Goal: Task Accomplishment & Management: Manage account settings

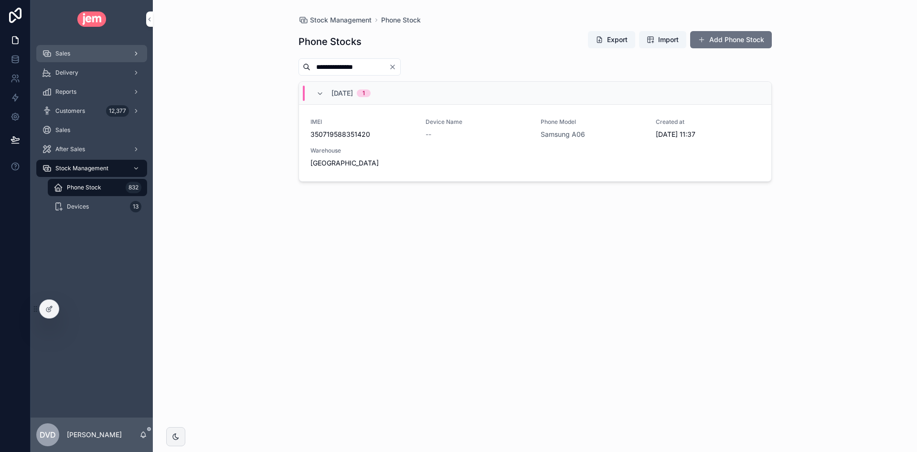
drag, startPoint x: 0, startPoint y: 0, endPoint x: 85, endPoint y: 53, distance: 99.6
click at [85, 53] on div "Sales" at bounding box center [91, 53] width 99 height 15
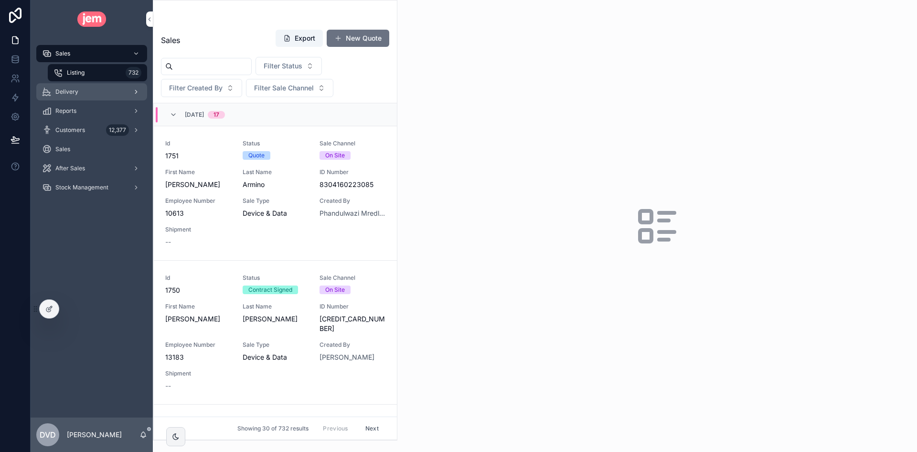
click at [100, 97] on div "Delivery" at bounding box center [91, 91] width 99 height 15
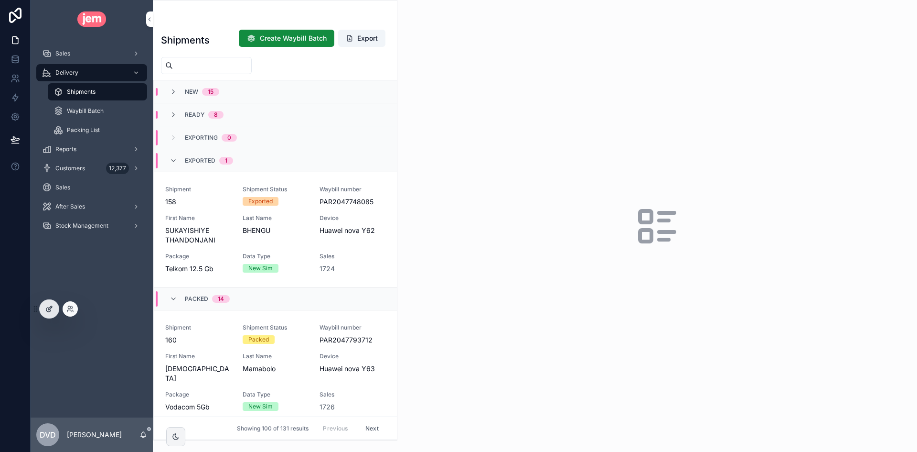
click at [54, 303] on div at bounding box center [49, 309] width 19 height 18
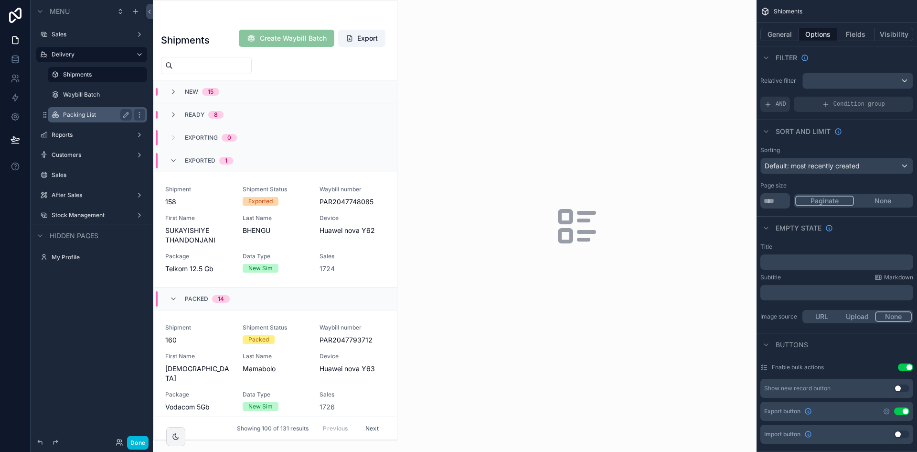
click at [93, 111] on label "Packing List" at bounding box center [95, 115] width 65 height 8
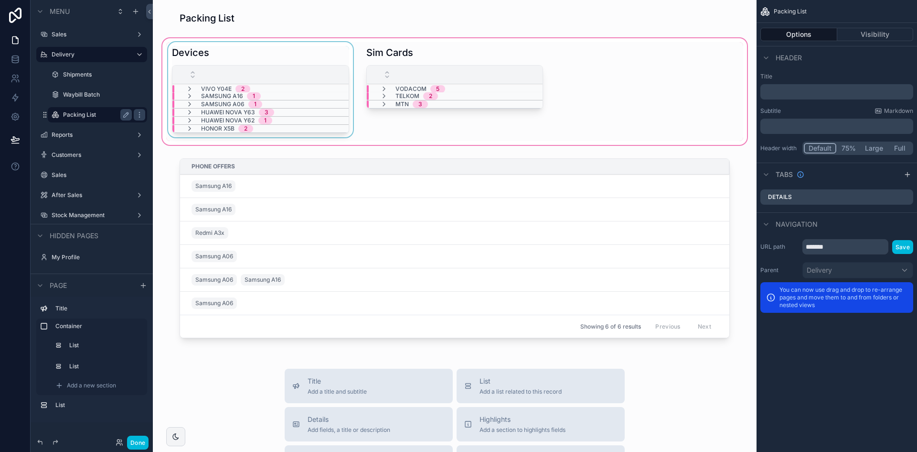
click at [302, 78] on div "scrollable content" at bounding box center [448, 74] width 550 height 18
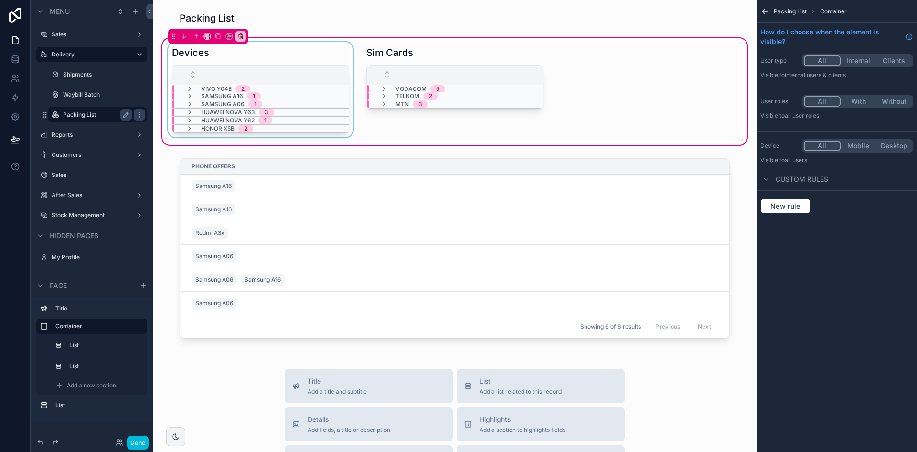
click at [305, 78] on div "scrollable content" at bounding box center [448, 74] width 550 height 18
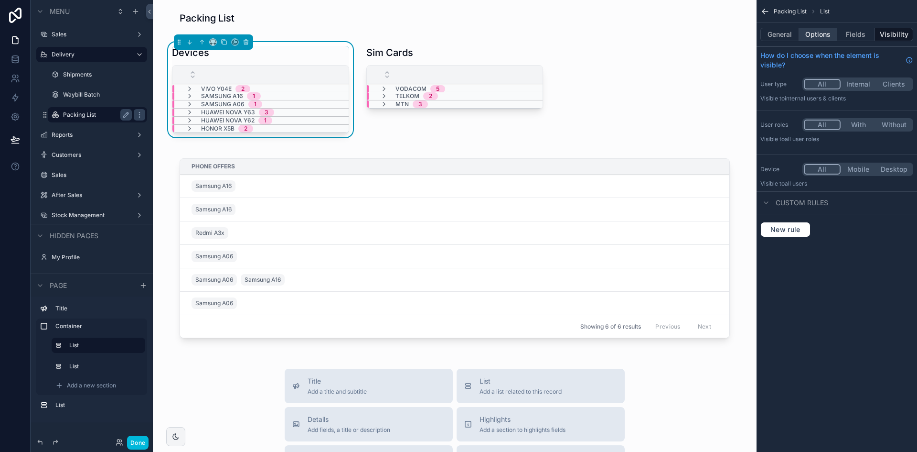
click at [821, 36] on button "Options" at bounding box center [818, 34] width 38 height 13
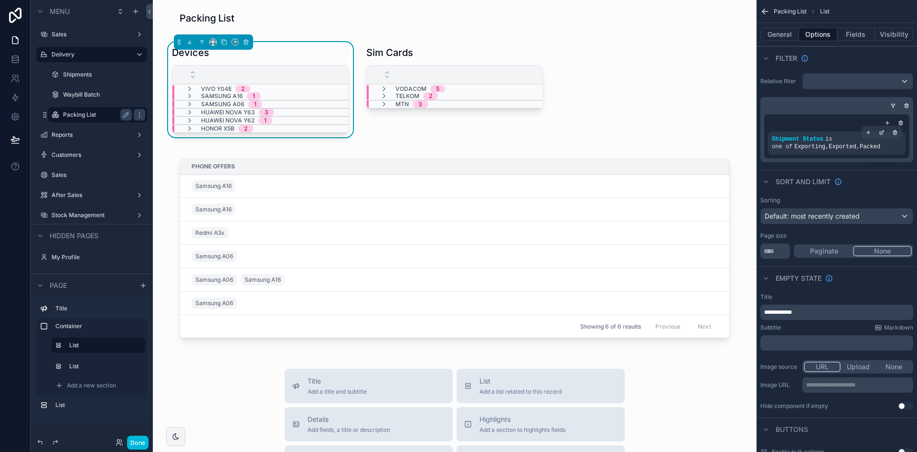
click at [883, 152] on div "Shipment Status is one of Exporting , Exported , Packed" at bounding box center [837, 142] width 138 height 23
click at [885, 134] on div "scrollable content" at bounding box center [881, 132] width 13 height 13
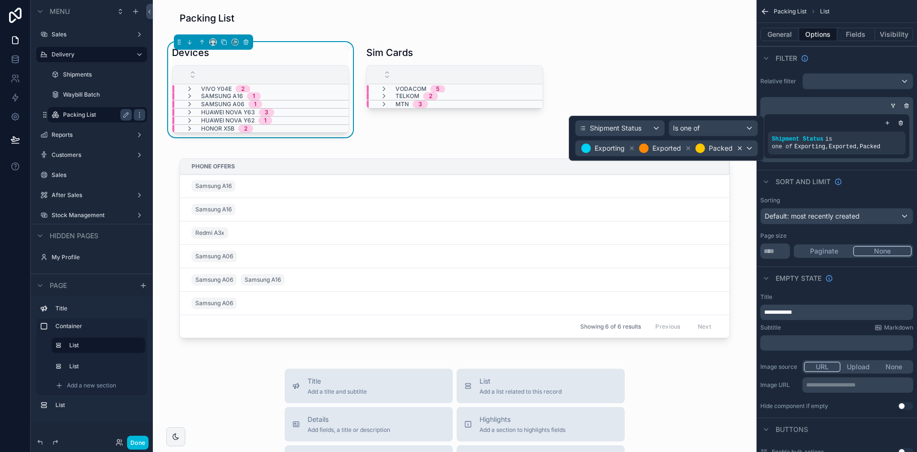
click at [739, 148] on icon at bounding box center [740, 148] width 7 height 7
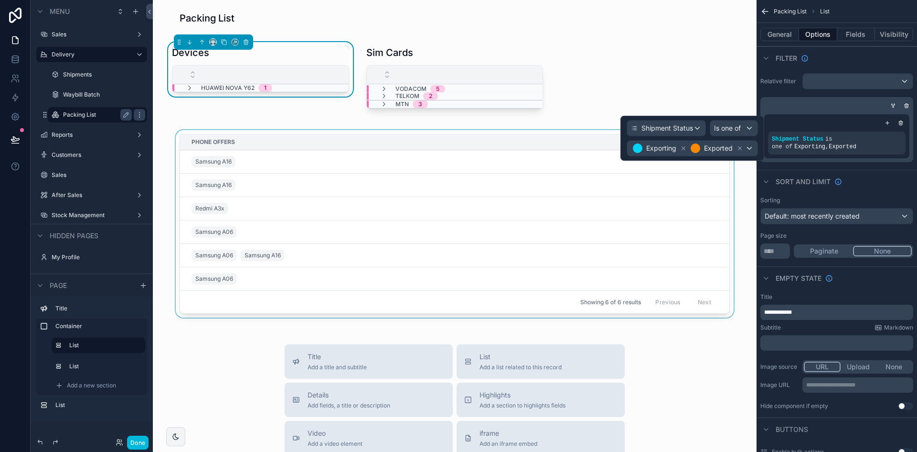
click at [378, 142] on div "Phone Offers" at bounding box center [455, 141] width 550 height 15
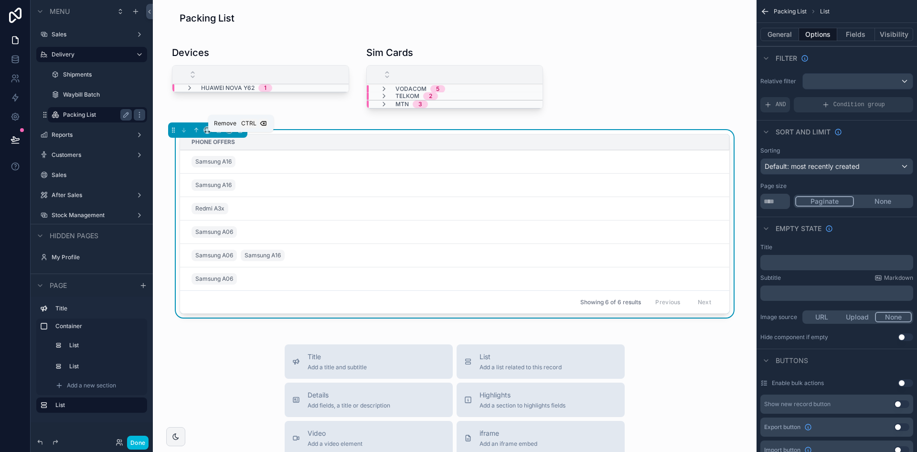
click at [241, 131] on icon "scrollable content" at bounding box center [241, 130] width 0 height 2
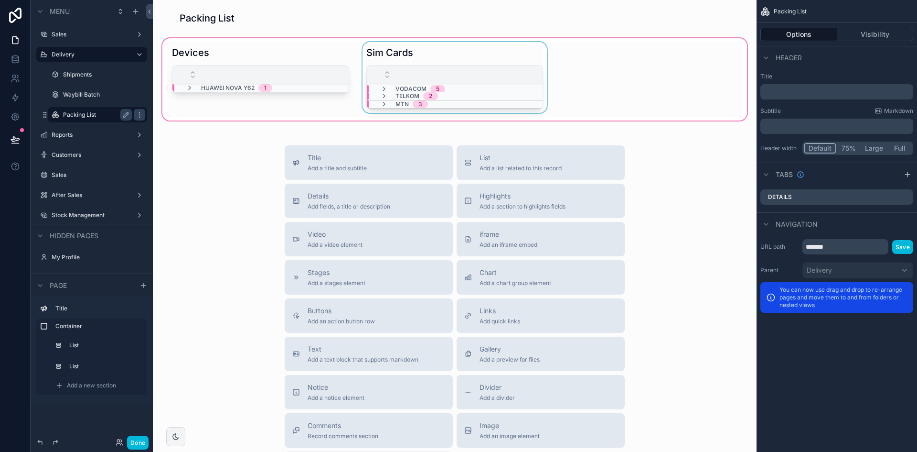
click at [486, 75] on div "scrollable content" at bounding box center [642, 74] width 550 height 18
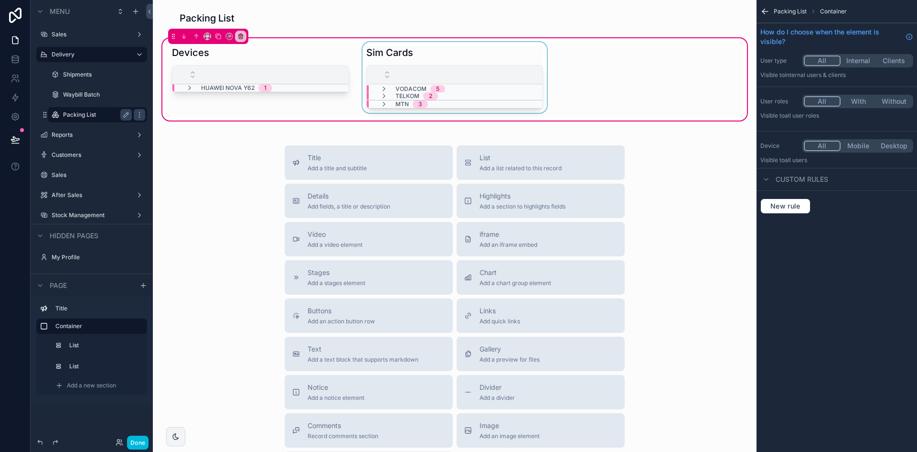
click at [513, 81] on div "scrollable content" at bounding box center [642, 74] width 550 height 18
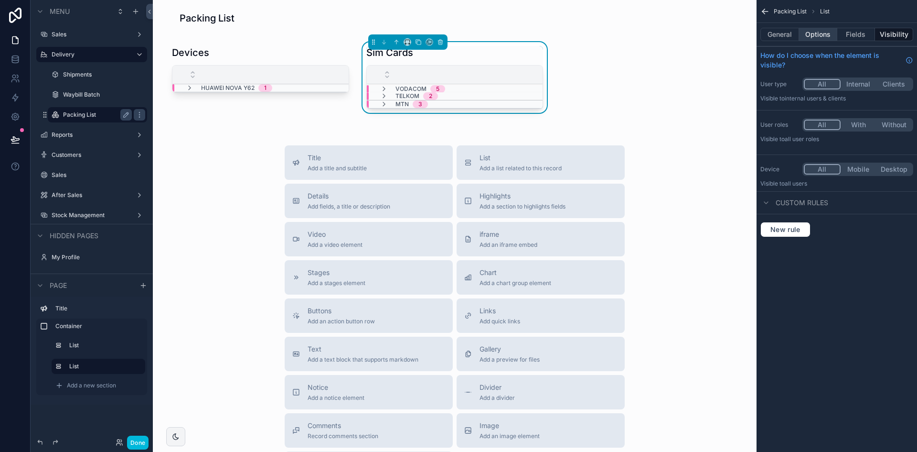
click at [826, 38] on button "Options" at bounding box center [818, 34] width 38 height 13
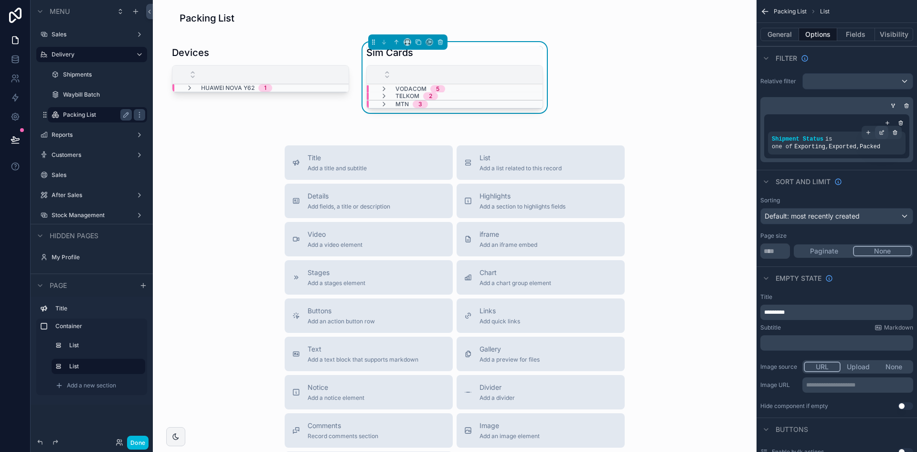
click at [884, 132] on icon "scrollable content" at bounding box center [882, 132] width 6 height 6
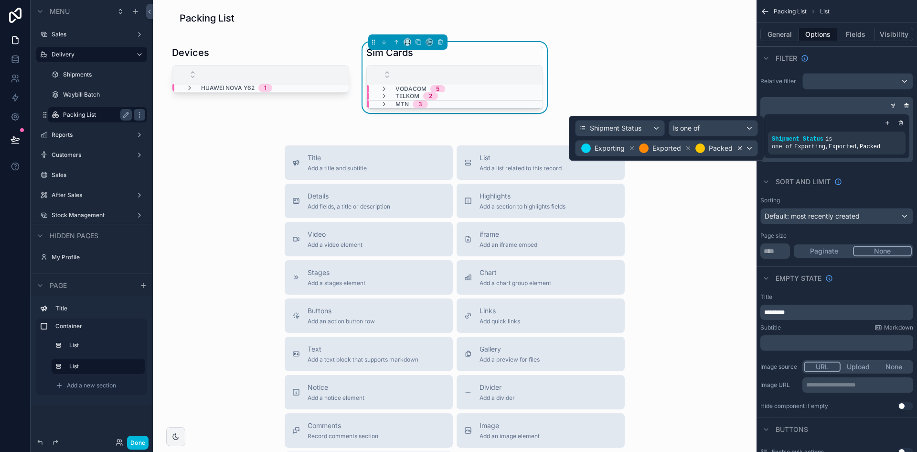
click at [740, 147] on icon at bounding box center [740, 148] width 7 height 7
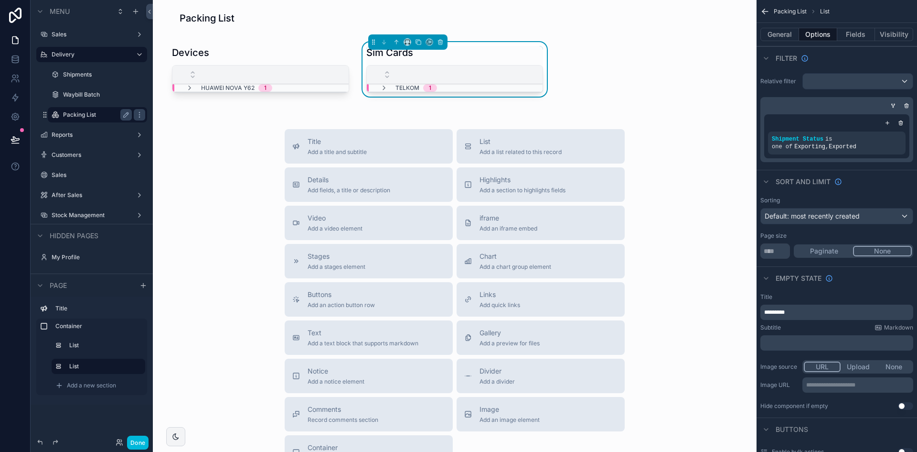
click at [675, 230] on div "Title Add a title and subtitle List Add a list related to this record Details A…" at bounding box center [455, 299] width 589 height 340
click at [496, 156] on span "Add a list related to this record" at bounding box center [521, 152] width 82 height 8
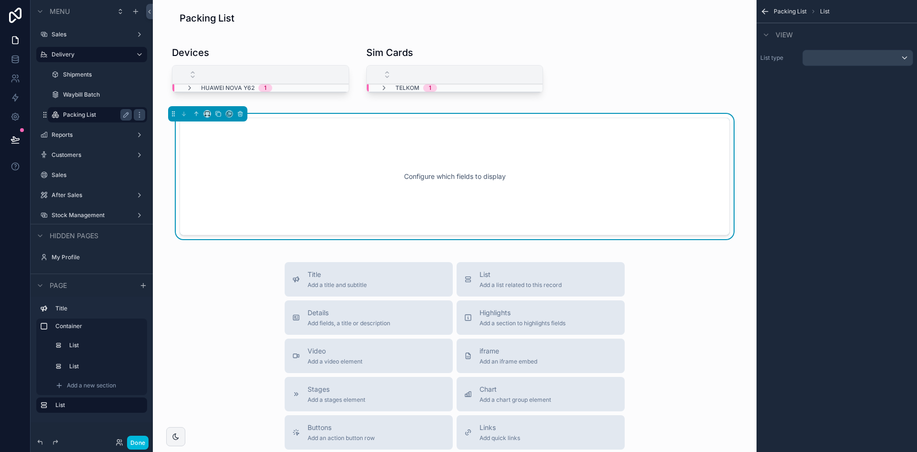
click at [80, 394] on div "Add a new section" at bounding box center [91, 385] width 111 height 19
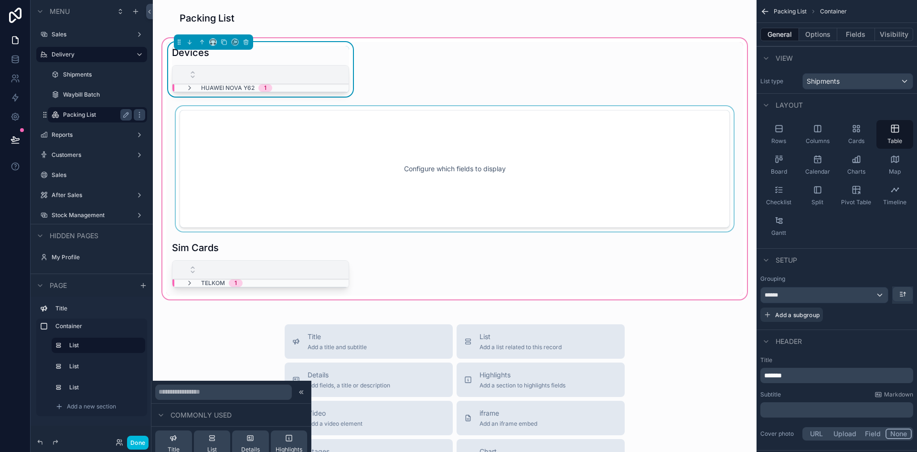
click at [308, 139] on div "scrollable content" at bounding box center [454, 168] width 577 height 125
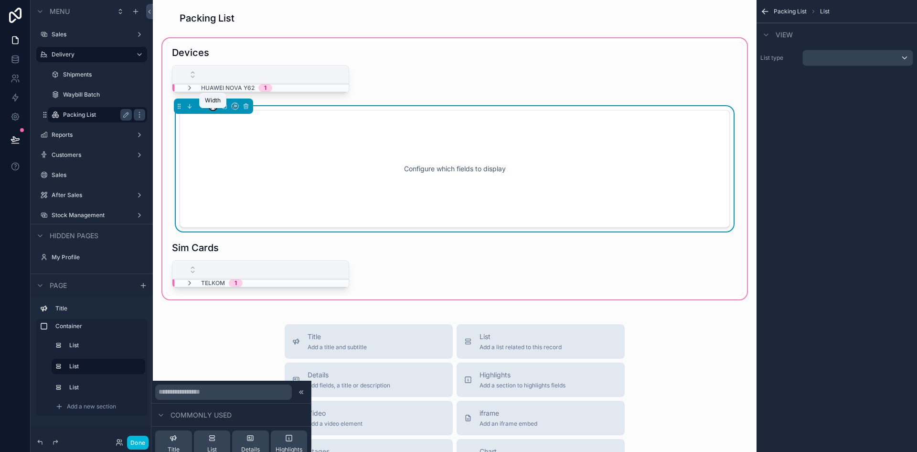
click at [216, 109] on icon "scrollable content" at bounding box center [213, 106] width 7 height 7
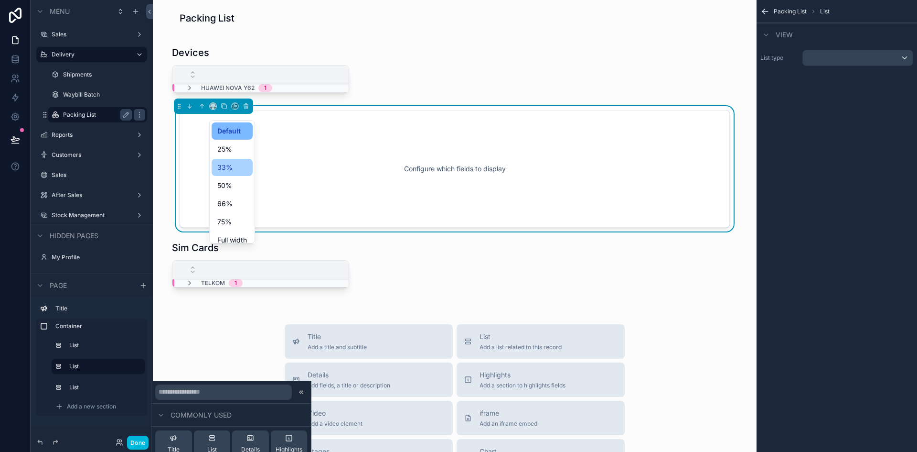
click at [226, 173] on div "33%" at bounding box center [232, 167] width 41 height 17
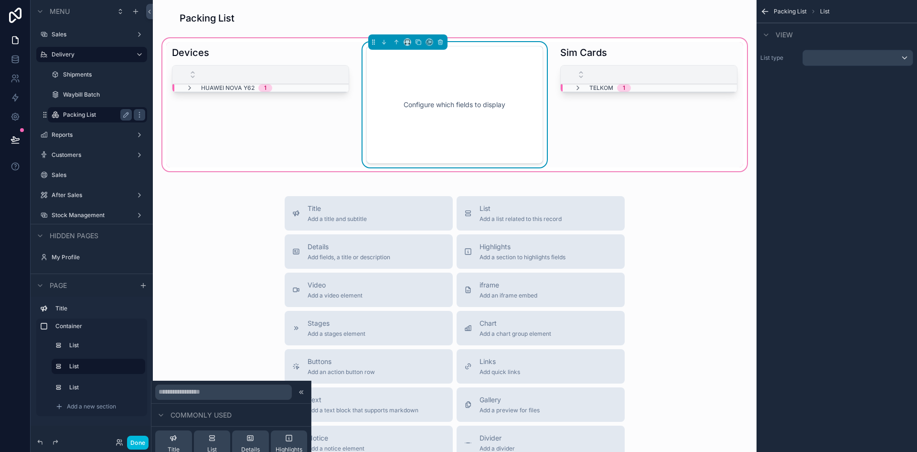
click at [485, 75] on div "Configure which fields to display" at bounding box center [455, 105] width 146 height 86
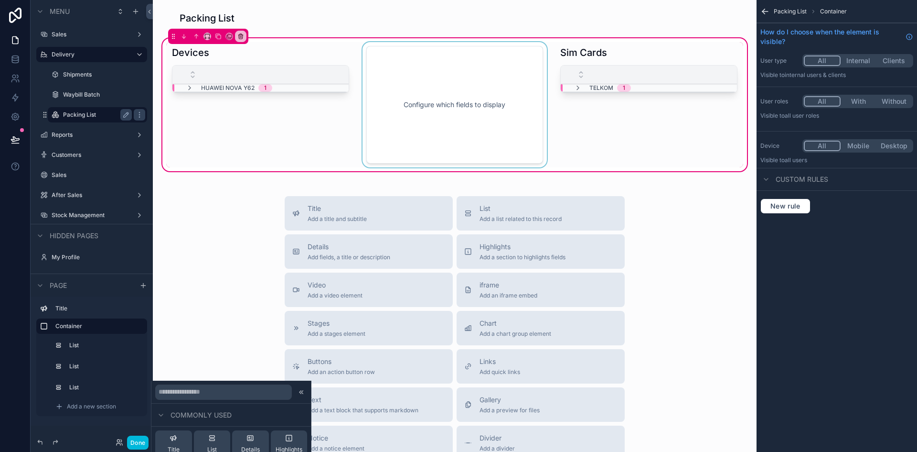
click at [496, 58] on div "scrollable content" at bounding box center [455, 104] width 189 height 125
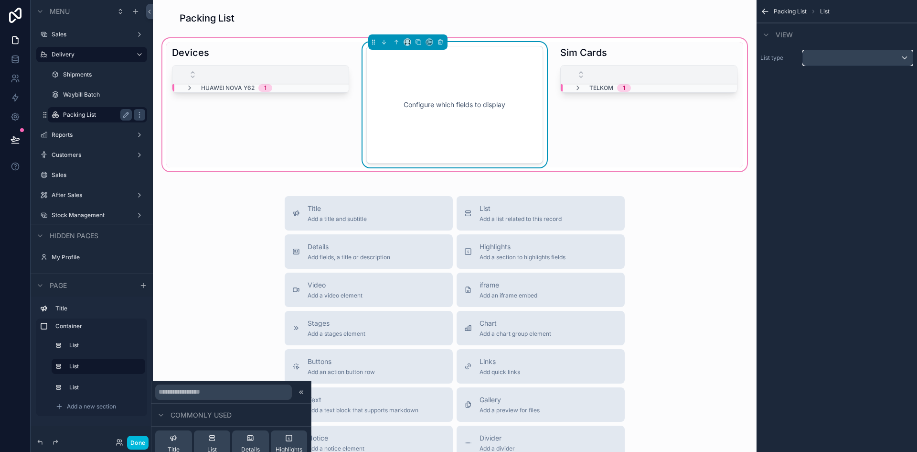
click at [859, 64] on div "scrollable content" at bounding box center [858, 57] width 110 height 15
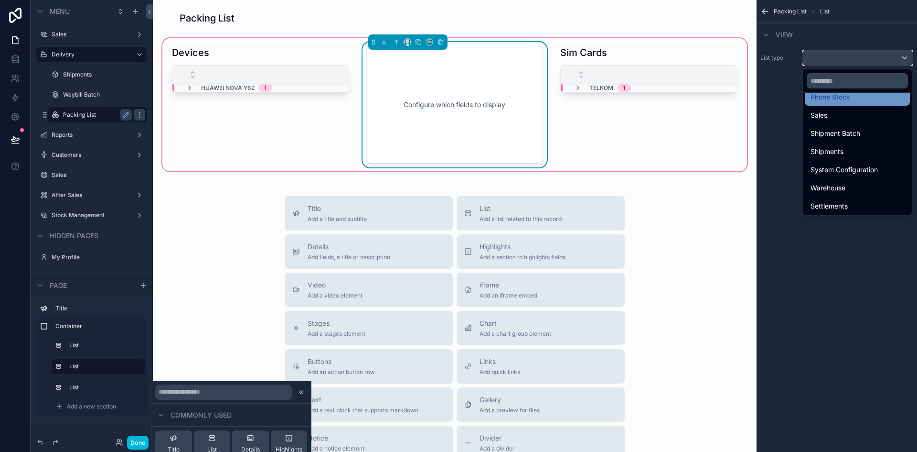
scroll to position [137, 0]
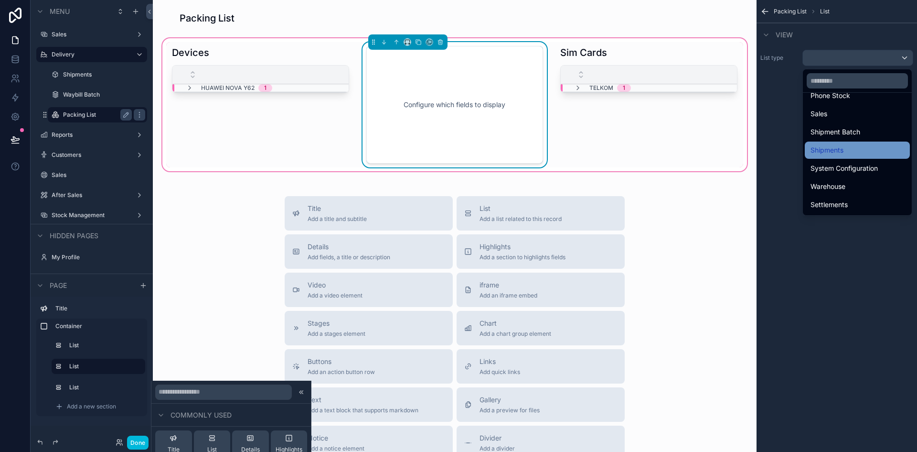
click at [875, 144] on div "Shipments" at bounding box center [858, 149] width 94 height 11
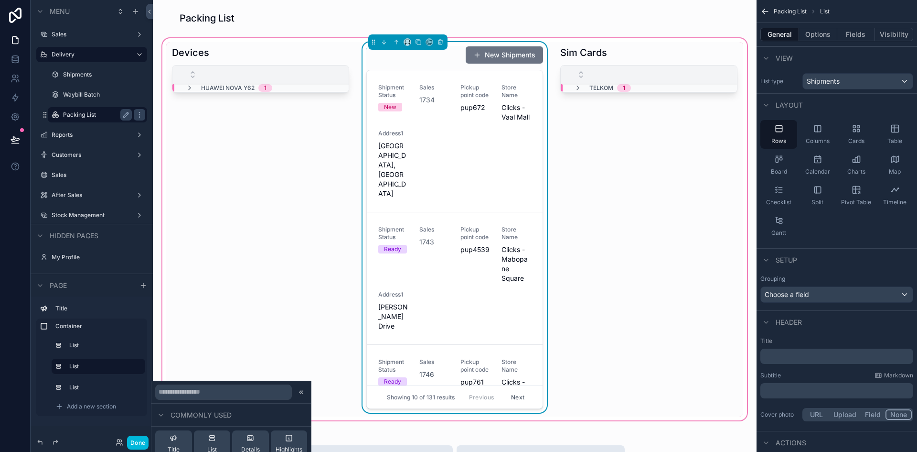
click at [488, 179] on div "Shipment Status New Sales 1734 Pickup point code pup672 Store Name Clicks - Vaa…" at bounding box center [454, 141] width 153 height 115
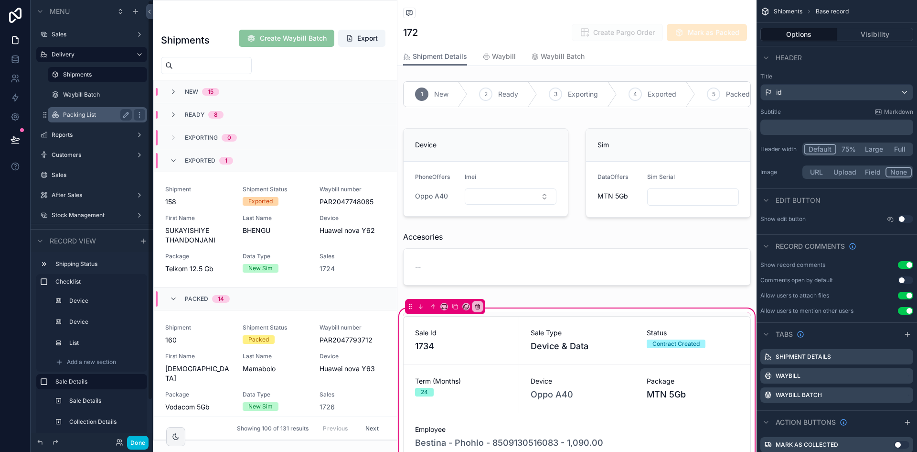
click at [96, 113] on label "Packing List" at bounding box center [95, 115] width 65 height 8
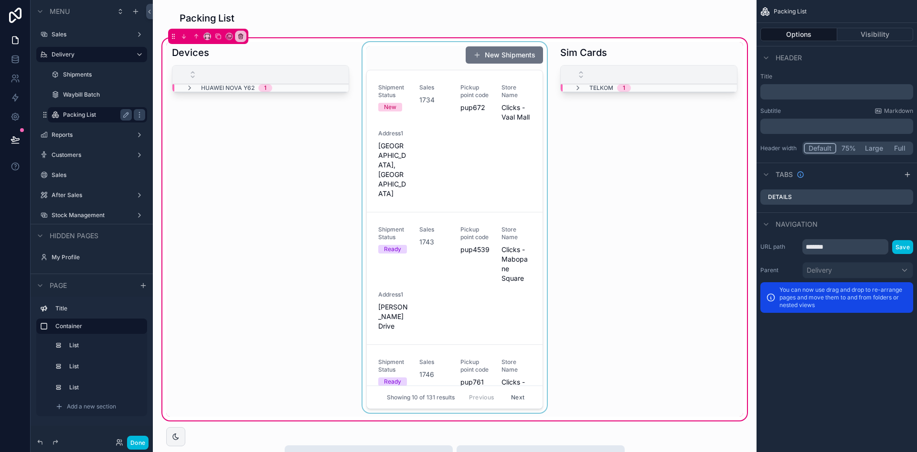
click at [482, 133] on div "scrollable content" at bounding box center [455, 229] width 189 height 374
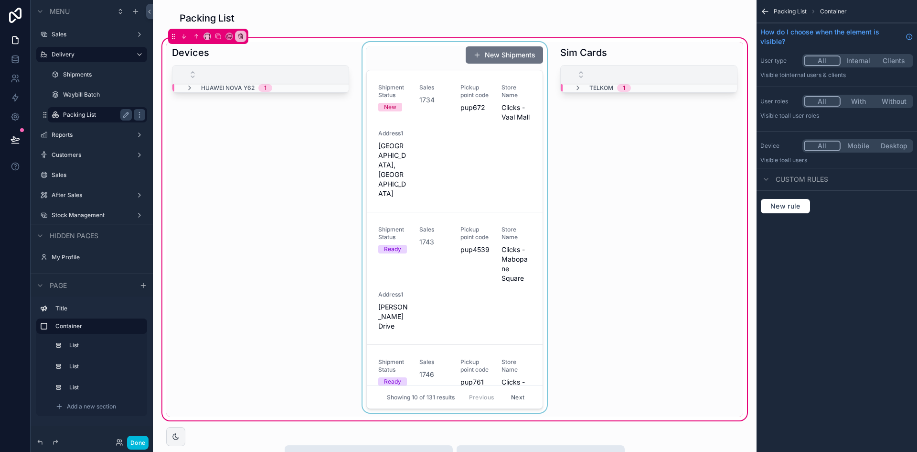
click at [437, 133] on div "scrollable content" at bounding box center [455, 229] width 189 height 374
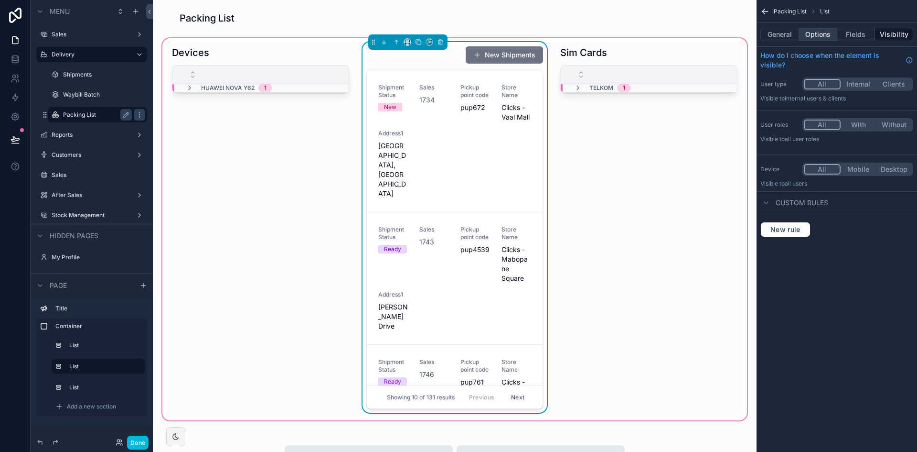
click at [807, 36] on button "Options" at bounding box center [818, 34] width 38 height 13
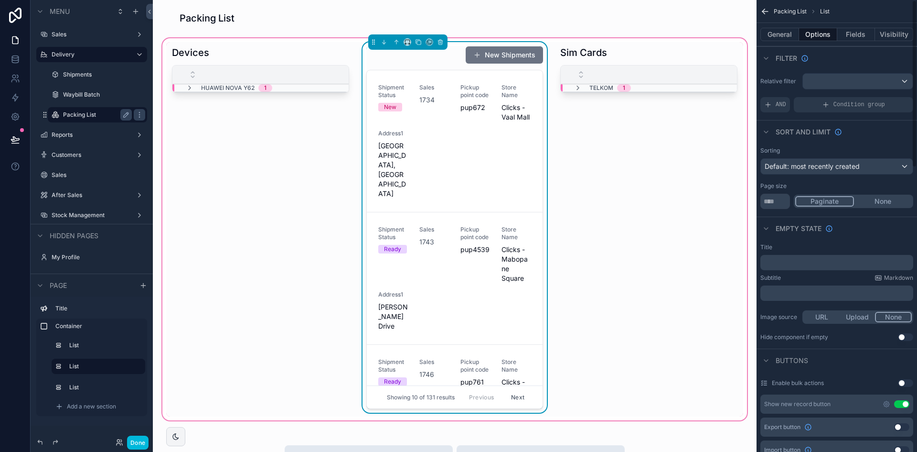
click at [908, 400] on button "Use setting" at bounding box center [902, 404] width 15 height 8
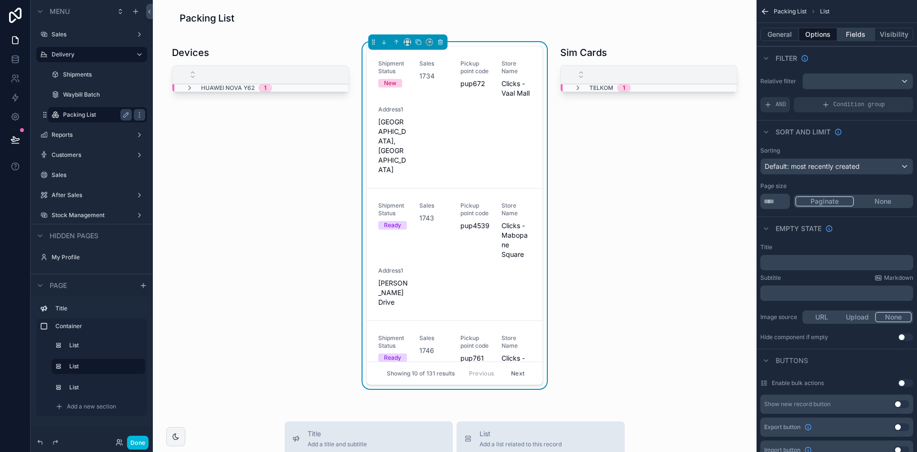
click at [862, 31] on button "Fields" at bounding box center [857, 34] width 38 height 13
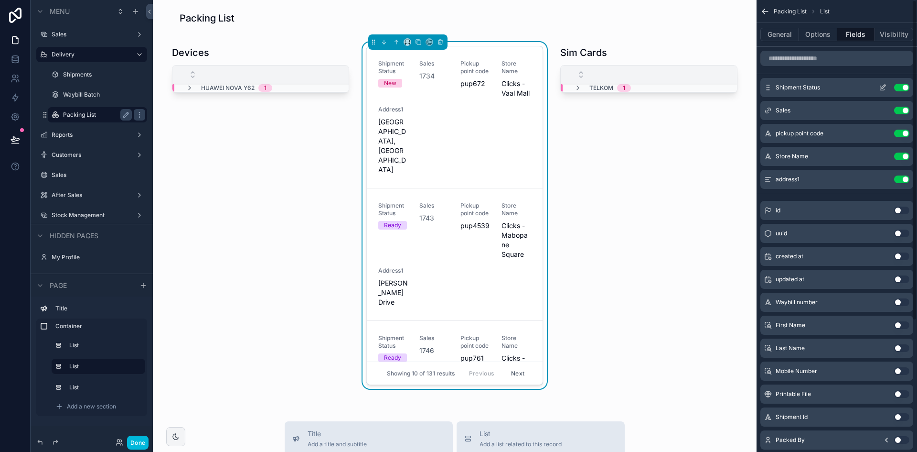
click at [907, 88] on button "Use setting" at bounding box center [902, 88] width 15 height 8
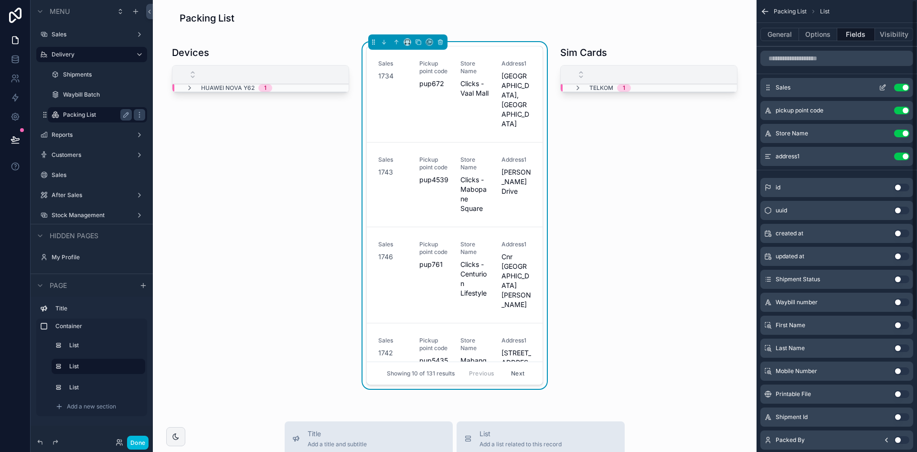
click at [905, 87] on button "Use setting" at bounding box center [902, 88] width 15 height 8
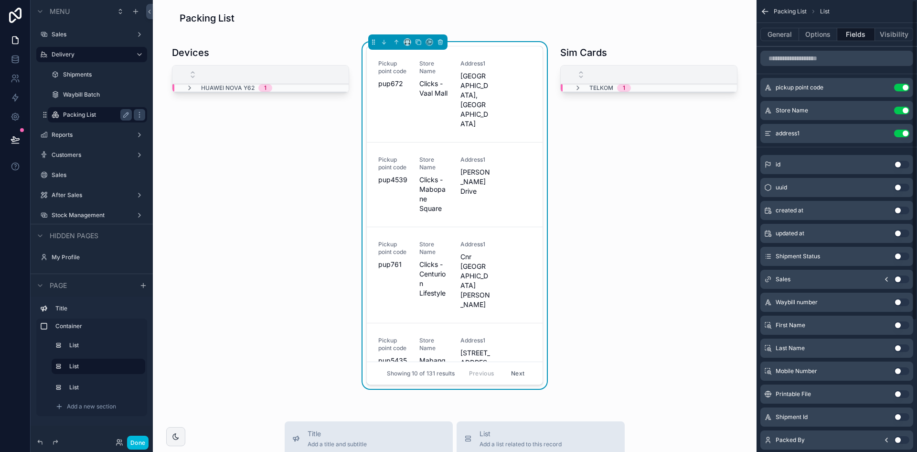
click at [905, 87] on button "Use setting" at bounding box center [902, 88] width 15 height 8
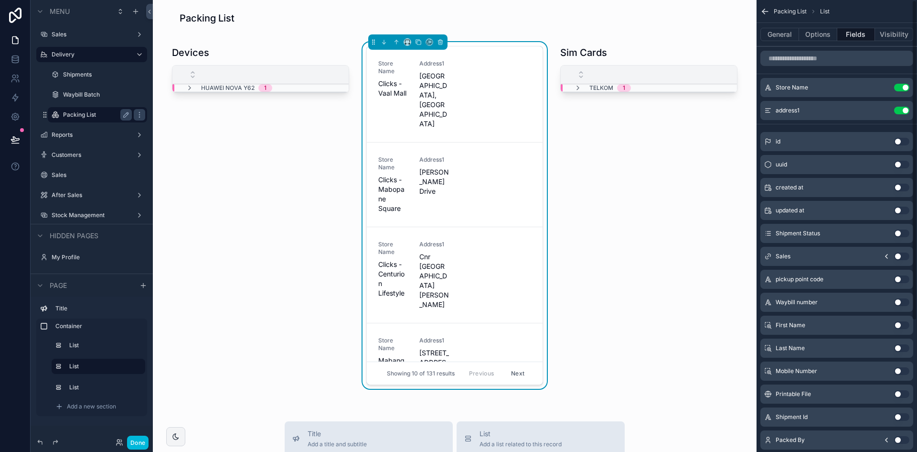
click at [905, 87] on button "Use setting" at bounding box center [902, 88] width 15 height 8
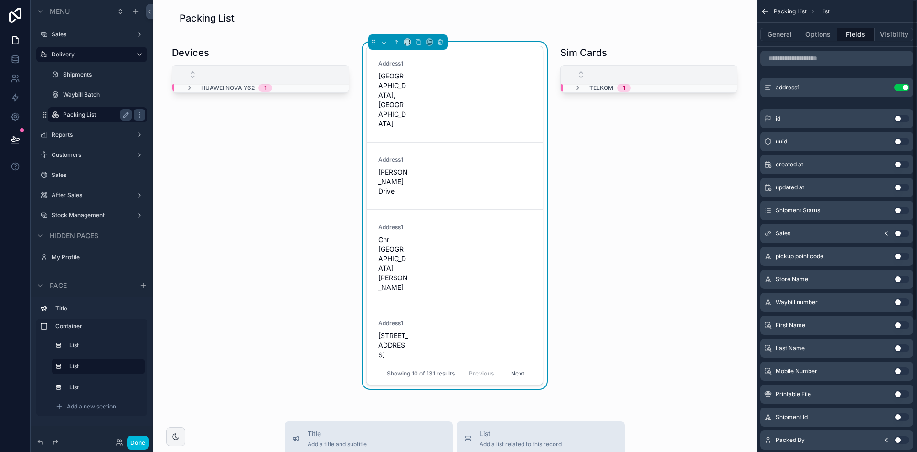
click at [905, 87] on button "Use setting" at bounding box center [902, 88] width 15 height 8
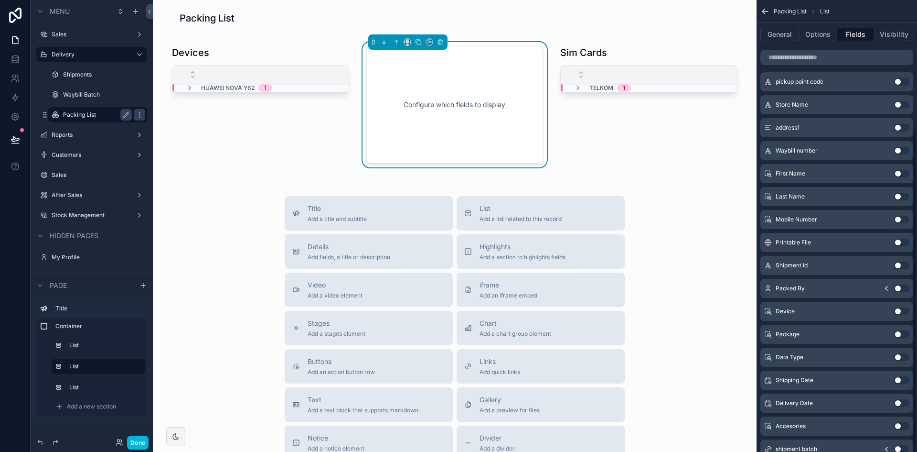
scroll to position [181, 0]
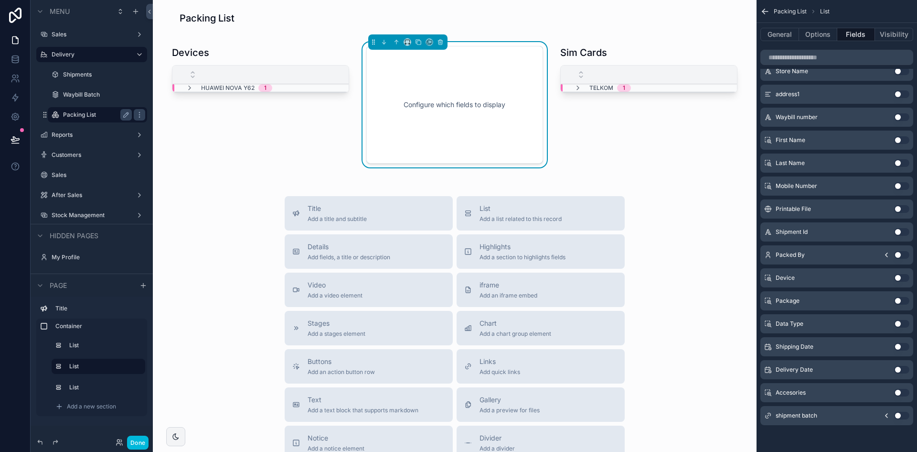
click at [899, 395] on button "Use setting" at bounding box center [902, 392] width 15 height 8
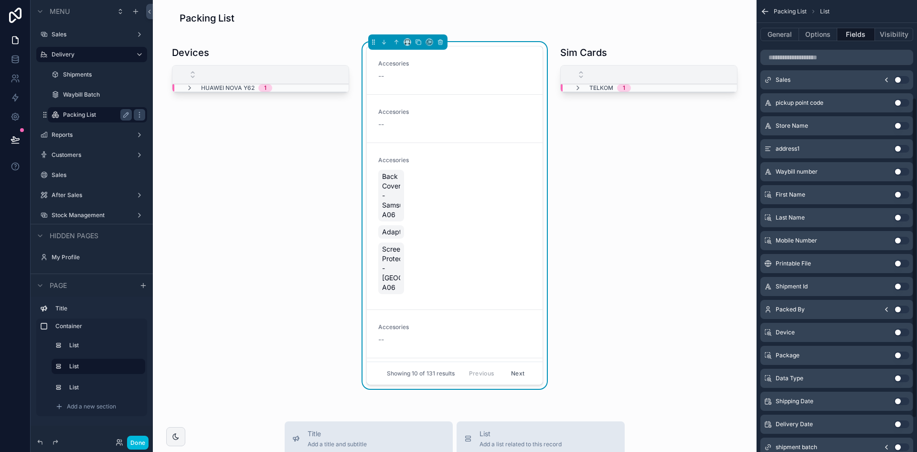
scroll to position [137, 0]
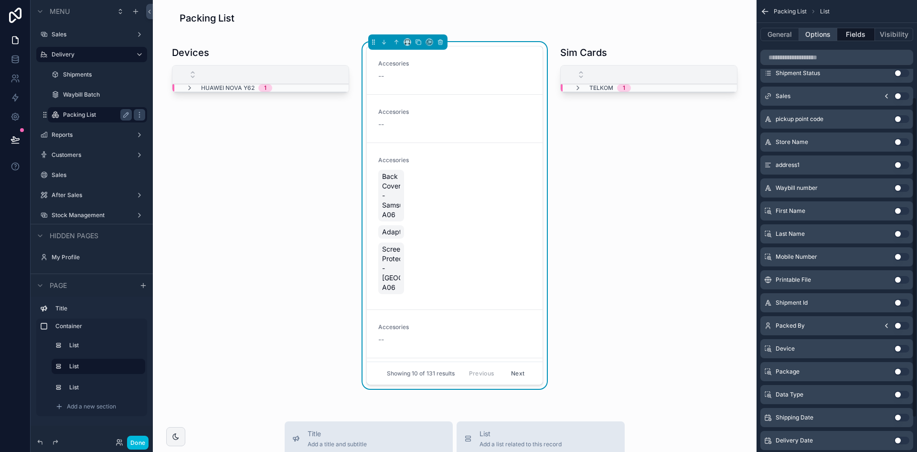
click at [825, 35] on button "Options" at bounding box center [818, 34] width 38 height 13
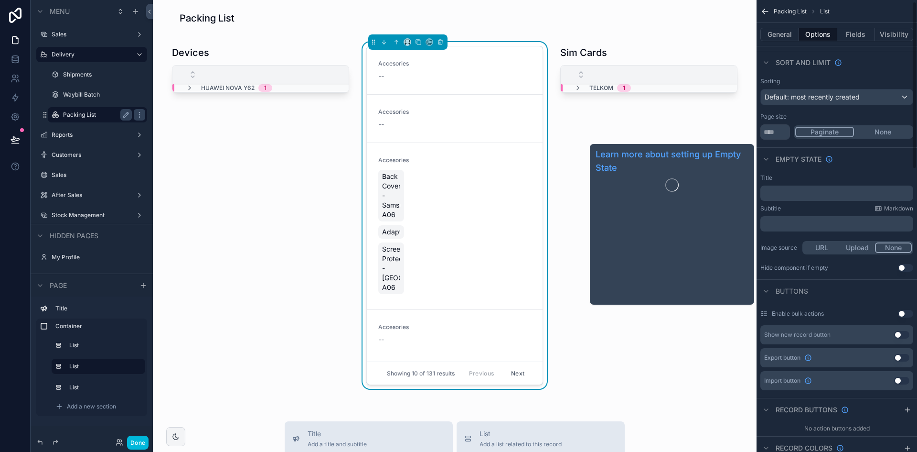
scroll to position [0, 0]
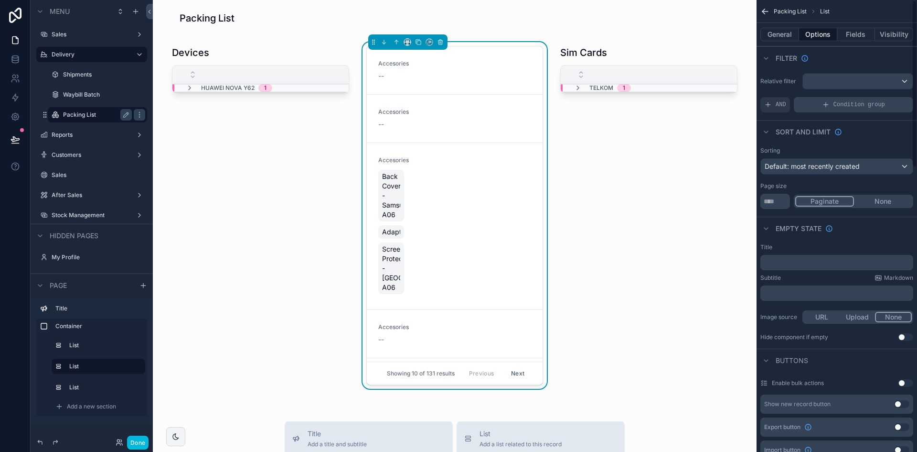
click at [877, 104] on span "Condition group" at bounding box center [860, 105] width 52 height 8
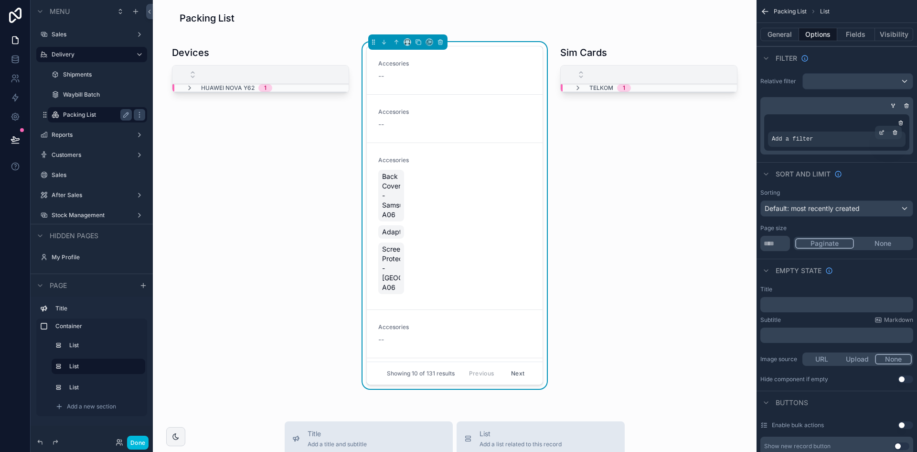
click at [815, 139] on div "Add a filter" at bounding box center [837, 138] width 138 height 15
click at [885, 132] on div "scrollable content" at bounding box center [881, 132] width 13 height 13
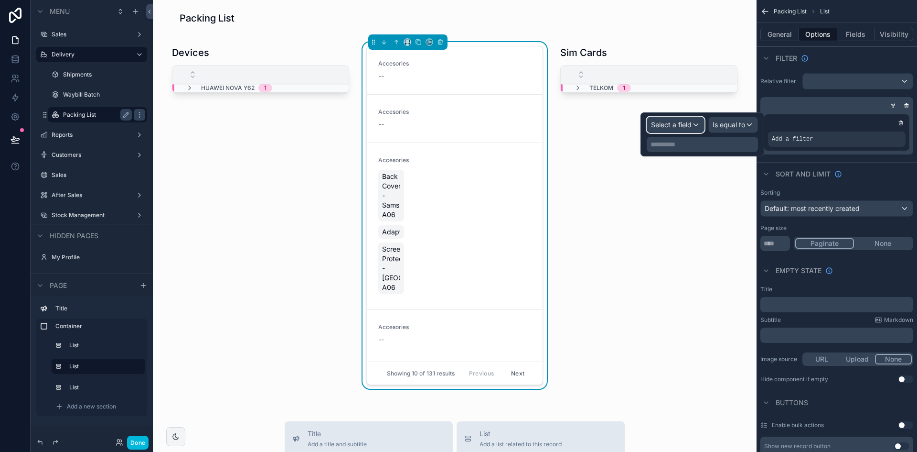
click at [678, 121] on span "Select a field" at bounding box center [671, 124] width 41 height 8
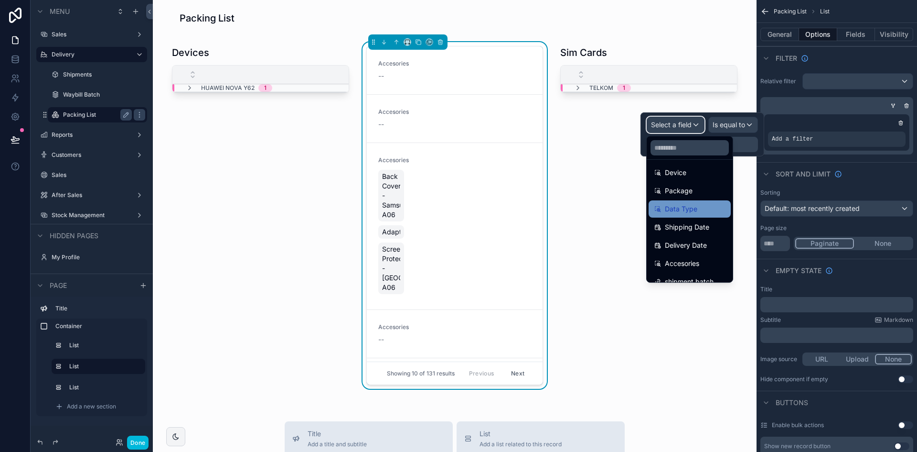
scroll to position [304, 0]
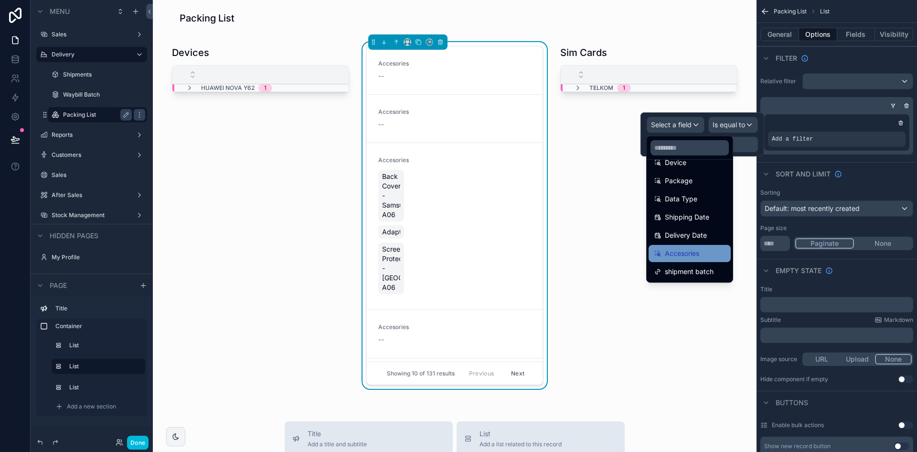
click at [715, 256] on div "Accesories" at bounding box center [690, 253] width 71 height 11
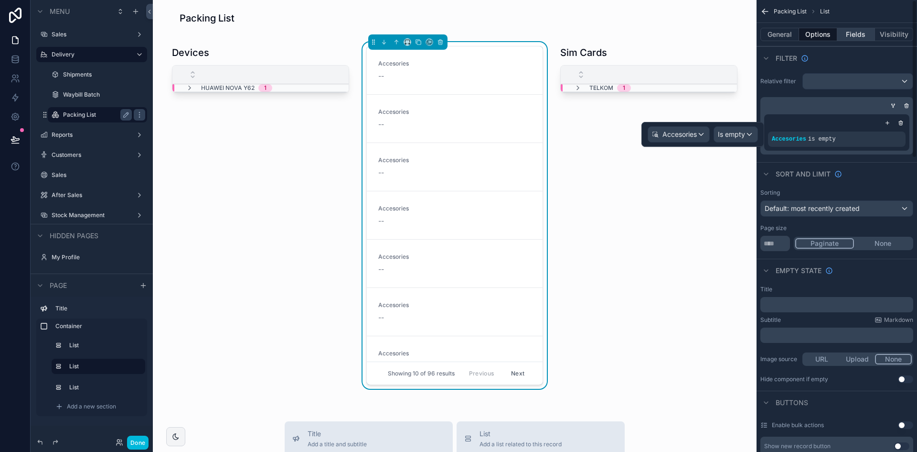
click at [861, 36] on button "Fields" at bounding box center [857, 34] width 38 height 13
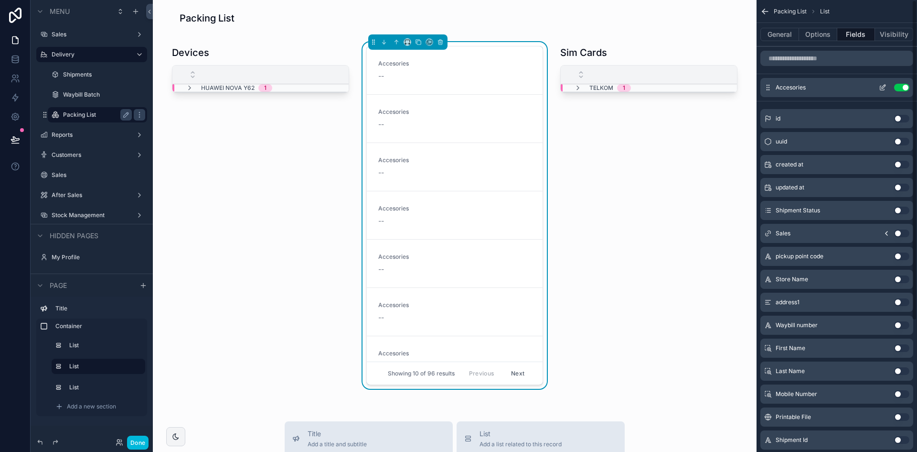
click at [884, 88] on icon "scrollable content" at bounding box center [884, 87] width 4 height 4
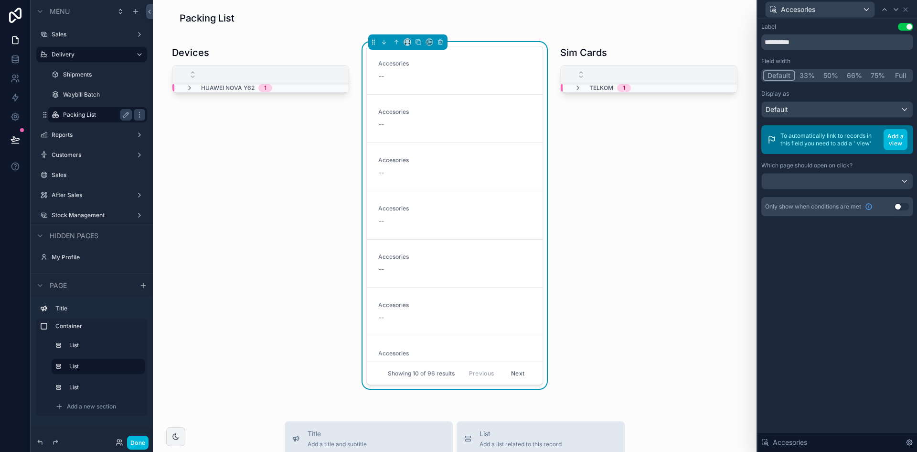
click at [910, 30] on button "Use setting" at bounding box center [905, 27] width 15 height 8
click at [907, 11] on icon at bounding box center [906, 10] width 8 height 8
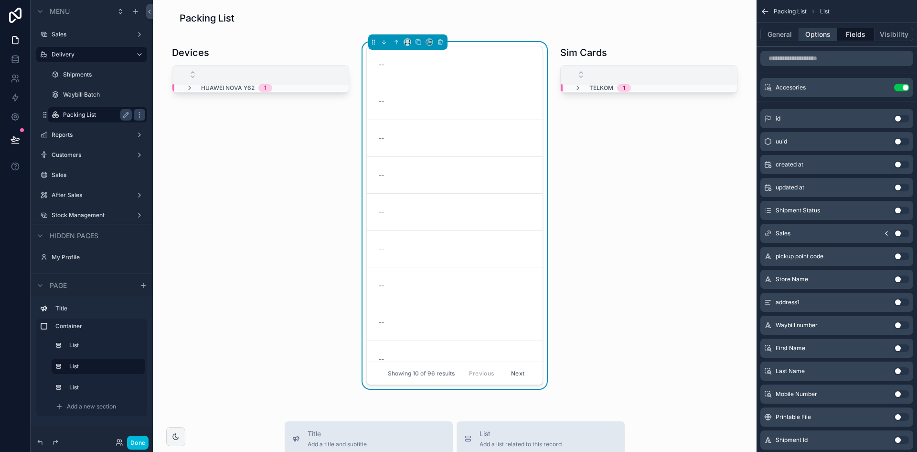
click at [818, 38] on button "Options" at bounding box center [818, 34] width 38 height 13
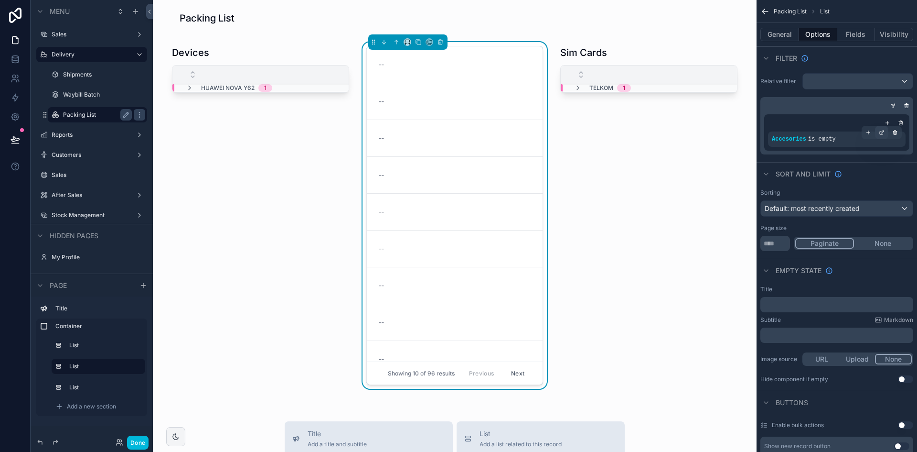
click at [882, 133] on icon "scrollable content" at bounding box center [883, 131] width 3 height 3
click at [749, 136] on div "Is empty" at bounding box center [735, 134] width 43 height 15
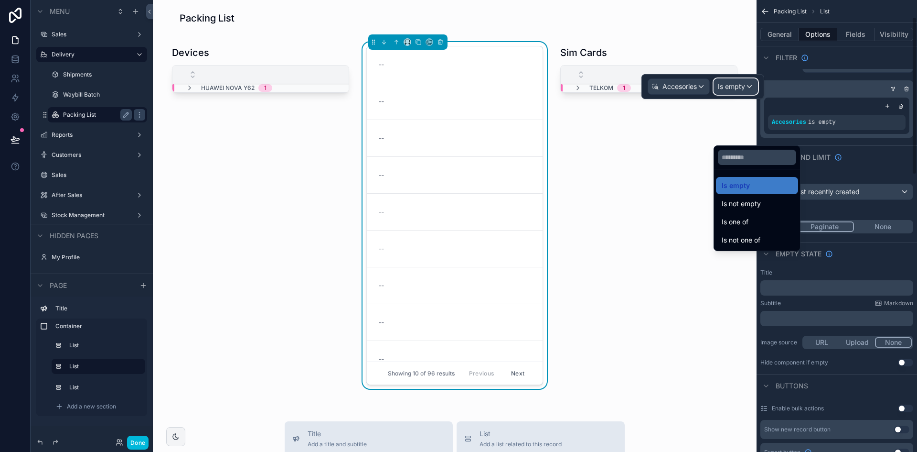
scroll to position [0, 0]
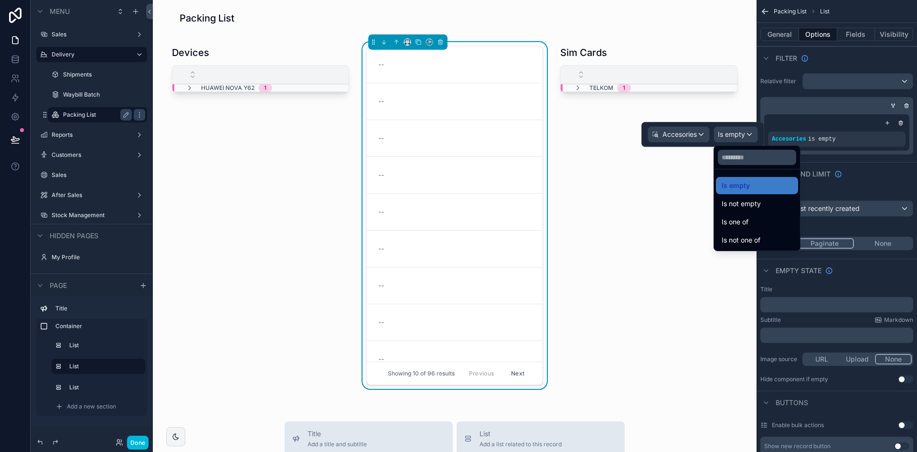
click at [699, 141] on div at bounding box center [703, 134] width 123 height 25
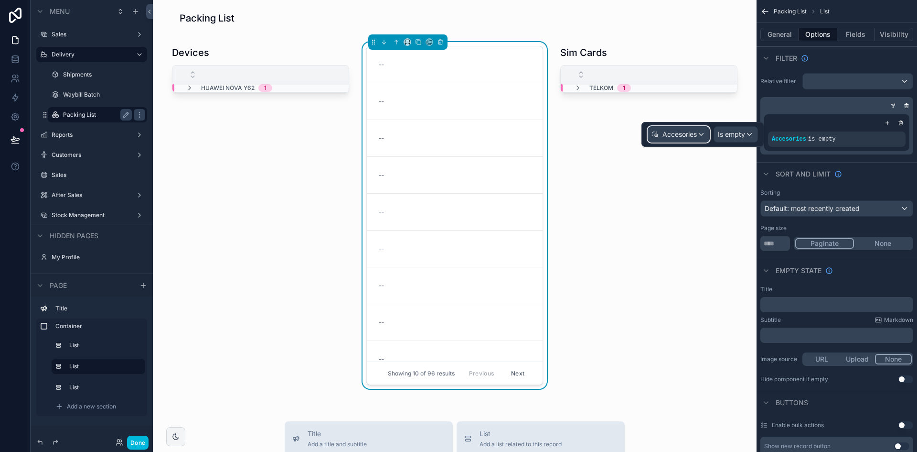
click at [700, 135] on div "Accesories" at bounding box center [678, 134] width 61 height 15
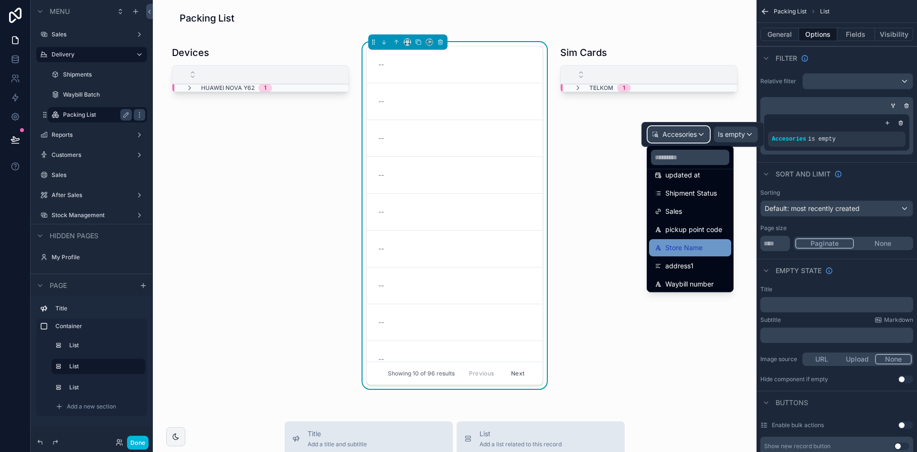
scroll to position [17, 0]
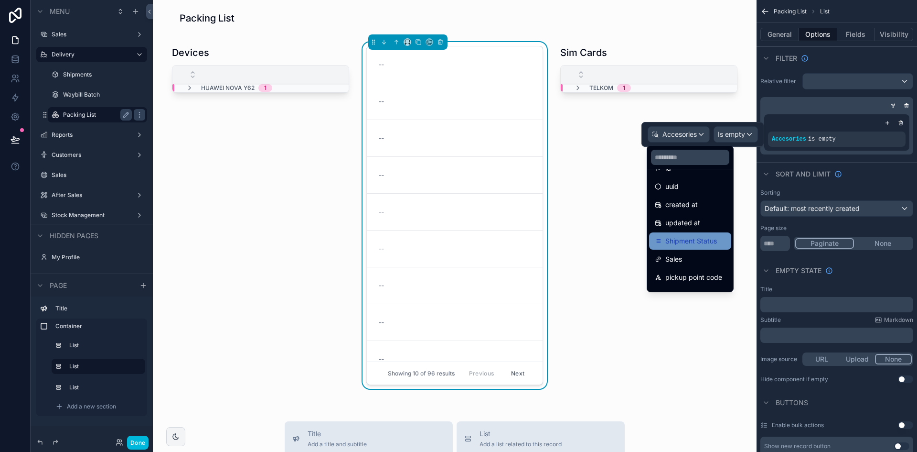
click at [720, 243] on div "Shipment Status" at bounding box center [690, 240] width 71 height 11
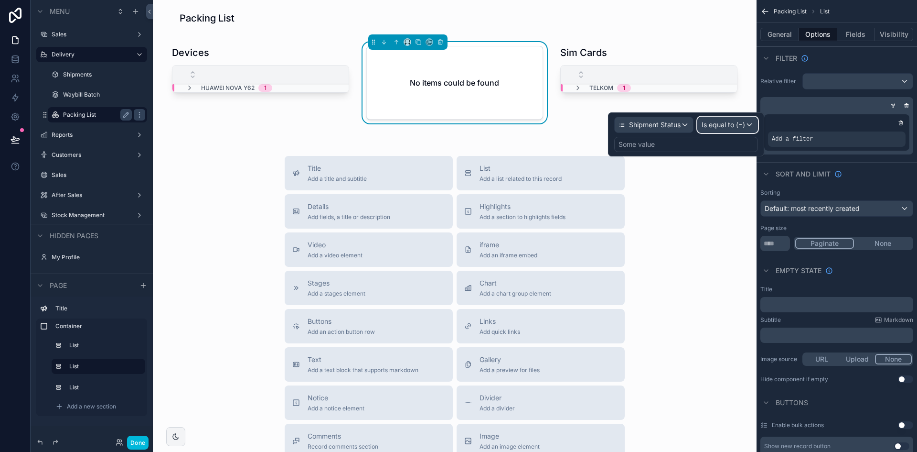
click at [744, 125] on span "Is equal to (=)" at bounding box center [723, 125] width 43 height 10
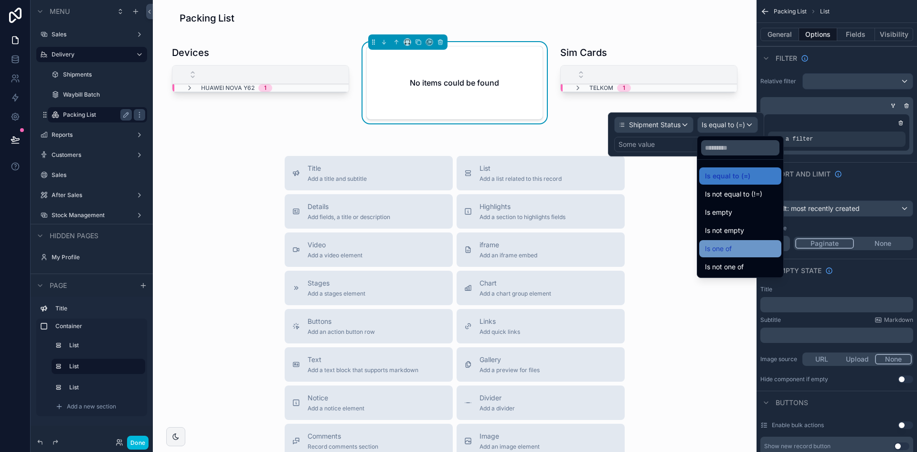
click at [758, 250] on div "Is one of" at bounding box center [740, 248] width 71 height 11
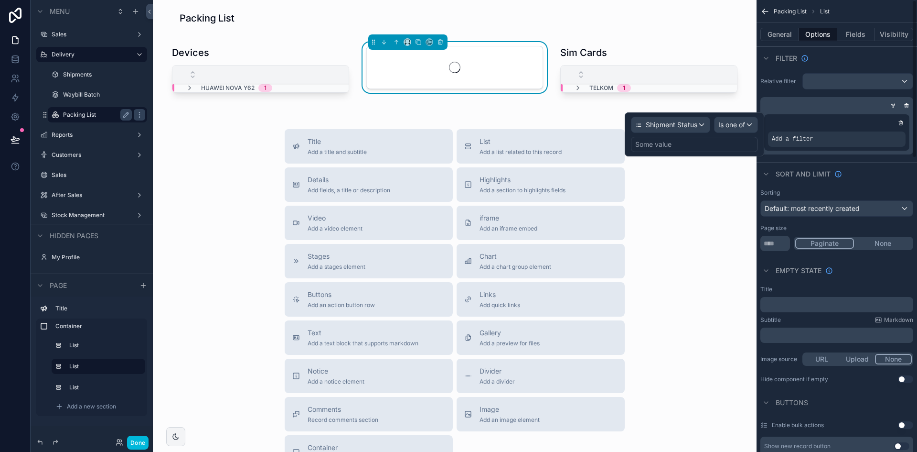
click at [709, 144] on div "Some value" at bounding box center [694, 144] width 127 height 15
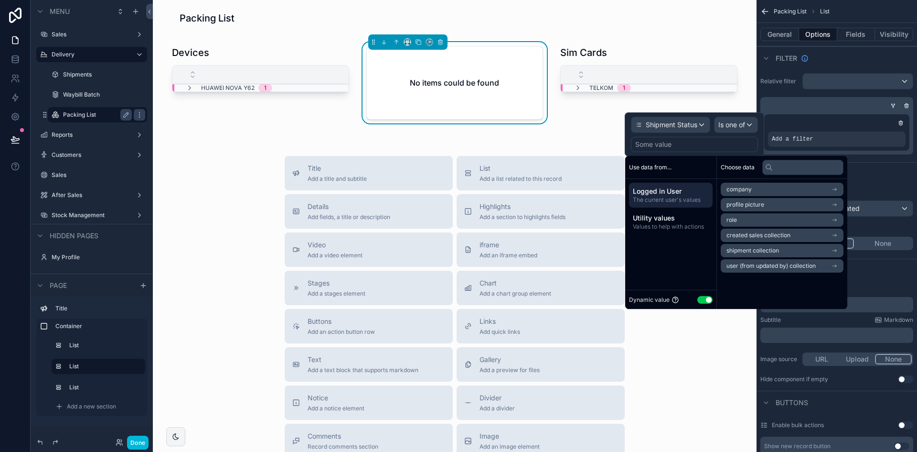
click at [703, 296] on button "Use setting" at bounding box center [705, 300] width 15 height 8
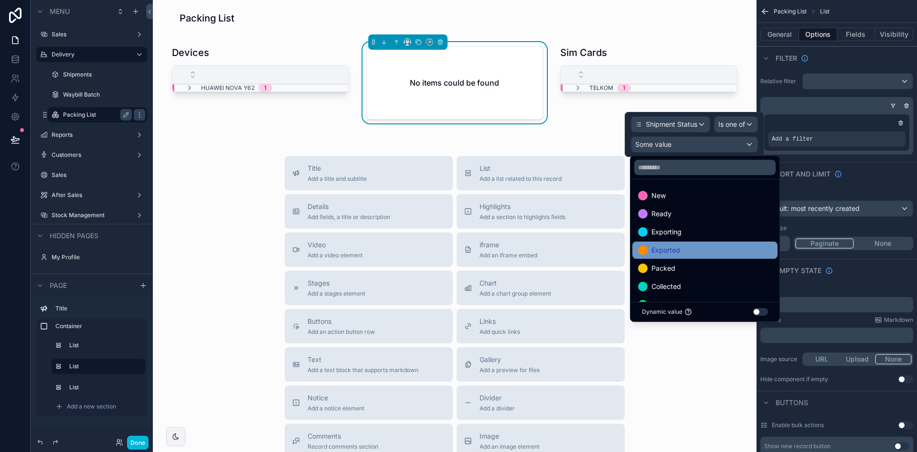
click at [716, 244] on div "Exported" at bounding box center [705, 249] width 134 height 11
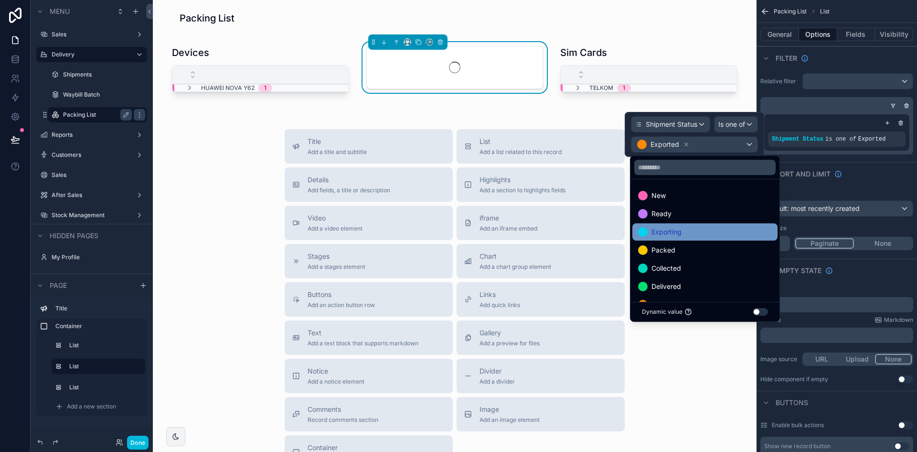
click at [708, 237] on div "Exporting" at bounding box center [705, 231] width 134 height 11
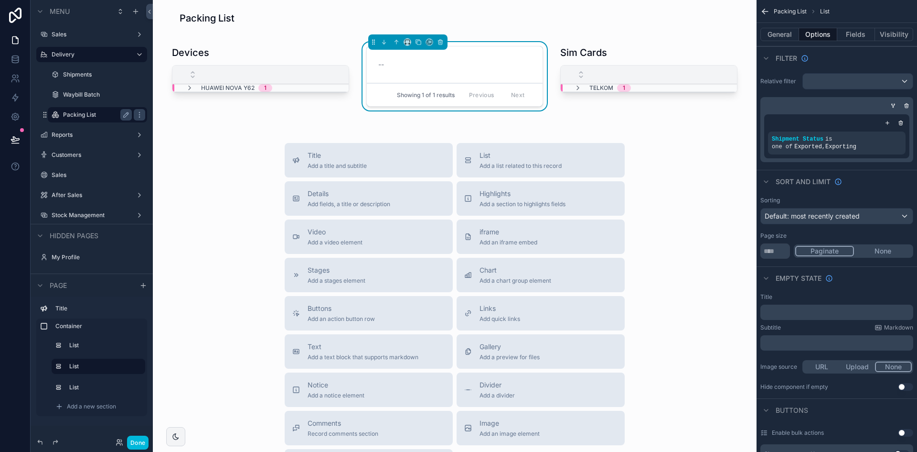
click at [861, 173] on div "Sort And Limit" at bounding box center [837, 181] width 161 height 23
click at [871, 132] on icon "scrollable content" at bounding box center [869, 132] width 6 height 6
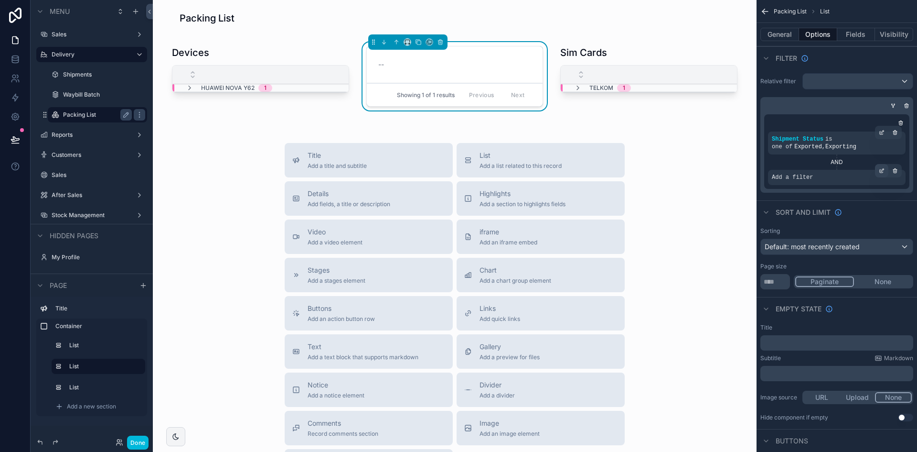
click at [879, 171] on icon "scrollable content" at bounding box center [882, 171] width 6 height 6
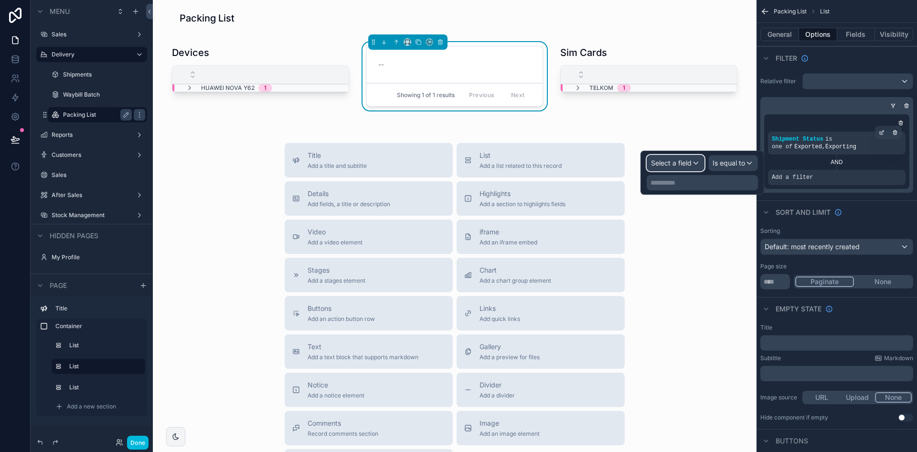
click at [695, 162] on div "Select a field" at bounding box center [675, 162] width 57 height 15
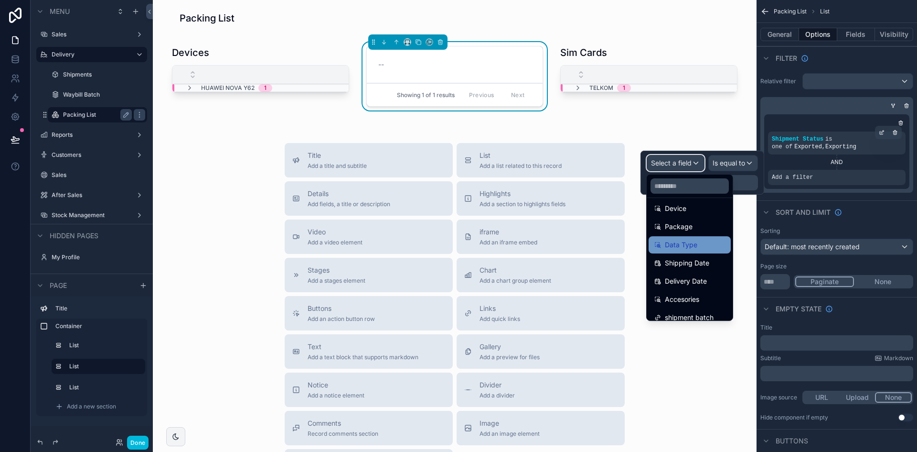
scroll to position [304, 0]
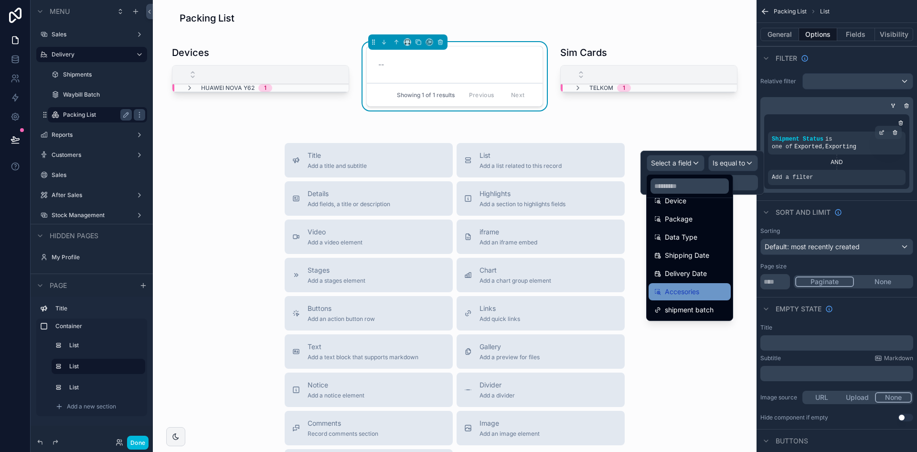
click at [716, 295] on div "Accesories" at bounding box center [690, 291] width 71 height 11
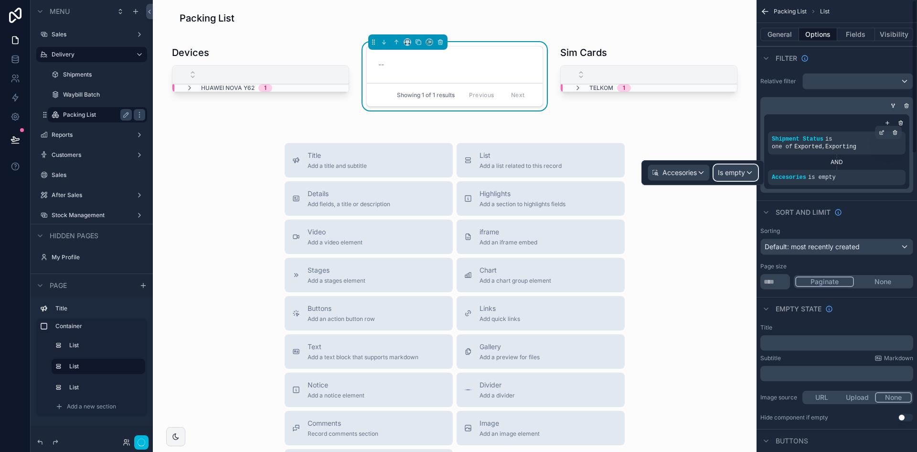
click at [747, 172] on div "Is empty" at bounding box center [735, 172] width 43 height 15
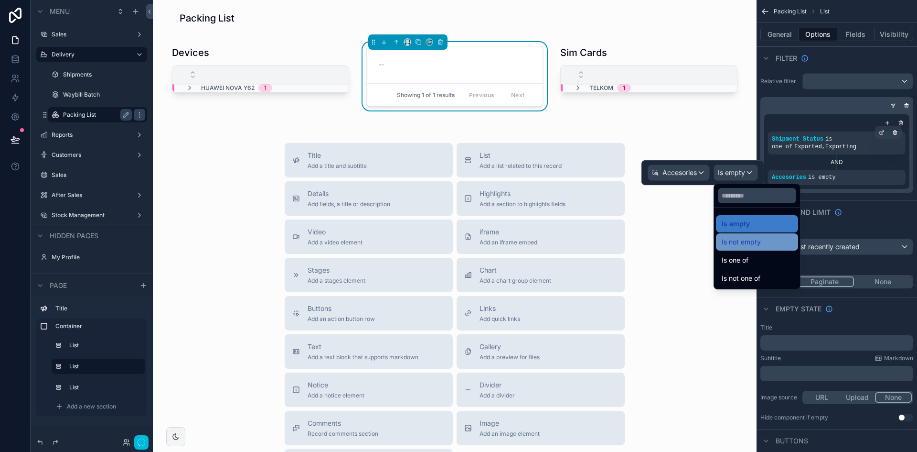
click at [767, 247] on div "Is not empty" at bounding box center [757, 241] width 71 height 11
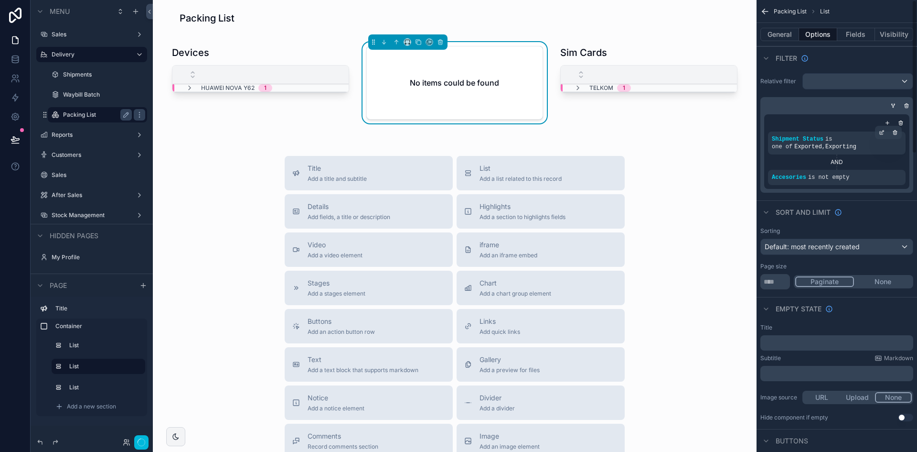
click at [860, 206] on div "Sort And Limit" at bounding box center [837, 211] width 161 height 23
click at [881, 135] on icon "scrollable content" at bounding box center [882, 132] width 6 height 6
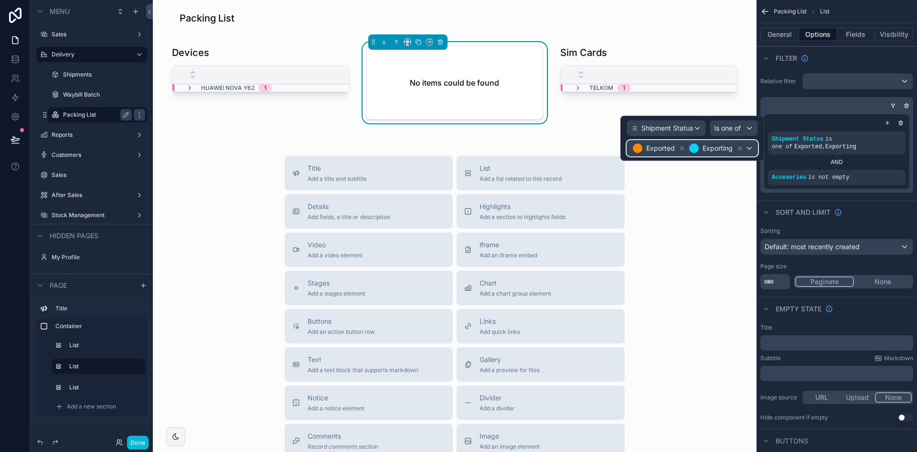
click at [751, 145] on div "Exported Exporting" at bounding box center [692, 147] width 130 height 15
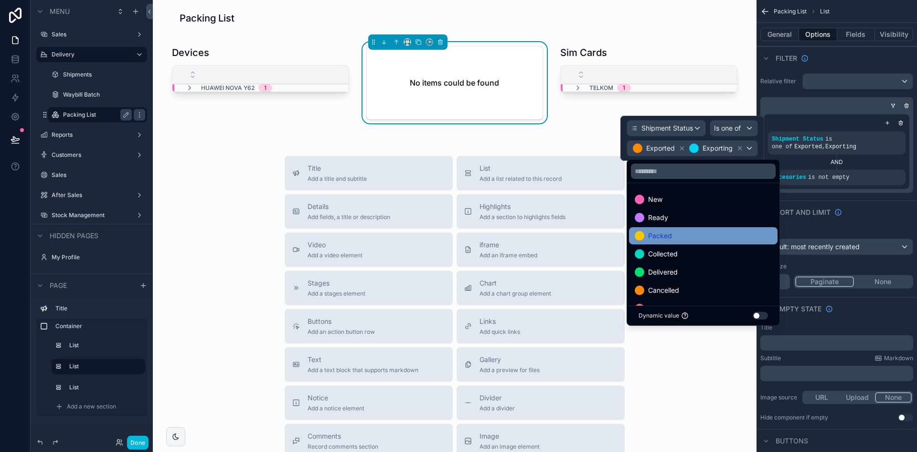
click at [699, 227] on div "Packed" at bounding box center [703, 235] width 149 height 17
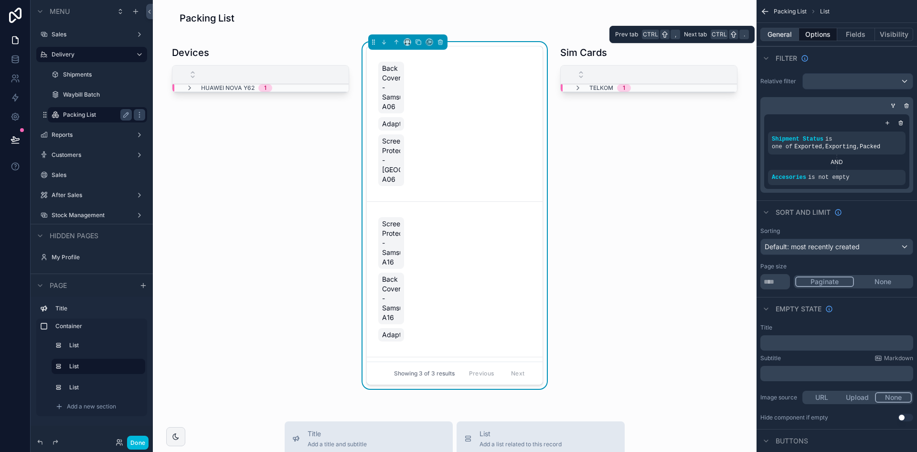
click at [788, 37] on button "General" at bounding box center [780, 34] width 39 height 13
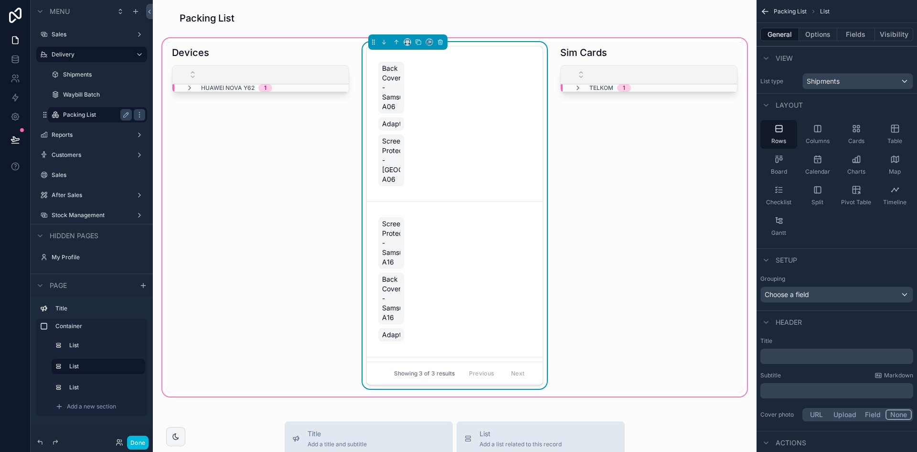
click at [440, 126] on div "Back Cover - Samsung A06 Adaptor Screen Protector - Samsun A06" at bounding box center [454, 124] width 153 height 128
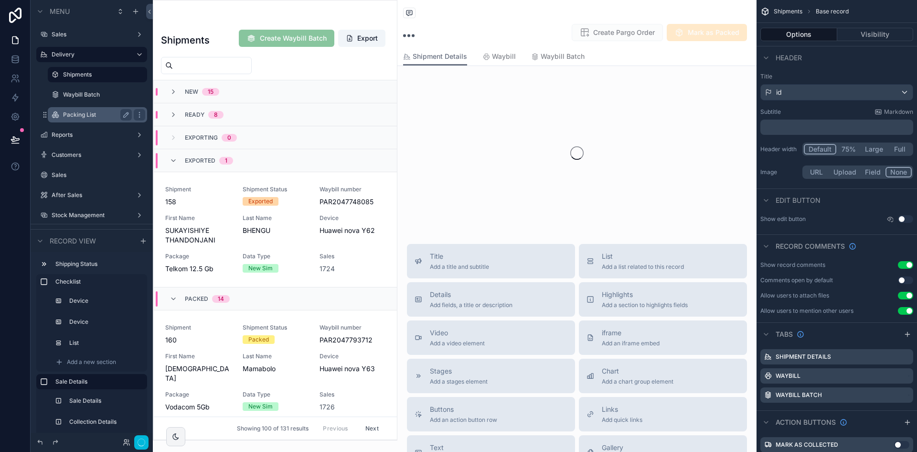
scroll to position [441, 0]
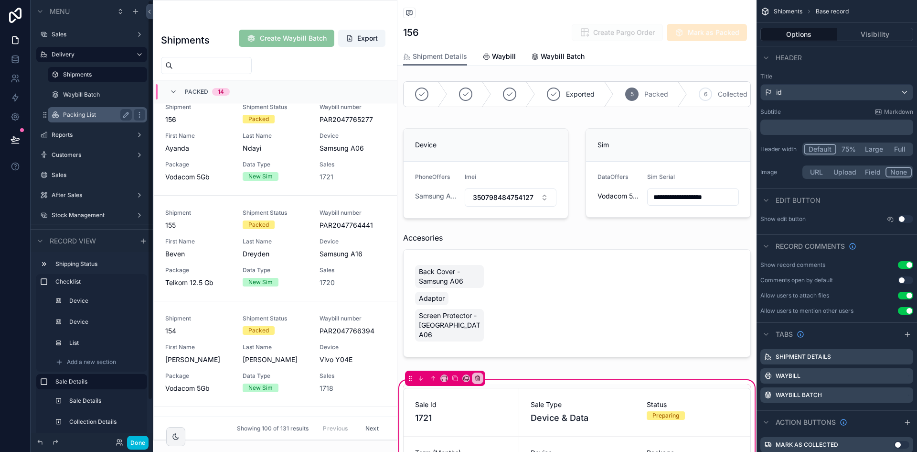
click at [92, 110] on div "Packing List" at bounding box center [97, 114] width 69 height 11
click at [88, 117] on label "Packing List" at bounding box center [95, 115] width 65 height 8
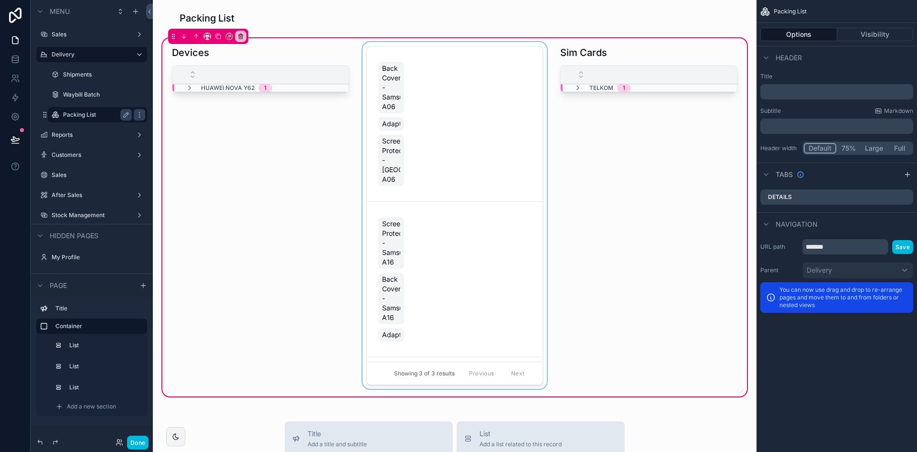
click at [454, 133] on div "scrollable content" at bounding box center [455, 217] width 189 height 350
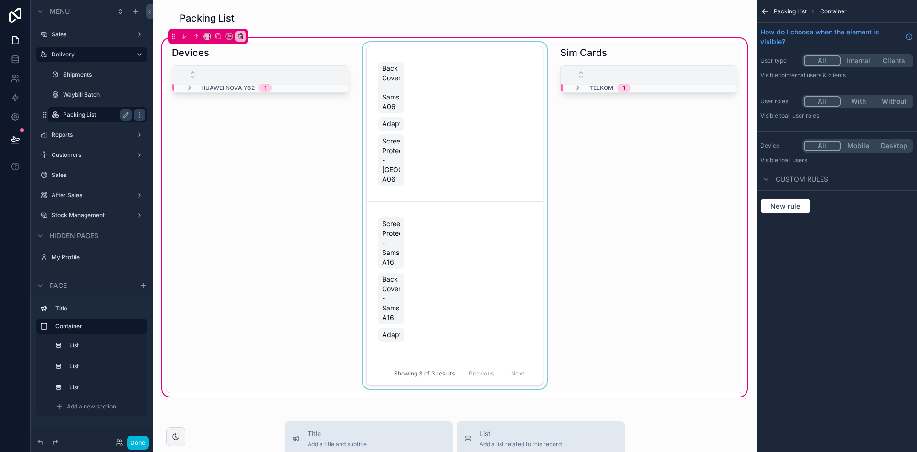
click at [447, 140] on div "scrollable content" at bounding box center [455, 217] width 189 height 350
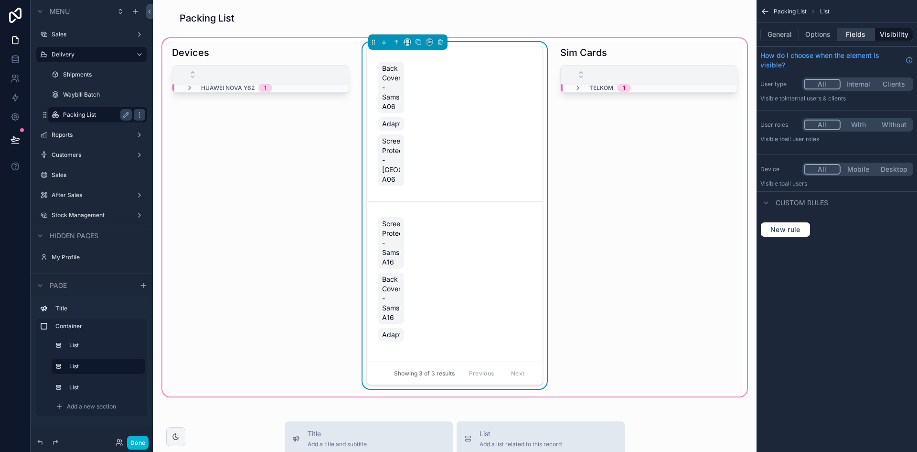
click at [841, 30] on button "Fields" at bounding box center [857, 34] width 38 height 13
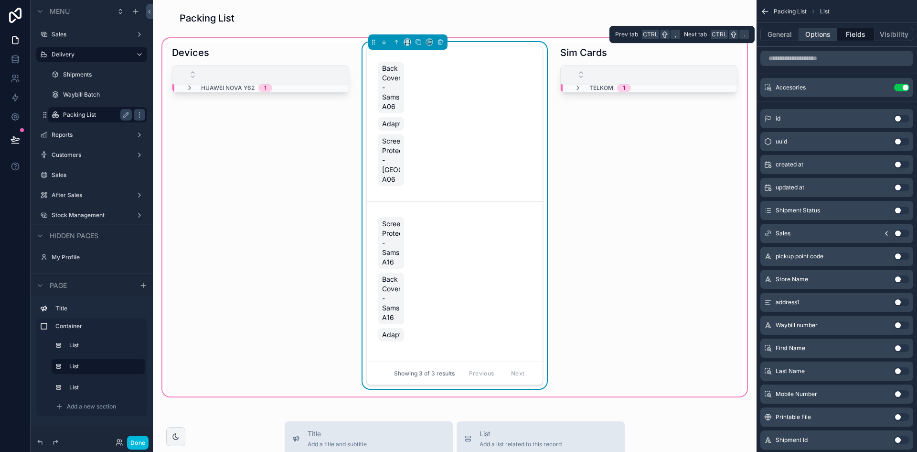
click at [831, 33] on button "Options" at bounding box center [818, 34] width 38 height 13
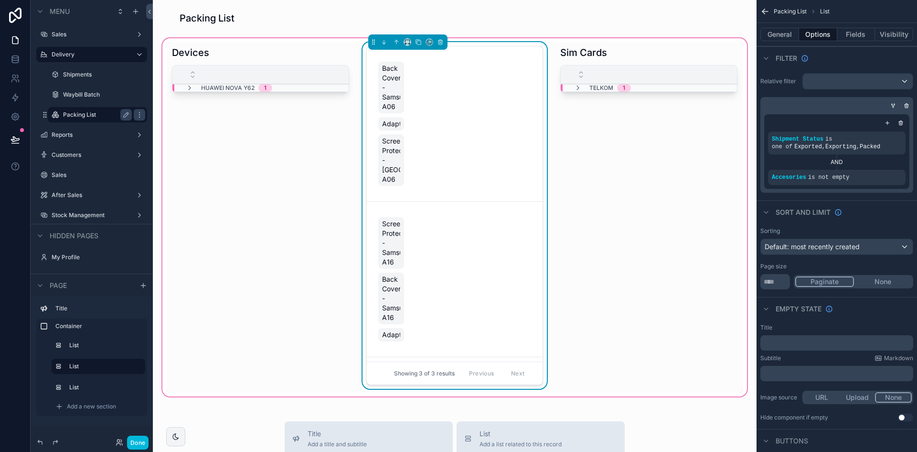
click at [881, 280] on button "None" at bounding box center [883, 281] width 58 height 11
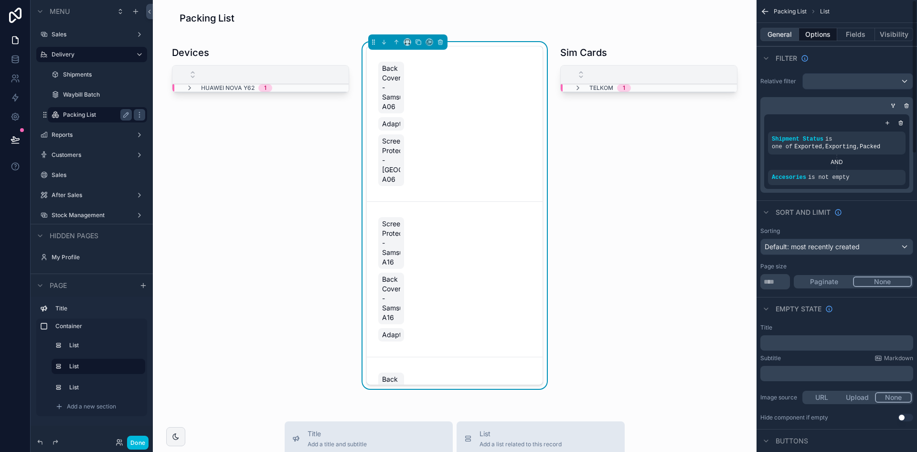
click at [787, 38] on button "General" at bounding box center [780, 34] width 39 height 13
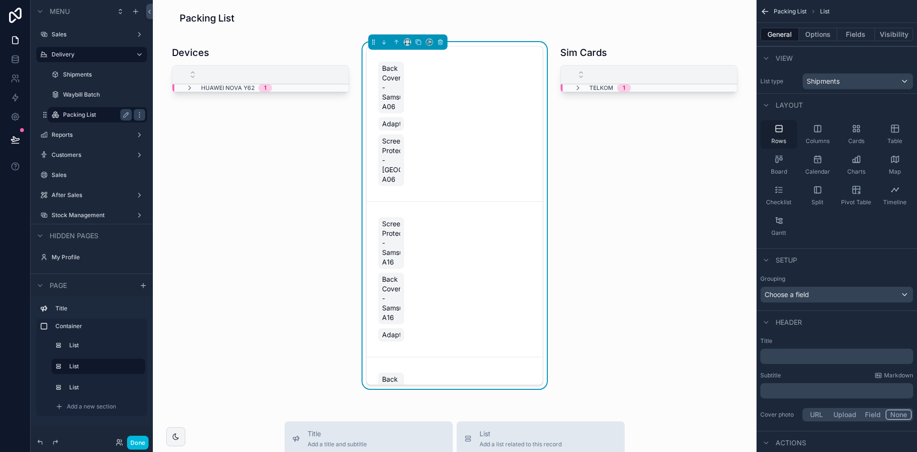
click at [786, 129] on div "Rows" at bounding box center [779, 134] width 37 height 29
click at [858, 34] on button "Fields" at bounding box center [857, 34] width 38 height 13
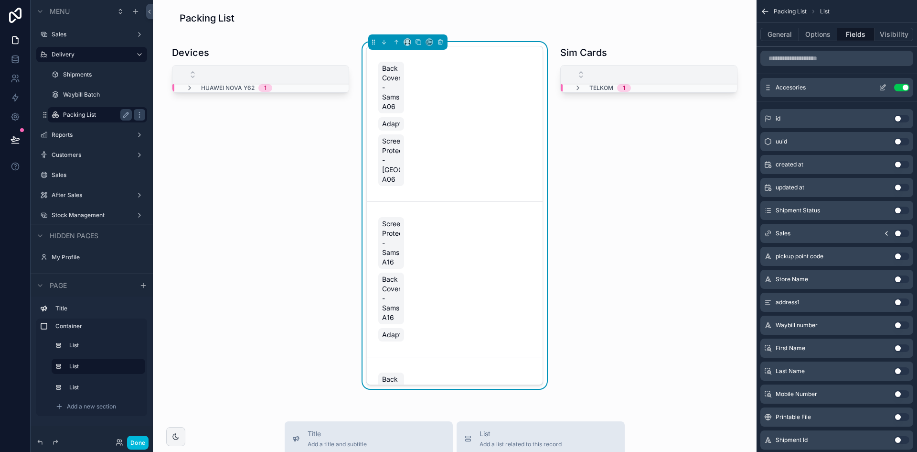
click at [885, 90] on icon "scrollable content" at bounding box center [883, 88] width 8 height 8
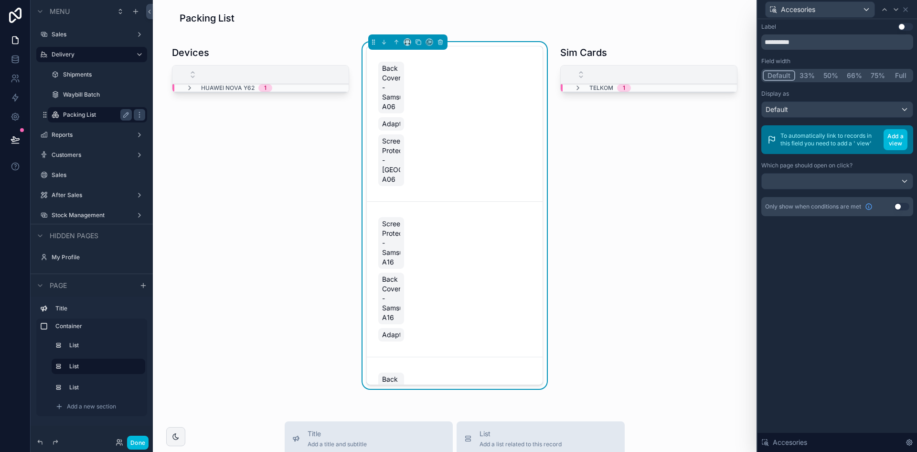
click at [904, 73] on button "Full" at bounding box center [901, 75] width 22 height 11
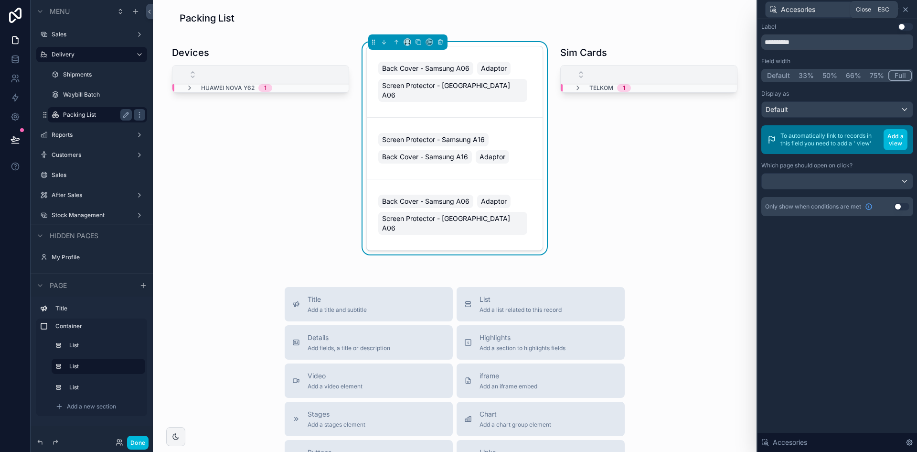
click at [908, 10] on icon at bounding box center [906, 10] width 8 height 8
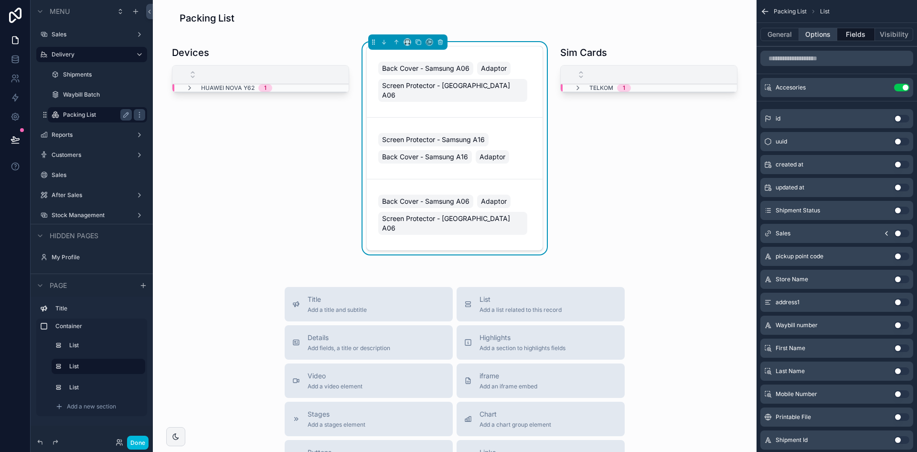
click at [822, 36] on button "Options" at bounding box center [818, 34] width 38 height 13
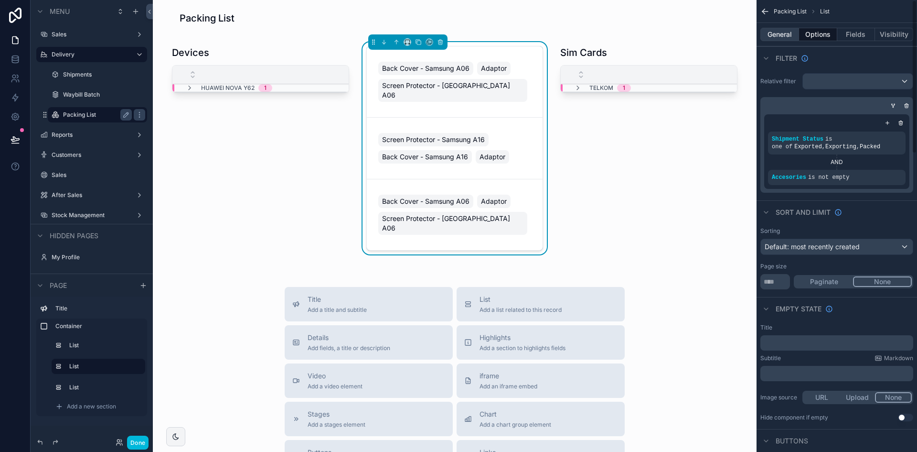
click at [787, 33] on button "General" at bounding box center [780, 34] width 39 height 13
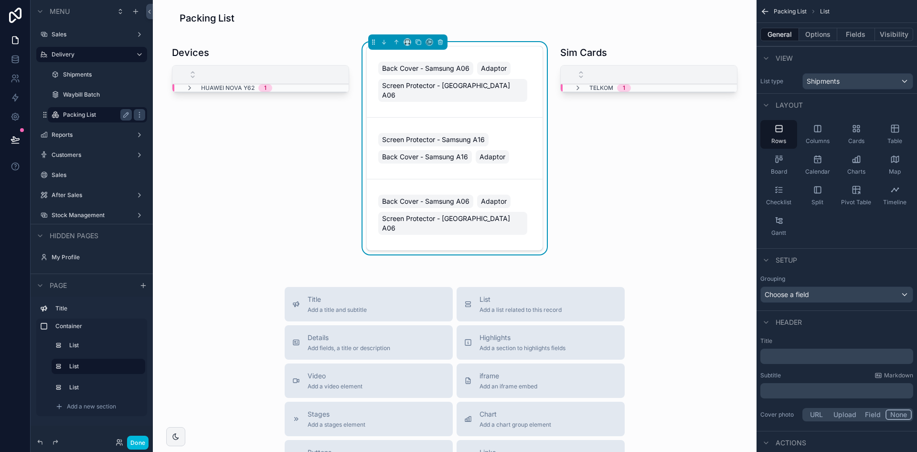
click at [794, 353] on p "﻿" at bounding box center [838, 356] width 147 height 10
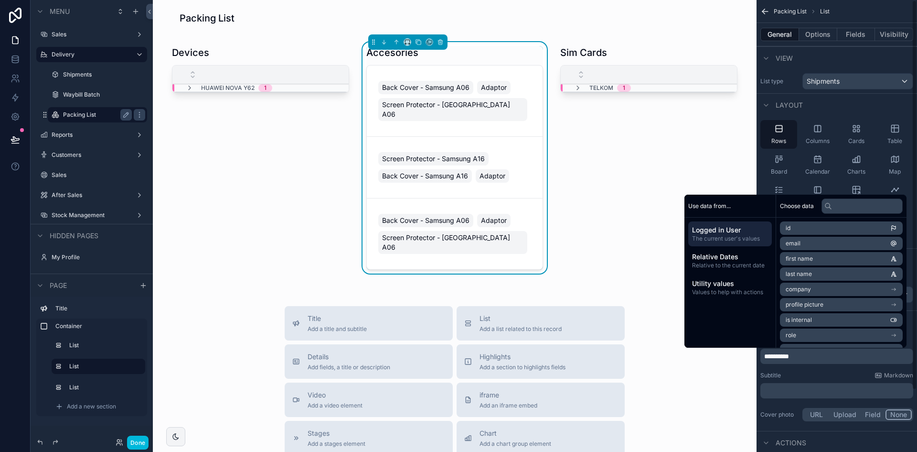
click at [820, 376] on div "Subtitle Markdown" at bounding box center [837, 375] width 153 height 8
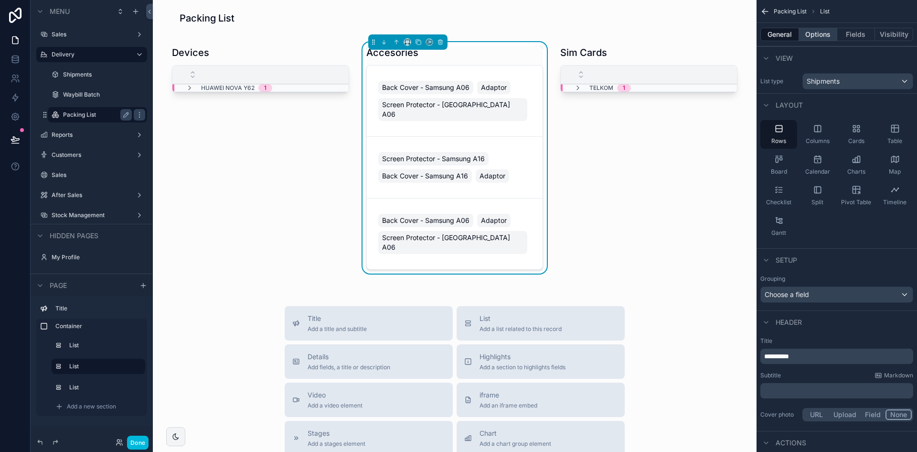
click at [813, 38] on button "Options" at bounding box center [818, 34] width 38 height 13
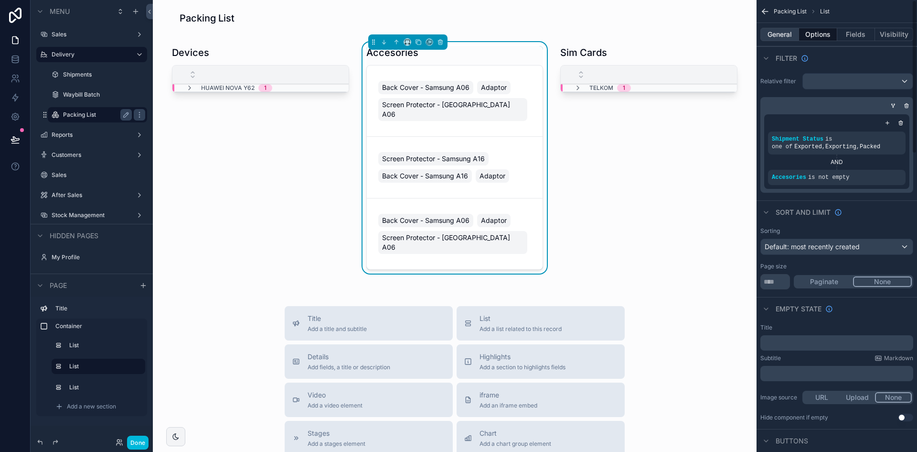
click at [787, 41] on div "General Options Fields Visibility" at bounding box center [837, 34] width 161 height 23
click at [786, 33] on button "General" at bounding box center [780, 34] width 39 height 13
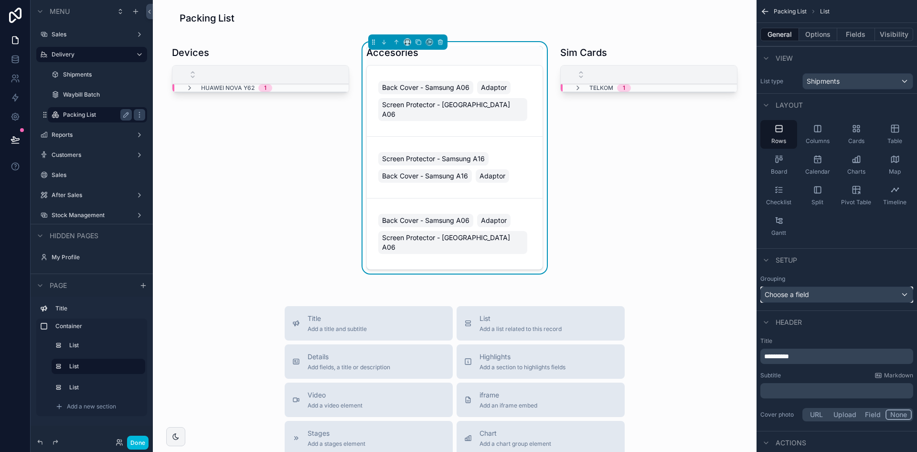
click at [822, 288] on div "Choose a field" at bounding box center [837, 294] width 152 height 15
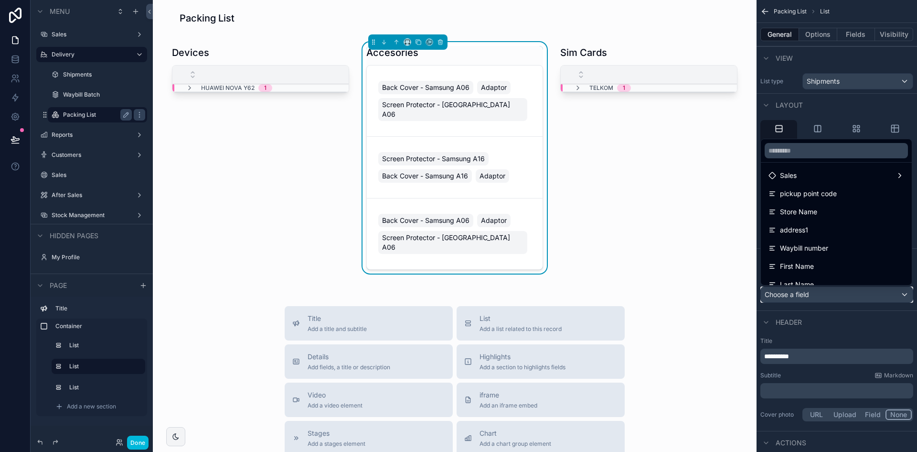
scroll to position [239, 0]
click at [827, 212] on div "Device" at bounding box center [837, 211] width 136 height 11
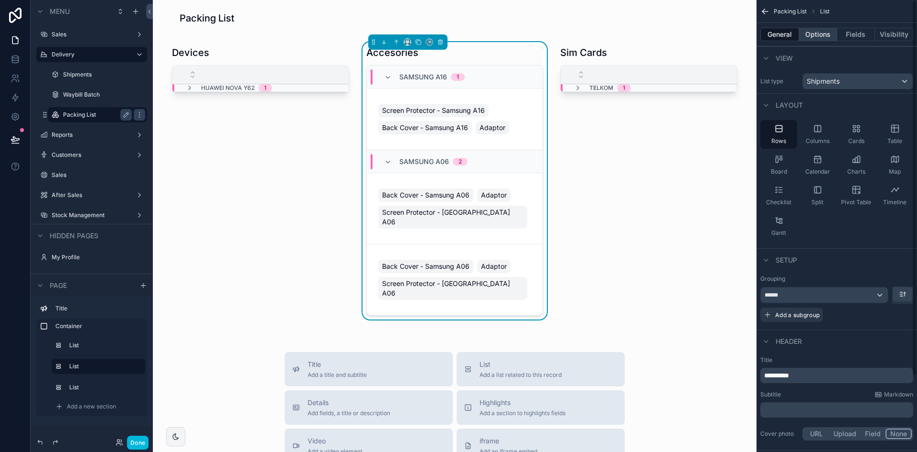
click at [820, 32] on button "Options" at bounding box center [818, 34] width 38 height 13
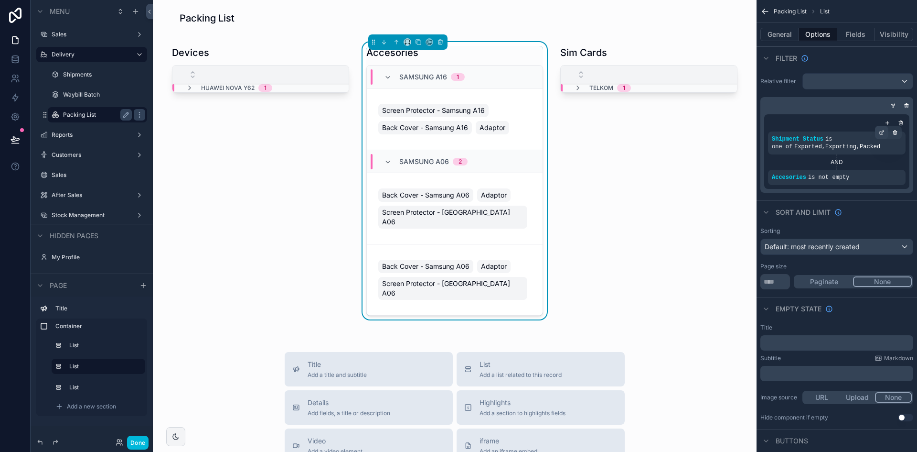
click at [881, 133] on icon "scrollable content" at bounding box center [882, 132] width 6 height 6
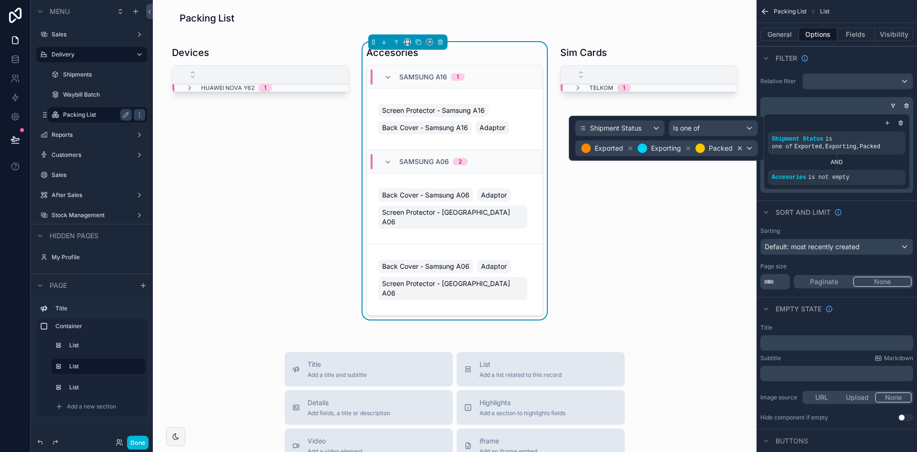
click at [742, 147] on icon at bounding box center [740, 148] width 7 height 7
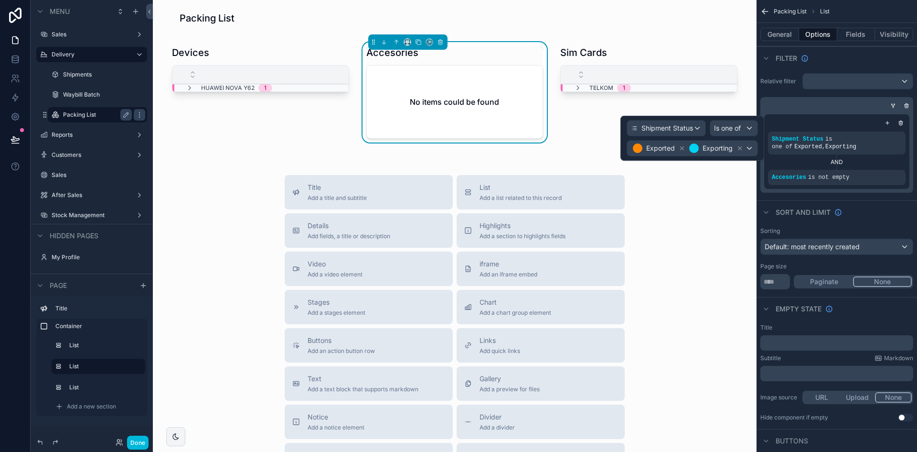
click at [133, 443] on button "Done" at bounding box center [138, 442] width 22 height 14
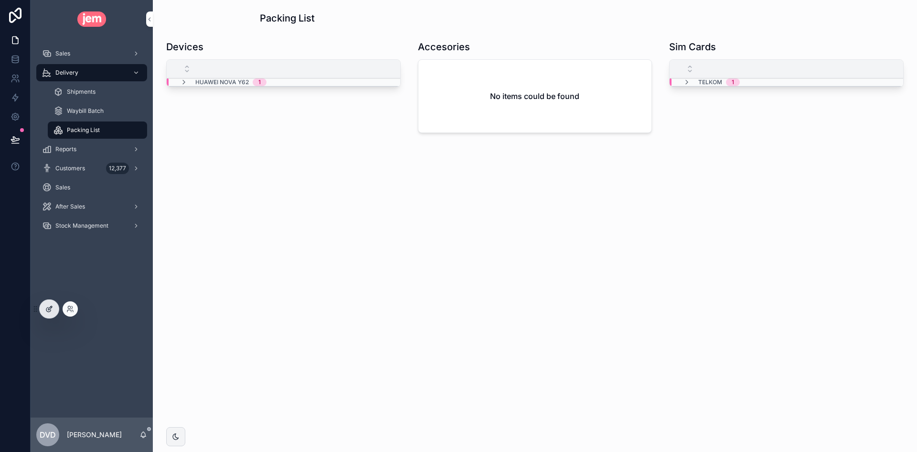
click at [53, 310] on icon at bounding box center [49, 309] width 8 height 8
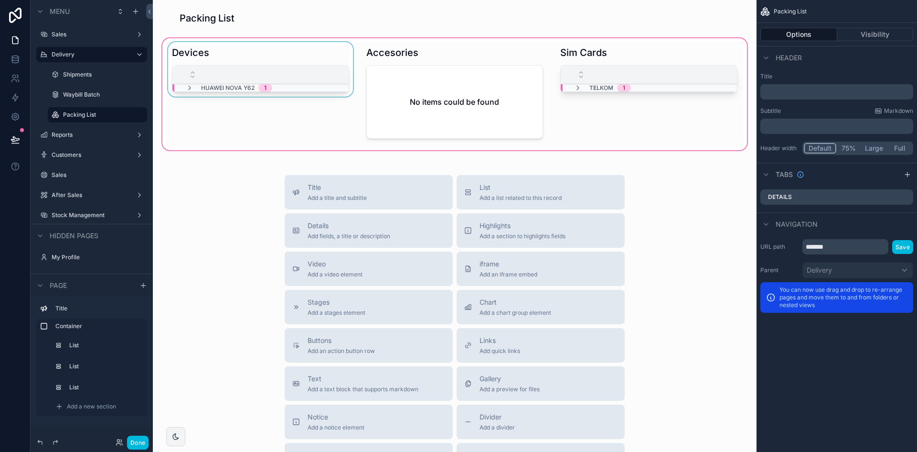
click at [319, 84] on th "scrollable content" at bounding box center [448, 74] width 550 height 19
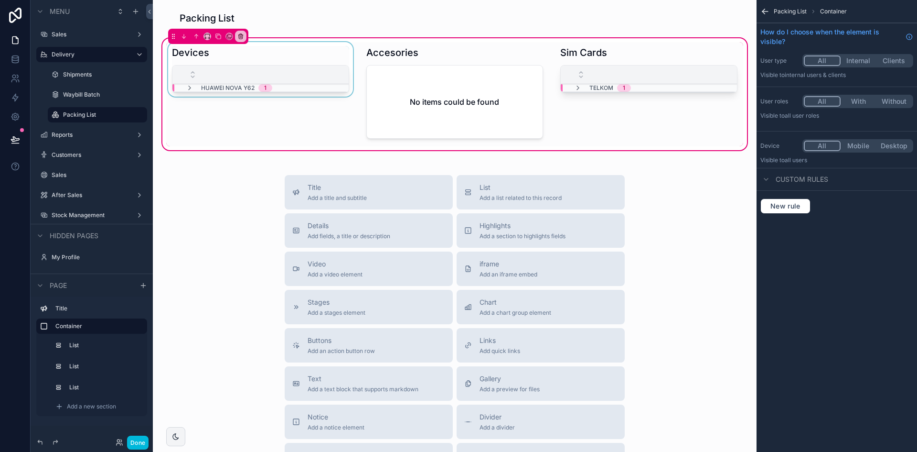
click at [320, 80] on div "scrollable content" at bounding box center [448, 74] width 550 height 18
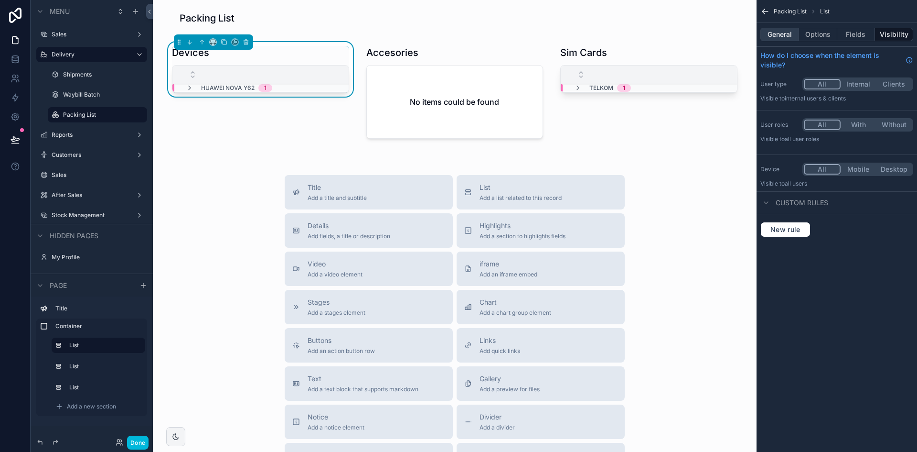
click at [784, 37] on button "General" at bounding box center [780, 34] width 39 height 13
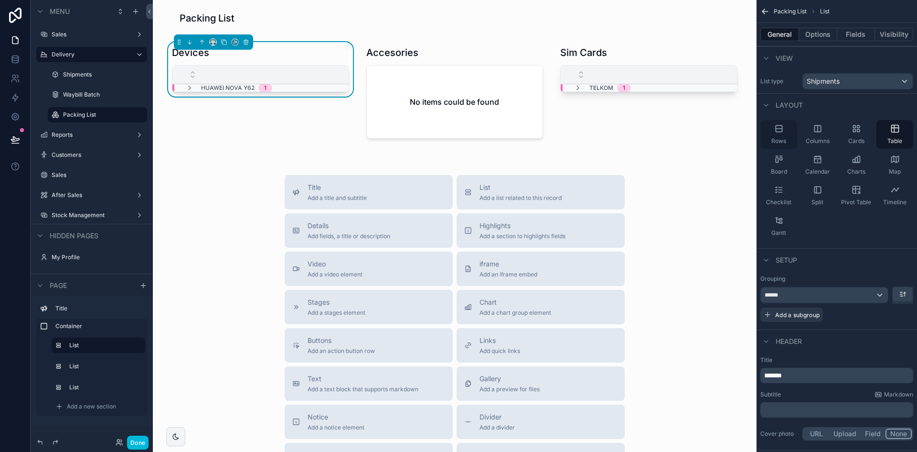
click at [777, 122] on div "Rows" at bounding box center [779, 134] width 37 height 29
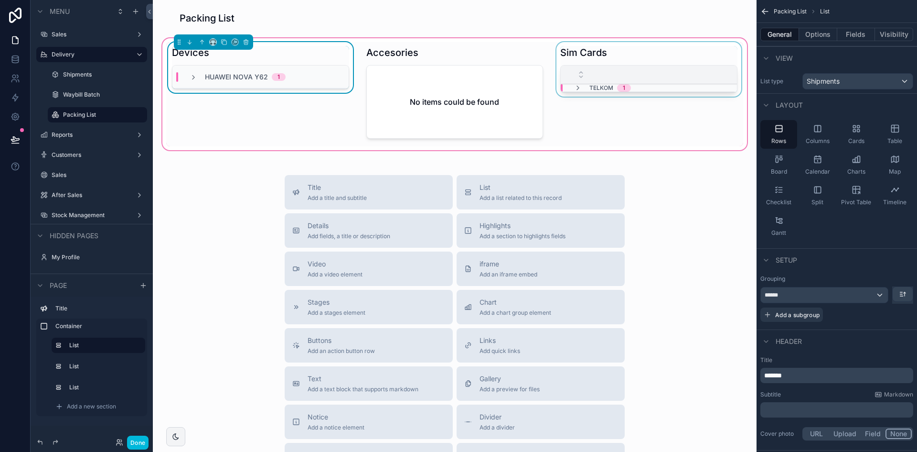
click at [645, 60] on div "scrollable content" at bounding box center [649, 94] width 189 height 104
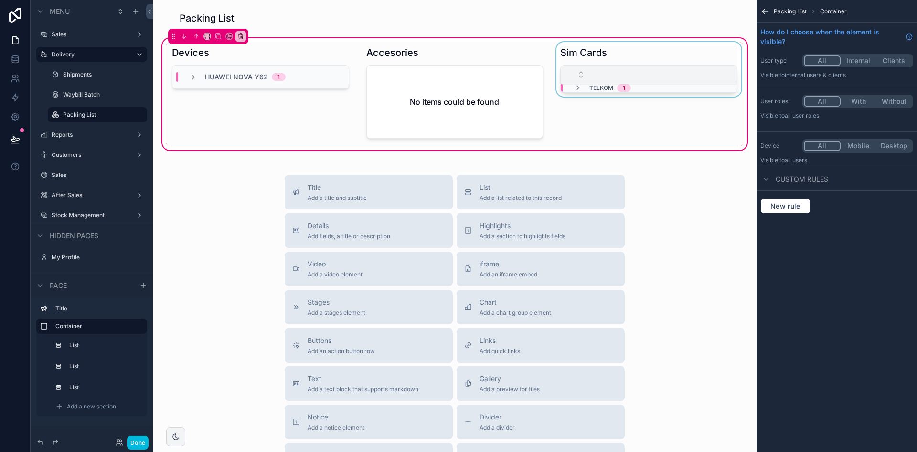
click at [645, 62] on div "scrollable content" at bounding box center [649, 94] width 189 height 104
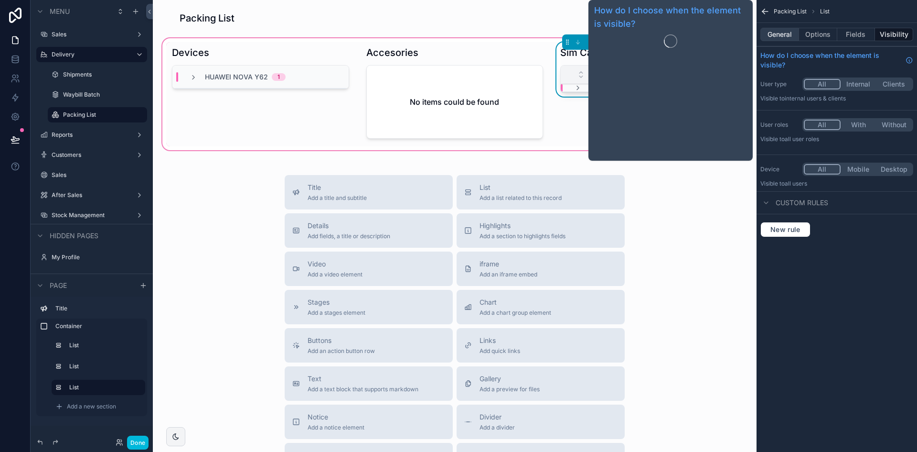
click at [789, 31] on button "General" at bounding box center [780, 34] width 39 height 13
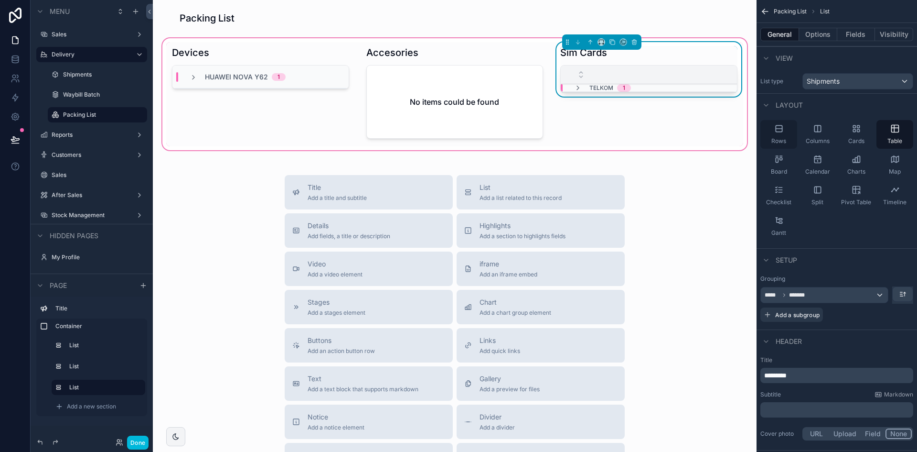
click at [781, 131] on icon "scrollable content" at bounding box center [779, 128] width 6 height 6
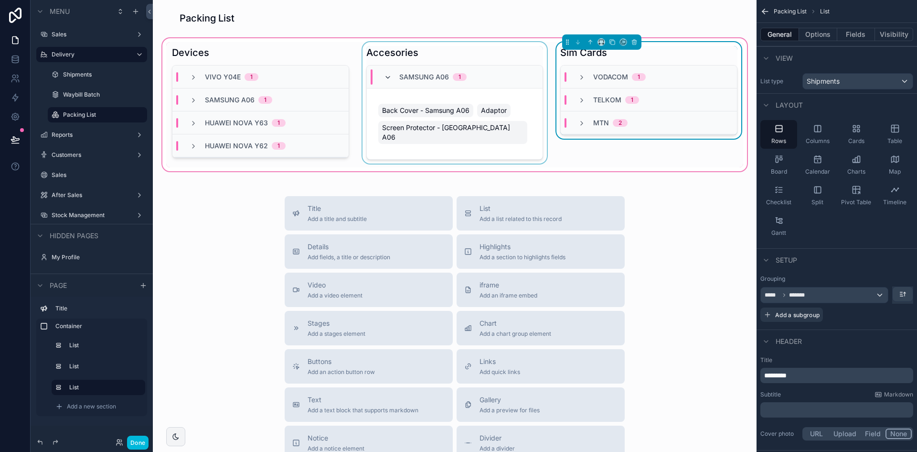
click at [386, 78] on icon "scrollable content" at bounding box center [388, 78] width 8 height 8
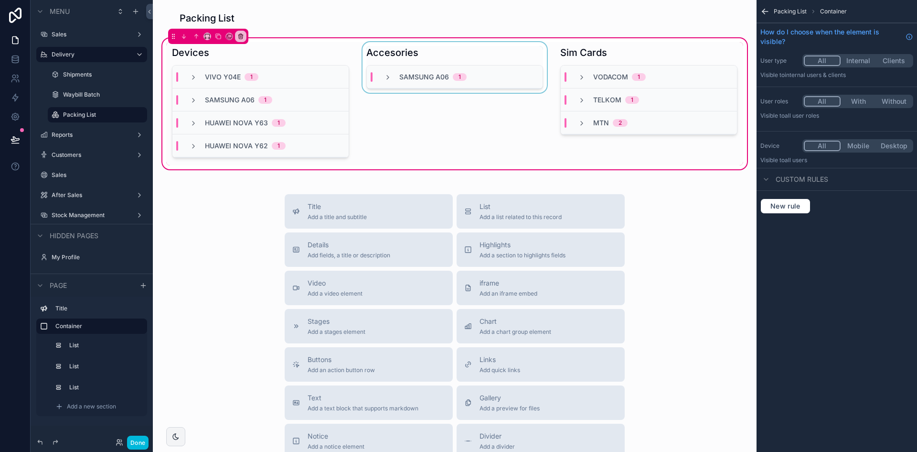
click at [386, 78] on icon "scrollable content" at bounding box center [388, 78] width 8 height 8
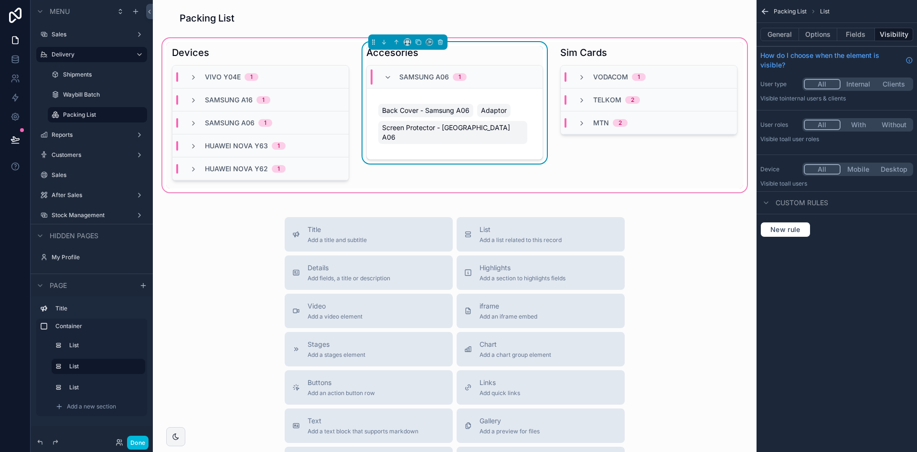
click at [484, 55] on div "Accesories" at bounding box center [455, 52] width 177 height 13
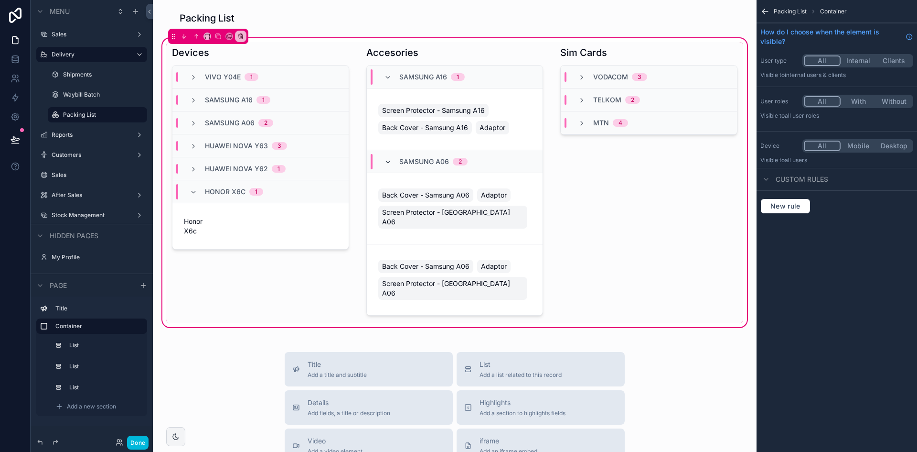
click at [388, 161] on icon "scrollable content" at bounding box center [388, 162] width 8 height 8
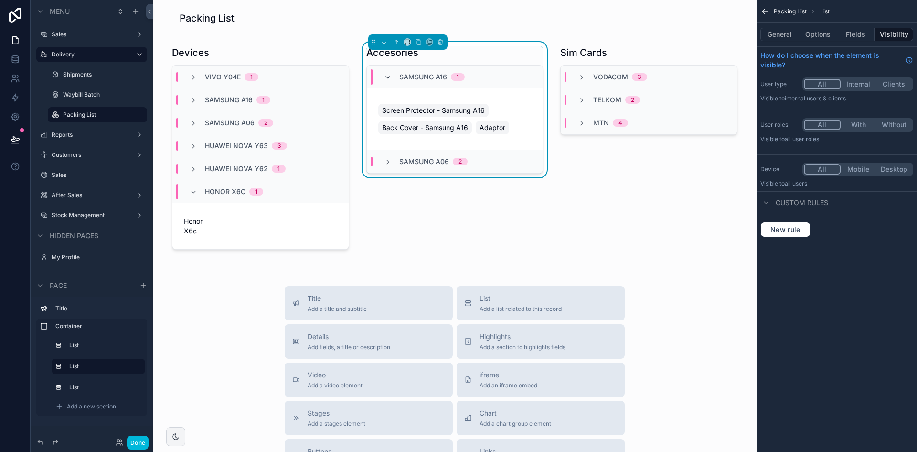
click at [387, 77] on icon "scrollable content" at bounding box center [388, 78] width 8 height 8
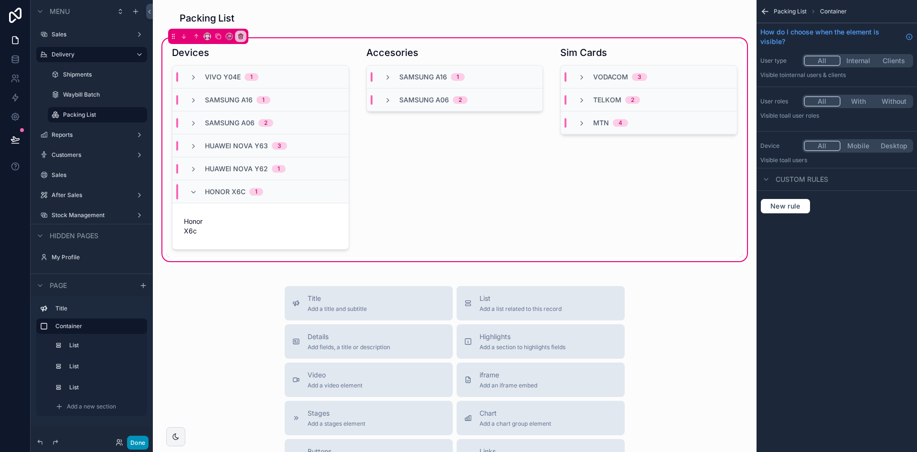
click at [134, 440] on button "Done" at bounding box center [138, 442] width 22 height 14
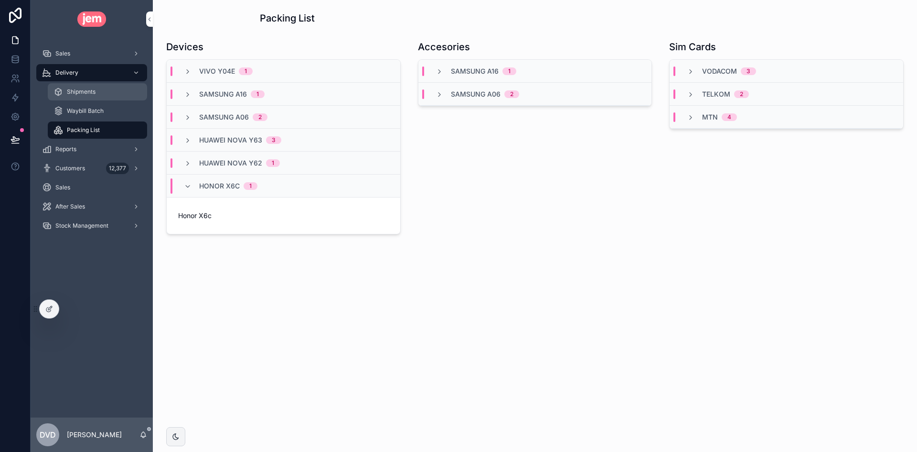
click at [108, 93] on div "Shipments" at bounding box center [98, 91] width 88 height 15
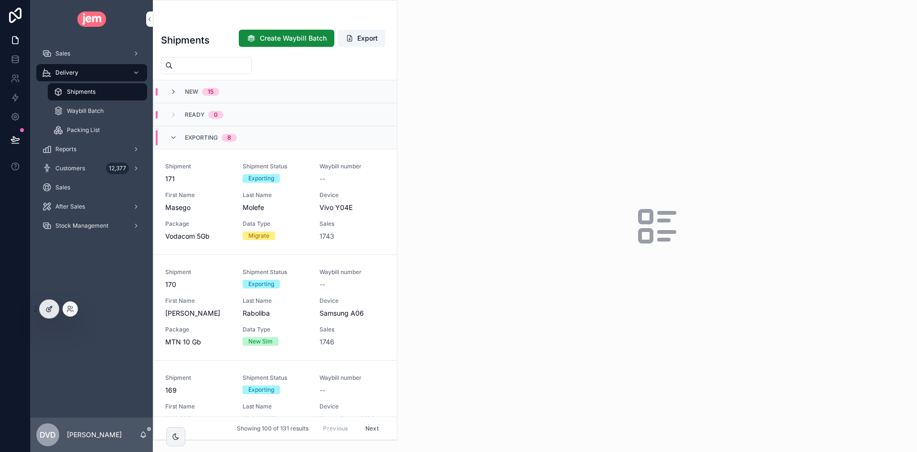
click at [52, 305] on icon at bounding box center [49, 309] width 8 height 8
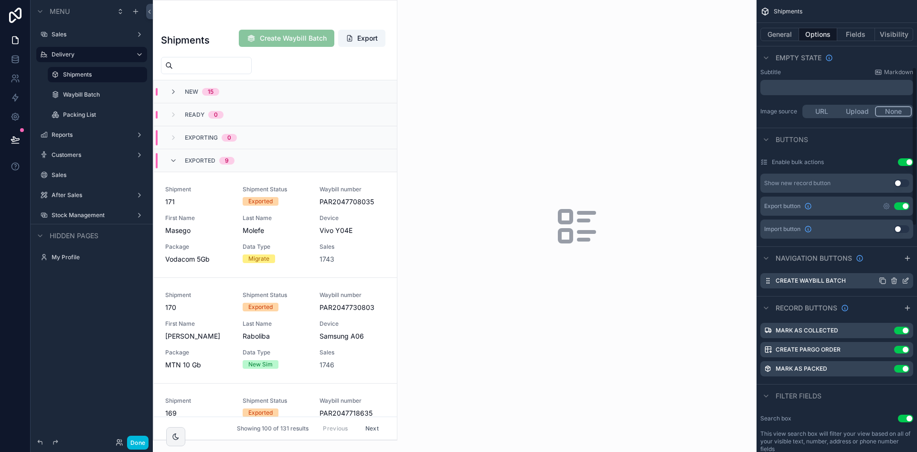
scroll to position [191, 0]
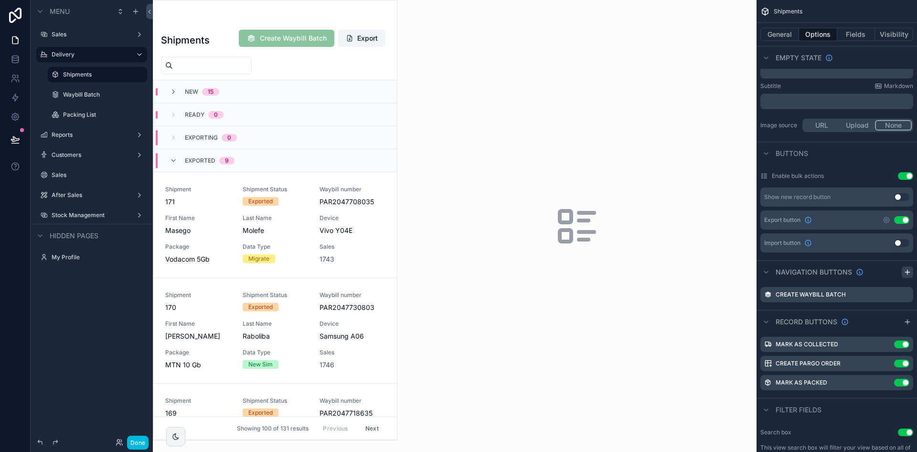
click at [908, 268] on icon "scrollable content" at bounding box center [908, 272] width 8 height 8
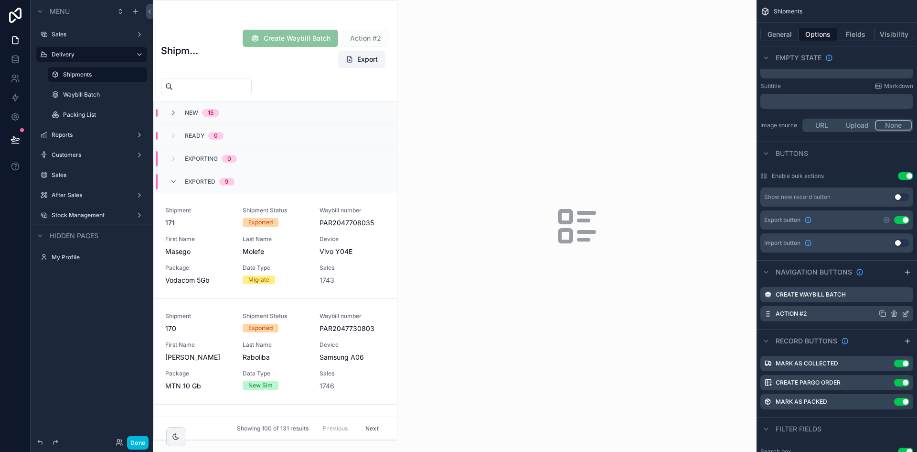
click at [904, 314] on icon "scrollable content" at bounding box center [906, 314] width 4 height 4
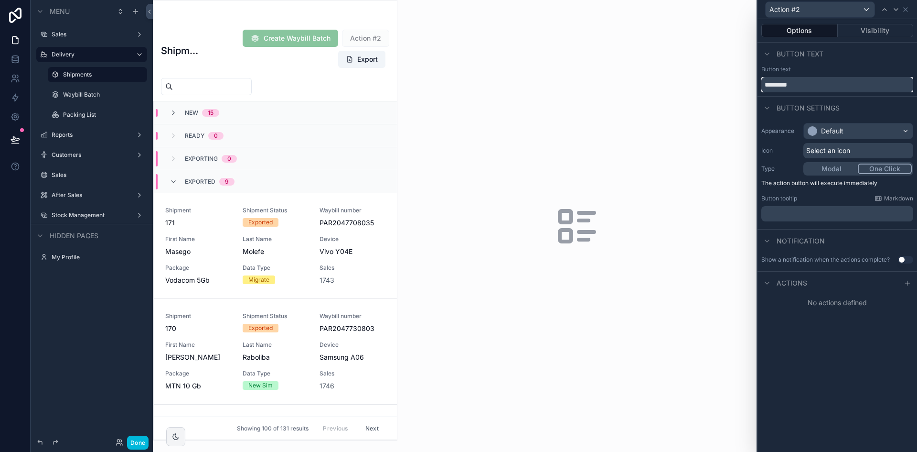
click at [809, 79] on input "*********" at bounding box center [838, 84] width 152 height 15
type input "**********"
click at [854, 124] on div "Default" at bounding box center [858, 130] width 109 height 15
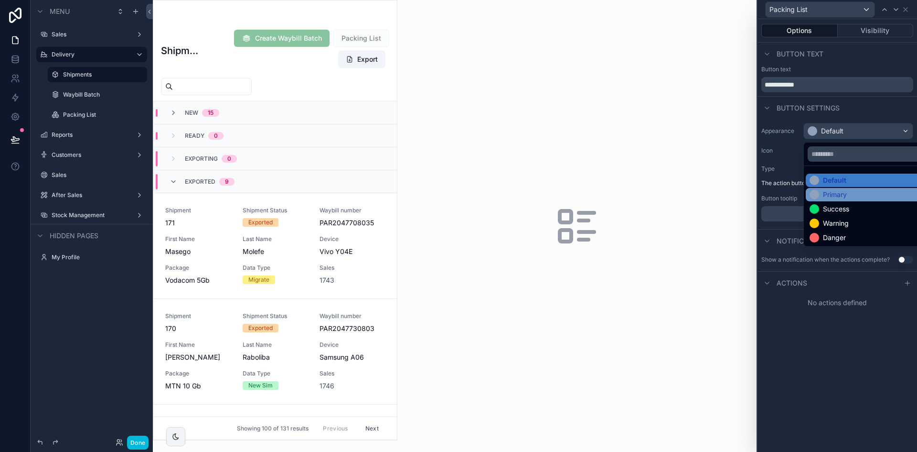
click at [855, 189] on div "Primary" at bounding box center [869, 194] width 127 height 13
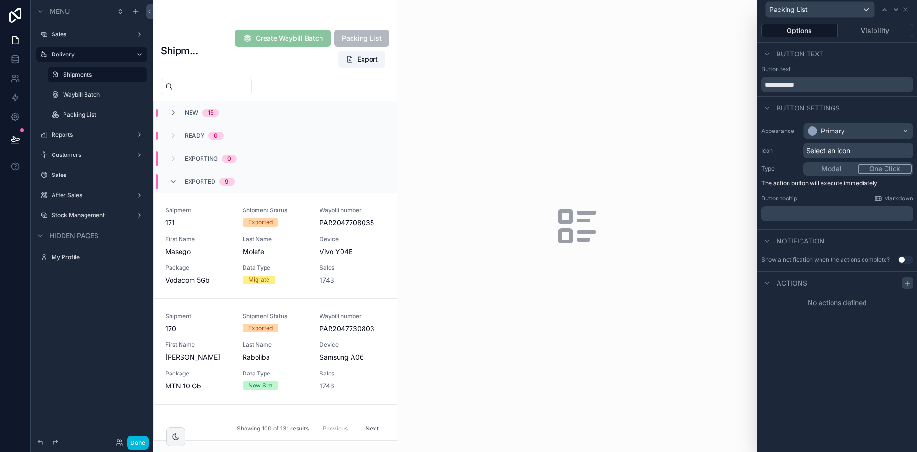
click at [910, 281] on icon at bounding box center [908, 283] width 8 height 8
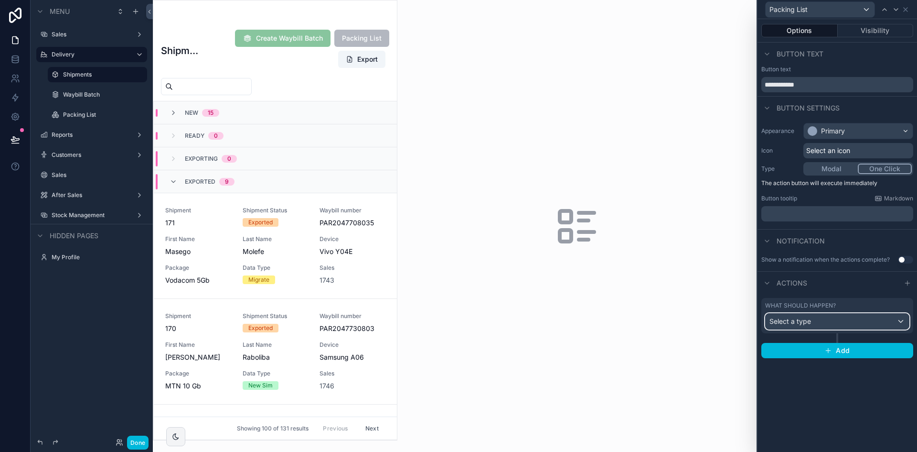
click at [816, 316] on div "Select a type" at bounding box center [837, 320] width 143 height 15
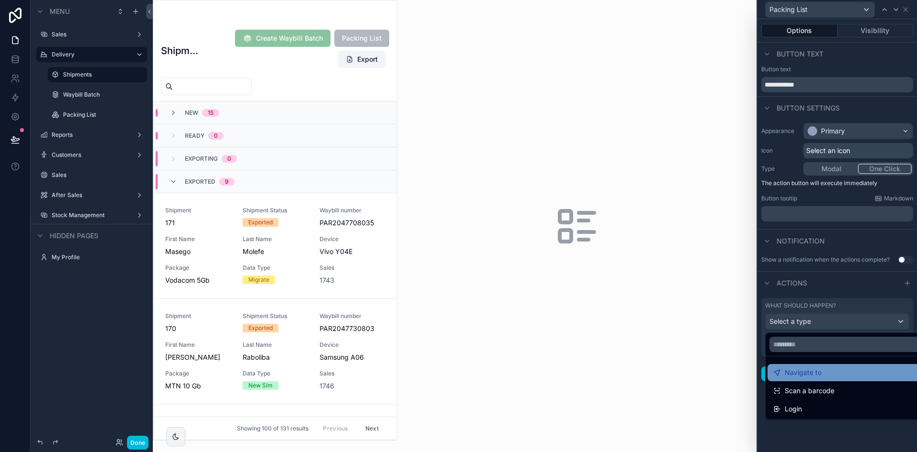
click at [815, 369] on span "Navigate to" at bounding box center [803, 372] width 37 height 11
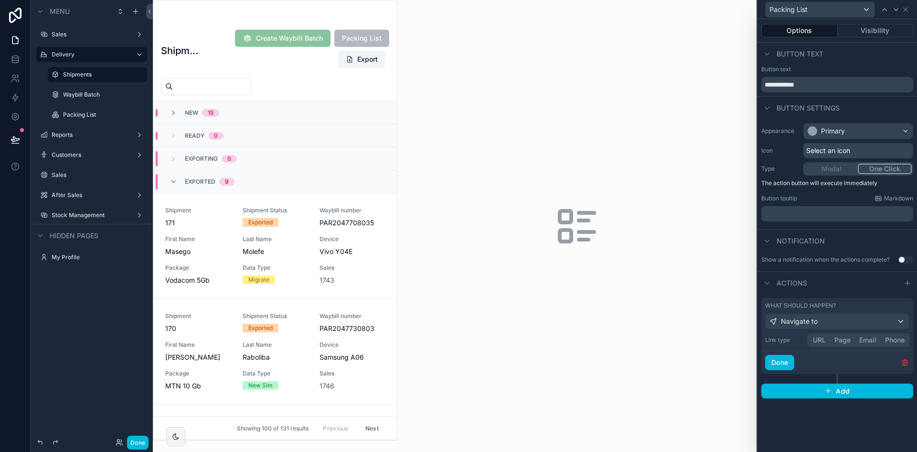
click at [840, 341] on button "Page" at bounding box center [842, 339] width 25 height 11
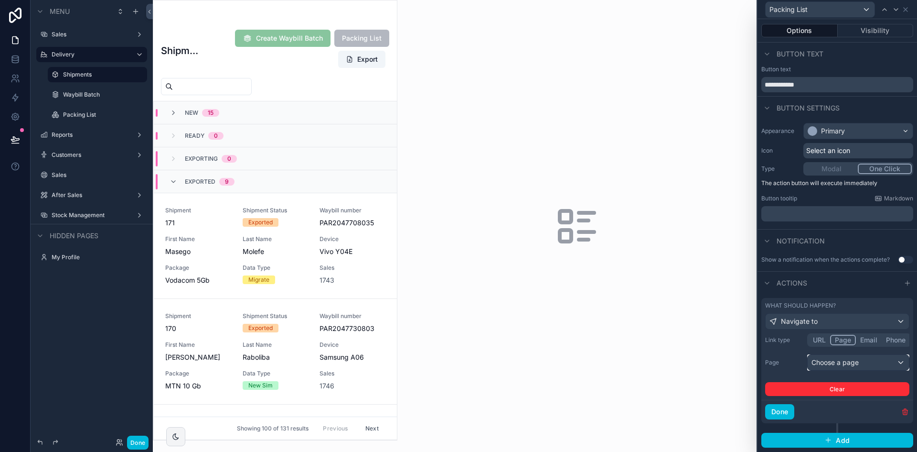
click at [853, 367] on div "Choose a page" at bounding box center [858, 362] width 101 height 15
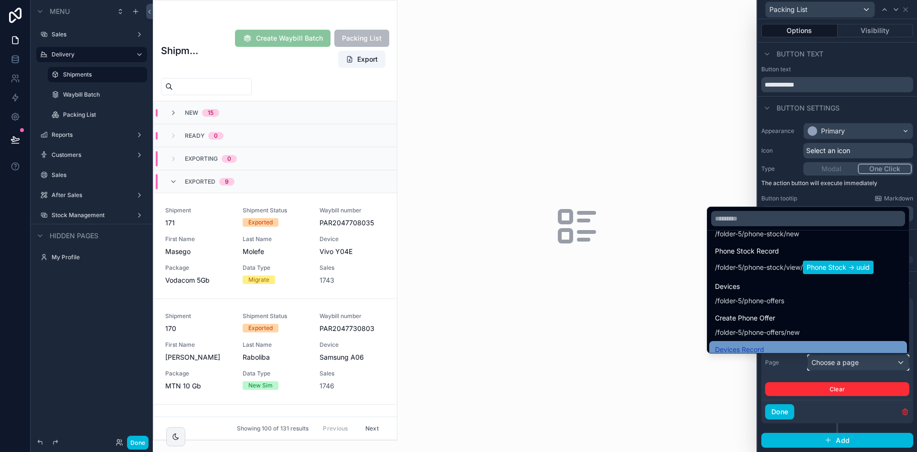
scroll to position [1154, 0]
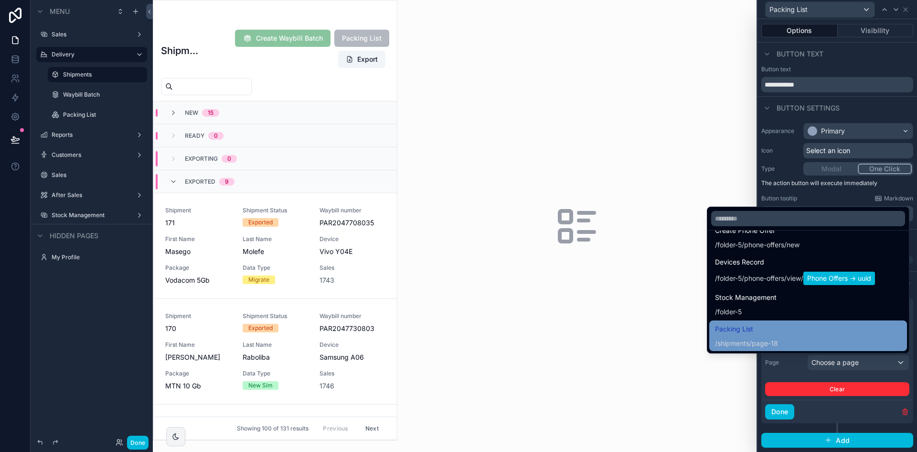
click at [776, 329] on div "Packing List /shipments/page-18" at bounding box center [808, 335] width 186 height 25
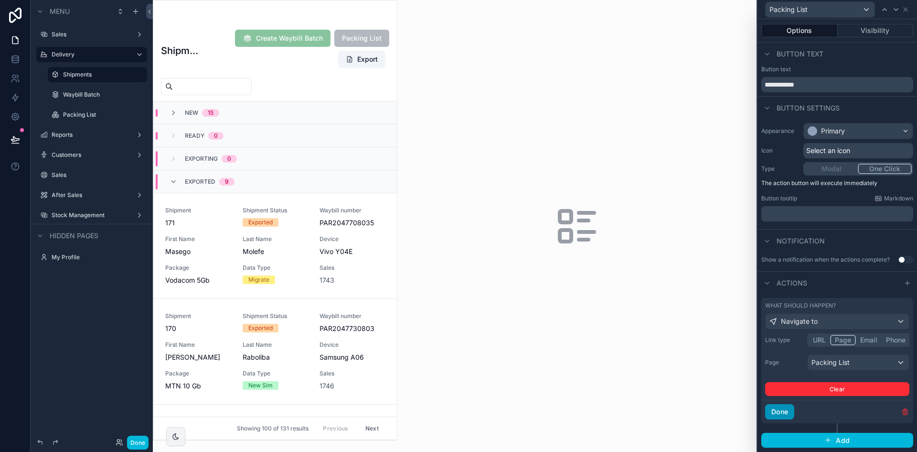
click at [791, 414] on button "Done" at bounding box center [780, 411] width 29 height 15
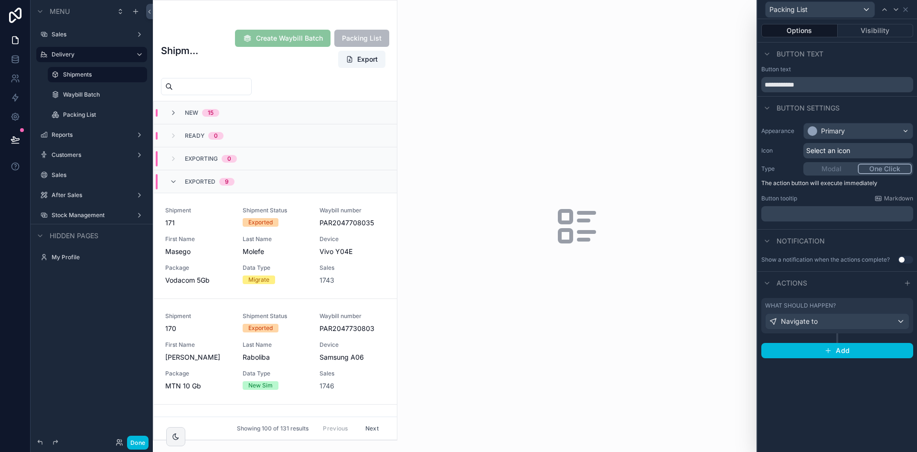
drag, startPoint x: 134, startPoint y: 443, endPoint x: 121, endPoint y: 281, distance: 162.5
click at [134, 443] on button "Done" at bounding box center [138, 442] width 22 height 14
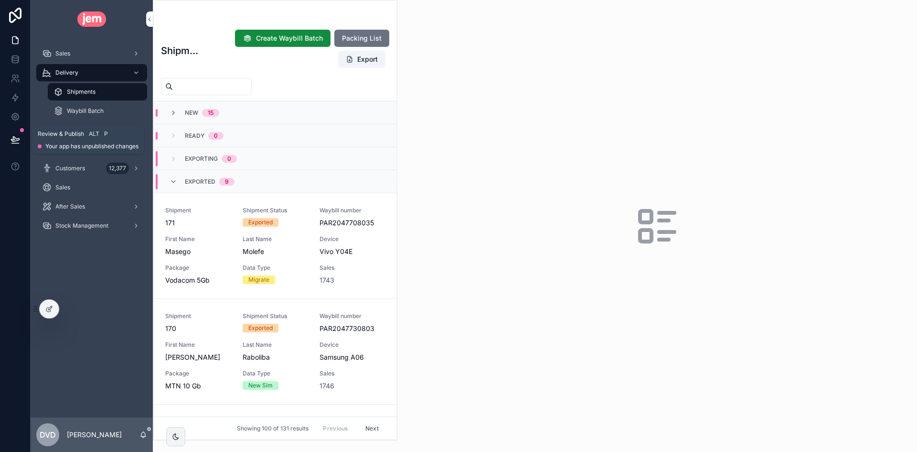
click at [20, 139] on button at bounding box center [15, 139] width 21 height 27
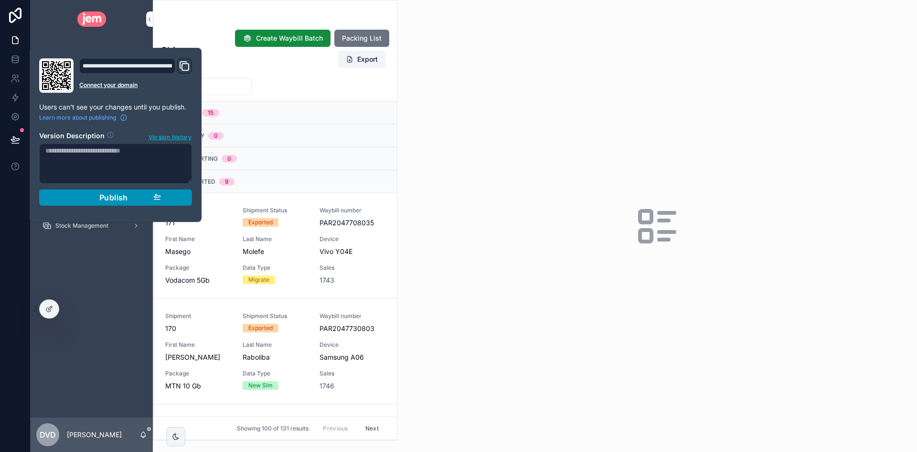
click at [102, 199] on span "Publish" at bounding box center [113, 198] width 29 height 10
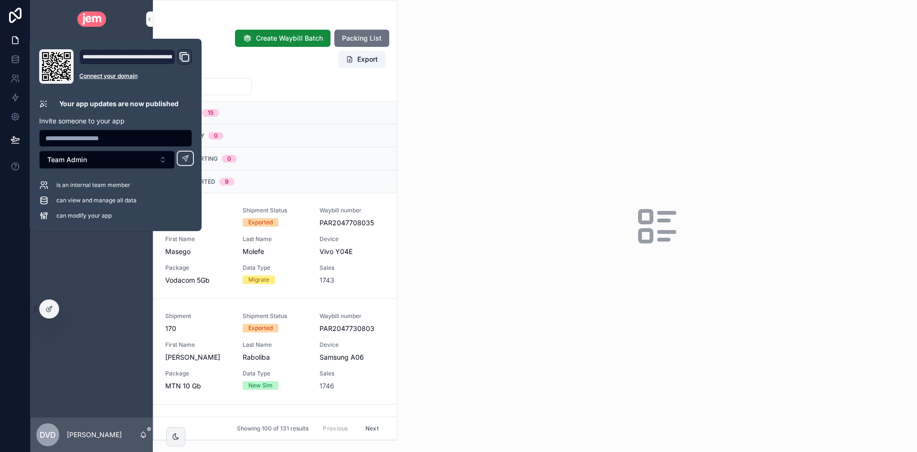
click at [509, 126] on div "scrollable content" at bounding box center [658, 226] width 520 height 452
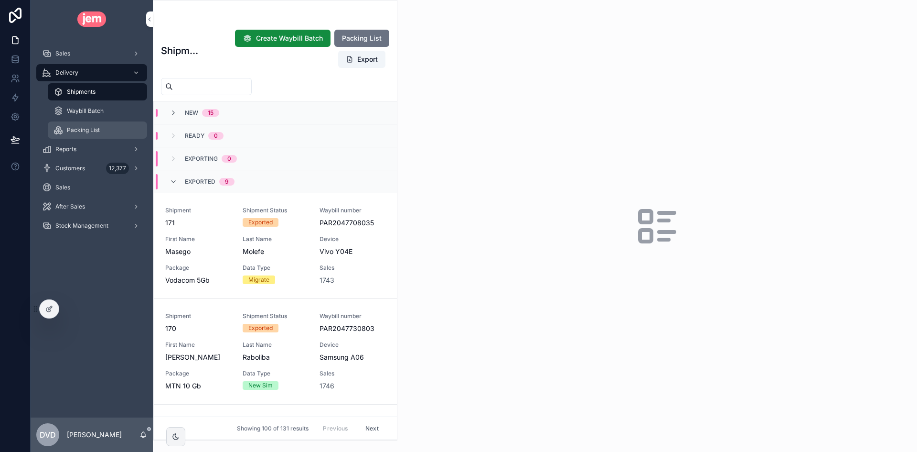
click at [84, 123] on div "Packing List" at bounding box center [98, 129] width 88 height 15
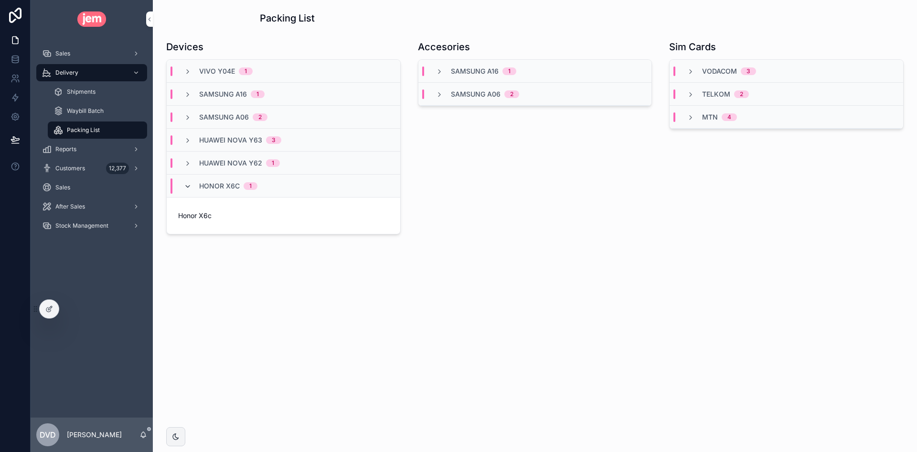
click at [191, 183] on icon "scrollable content" at bounding box center [188, 187] width 8 height 8
click at [51, 313] on div at bounding box center [49, 309] width 19 height 18
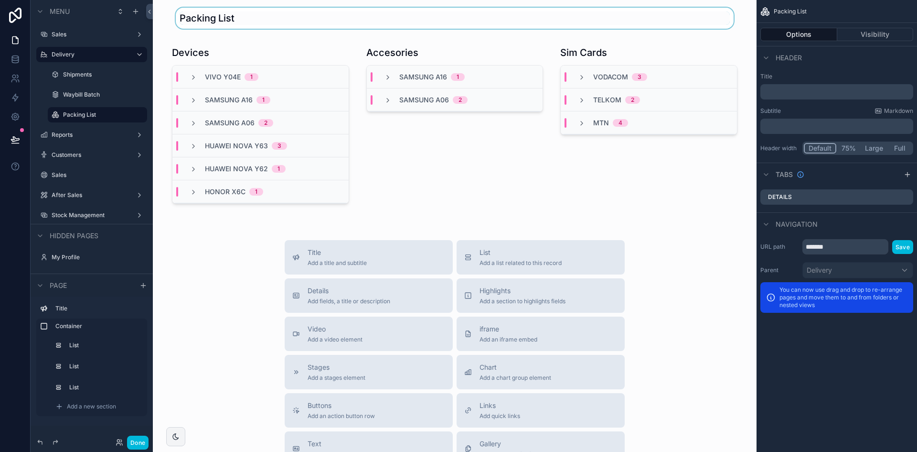
click at [488, 22] on div "scrollable content" at bounding box center [455, 18] width 589 height 21
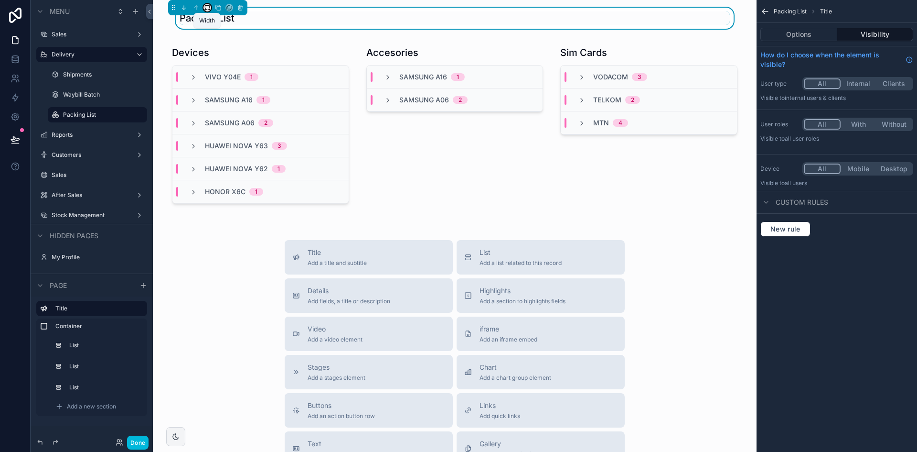
click at [209, 8] on icon "scrollable content" at bounding box center [207, 7] width 7 height 7
click at [228, 128] on div "Full width" at bounding box center [226, 134] width 41 height 17
click at [813, 40] on button "Options" at bounding box center [799, 34] width 77 height 13
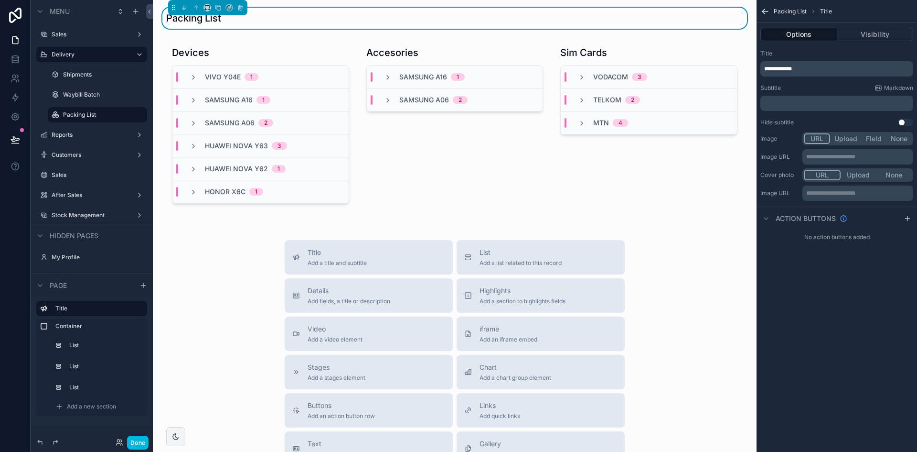
click at [795, 100] on p "﻿" at bounding box center [838, 103] width 147 height 8
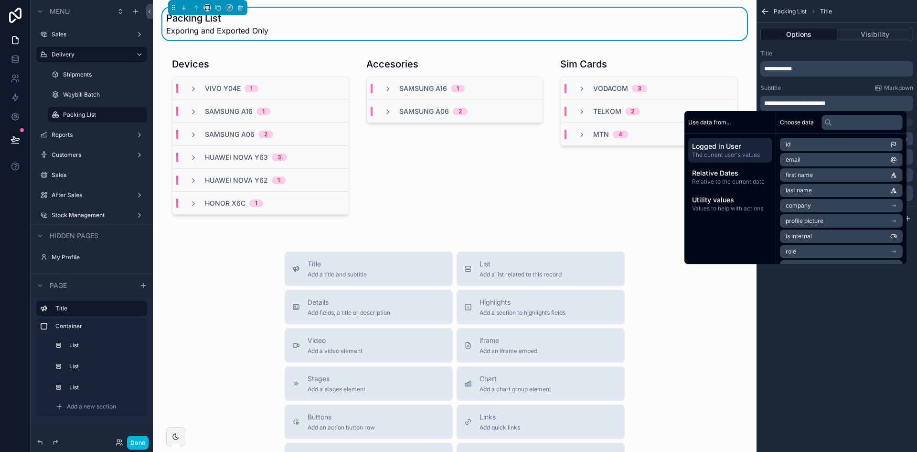
click at [723, 310] on div "Title Add a title and subtitle List Add a list related to this record Details A…" at bounding box center [455, 421] width 589 height 340
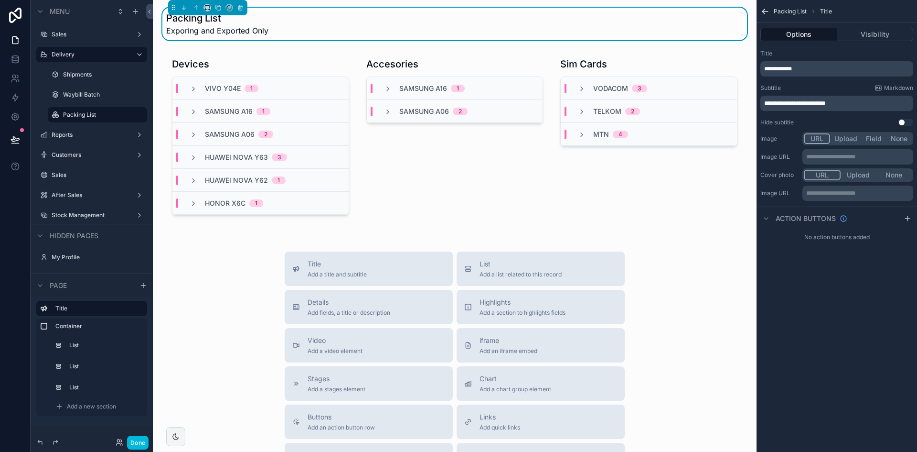
click at [770, 10] on div "Packing List Title" at bounding box center [837, 11] width 161 height 23
click at [764, 10] on icon "scrollable content" at bounding box center [764, 10] width 2 height 2
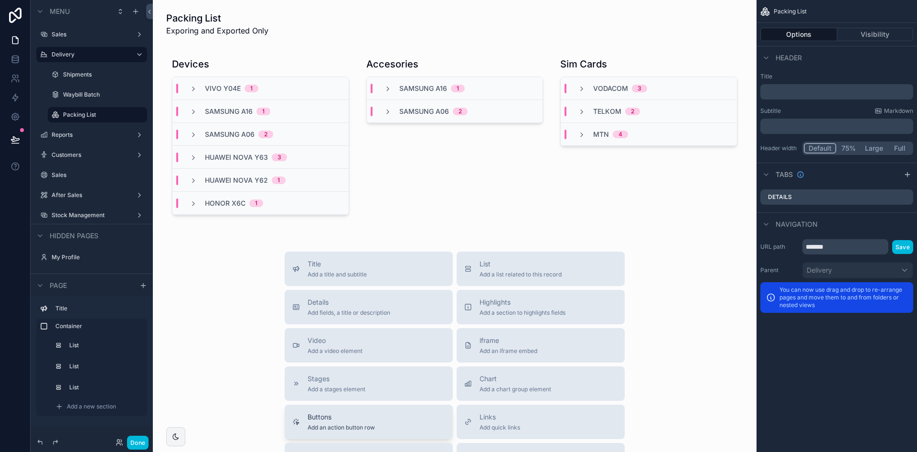
click at [399, 419] on div "Buttons Add an action button row" at bounding box center [368, 421] width 153 height 19
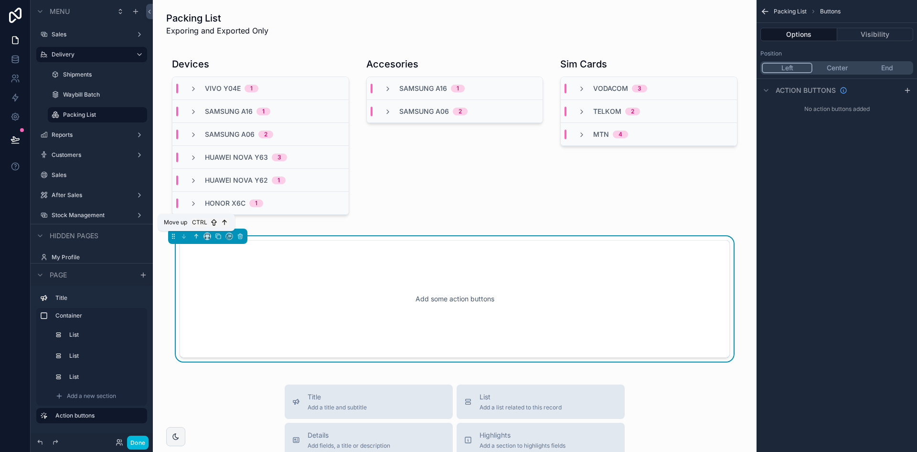
click at [195, 235] on icon "scrollable content" at bounding box center [196, 236] width 7 height 7
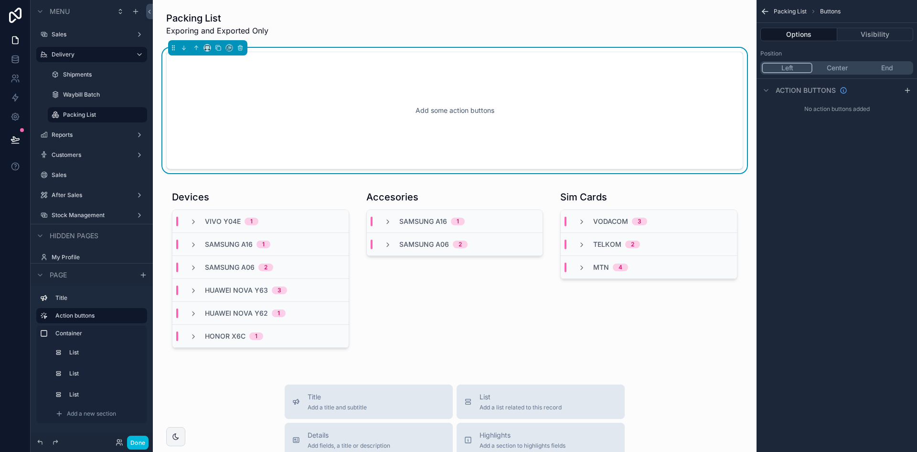
click at [615, 107] on div "Add some action buttons" at bounding box center [455, 110] width 546 height 86
click at [910, 89] on icon "scrollable content" at bounding box center [908, 90] width 8 height 8
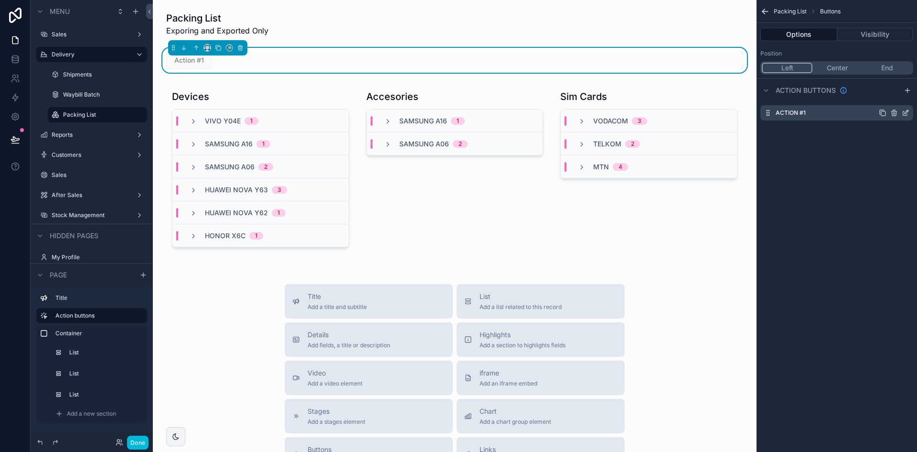
click at [908, 113] on icon "scrollable content" at bounding box center [906, 113] width 8 height 8
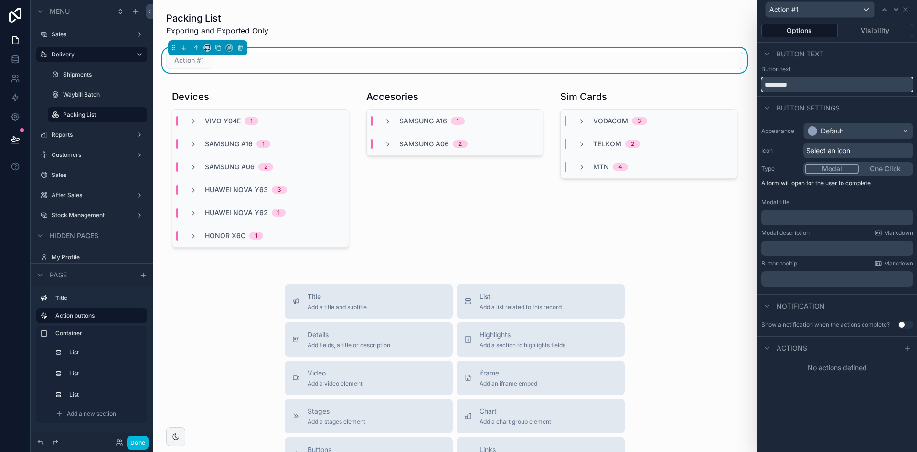
click at [809, 86] on input "*********" at bounding box center [838, 84] width 152 height 15
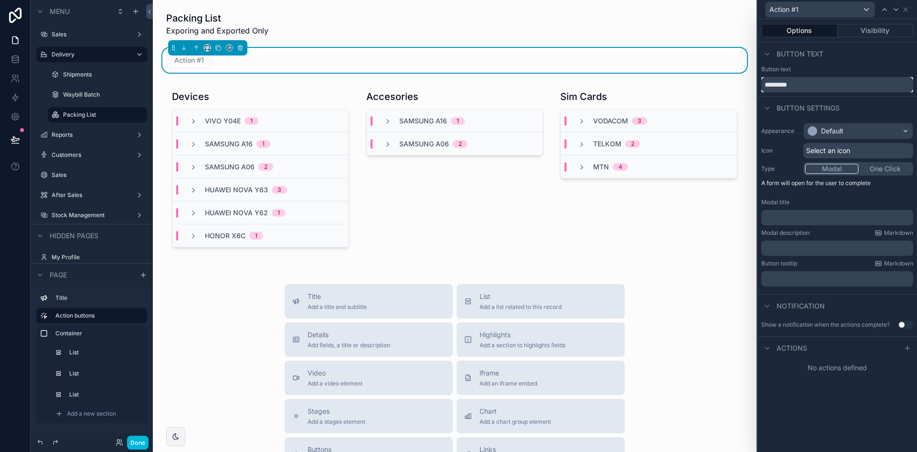
click at [809, 86] on input "*********" at bounding box center [838, 84] width 152 height 15
click at [785, 82] on input "*********" at bounding box center [838, 84] width 152 height 15
type input "*********"
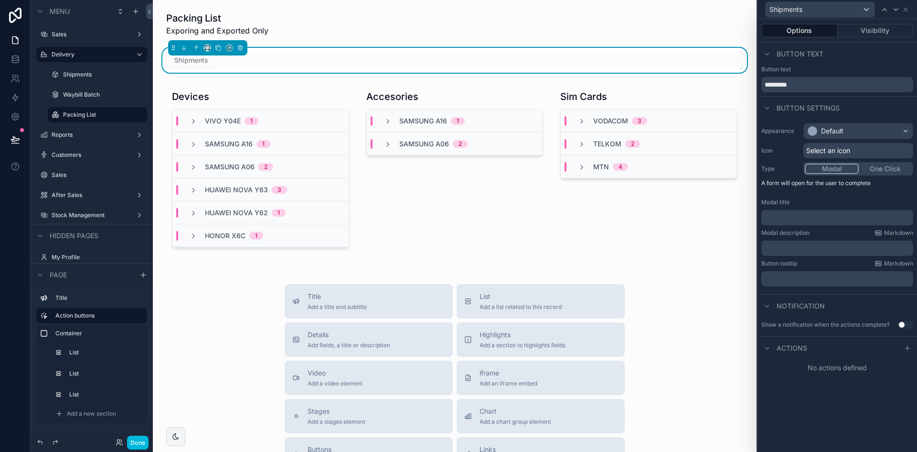
click at [820, 149] on span "Select an icon" at bounding box center [829, 151] width 44 height 10
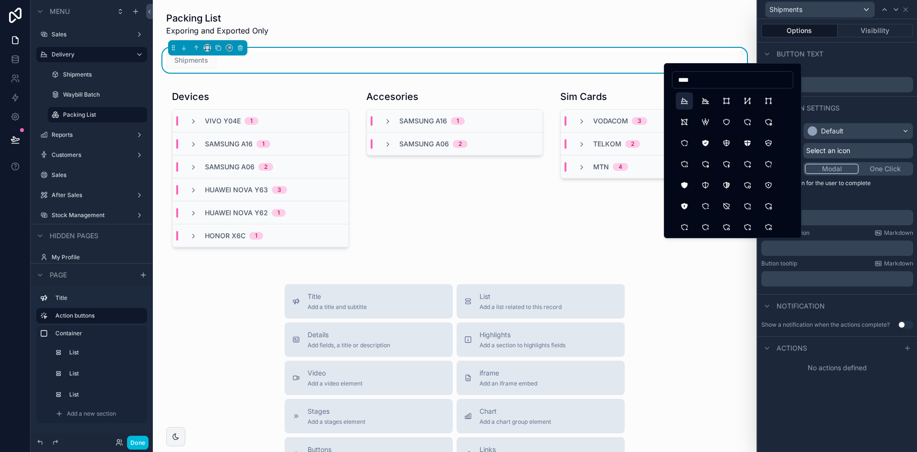
type input "****"
click at [687, 104] on button "Ship" at bounding box center [684, 100] width 17 height 17
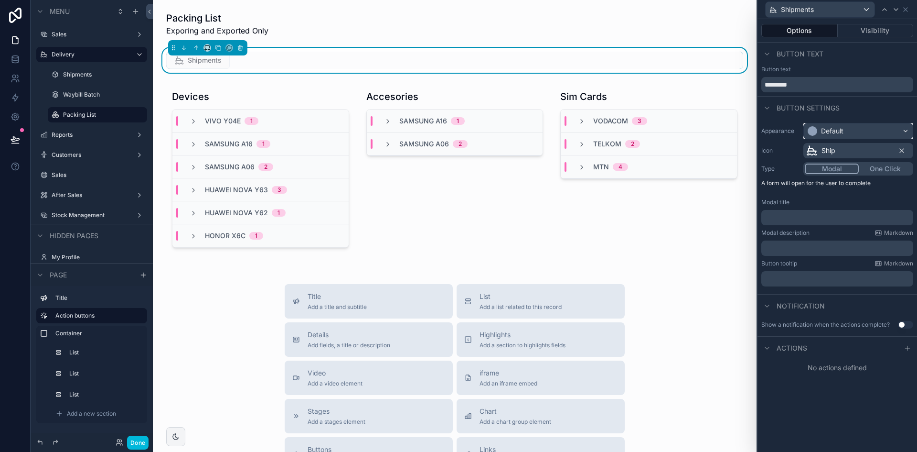
click at [881, 134] on div "Default" at bounding box center [858, 130] width 109 height 15
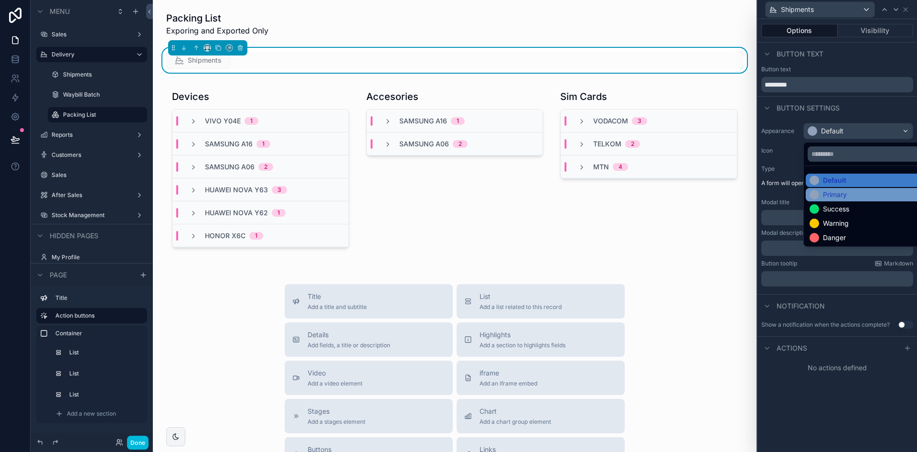
click at [847, 189] on div "Primary" at bounding box center [869, 194] width 127 height 13
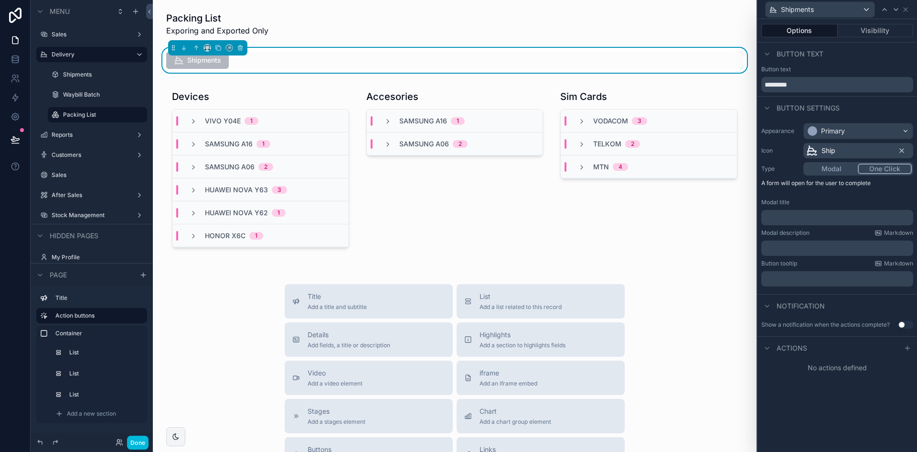
click at [885, 170] on button "One Click" at bounding box center [885, 168] width 54 height 11
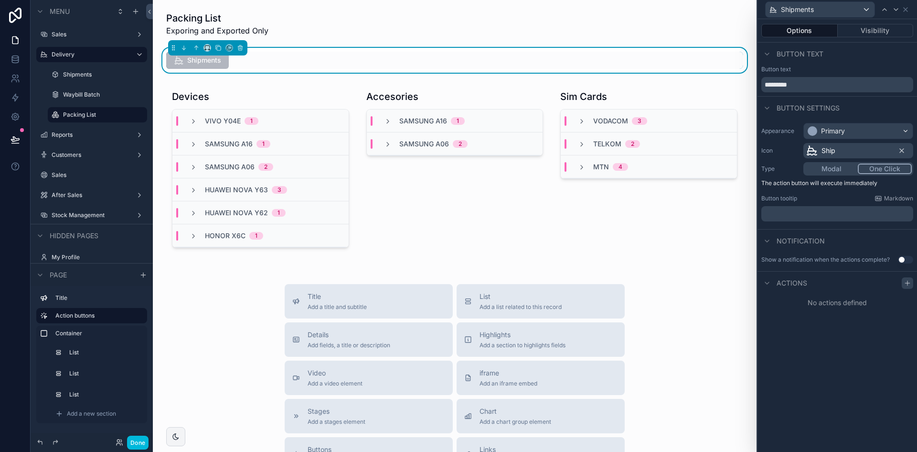
click at [910, 283] on icon at bounding box center [908, 283] width 8 height 8
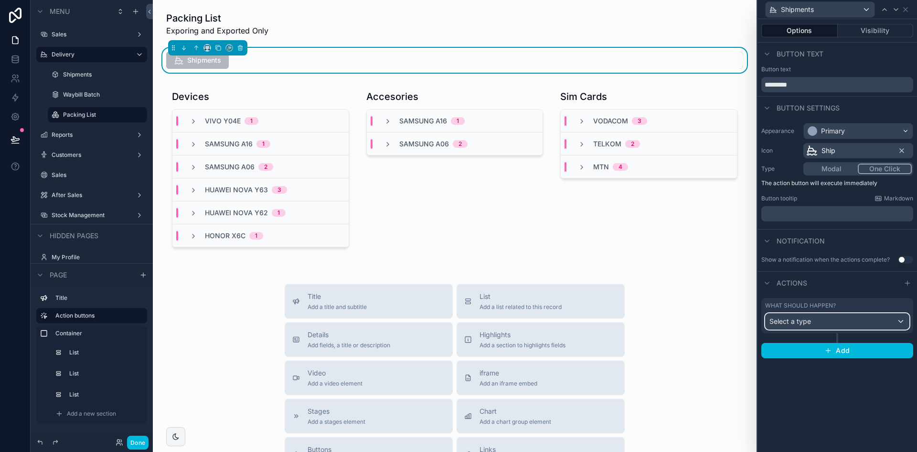
click at [825, 323] on div "Select a type" at bounding box center [837, 320] width 143 height 15
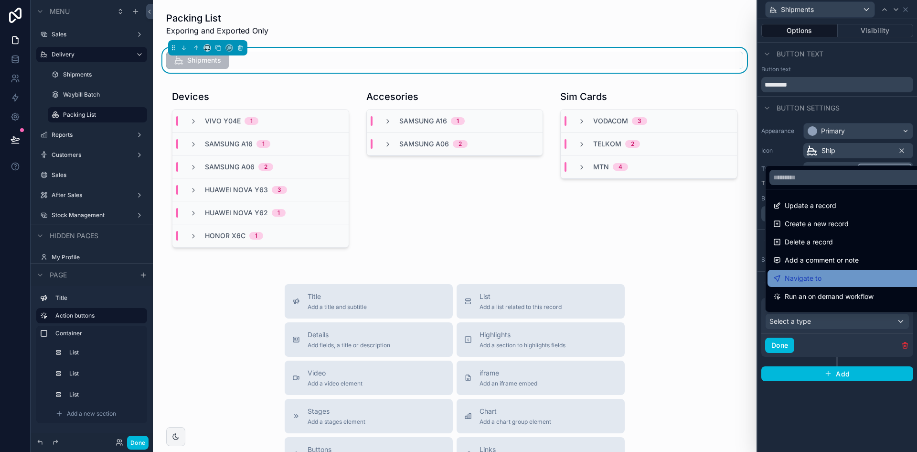
click at [837, 273] on div "Navigate to" at bounding box center [849, 277] width 150 height 11
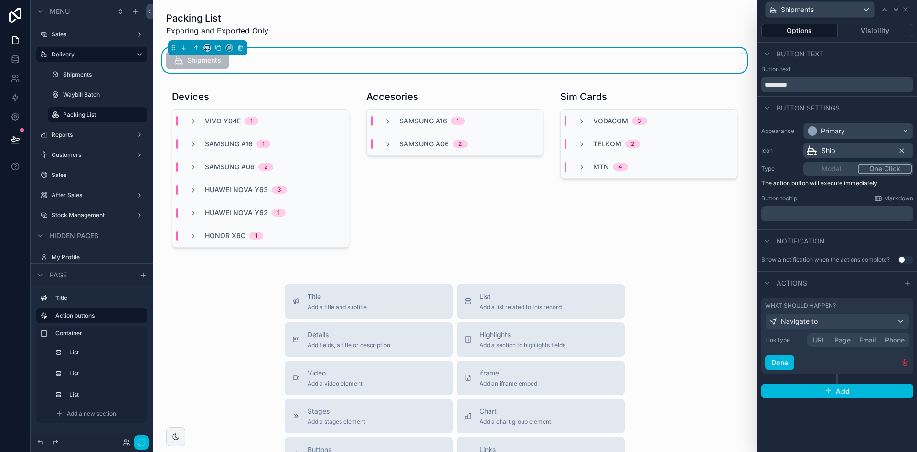
click at [847, 341] on button "Page" at bounding box center [842, 339] width 25 height 11
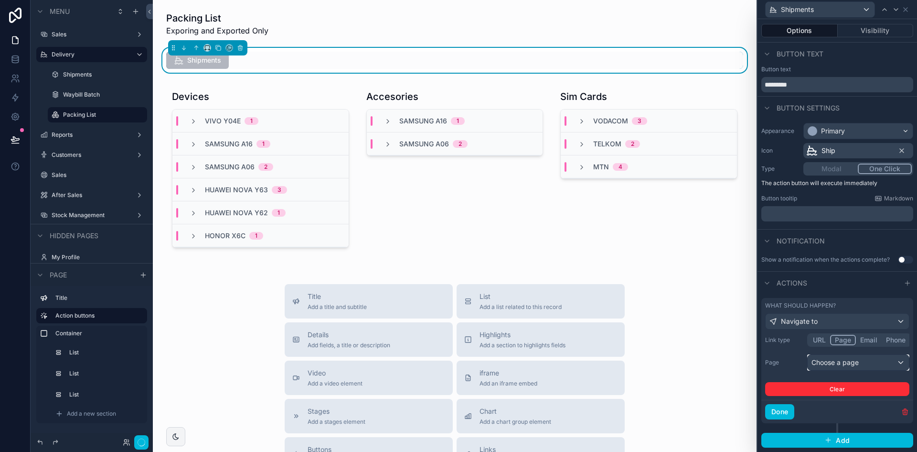
click at [838, 361] on div "Choose a page" at bounding box center [858, 362] width 101 height 15
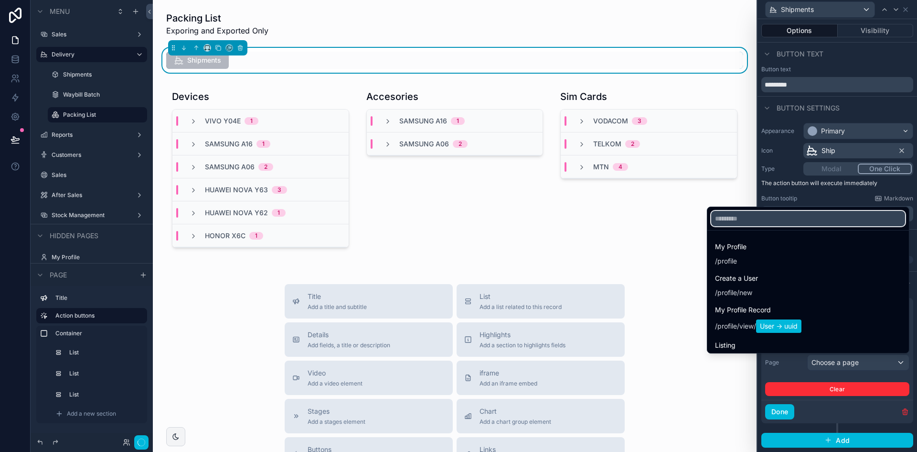
click at [766, 223] on input "text" at bounding box center [809, 218] width 194 height 15
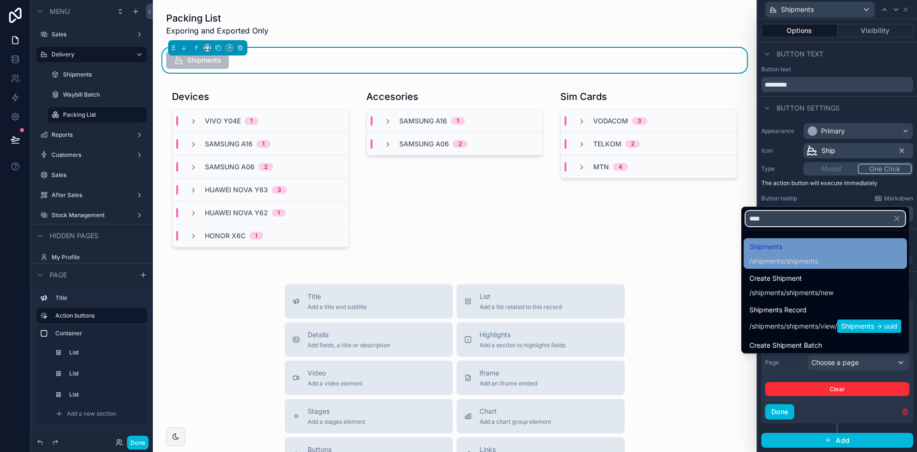
type input "****"
click at [772, 246] on span "Shipments" at bounding box center [784, 246] width 69 height 11
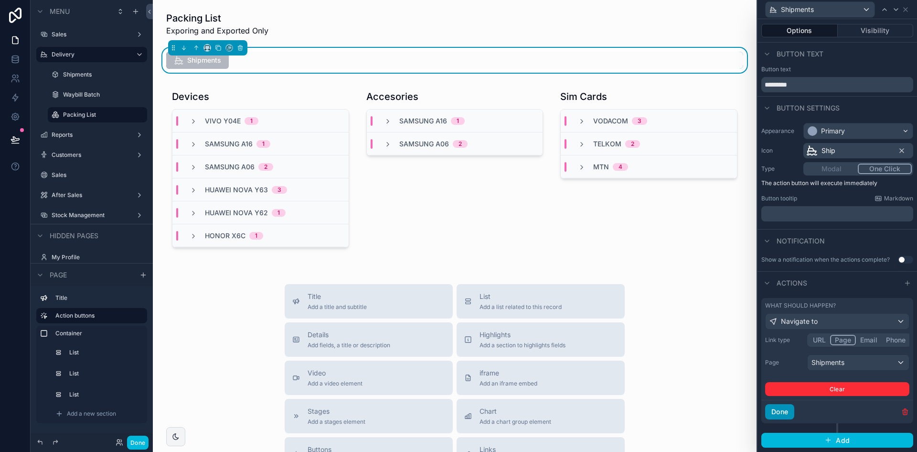
click at [792, 415] on button "Done" at bounding box center [780, 411] width 29 height 15
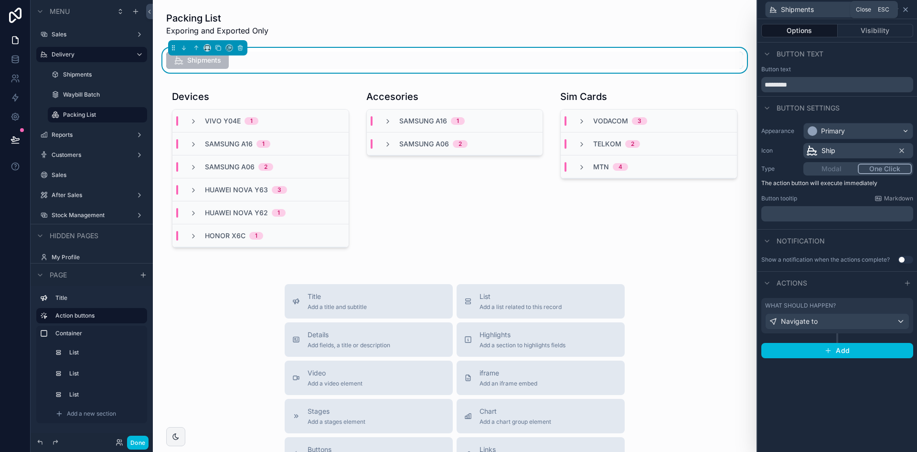
click at [906, 9] on icon at bounding box center [906, 10] width 4 height 4
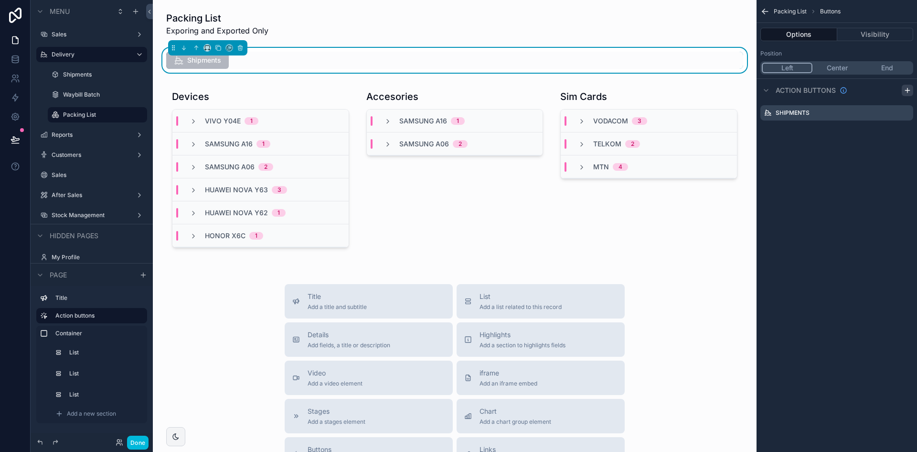
click at [909, 89] on icon "scrollable content" at bounding box center [908, 90] width 8 height 8
click at [906, 130] on icon "scrollable content" at bounding box center [906, 132] width 8 height 8
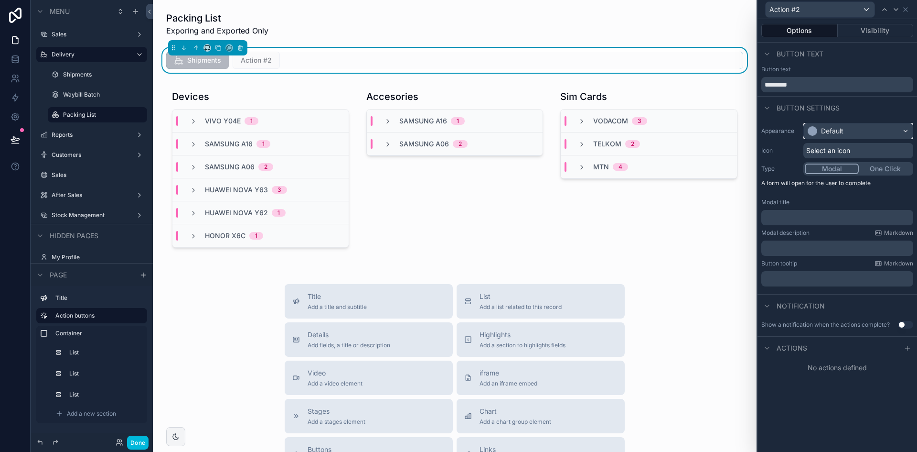
click at [862, 131] on div "Default" at bounding box center [858, 130] width 109 height 15
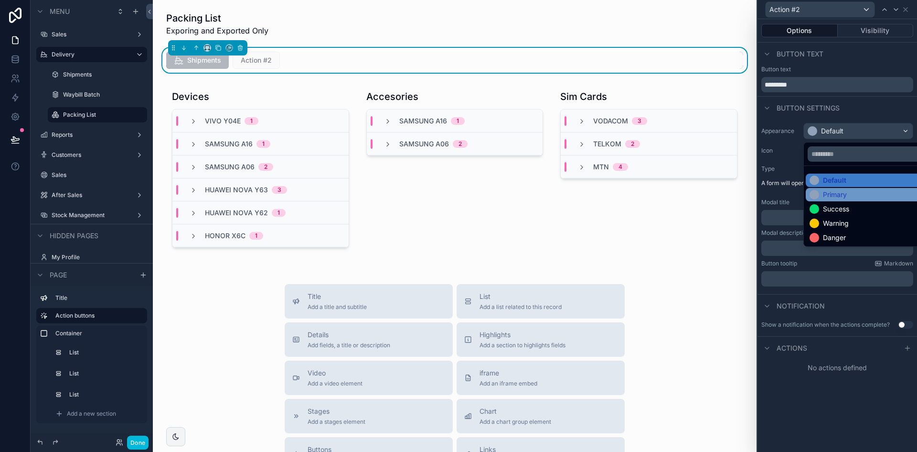
click at [857, 193] on div "Primary" at bounding box center [869, 195] width 119 height 10
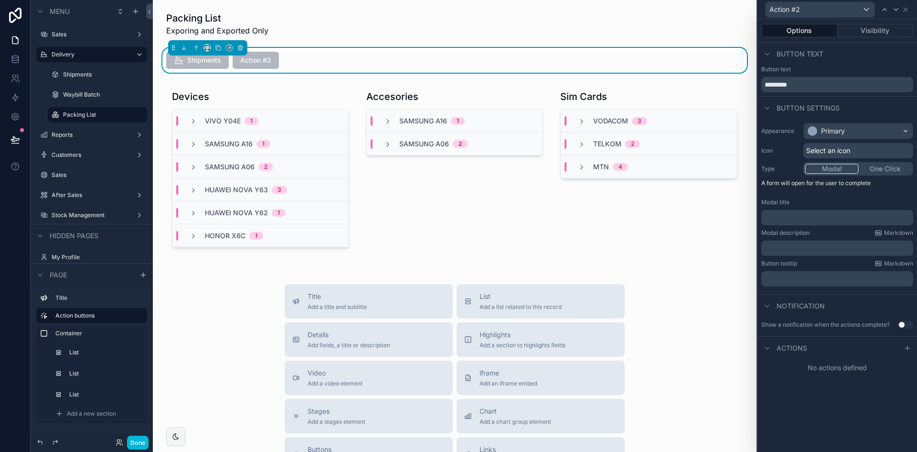
click at [897, 342] on div "Actions" at bounding box center [838, 347] width 160 height 23
click at [905, 347] on icon at bounding box center [908, 348] width 8 height 8
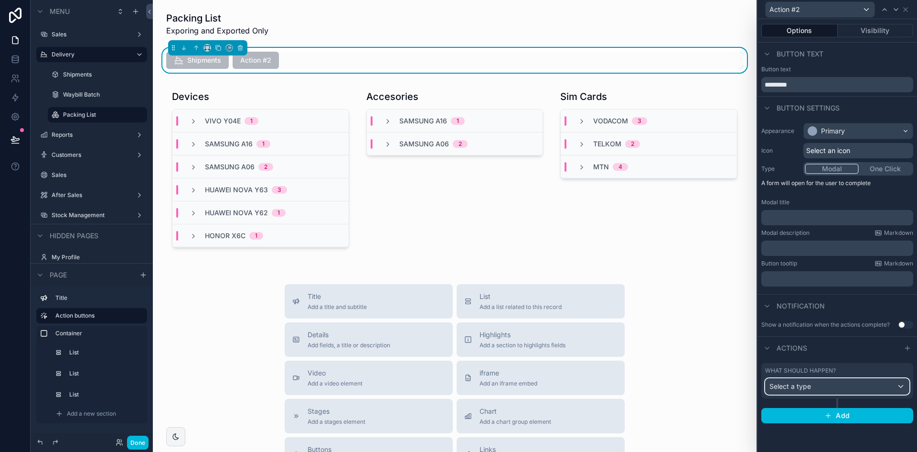
click at [855, 390] on div "Select a type" at bounding box center [837, 385] width 143 height 15
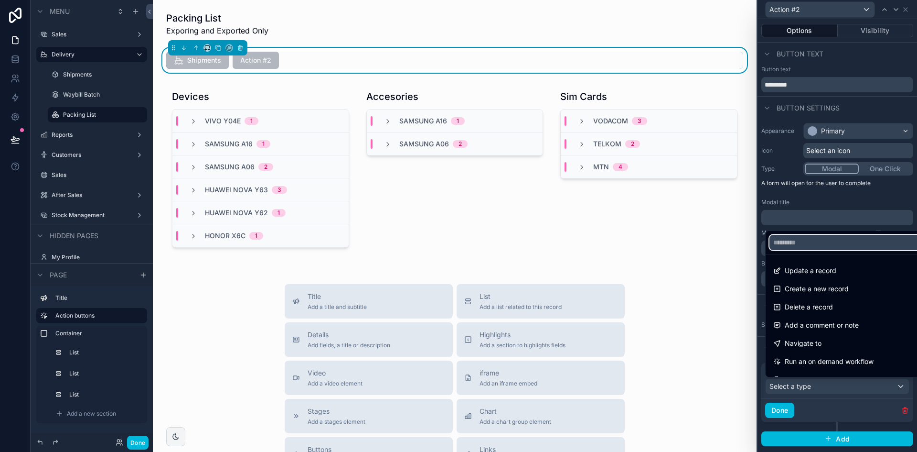
click at [844, 236] on input "text" at bounding box center [849, 242] width 158 height 15
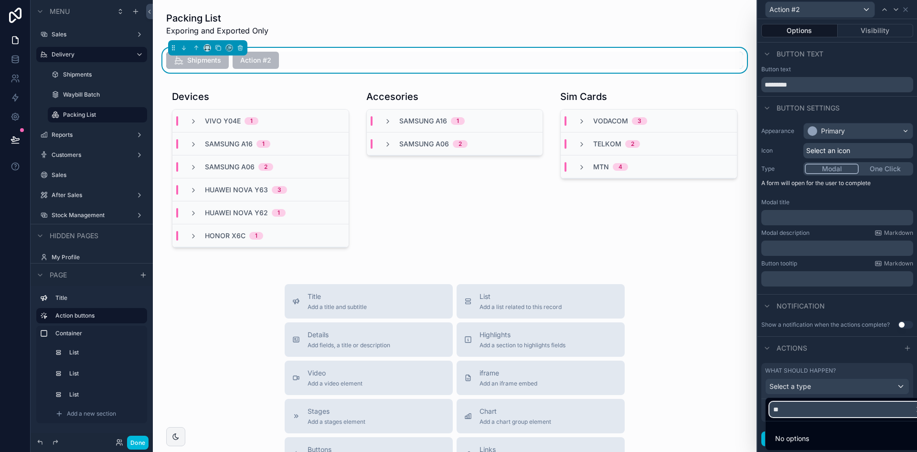
type input "*"
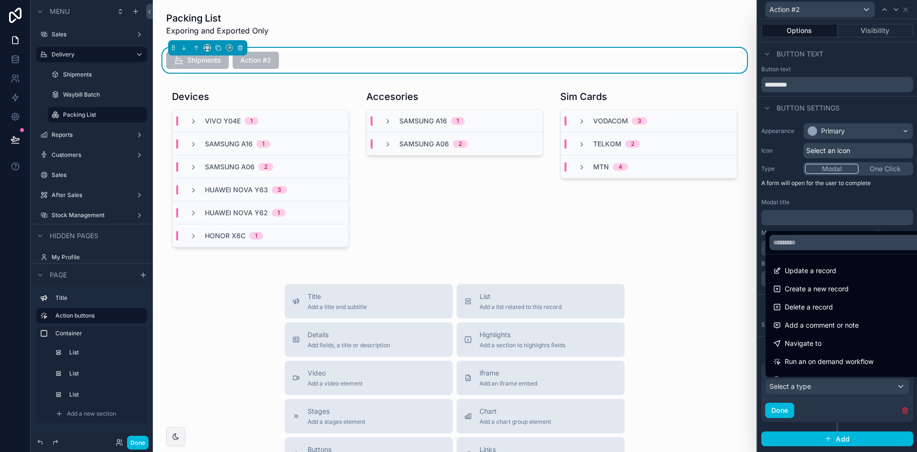
click at [881, 203] on div at bounding box center [838, 226] width 160 height 452
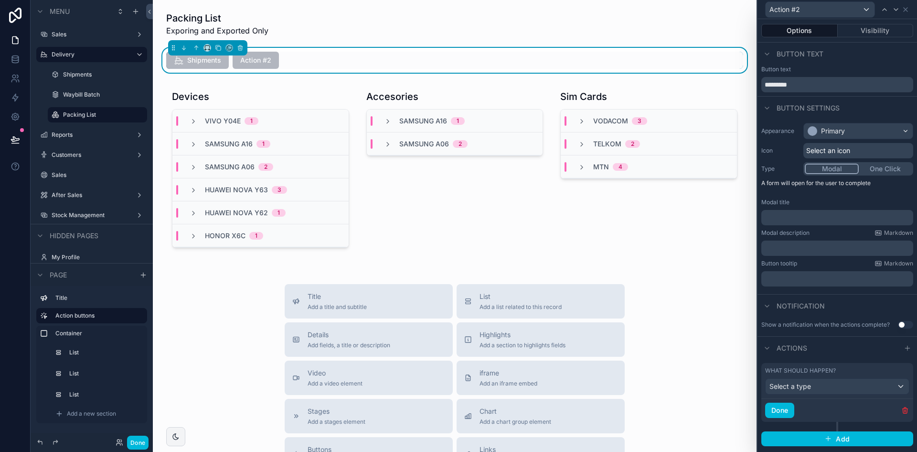
click at [907, 406] on icon "button" at bounding box center [906, 410] width 8 height 8
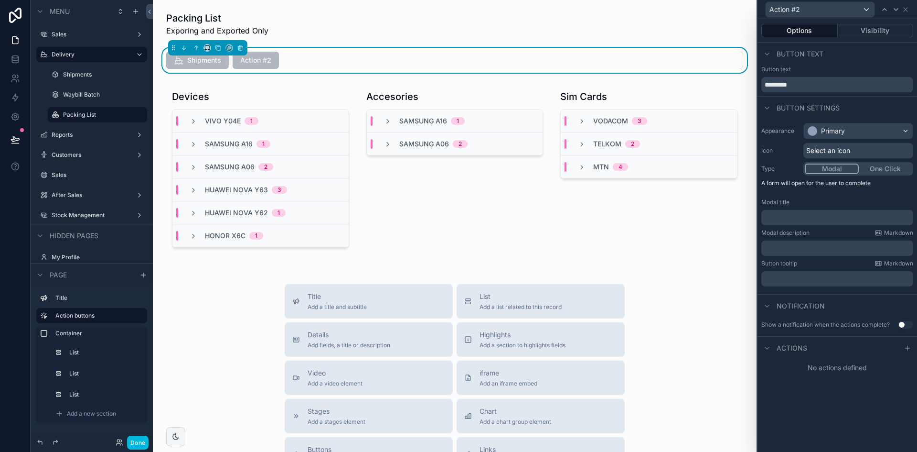
click at [910, 11] on div "Action #2" at bounding box center [838, 9] width 152 height 19
click at [907, 11] on icon at bounding box center [906, 10] width 8 height 8
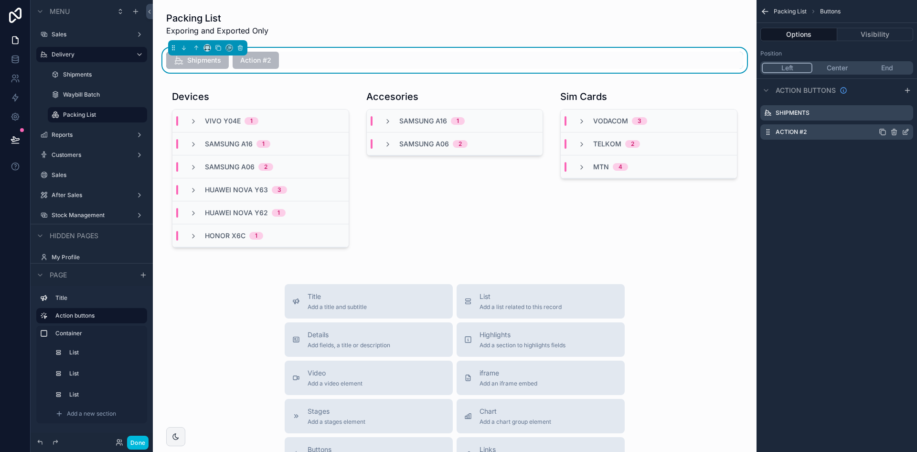
click at [896, 131] on icon "scrollable content" at bounding box center [895, 132] width 8 height 8
click at [895, 115] on button at bounding box center [890, 116] width 11 height 11
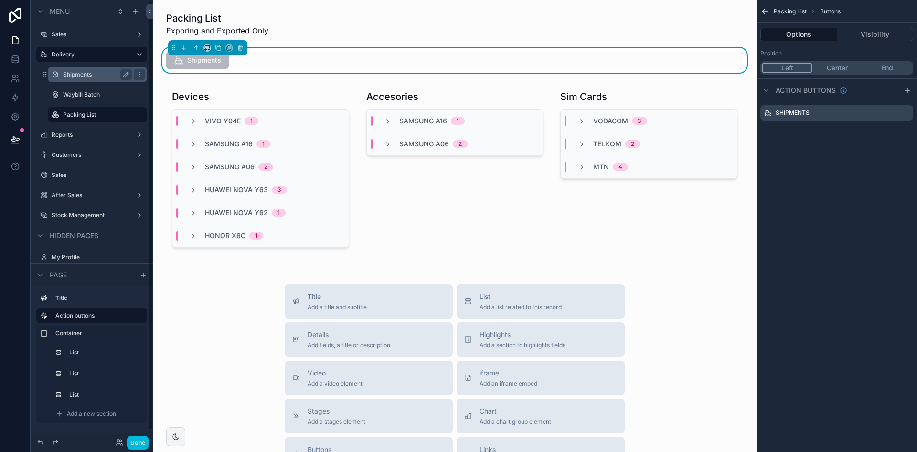
click at [93, 73] on label "Shipments" at bounding box center [95, 75] width 65 height 8
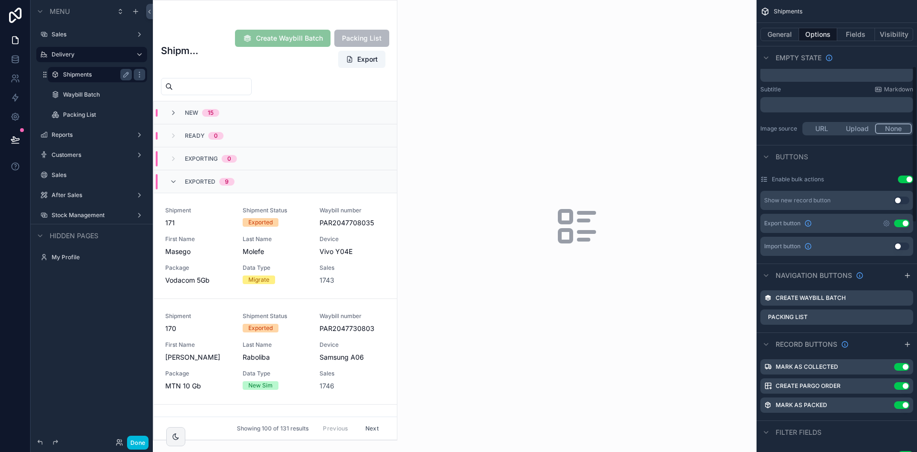
scroll to position [191, 0]
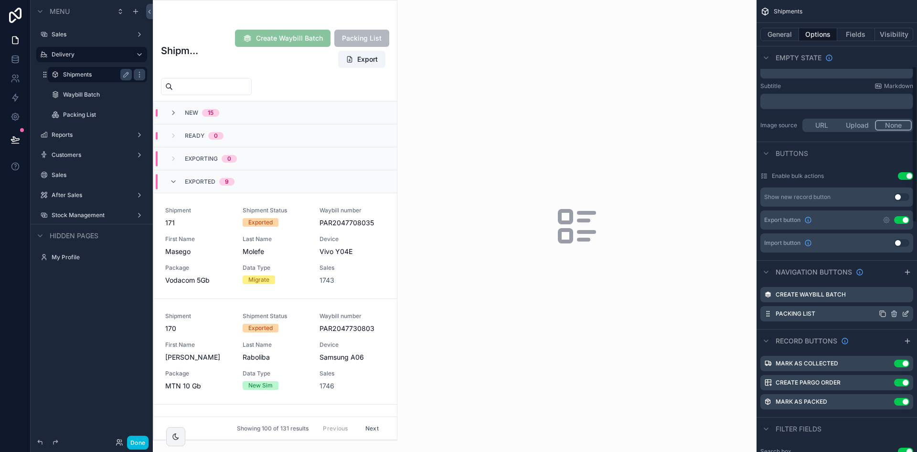
click at [908, 313] on icon "scrollable content" at bounding box center [906, 314] width 8 height 8
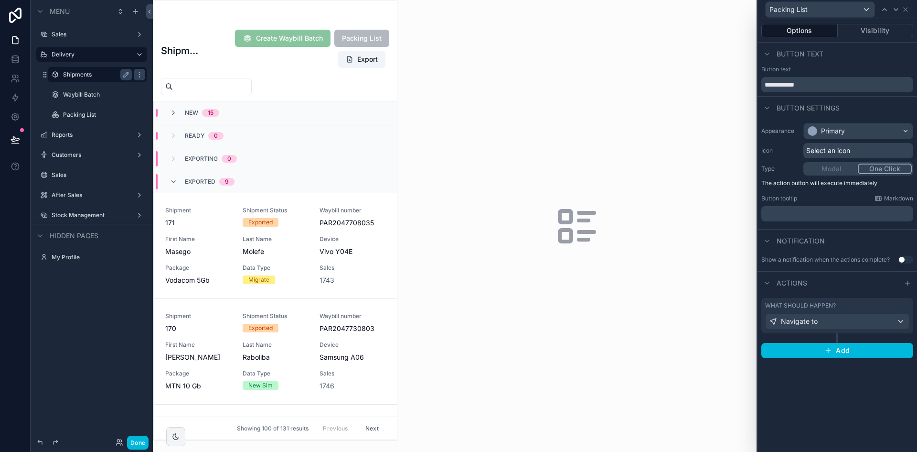
click at [835, 155] on span "Select an icon" at bounding box center [829, 151] width 44 height 10
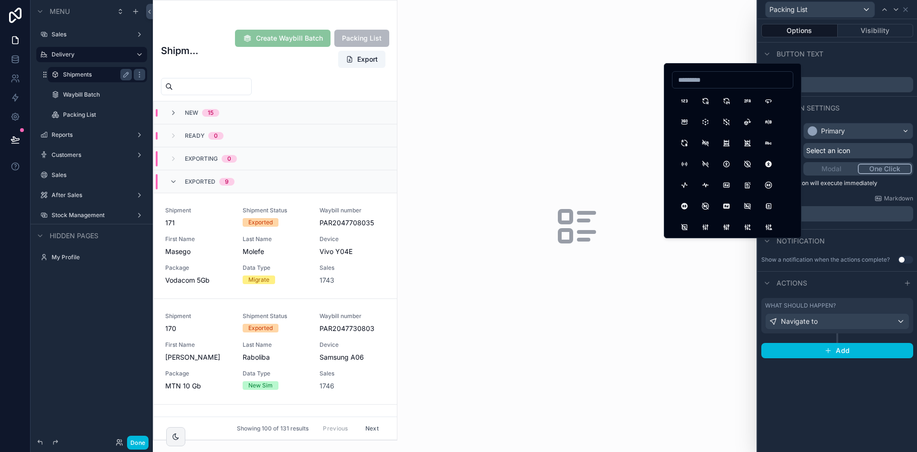
click at [702, 75] on input at bounding box center [733, 79] width 120 height 13
type input "*****"
click at [687, 105] on button "BoxSeam" at bounding box center [684, 100] width 17 height 17
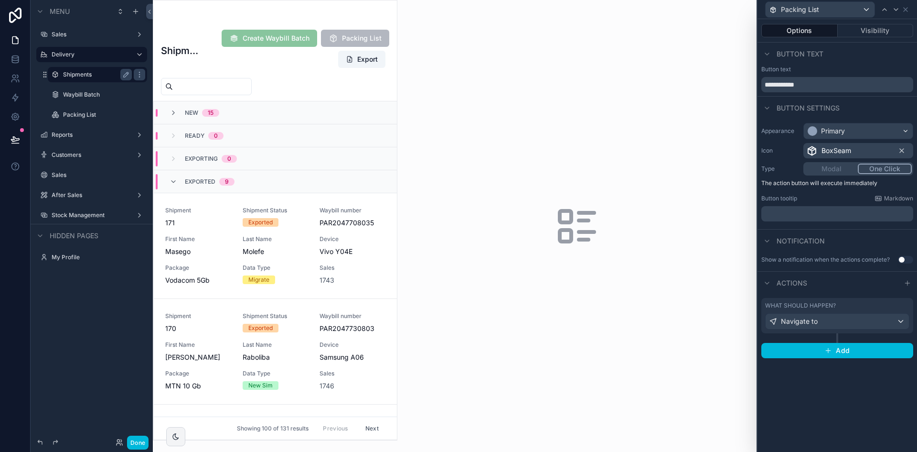
click at [140, 434] on div "Done" at bounding box center [92, 441] width 122 height 19
click at [140, 441] on button "Done" at bounding box center [138, 442] width 22 height 14
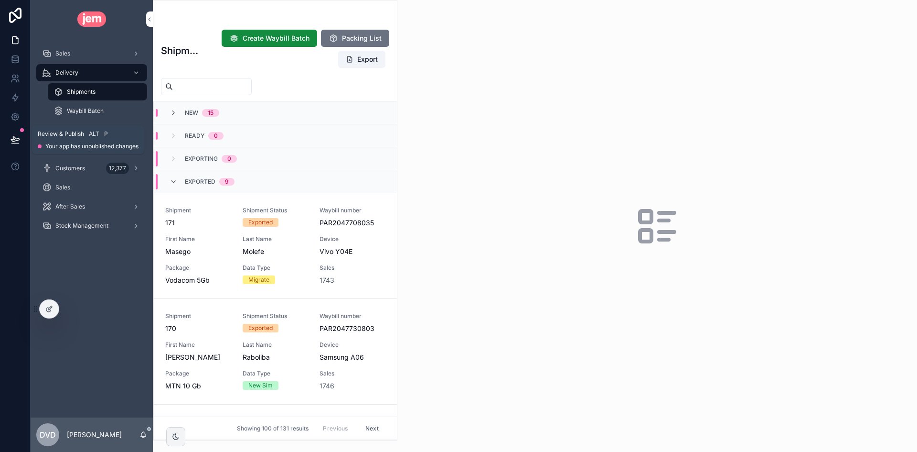
click at [9, 137] on button at bounding box center [15, 139] width 21 height 27
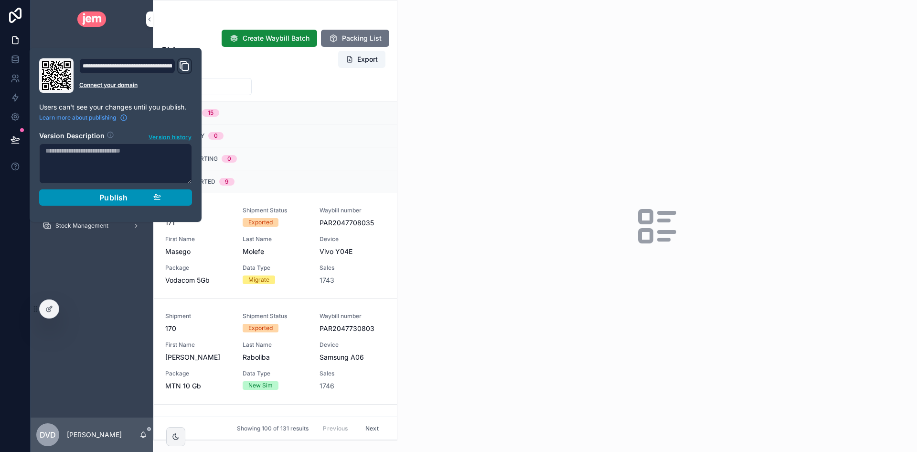
click at [105, 190] on button "Publish" at bounding box center [115, 197] width 153 height 16
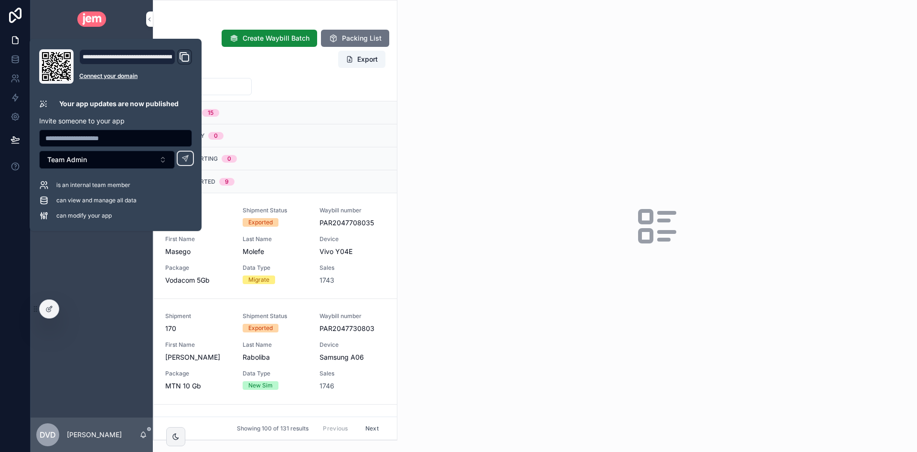
click at [507, 129] on div "scrollable content" at bounding box center [658, 226] width 520 height 452
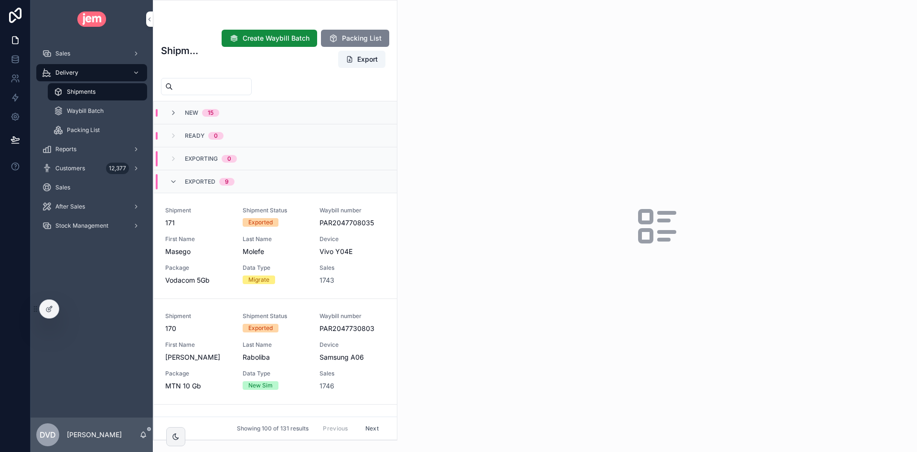
click at [382, 40] on button "Packing List" at bounding box center [355, 38] width 68 height 17
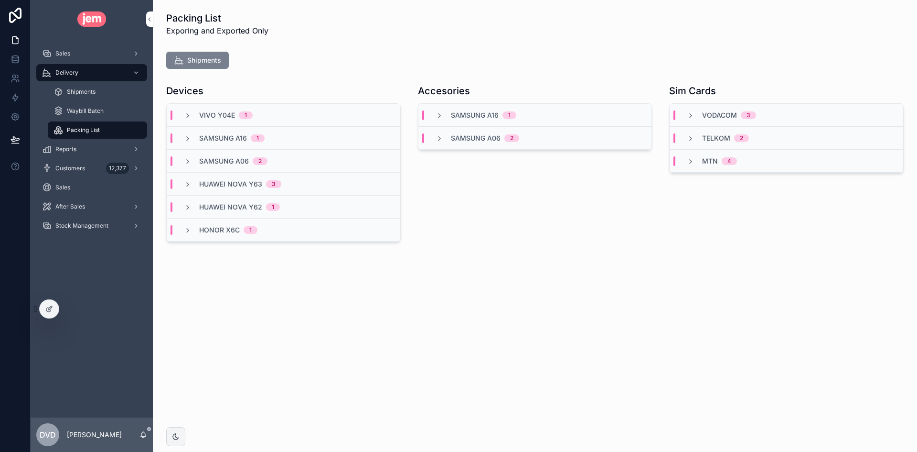
click at [196, 56] on span "Shipments" at bounding box center [204, 60] width 34 height 10
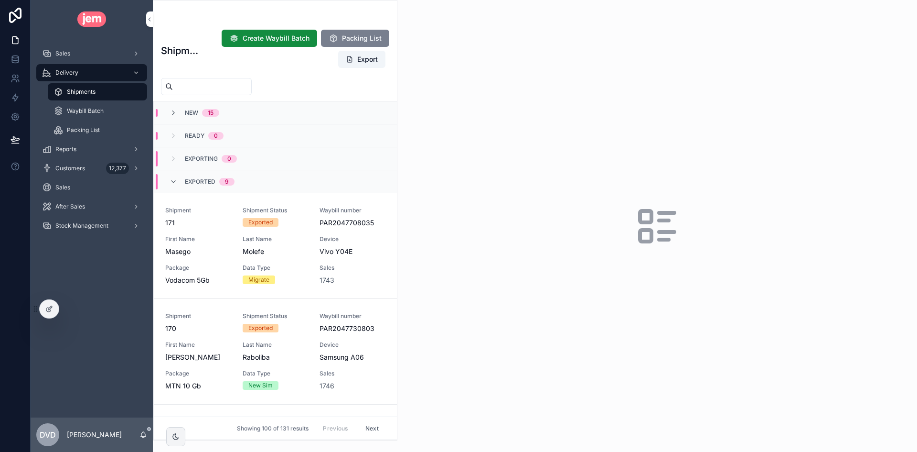
click at [344, 38] on span "Packing List" at bounding box center [362, 38] width 40 height 10
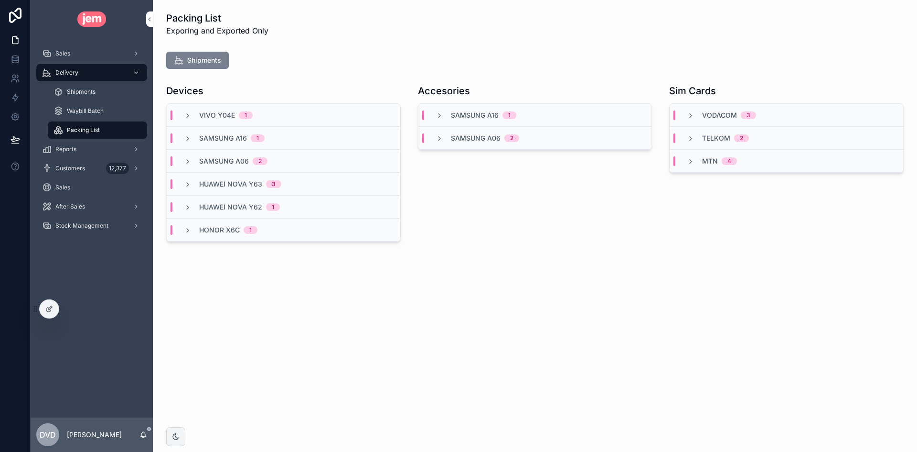
click at [214, 52] on button "Shipments" at bounding box center [197, 60] width 63 height 17
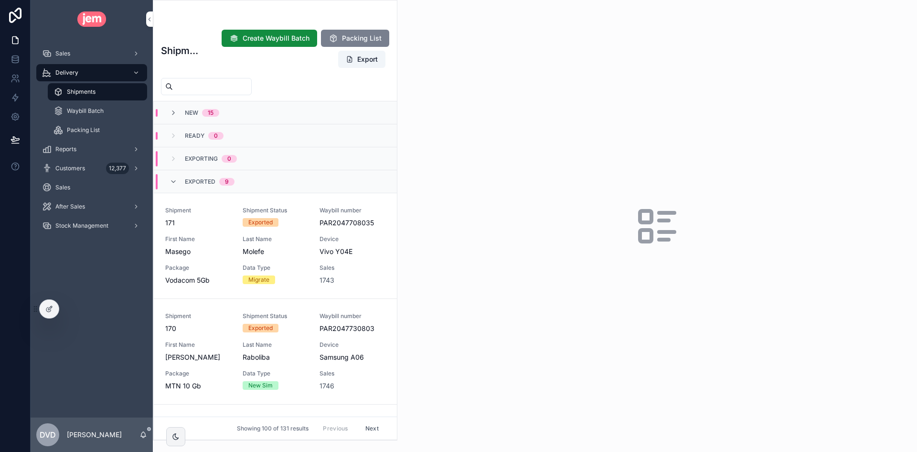
click at [377, 32] on button "Packing List" at bounding box center [355, 38] width 68 height 17
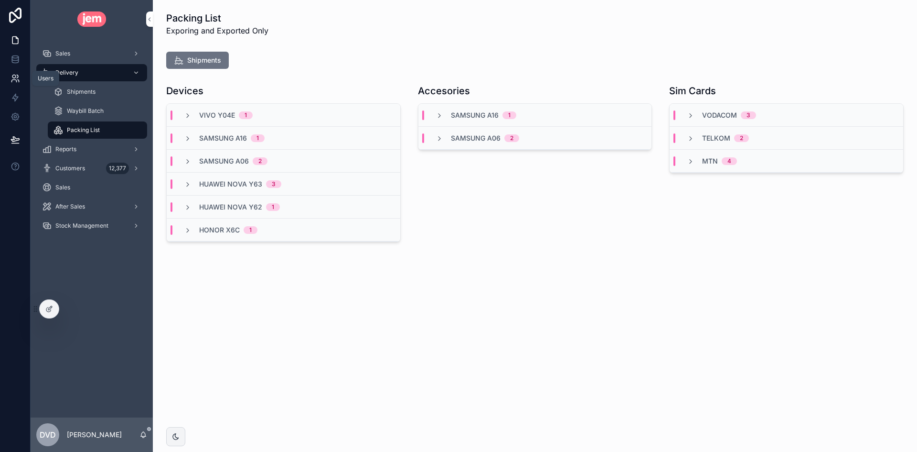
click at [15, 83] on link at bounding box center [15, 78] width 30 height 19
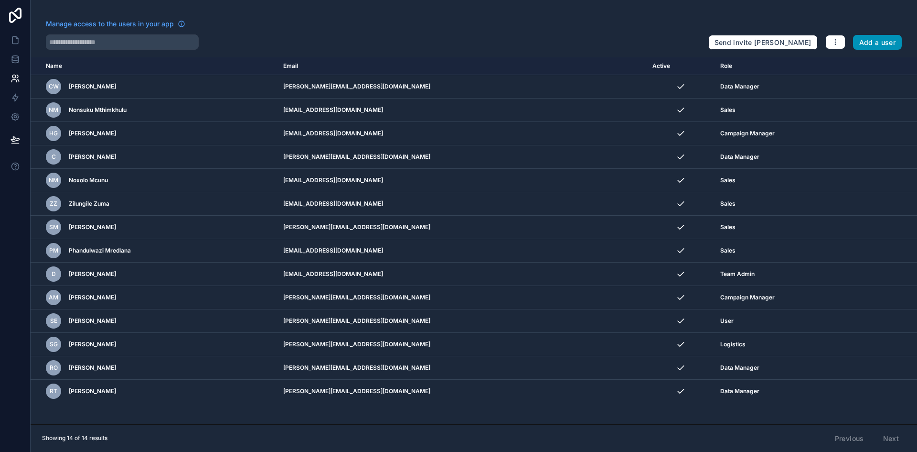
click at [873, 42] on button "Add a user" at bounding box center [877, 42] width 49 height 15
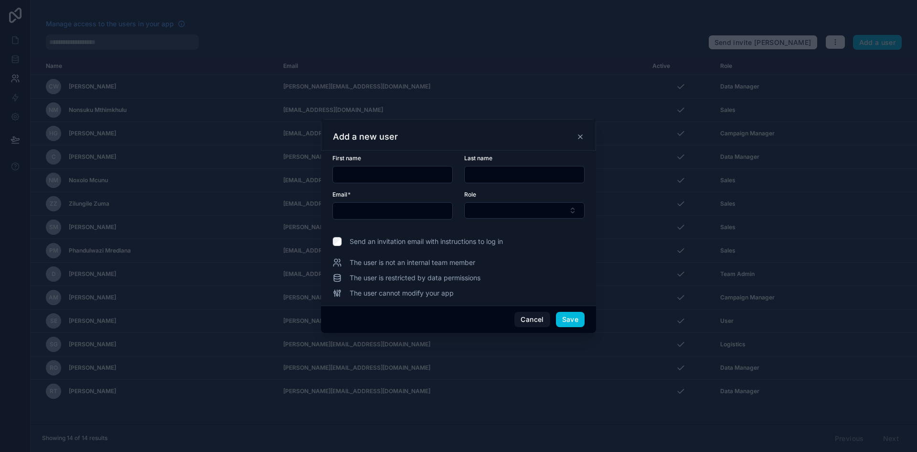
click at [410, 166] on div at bounding box center [393, 174] width 120 height 17
click at [409, 169] on input "text" at bounding box center [392, 174] width 119 height 13
type input "********"
click at [472, 148] on div "Add a new user" at bounding box center [458, 135] width 275 height 32
click at [504, 178] on input "text" at bounding box center [524, 174] width 119 height 13
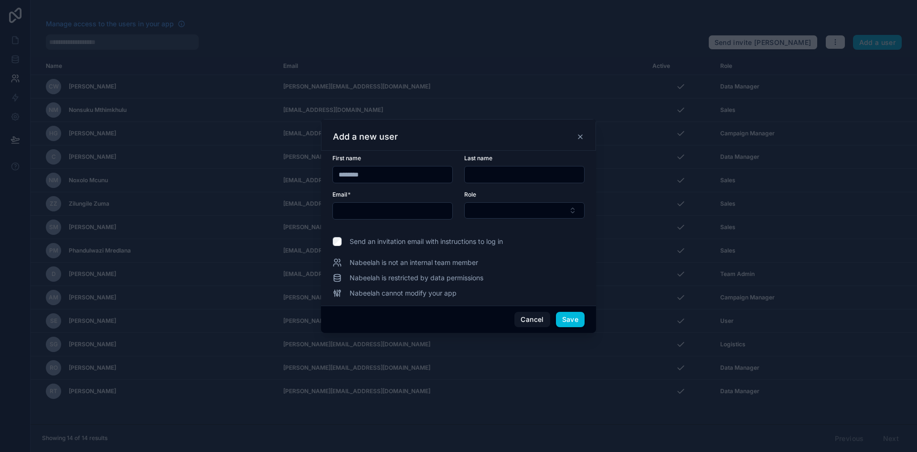
click at [470, 166] on div at bounding box center [524, 174] width 120 height 17
click at [473, 170] on input "text" at bounding box center [524, 174] width 119 height 13
type input "******"
drag, startPoint x: 387, startPoint y: 219, endPoint x: 410, endPoint y: 222, distance: 23.7
click at [387, 219] on div at bounding box center [393, 210] width 120 height 17
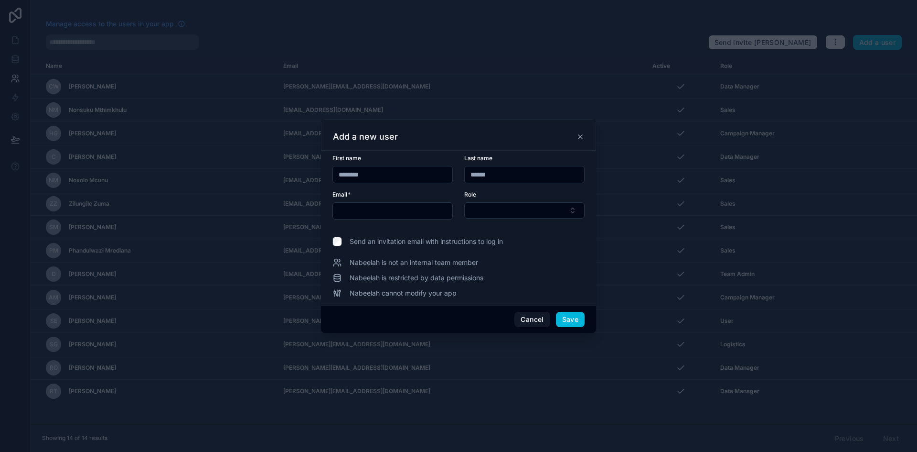
click at [426, 216] on input "text" at bounding box center [392, 210] width 119 height 13
paste input "**********"
type input "**********"
click at [518, 216] on button "Select Button" at bounding box center [524, 210] width 120 height 16
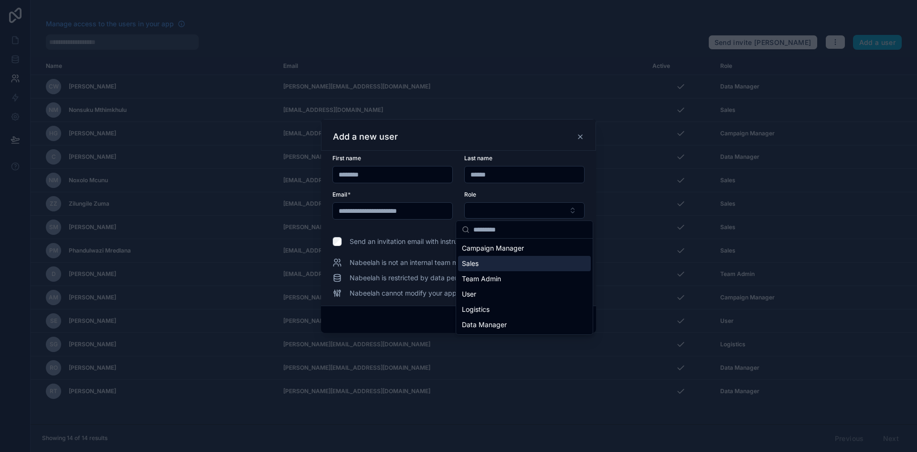
click at [493, 259] on div "Sales" at bounding box center [524, 263] width 133 height 15
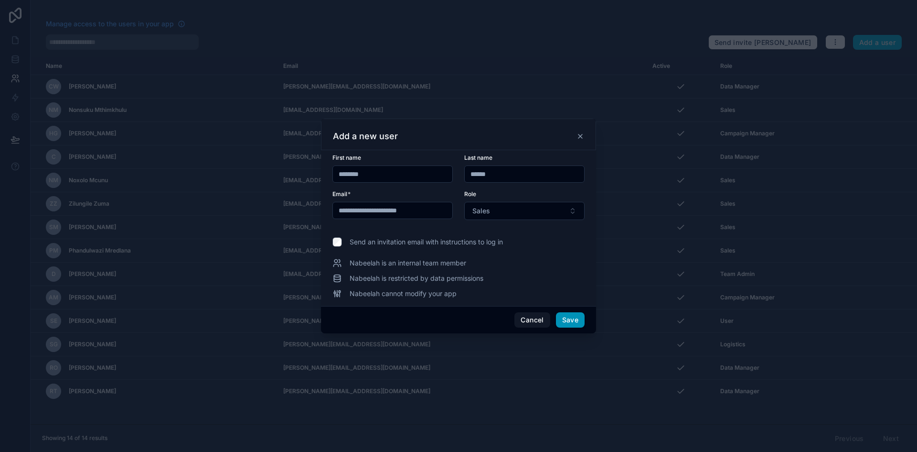
click at [579, 319] on button "Save" at bounding box center [570, 319] width 29 height 15
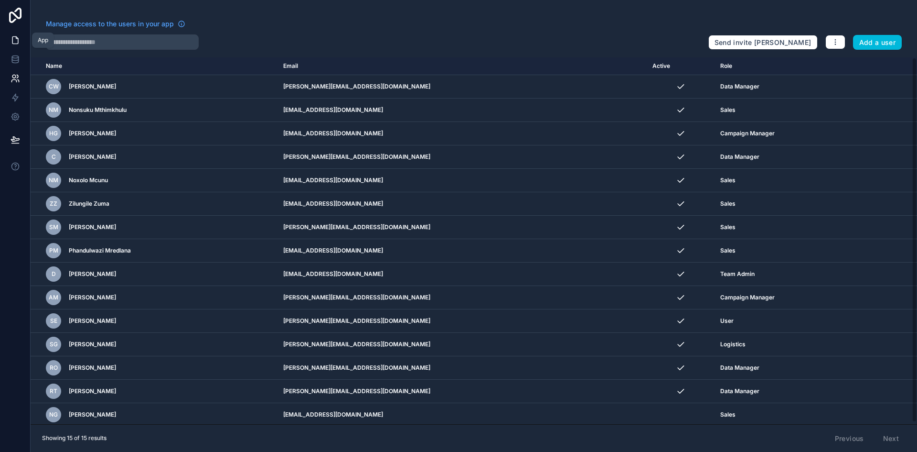
drag, startPoint x: 19, startPoint y: 38, endPoint x: 22, endPoint y: 44, distance: 7.1
click at [19, 38] on icon at bounding box center [16, 40] width 10 height 10
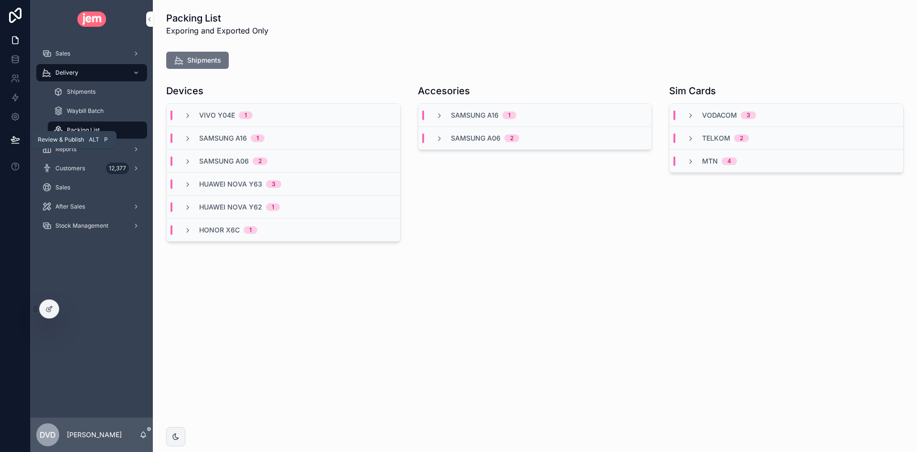
click at [22, 138] on button at bounding box center [15, 139] width 21 height 27
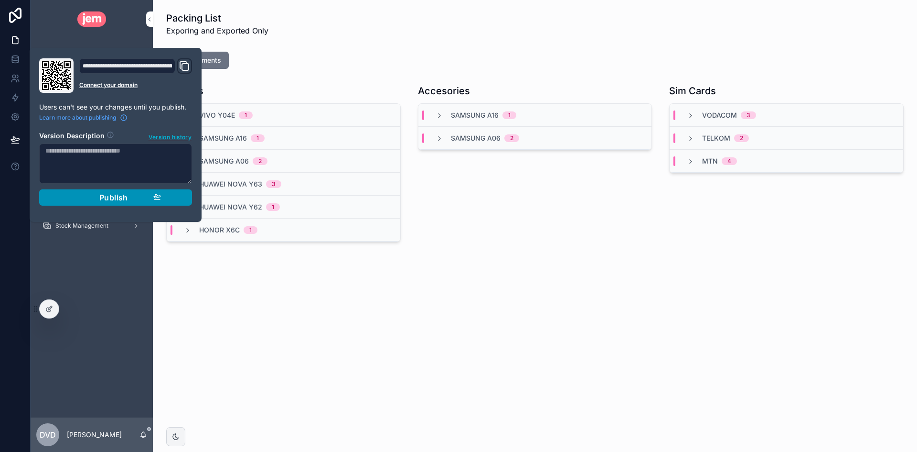
click at [97, 199] on div "Publish" at bounding box center [115, 198] width 91 height 10
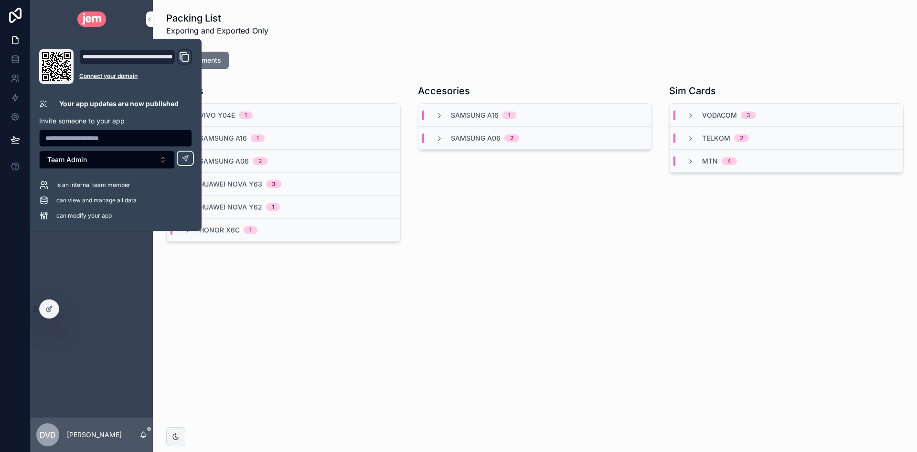
click at [375, 24] on div "Packing List Exporing and Exported Only" at bounding box center [535, 23] width 738 height 25
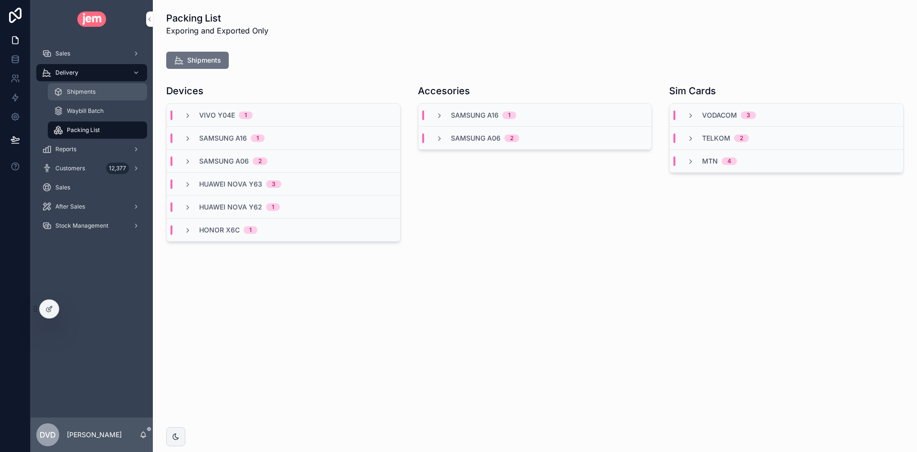
click at [95, 90] on span "Shipments" at bounding box center [81, 92] width 29 height 8
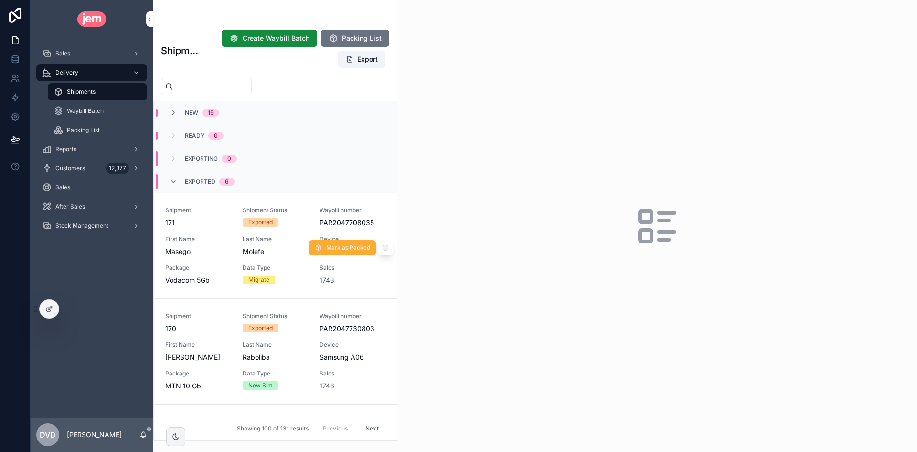
click at [220, 225] on span "171" at bounding box center [198, 223] width 66 height 10
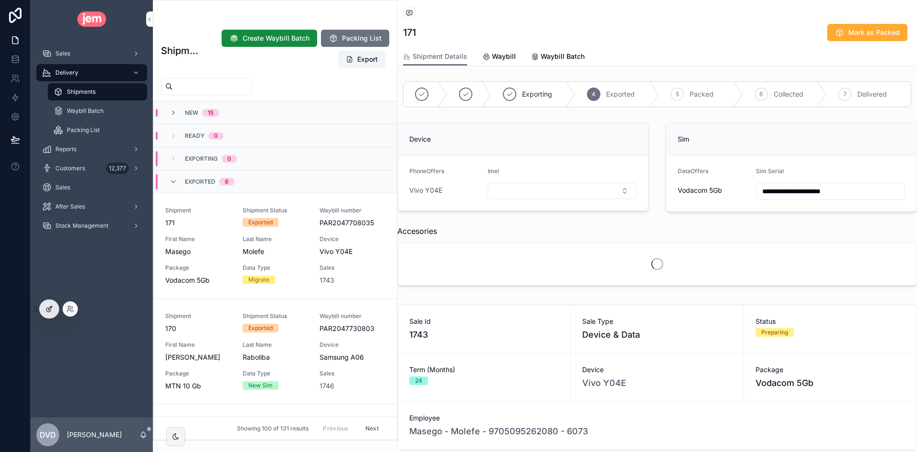
click at [50, 306] on icon at bounding box center [49, 309] width 8 height 8
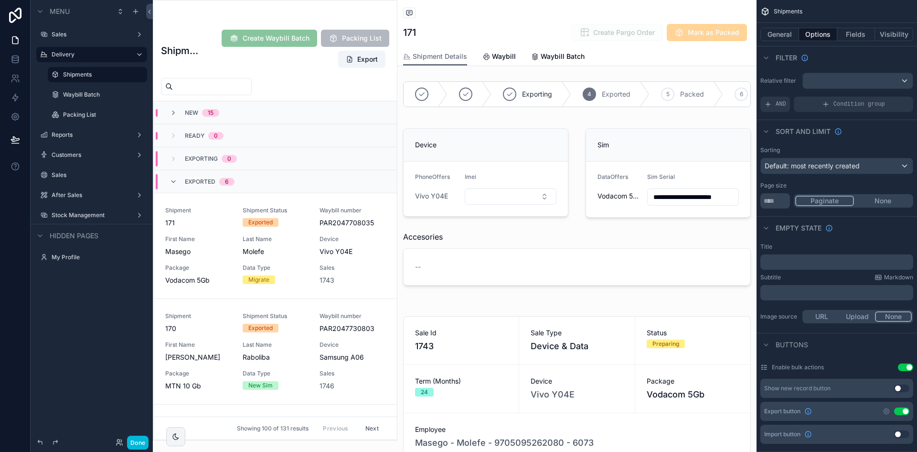
scroll to position [92, 0]
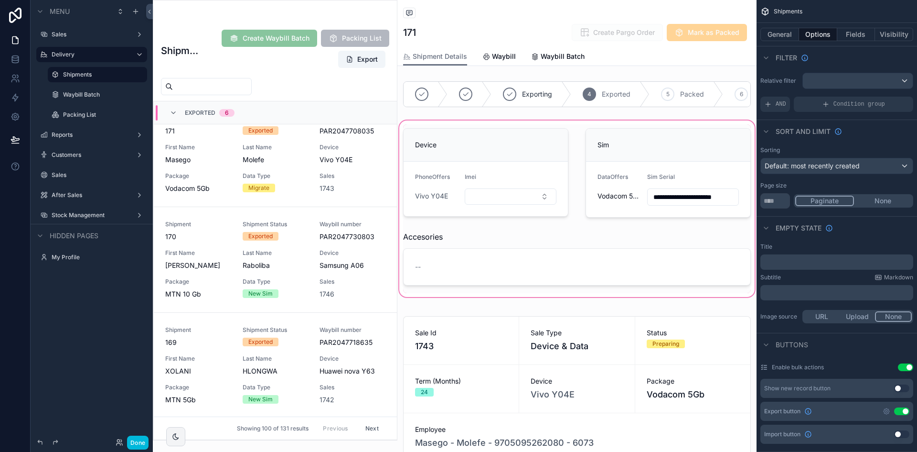
click at [522, 205] on div "scrollable content" at bounding box center [577, 209] width 359 height 180
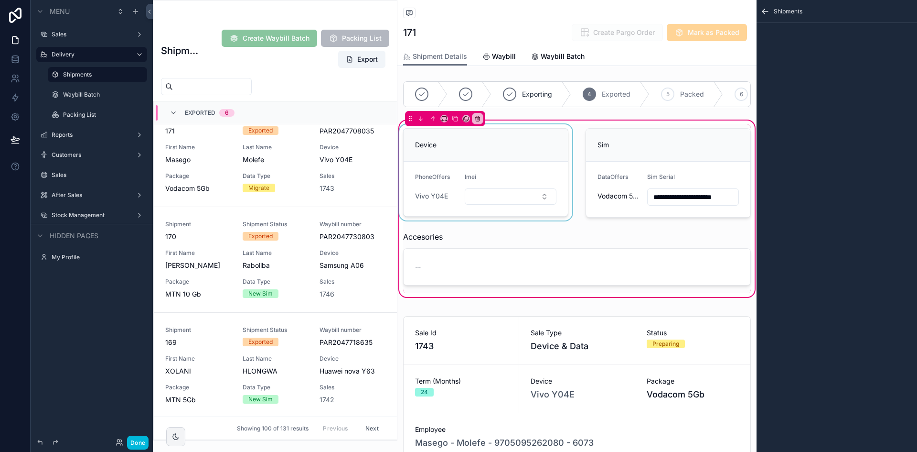
click at [525, 205] on div "scrollable content" at bounding box center [486, 172] width 177 height 97
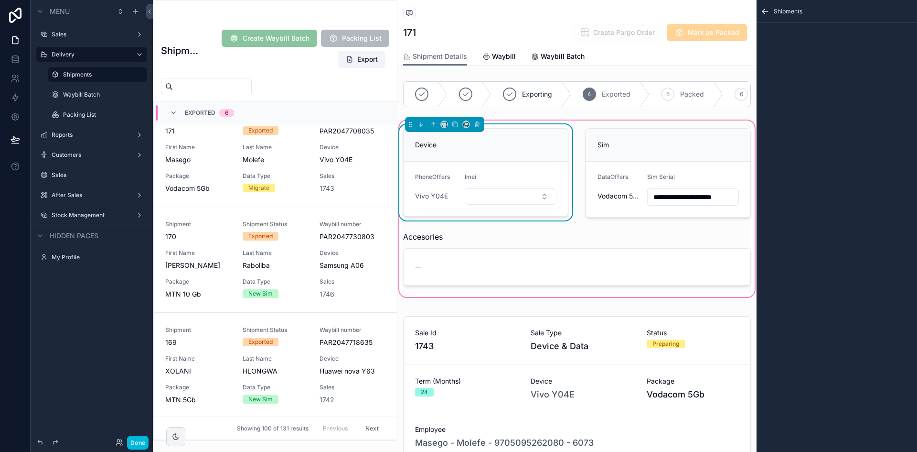
click at [532, 180] on form "PhoneOffers Vivo Y04E Imei" at bounding box center [486, 189] width 164 height 54
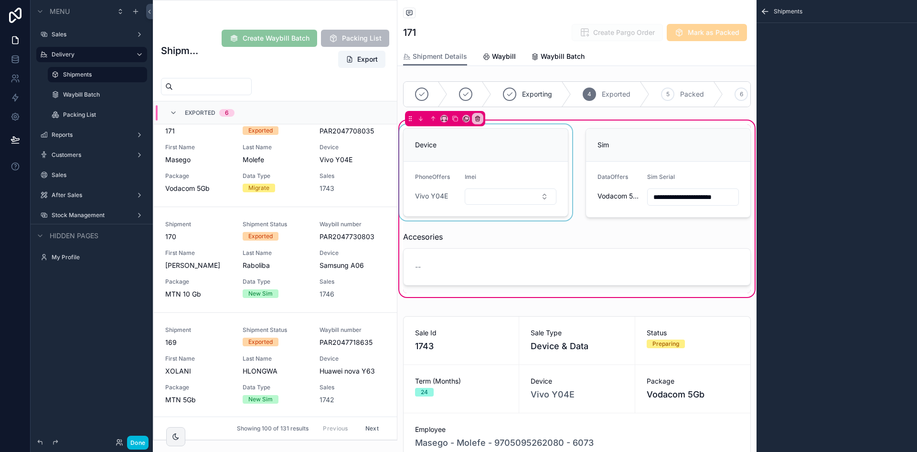
click at [532, 180] on div "scrollable content" at bounding box center [486, 172] width 177 height 97
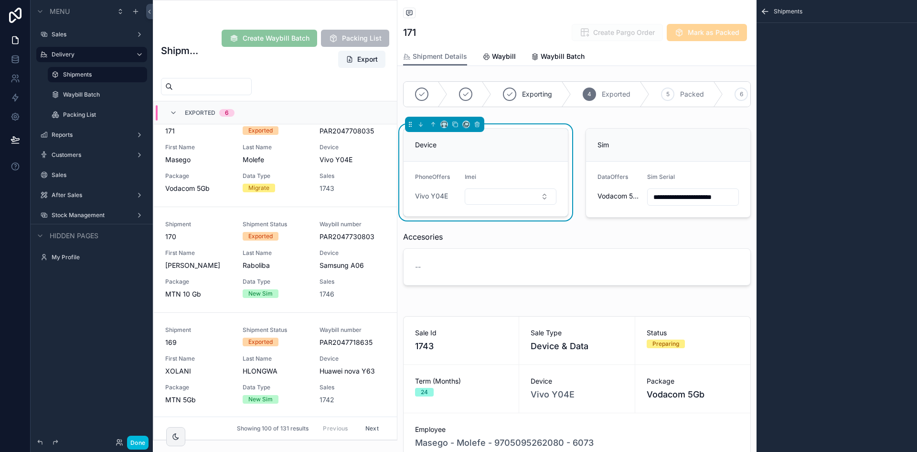
click at [765, 9] on icon "scrollable content" at bounding box center [764, 10] width 2 height 2
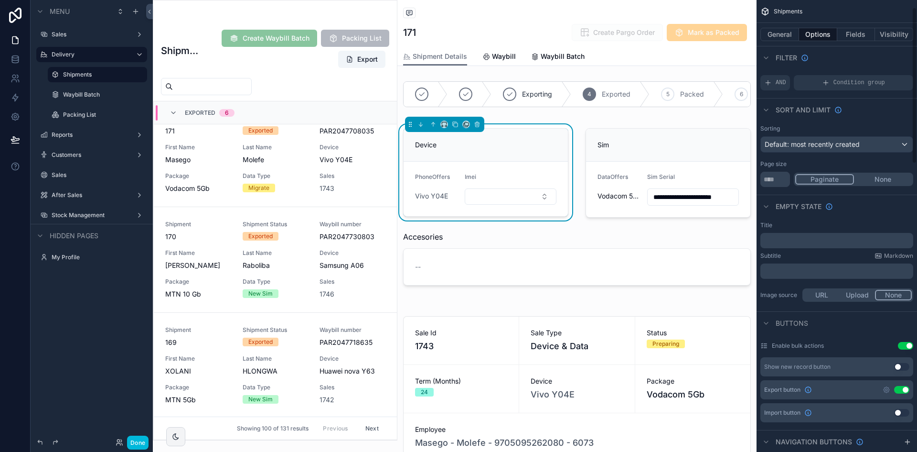
scroll to position [0, 0]
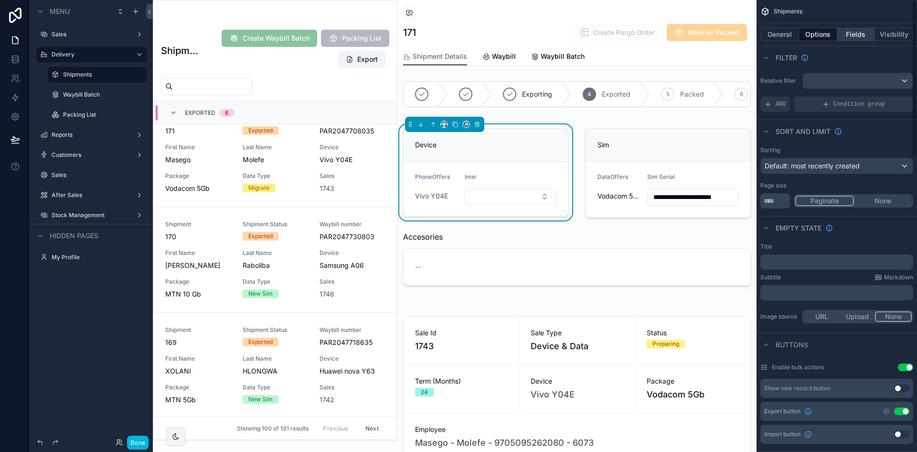
click at [852, 34] on button "Fields" at bounding box center [857, 34] width 38 height 13
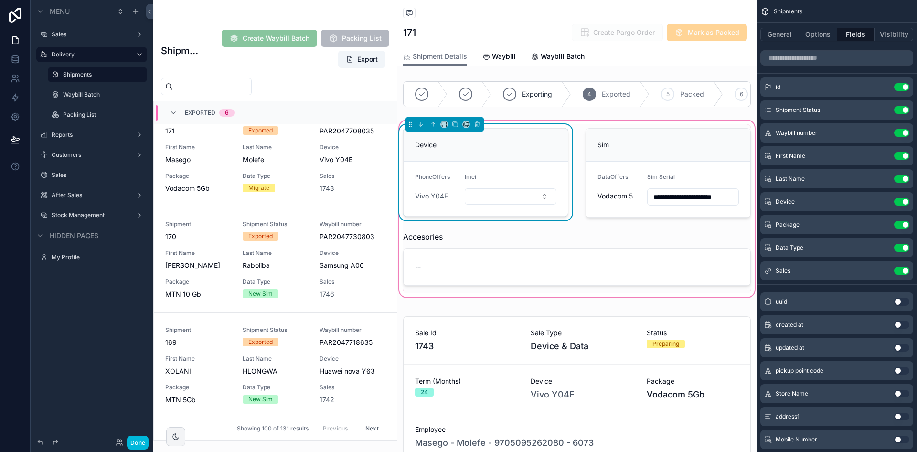
click at [546, 157] on div "Device" at bounding box center [486, 145] width 164 height 33
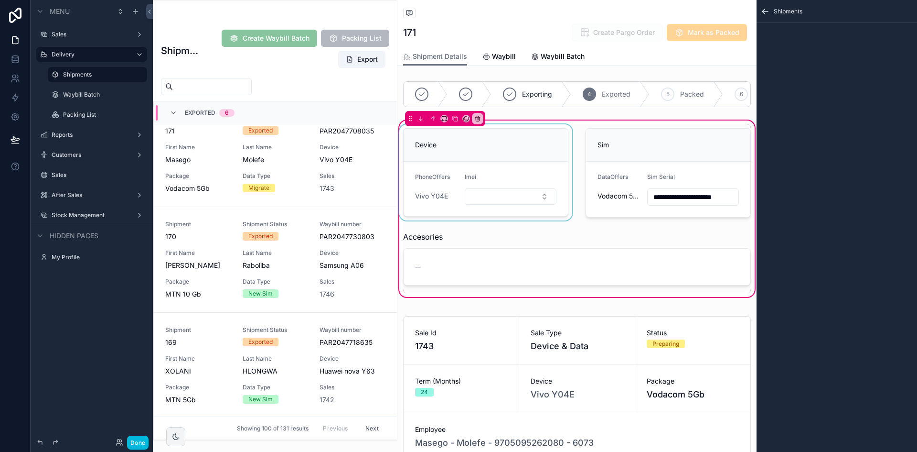
click at [546, 156] on div "scrollable content" at bounding box center [486, 172] width 177 height 97
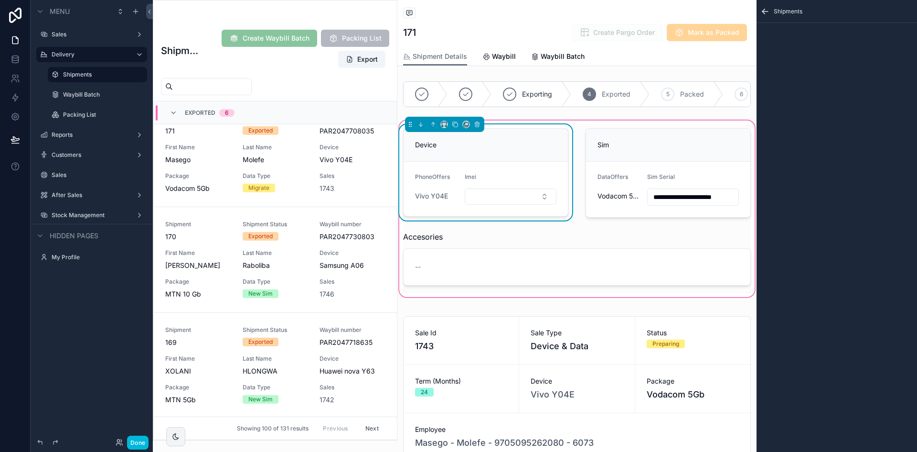
click at [770, 13] on icon "scrollable content" at bounding box center [766, 12] width 10 height 10
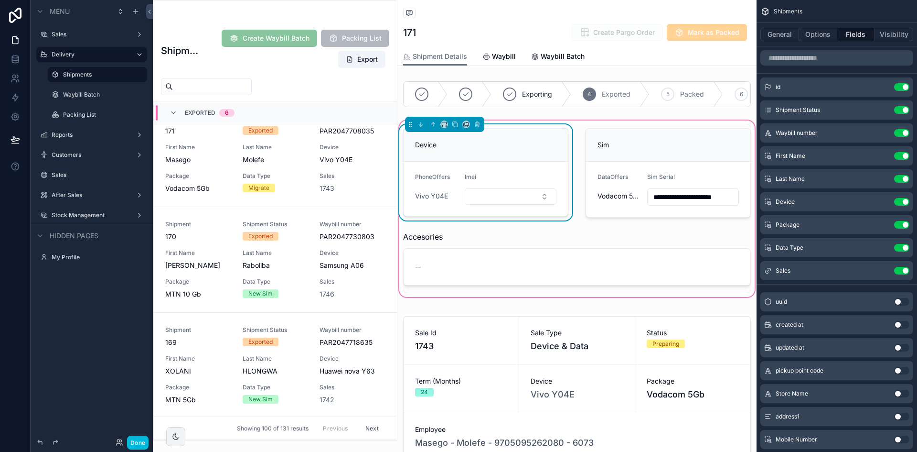
click at [641, 62] on div "Shipment Details Waybill Waybill Batch" at bounding box center [577, 56] width 348 height 18
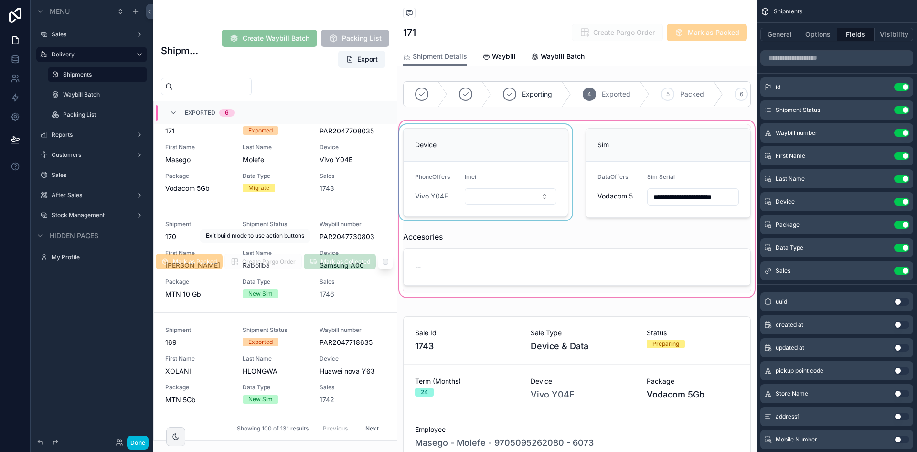
click at [289, 269] on div "Mark as Collected Create Pargo Order Mark as Packed" at bounding box center [274, 259] width 237 height 19
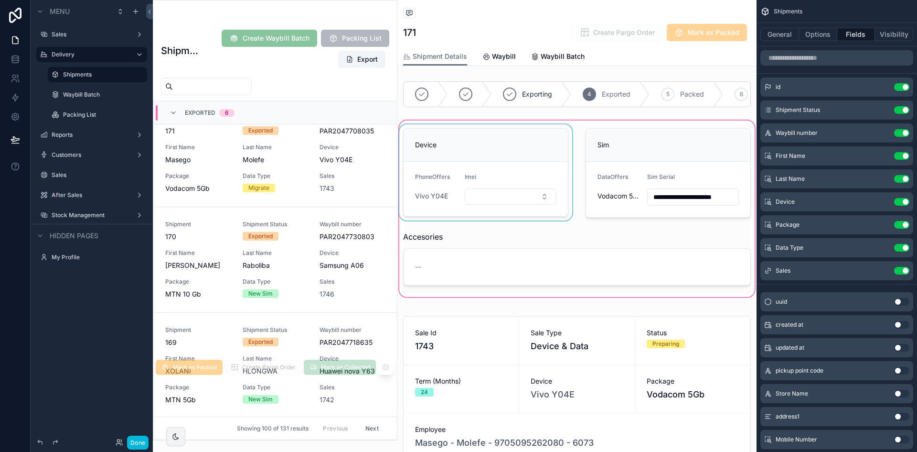
click at [287, 359] on span "Create Pargo Order" at bounding box center [263, 366] width 77 height 15
click at [296, 338] on div "Exported" at bounding box center [276, 341] width 66 height 9
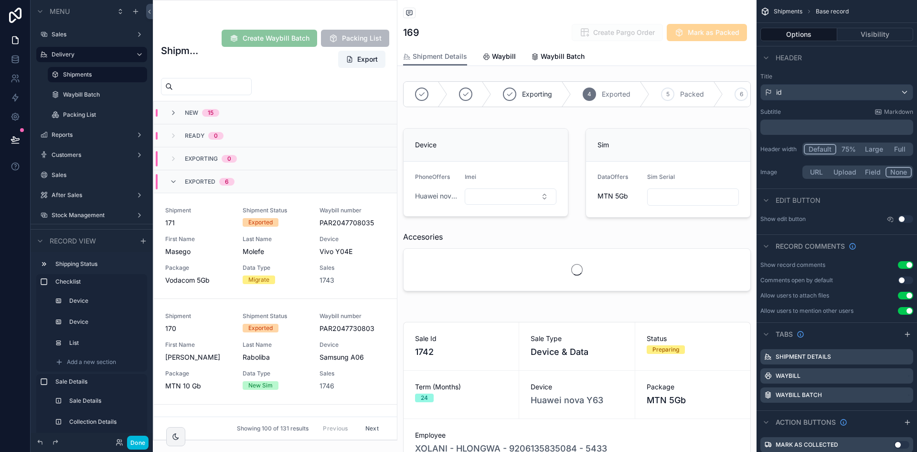
scroll to position [303, 0]
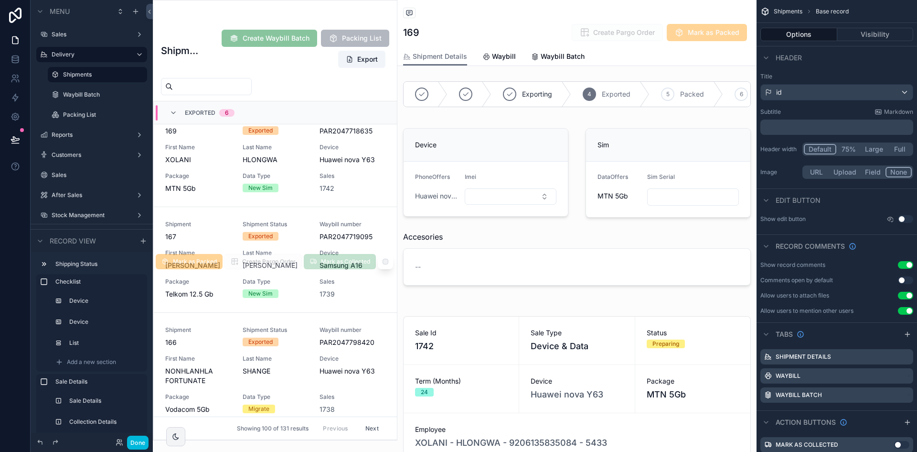
click at [297, 237] on div "Exported" at bounding box center [276, 236] width 66 height 9
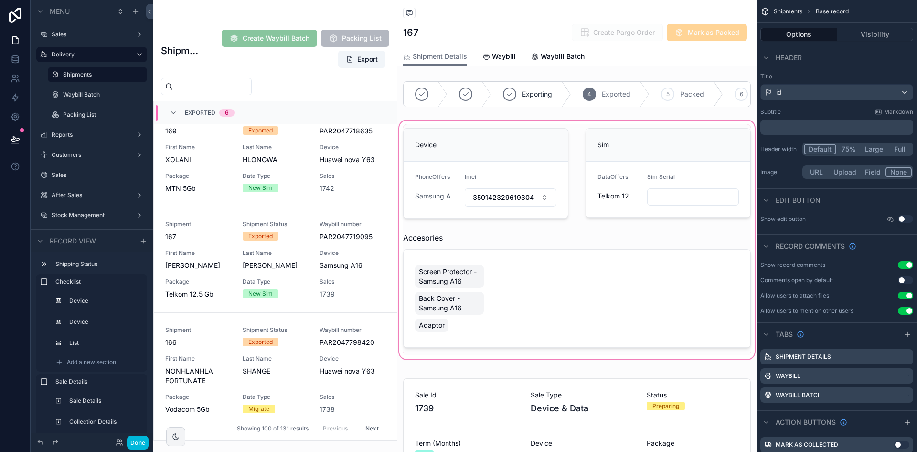
type input "**********"
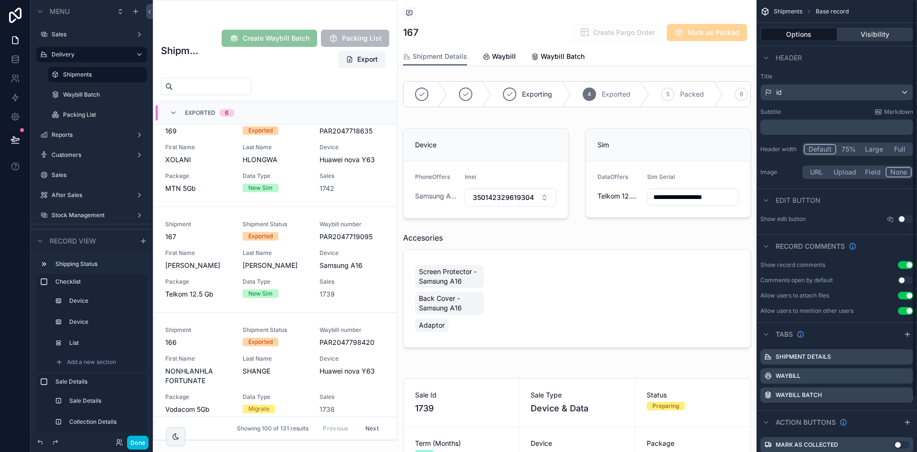
click at [865, 39] on button "Visibility" at bounding box center [876, 34] width 76 height 13
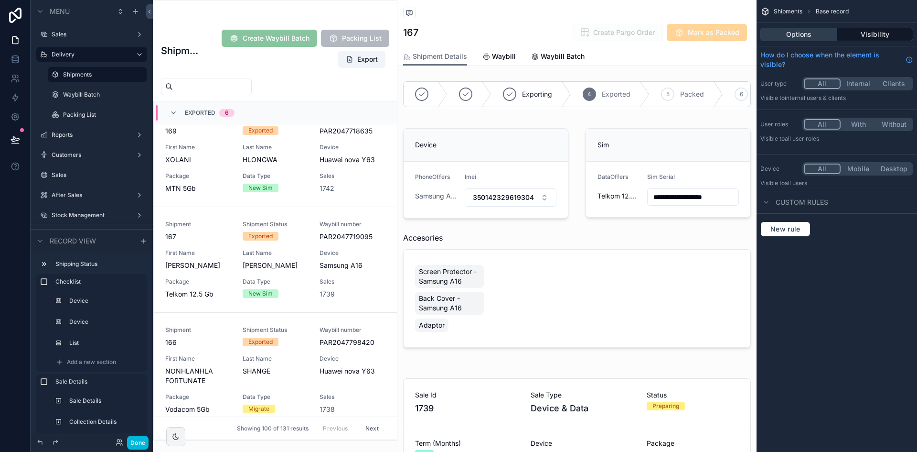
click at [772, 29] on button "Options" at bounding box center [799, 34] width 77 height 13
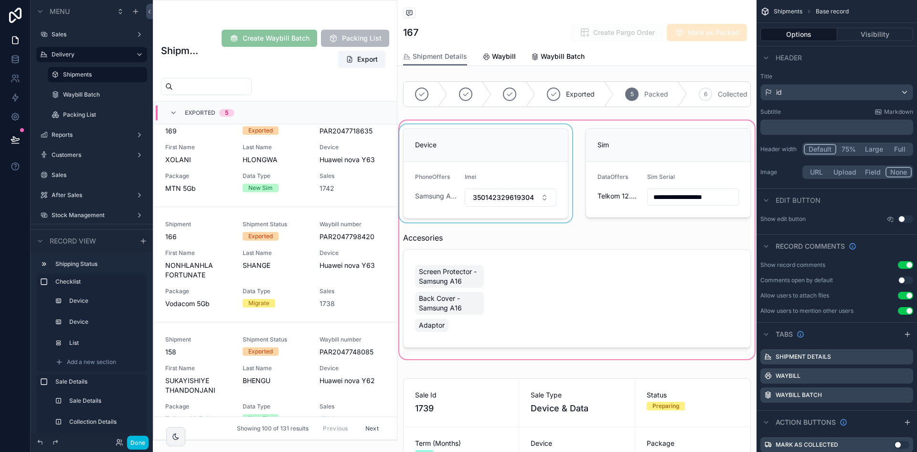
click at [542, 169] on div "scrollable content" at bounding box center [577, 240] width 359 height 242
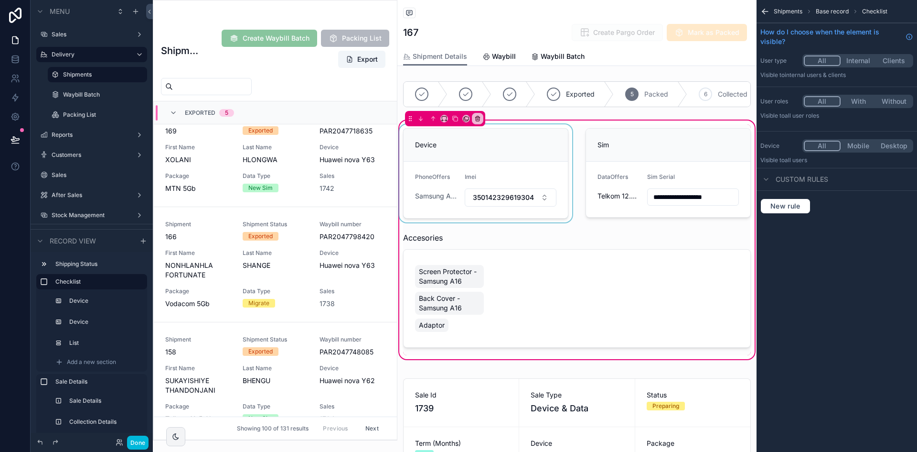
click at [545, 165] on div "scrollable content" at bounding box center [486, 173] width 177 height 98
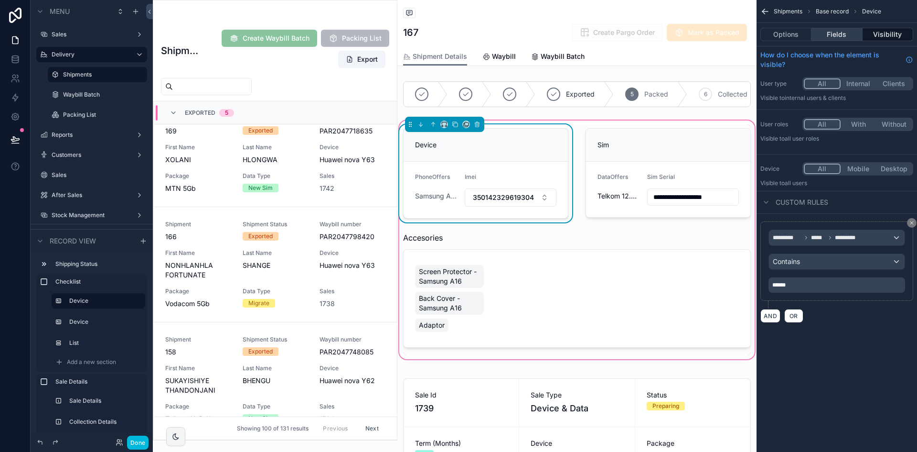
click at [847, 35] on button "Fields" at bounding box center [837, 34] width 51 height 13
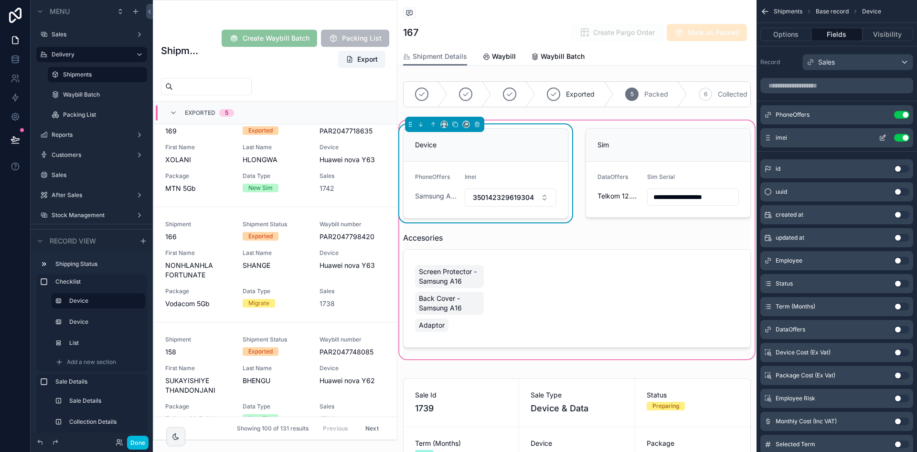
click at [884, 139] on icon "scrollable content" at bounding box center [883, 138] width 8 height 8
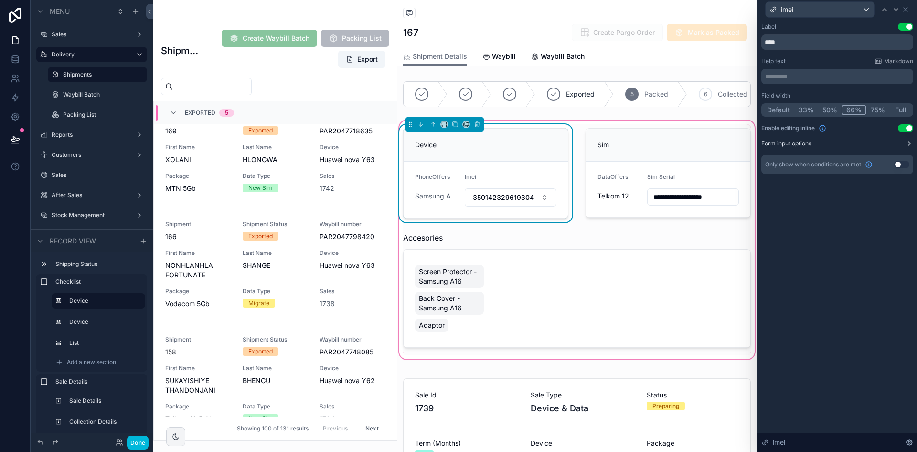
click at [886, 144] on button "Form input options" at bounding box center [838, 144] width 152 height 8
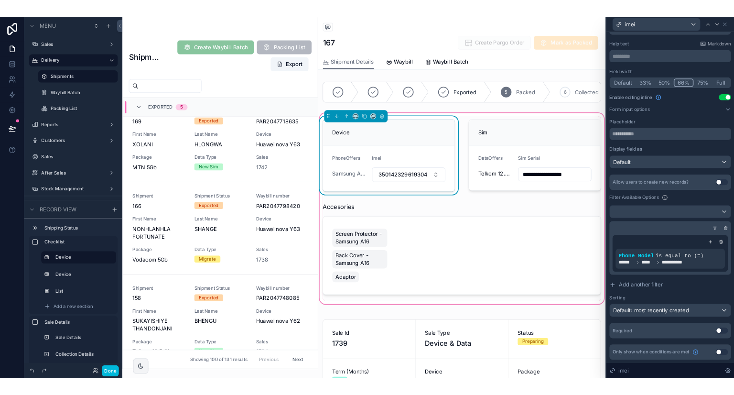
scroll to position [494, 0]
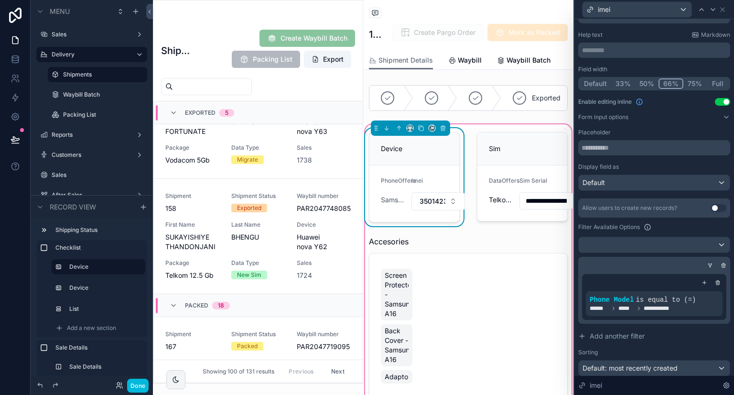
drag, startPoint x: 482, startPoint y: 151, endPoint x: 466, endPoint y: 155, distance: 15.8
click at [482, 151] on div "**********" at bounding box center [468, 267] width 210 height 290
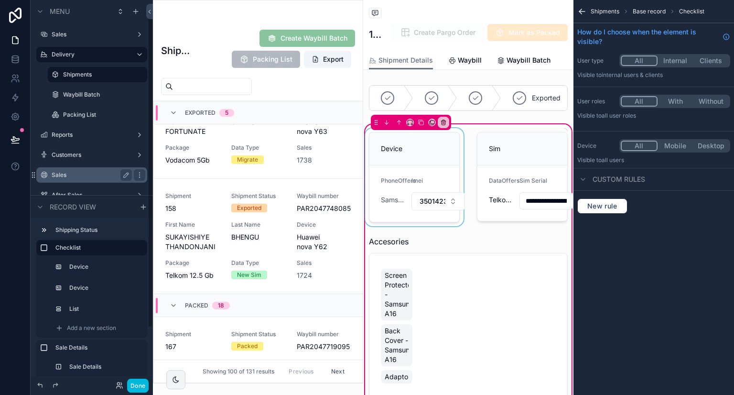
scroll to position [78, 0]
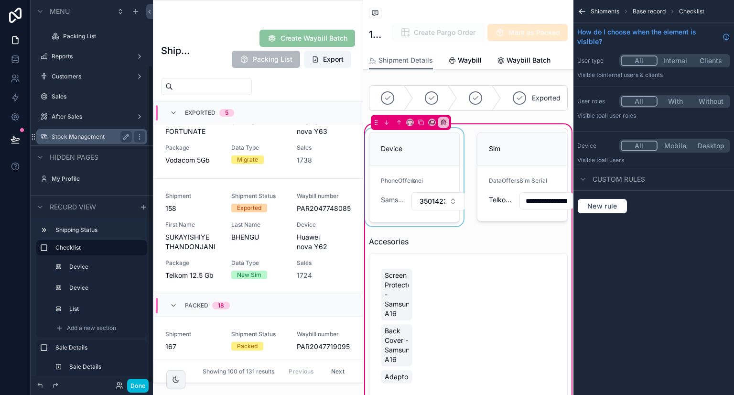
click at [90, 133] on label "Stock Management" at bounding box center [90, 137] width 76 height 8
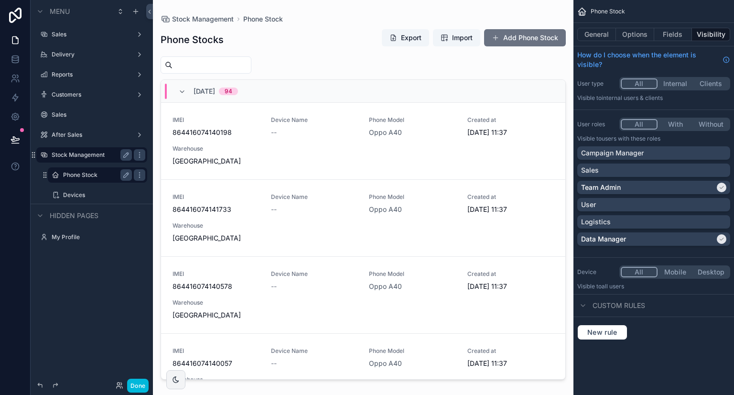
click at [94, 175] on label "Phone Stock" at bounding box center [95, 175] width 65 height 8
click at [268, 58] on div "scrollable content" at bounding box center [363, 191] width 421 height 383
click at [251, 63] on input "scrollable content" at bounding box center [212, 64] width 78 height 13
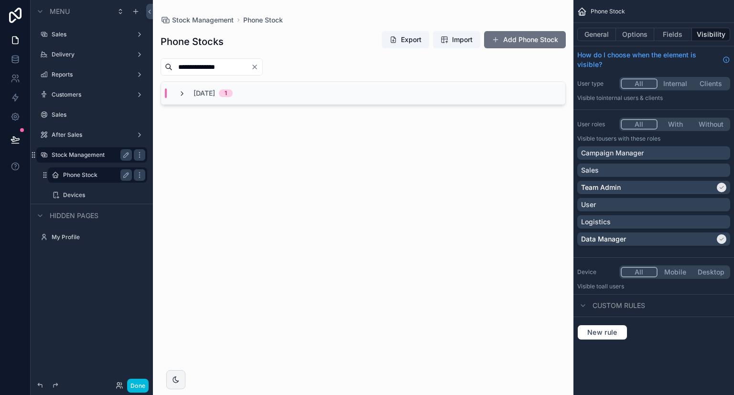
type input "**********"
click at [180, 96] on icon "scrollable content" at bounding box center [182, 94] width 8 height 8
drag, startPoint x: 73, startPoint y: 31, endPoint x: 64, endPoint y: 63, distance: 33.3
click at [73, 31] on label "Sales" at bounding box center [90, 35] width 76 height 8
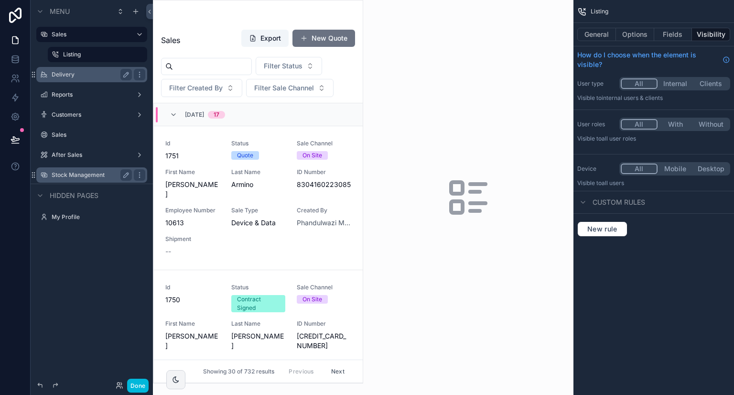
click at [65, 73] on label "Delivery" at bounding box center [90, 75] width 76 height 8
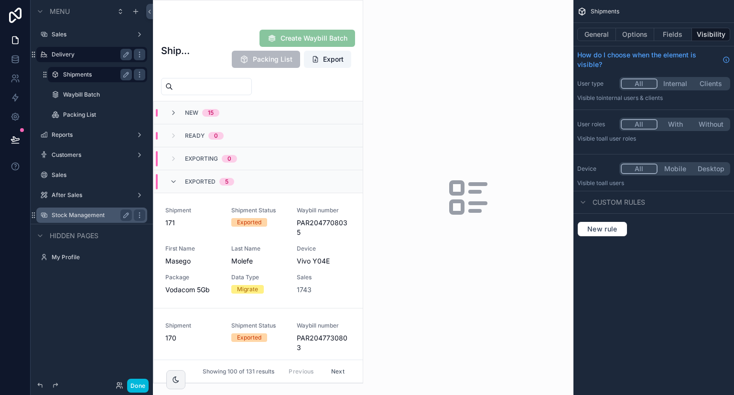
click at [86, 75] on label "Shipments" at bounding box center [95, 75] width 65 height 8
click at [230, 241] on div "scrollable content" at bounding box center [257, 191] width 209 height 382
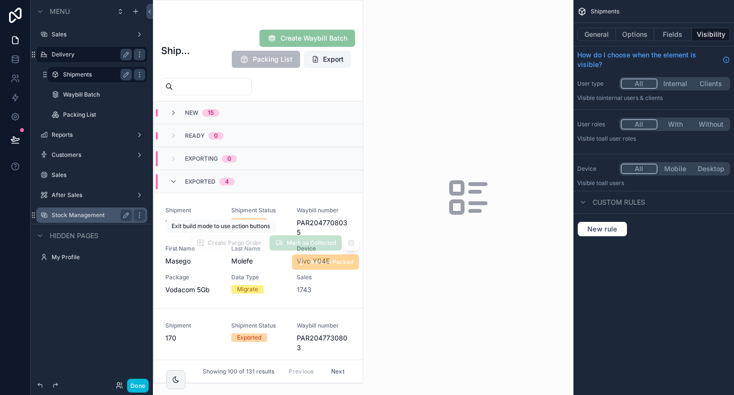
click at [212, 212] on span "Shipment" at bounding box center [192, 210] width 54 height 8
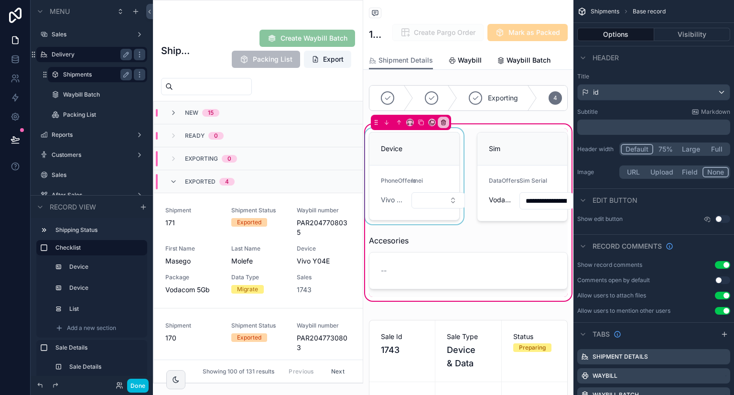
click at [444, 195] on div "scrollable content" at bounding box center [414, 176] width 102 height 97
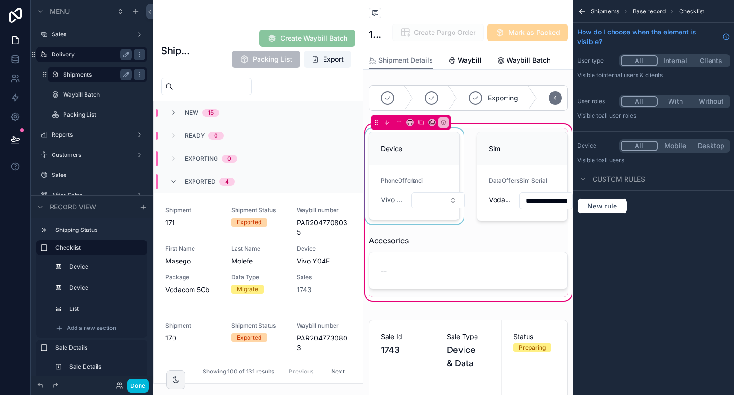
click at [440, 225] on div "scrollable content" at bounding box center [414, 176] width 102 height 97
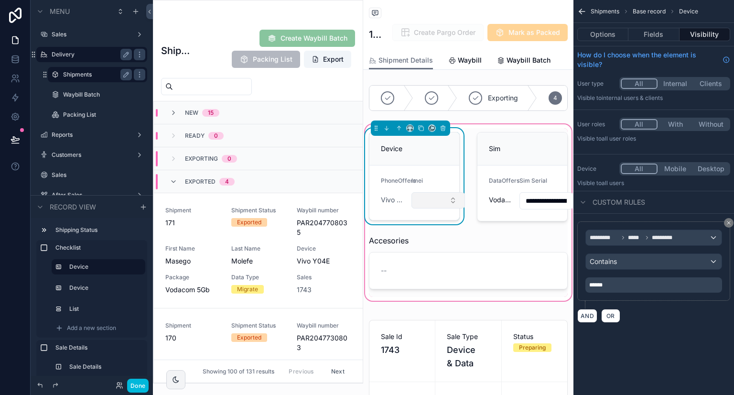
click at [440, 208] on button "Select Button" at bounding box center [438, 200] width 54 height 16
click at [450, 199] on form "PhoneOffers Vivo Y04E Imei" at bounding box center [414, 192] width 90 height 54
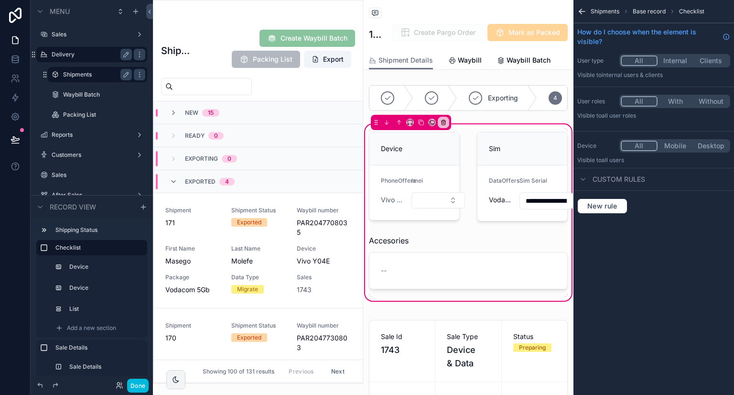
click at [579, 13] on icon "scrollable content" at bounding box center [582, 12] width 10 height 10
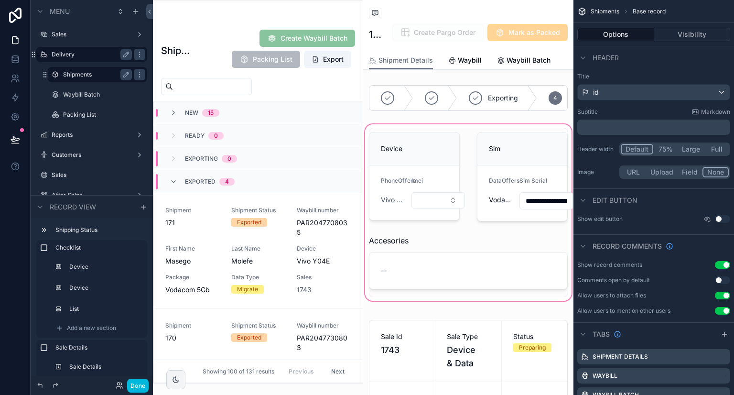
click at [405, 170] on div "scrollable content" at bounding box center [468, 212] width 210 height 180
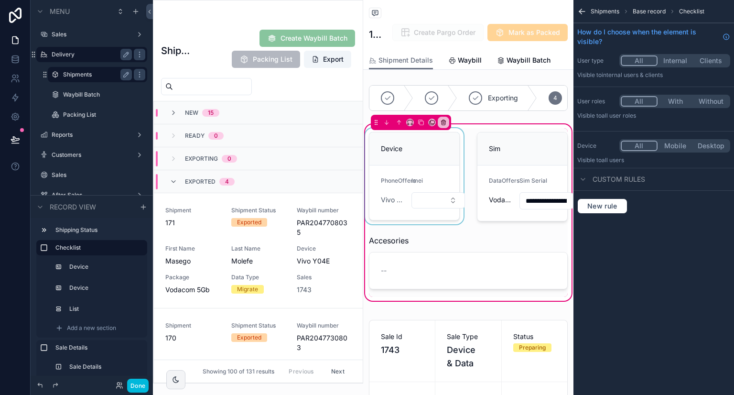
click at [417, 172] on div "scrollable content" at bounding box center [414, 176] width 102 height 97
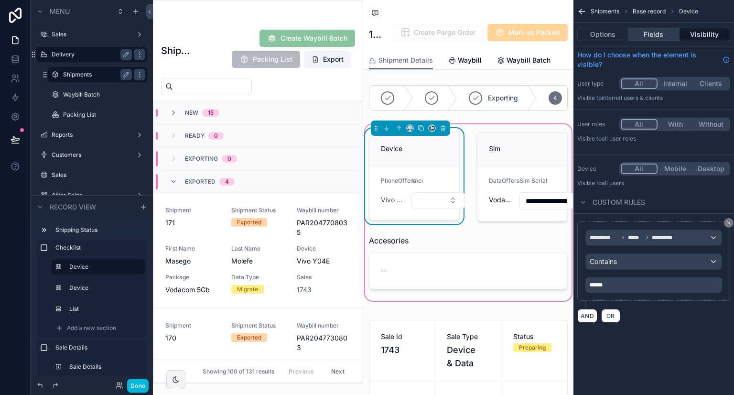
click at [662, 36] on button "Fields" at bounding box center [653, 34] width 51 height 13
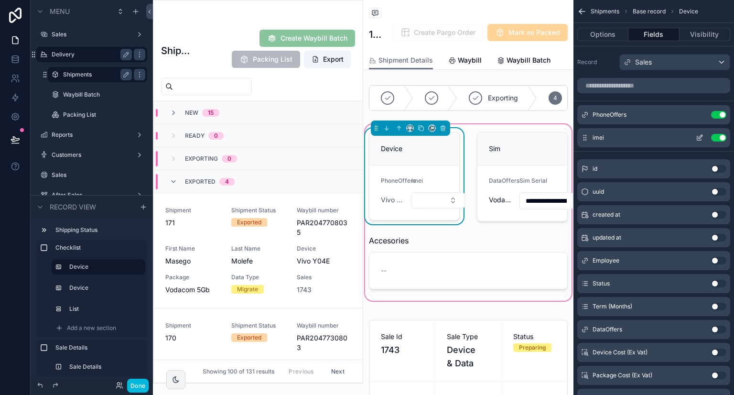
click at [698, 137] on icon "scrollable content" at bounding box center [700, 138] width 8 height 8
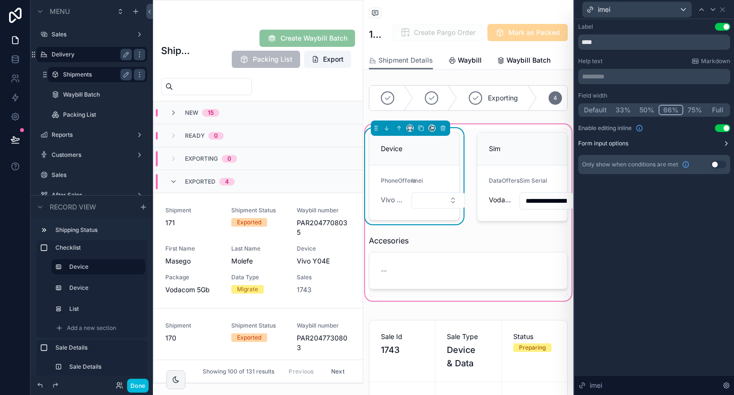
click at [718, 145] on button "Form input options" at bounding box center [654, 144] width 152 height 8
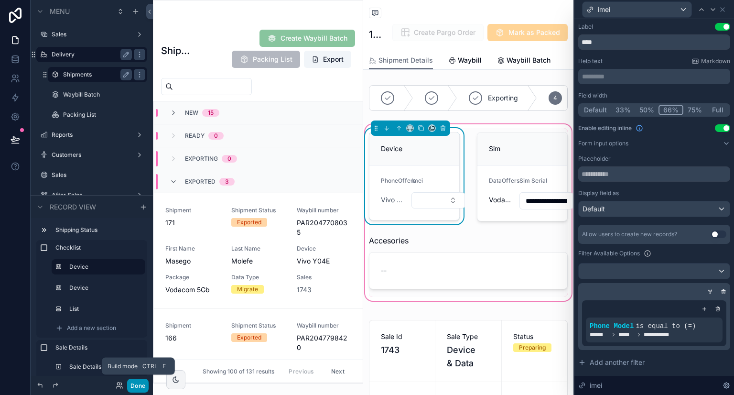
click at [132, 385] on button "Done" at bounding box center [138, 385] width 22 height 14
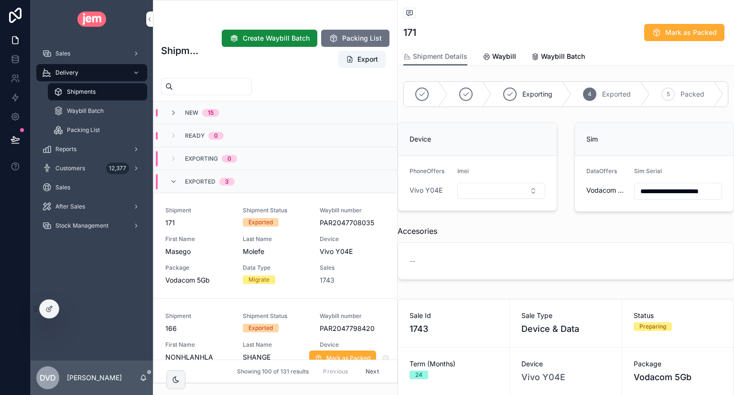
scroll to position [92, 0]
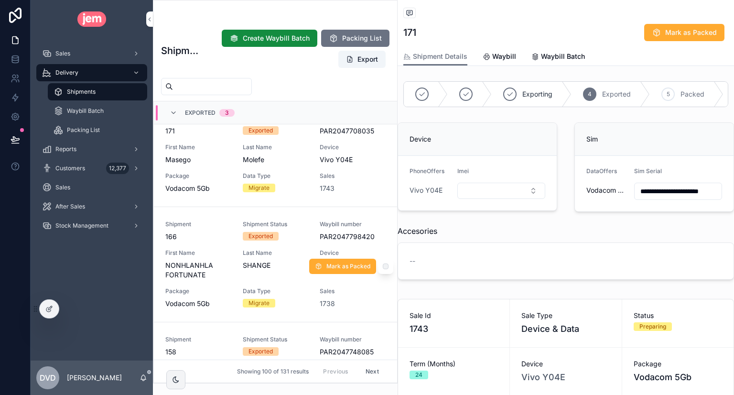
click at [203, 242] on div "Shipment 166 Shipment Status Exported Waybill number PAR2047798420 First Name N…" at bounding box center [275, 264] width 220 height 88
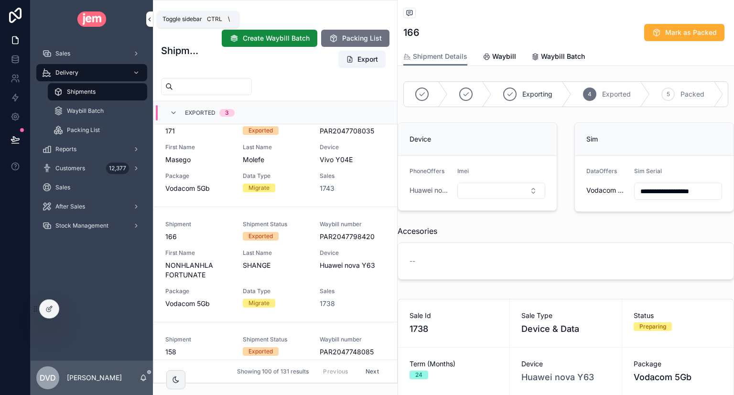
click at [147, 16] on icon "scrollable content" at bounding box center [149, 19] width 7 height 7
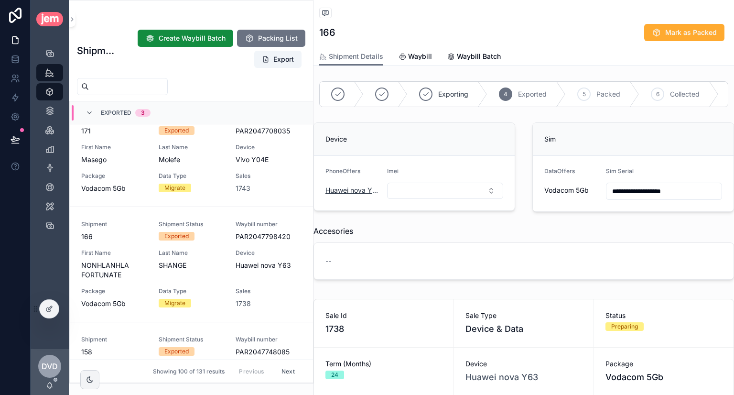
click at [373, 195] on span "Huawei nova Y63" at bounding box center [352, 190] width 54 height 10
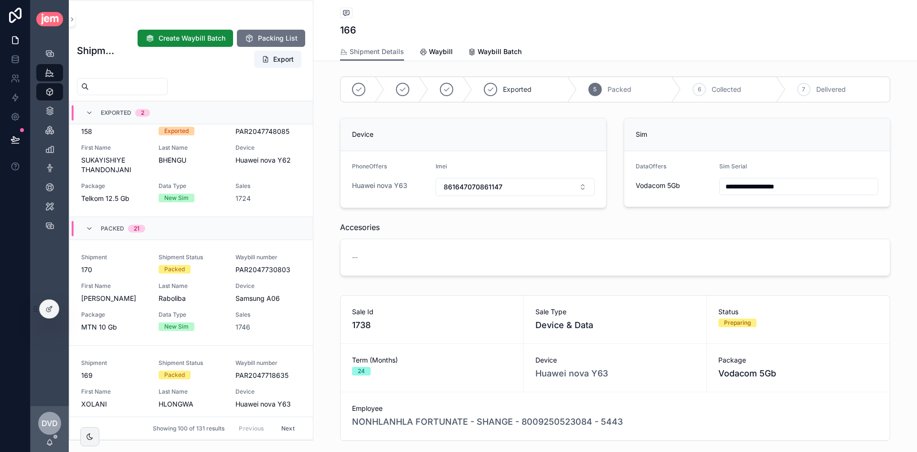
scroll to position [197, 0]
drag, startPoint x: 9, startPoint y: 15, endPoint x: 35, endPoint y: 30, distance: 29.5
click at [10, 15] on icon at bounding box center [15, 15] width 12 height 15
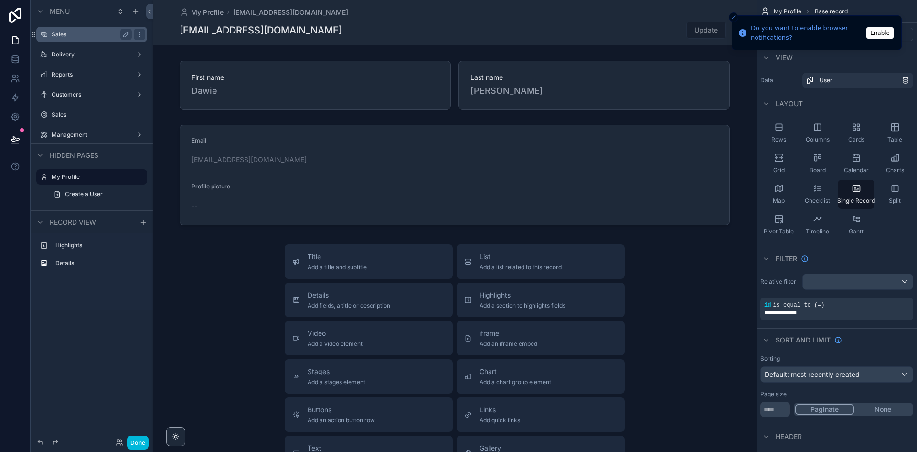
drag, startPoint x: 0, startPoint y: 0, endPoint x: 84, endPoint y: 37, distance: 91.4
click at [81, 35] on label "Sales" at bounding box center [90, 35] width 76 height 8
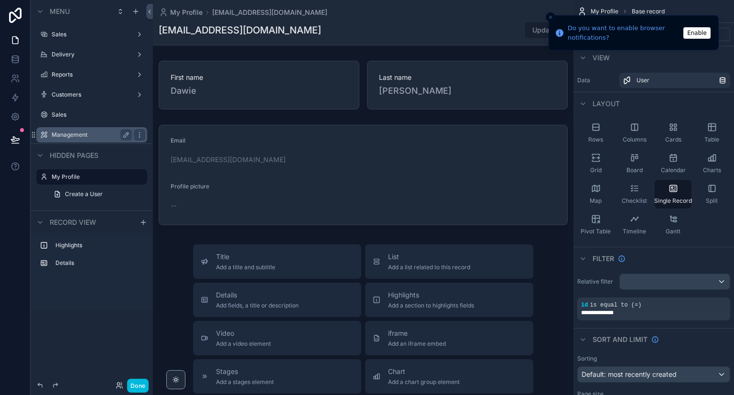
click at [78, 131] on label "Management" at bounding box center [90, 135] width 76 height 8
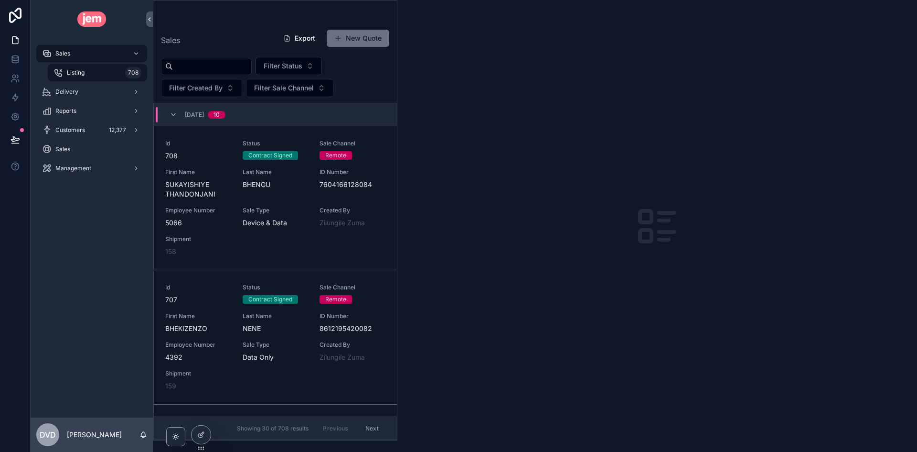
click at [183, 64] on input "scrollable content" at bounding box center [212, 66] width 78 height 13
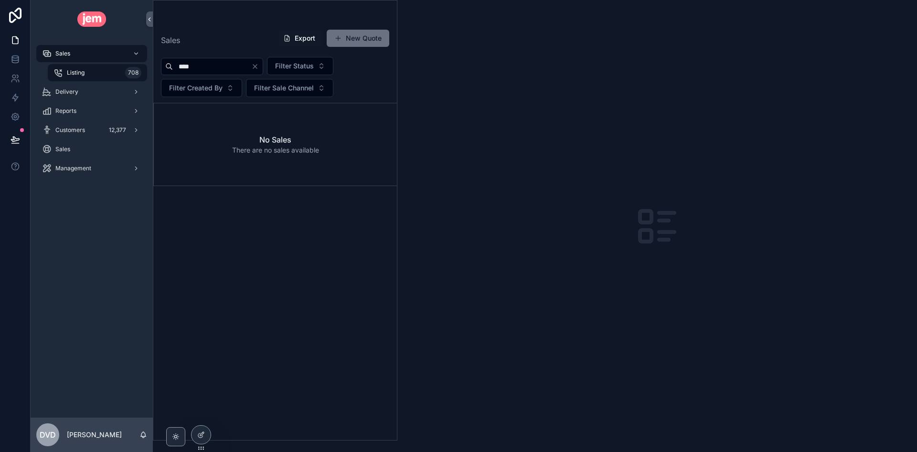
type input "****"
click at [259, 65] on icon "Clear" at bounding box center [255, 67] width 8 height 8
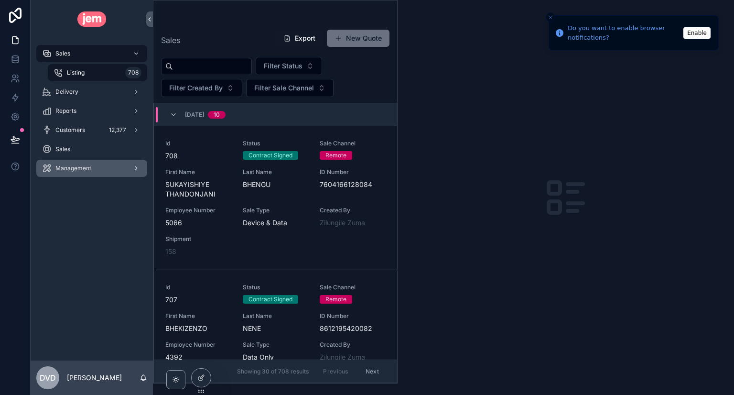
click at [73, 168] on span "Management" at bounding box center [73, 168] width 36 height 8
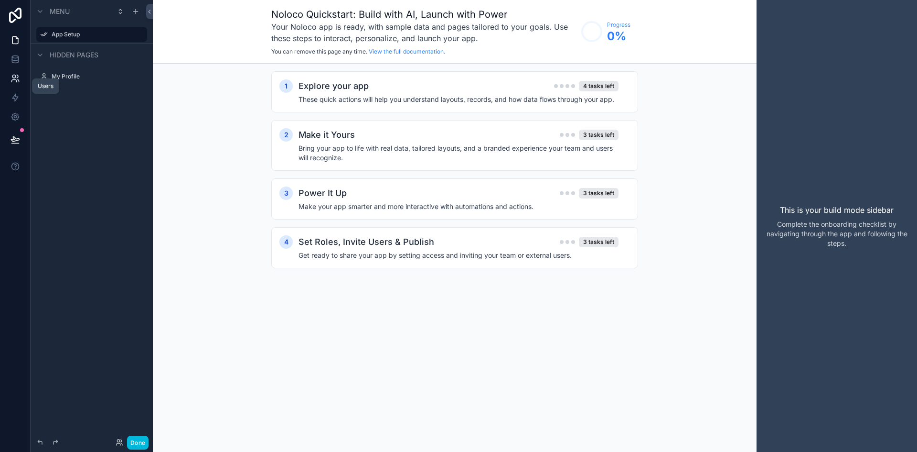
click at [16, 79] on icon at bounding box center [16, 79] width 10 height 10
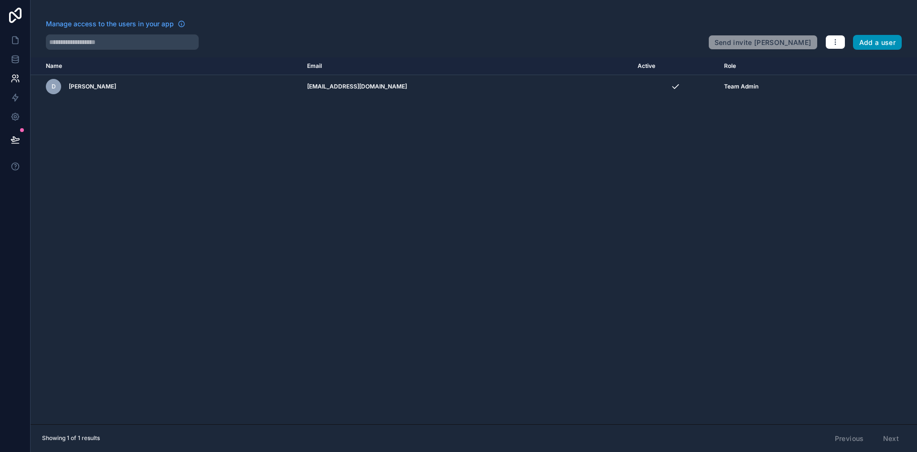
click at [883, 43] on button "Add a user" at bounding box center [877, 42] width 49 height 15
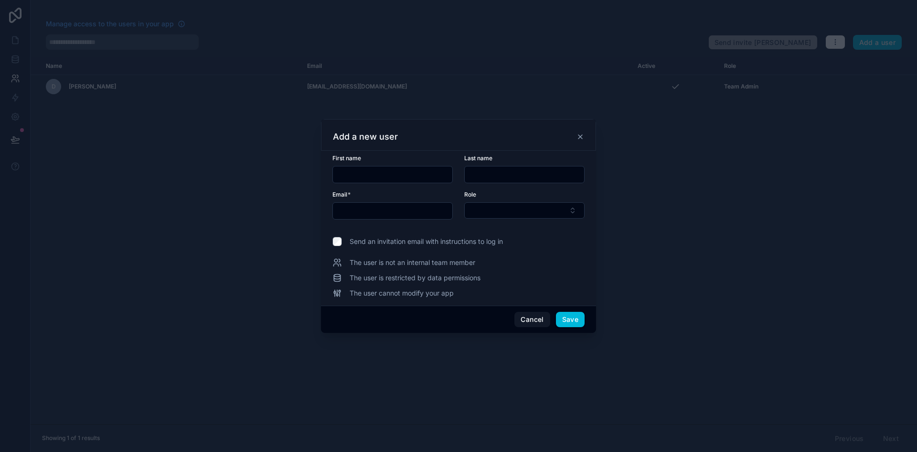
click at [369, 178] on input "text" at bounding box center [392, 174] width 119 height 13
type input "*********"
click at [528, 171] on input "text" at bounding box center [524, 174] width 119 height 13
type input "******"
drag, startPoint x: 421, startPoint y: 194, endPoint x: 418, endPoint y: 201, distance: 7.3
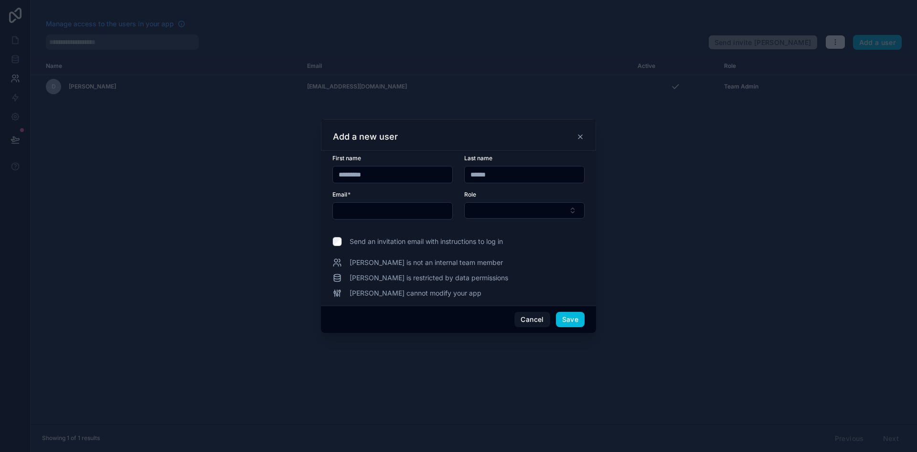
click at [421, 194] on div "Email *" at bounding box center [393, 195] width 120 height 8
click at [414, 207] on input "text" at bounding box center [392, 210] width 119 height 13
click at [373, 216] on input "**********" at bounding box center [392, 210] width 119 height 13
type input "**********"
click at [507, 205] on button "Select Button" at bounding box center [524, 210] width 120 height 16
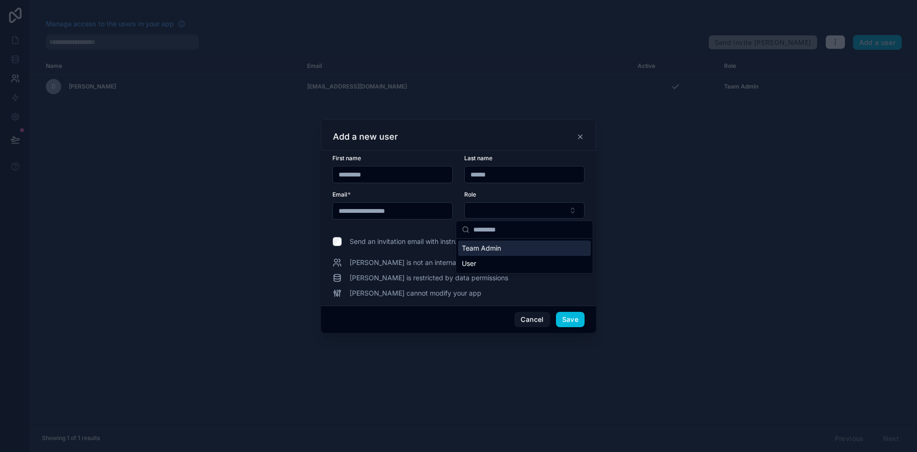
click at [516, 249] on div "Team Admin" at bounding box center [524, 247] width 133 height 15
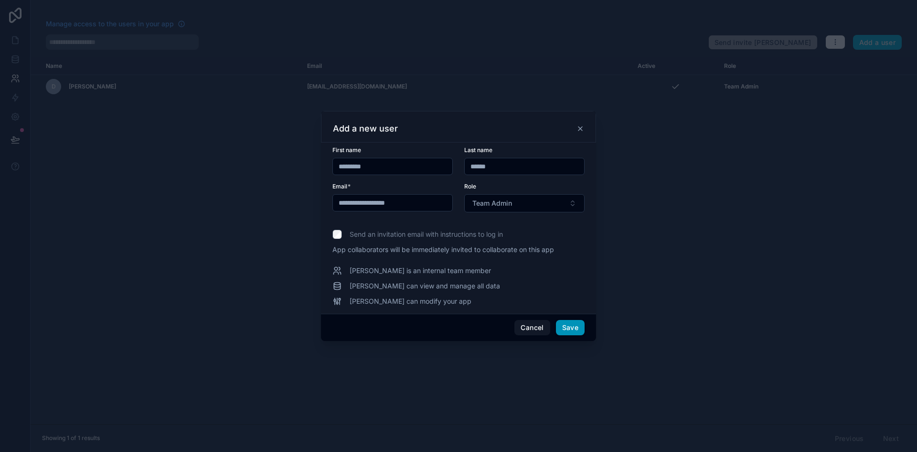
click at [575, 329] on button "Save" at bounding box center [570, 327] width 29 height 15
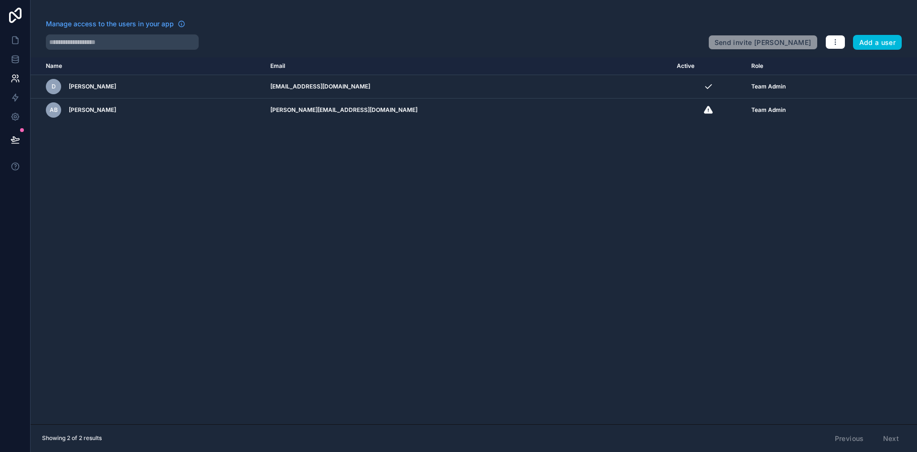
click at [358, 182] on div "Name Email Active Role userTable.email D Dawie van der Westhuizen dawie@jemhr.c…" at bounding box center [474, 240] width 887 height 367
drag, startPoint x: 24, startPoint y: 35, endPoint x: 29, endPoint y: 42, distance: 8.0
click at [25, 35] on link at bounding box center [15, 40] width 30 height 19
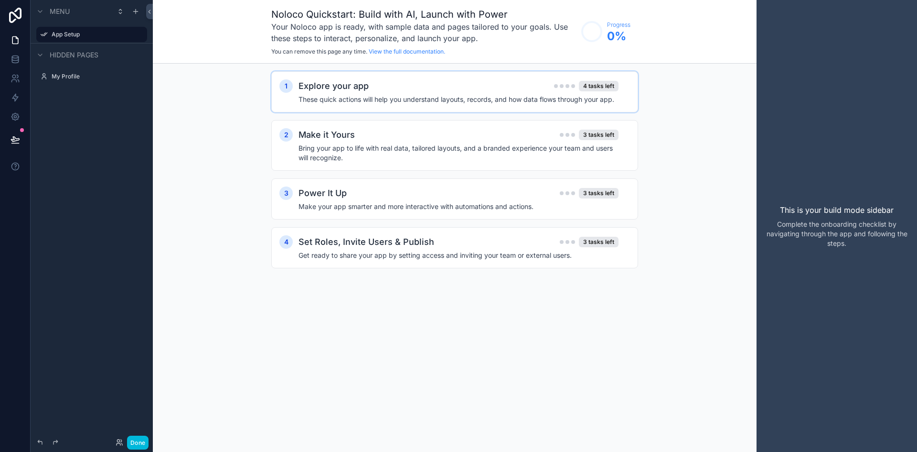
click at [420, 89] on div "Explore your app 4 tasks left" at bounding box center [459, 85] width 320 height 13
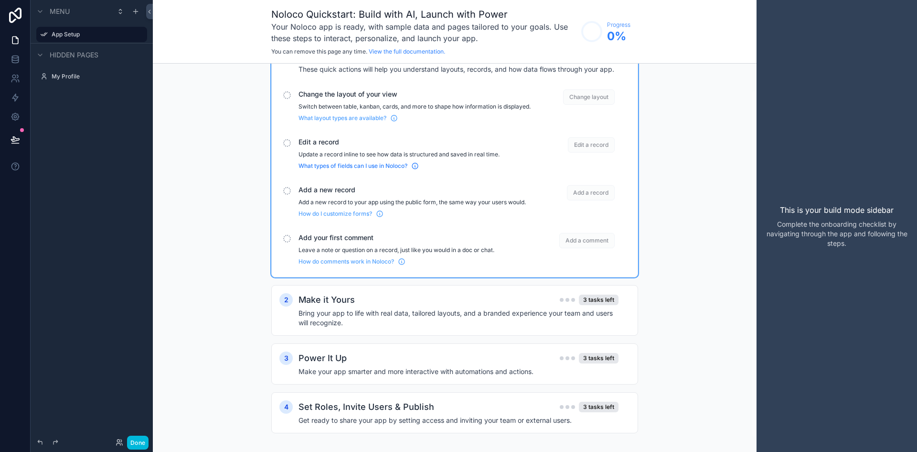
scroll to position [46, 0]
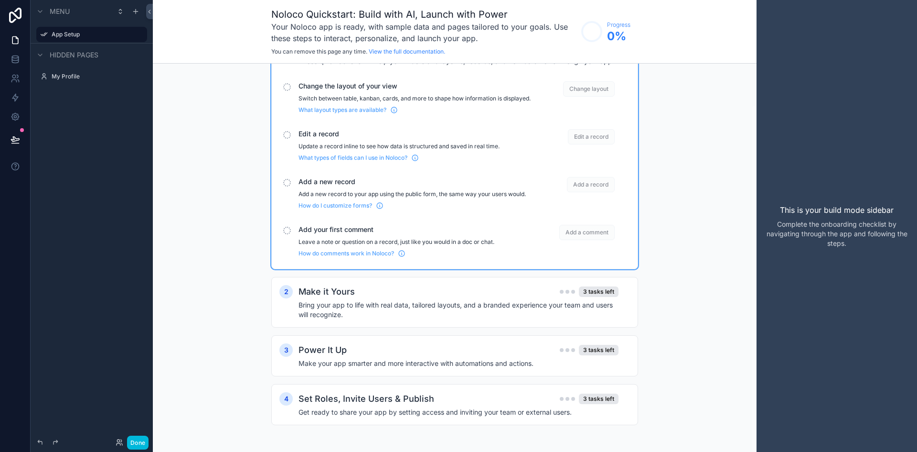
click at [249, 108] on div "1 Explore your app 4 tasks left These quick actions will help you understand la…" at bounding box center [455, 238] width 604 height 426
click at [17, 65] on link at bounding box center [15, 59] width 30 height 19
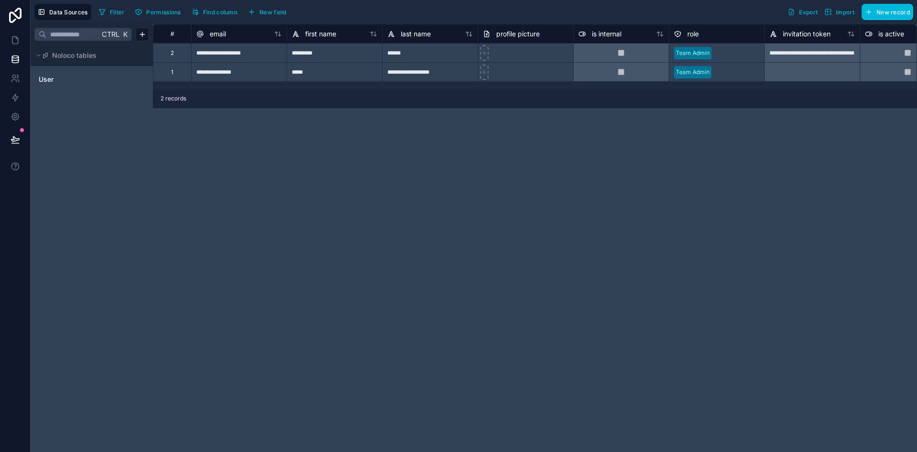
click at [122, 210] on div "Ctrl K Noloco tables User" at bounding box center [92, 238] width 122 height 428
click at [19, 36] on icon at bounding box center [16, 40] width 10 height 10
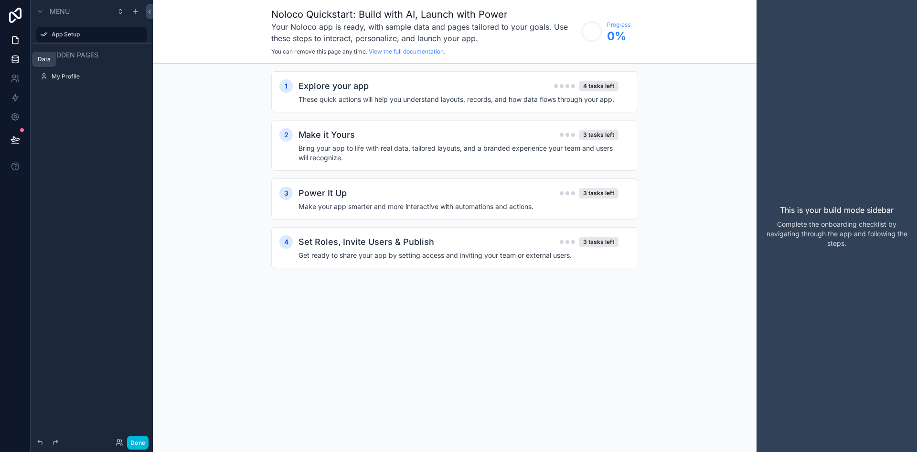
click at [18, 61] on icon at bounding box center [15, 61] width 6 height 4
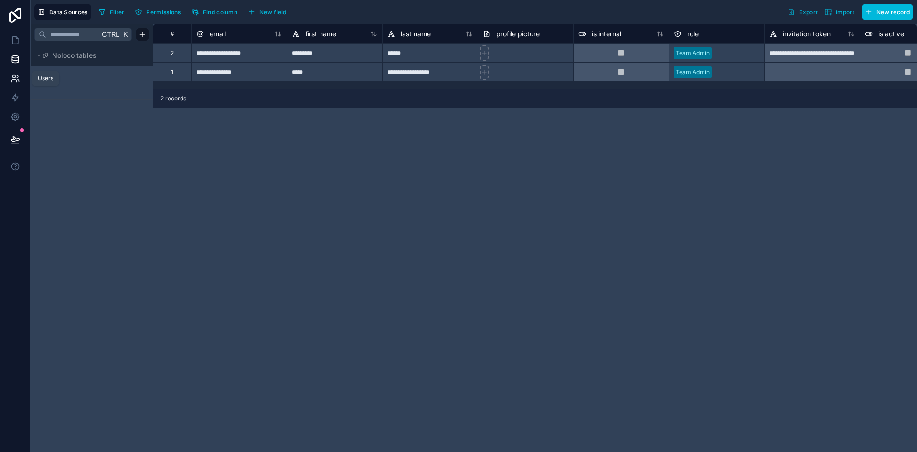
click at [20, 78] on icon at bounding box center [16, 79] width 10 height 10
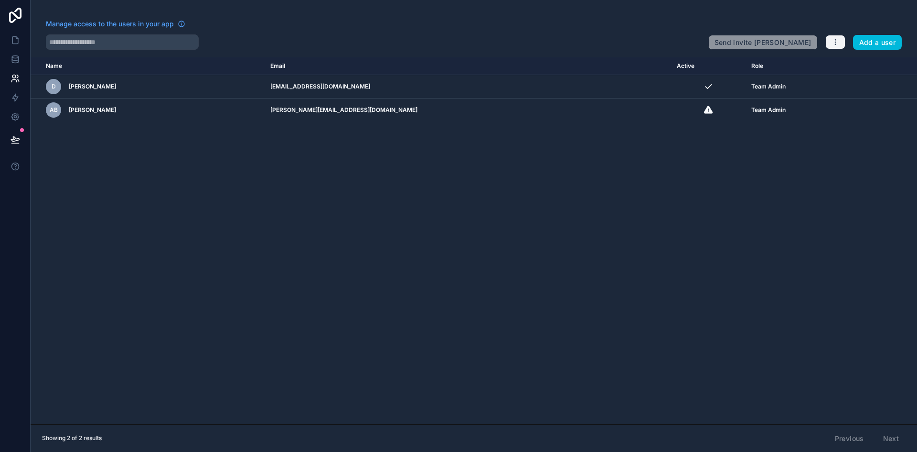
click at [833, 42] on icon "button" at bounding box center [836, 42] width 8 height 8
click at [864, 67] on link "Manage roles" at bounding box center [855, 64] width 60 height 15
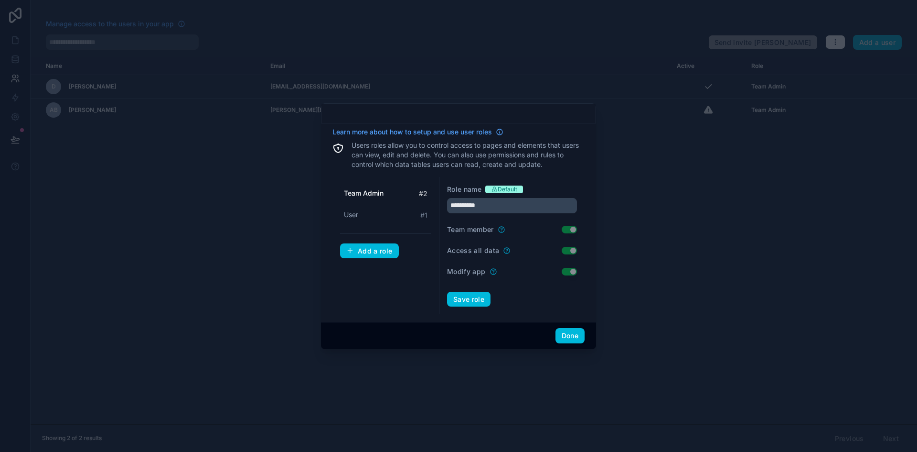
click at [722, 270] on div at bounding box center [458, 226] width 917 height 452
click at [254, 209] on div at bounding box center [458, 226] width 917 height 452
click at [563, 338] on button "Done" at bounding box center [570, 335] width 29 height 15
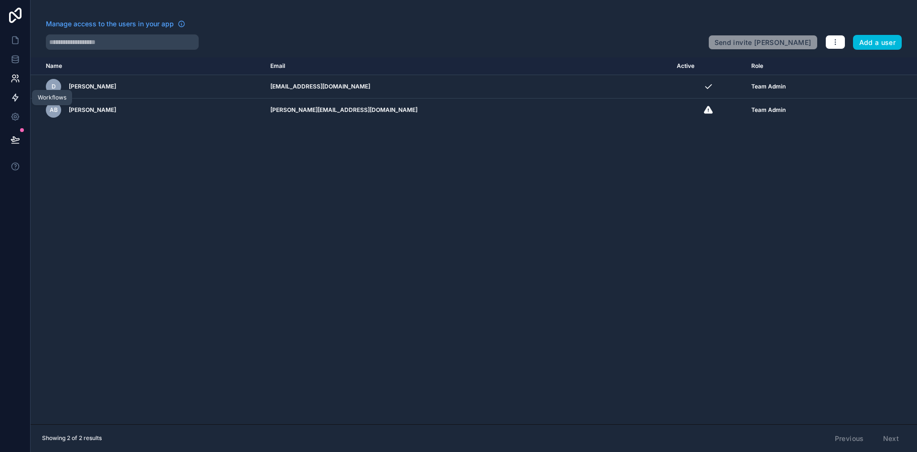
click at [18, 98] on icon at bounding box center [16, 98] width 10 height 10
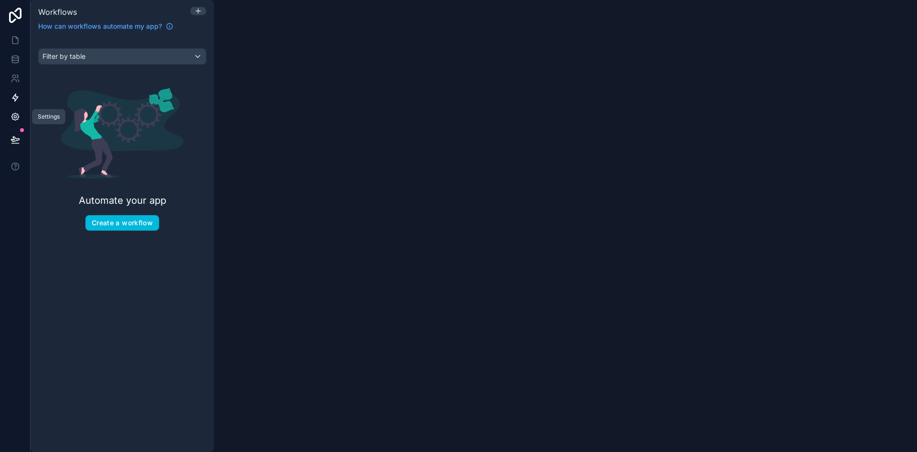
click at [18, 119] on icon at bounding box center [14, 116] width 7 height 7
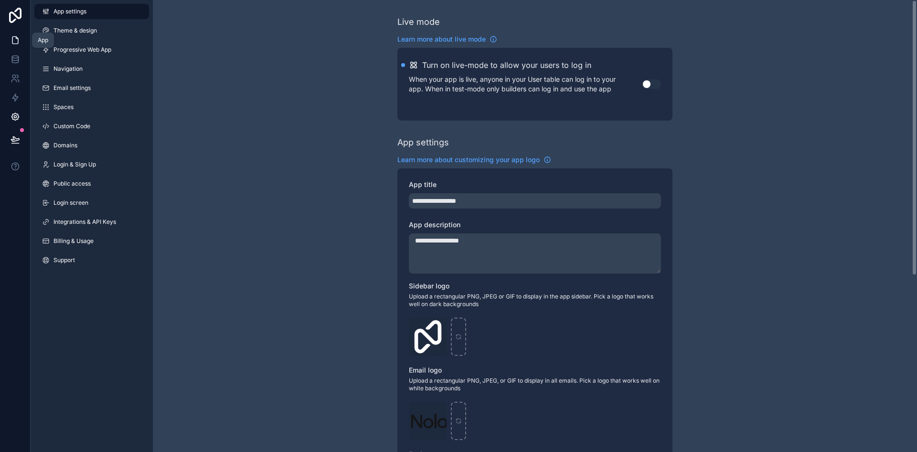
click at [22, 38] on link at bounding box center [15, 40] width 30 height 19
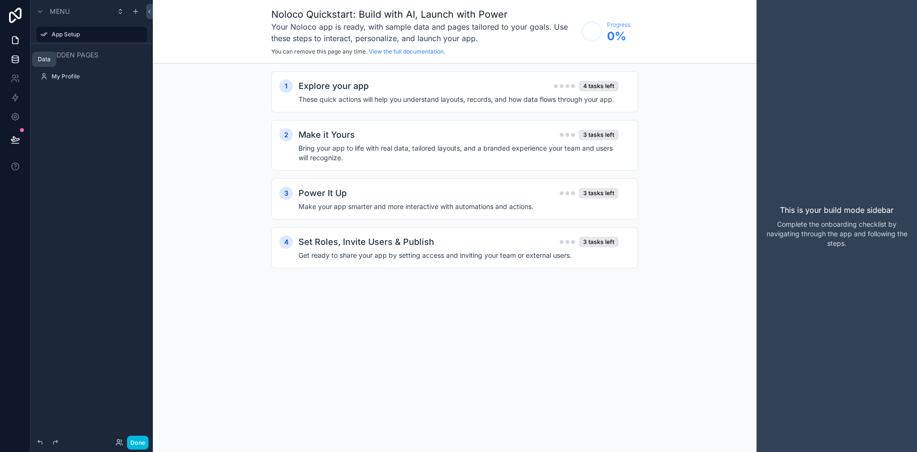
click at [22, 57] on link at bounding box center [15, 59] width 30 height 19
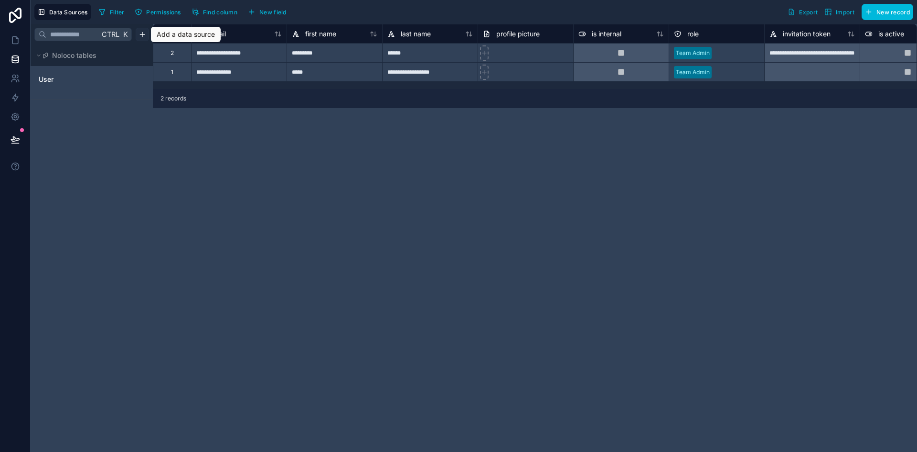
click at [146, 32] on html "**********" at bounding box center [458, 226] width 917 height 452
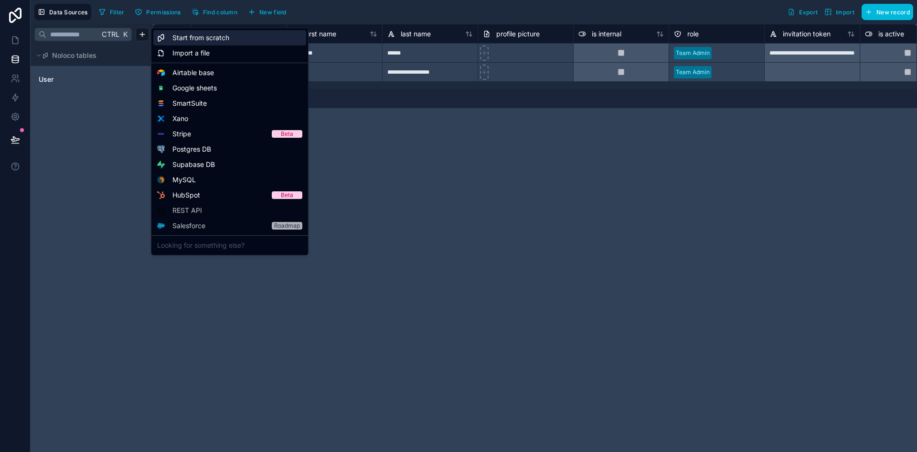
click at [238, 40] on div "Start from scratch" at bounding box center [229, 37] width 153 height 15
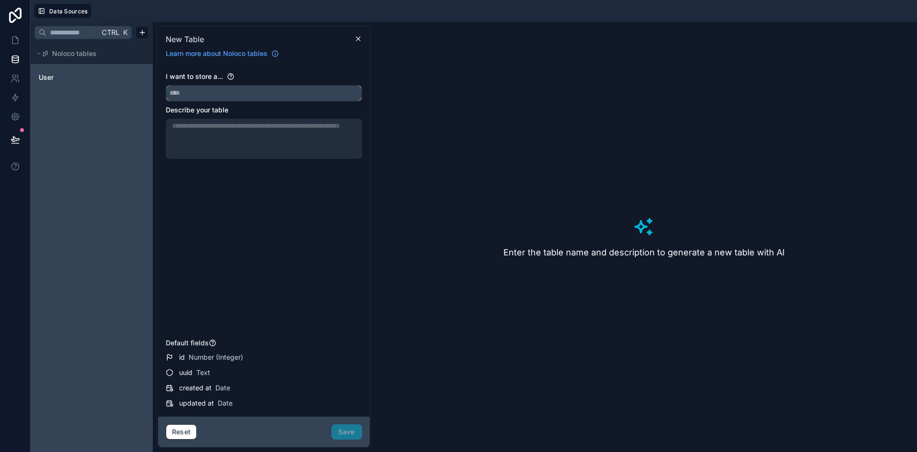
click at [229, 86] on input "text" at bounding box center [263, 93] width 195 height 15
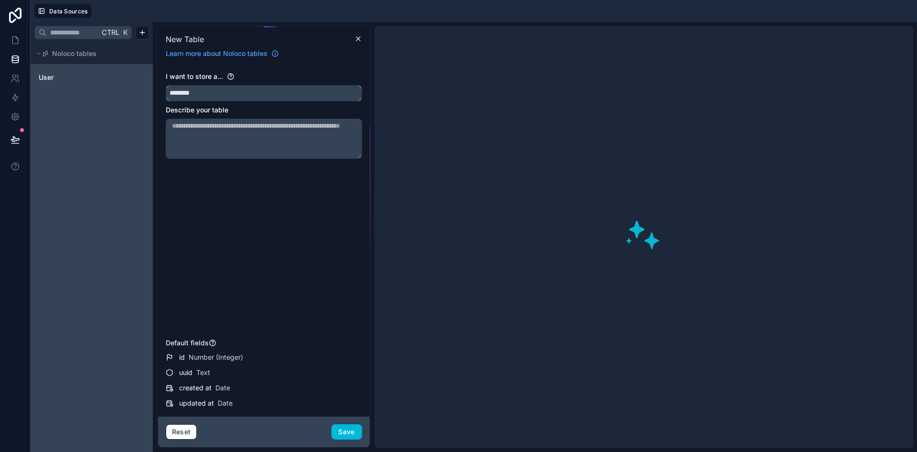
click at [166, 85] on button "*******" at bounding box center [264, 93] width 196 height 16
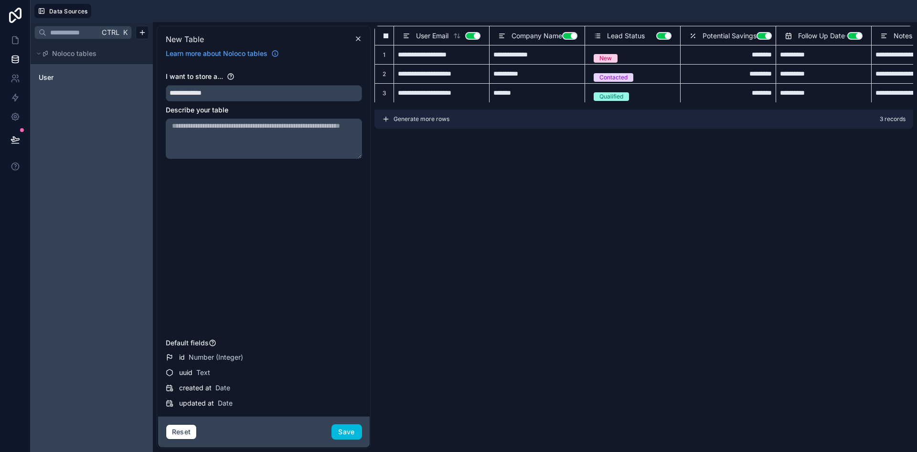
click at [443, 261] on div "**********" at bounding box center [644, 237] width 539 height 422
click at [260, 88] on input "**********" at bounding box center [263, 93] width 195 height 15
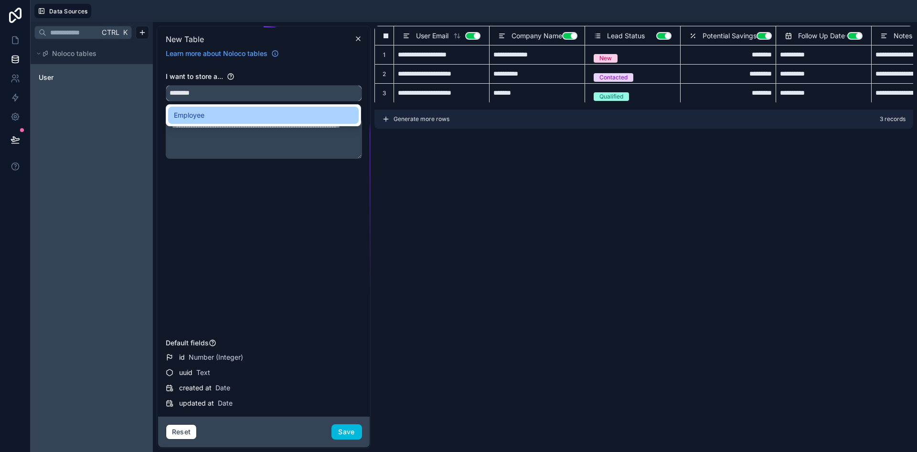
type input "********"
click at [276, 109] on div "Employee" at bounding box center [263, 114] width 179 height 11
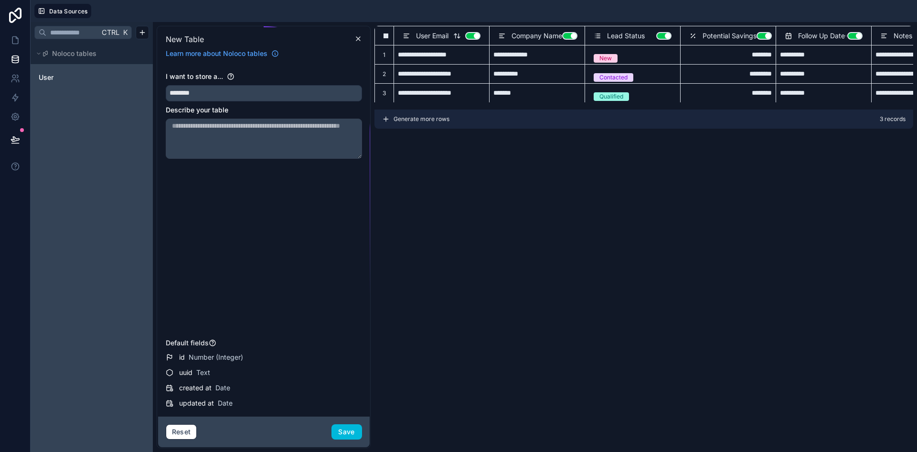
click at [478, 40] on div "User Email Use setting" at bounding box center [442, 35] width 78 height 11
click at [473, 35] on button "Use setting" at bounding box center [472, 36] width 15 height 8
click at [567, 33] on button "Use setting" at bounding box center [569, 36] width 15 height 8
click at [664, 34] on button "Use setting" at bounding box center [664, 36] width 15 height 8
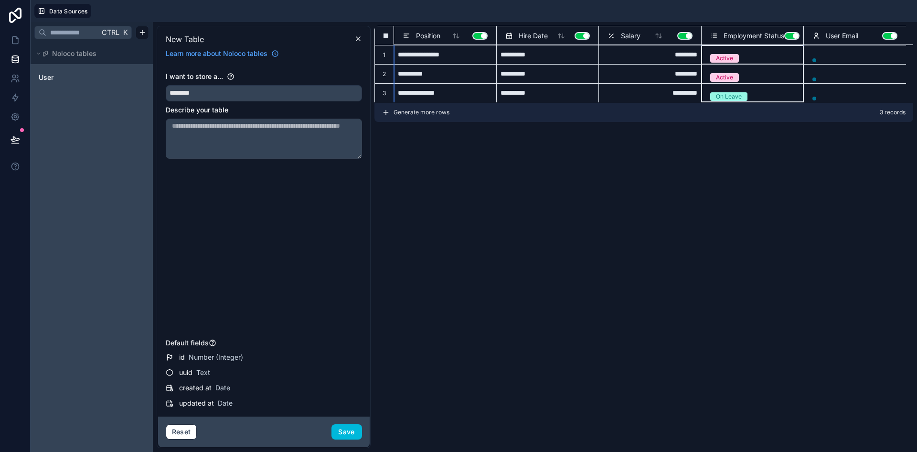
click at [767, 34] on span "Employment Status" at bounding box center [754, 36] width 61 height 10
click at [583, 39] on button "Use setting" at bounding box center [582, 36] width 15 height 8
drag, startPoint x: 481, startPoint y: 37, endPoint x: 533, endPoint y: 44, distance: 52.6
click at [482, 37] on button "Use setting" at bounding box center [480, 36] width 15 height 8
click at [687, 36] on button "Use setting" at bounding box center [685, 36] width 15 height 8
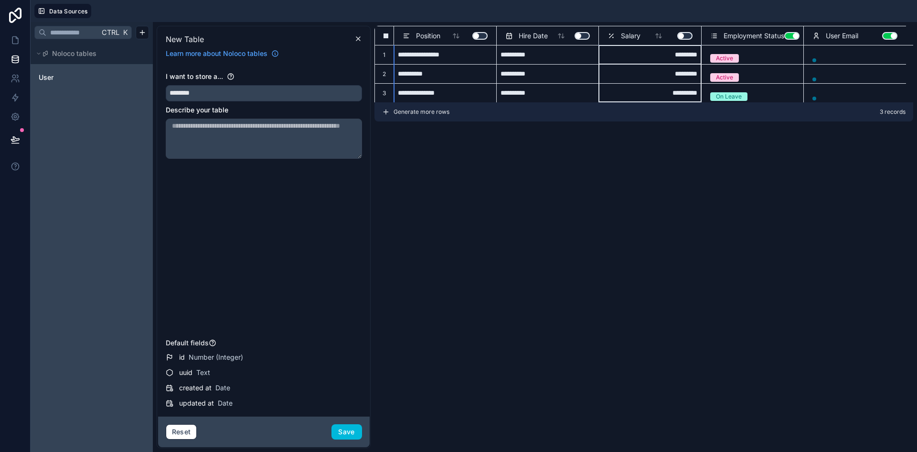
click at [797, 38] on button "Use setting" at bounding box center [792, 36] width 15 height 8
click at [891, 39] on button "Use setting" at bounding box center [890, 36] width 15 height 8
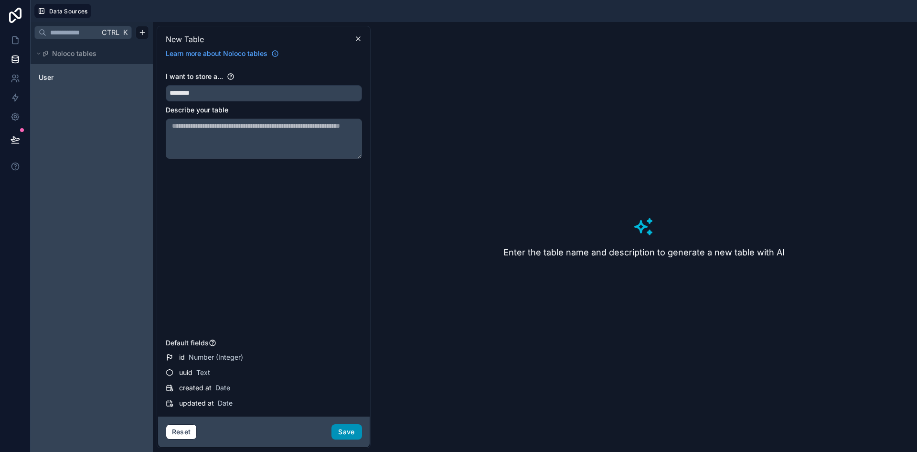
click at [360, 430] on button "Save" at bounding box center [347, 431] width 31 height 15
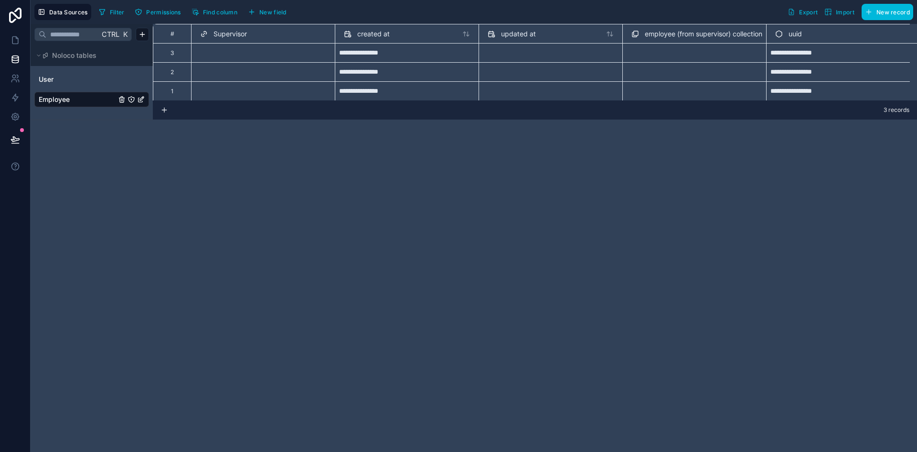
click at [256, 36] on div "Supervisor" at bounding box center [263, 33] width 126 height 11
click at [239, 32] on span "Supervisor" at bounding box center [230, 34] width 33 height 10
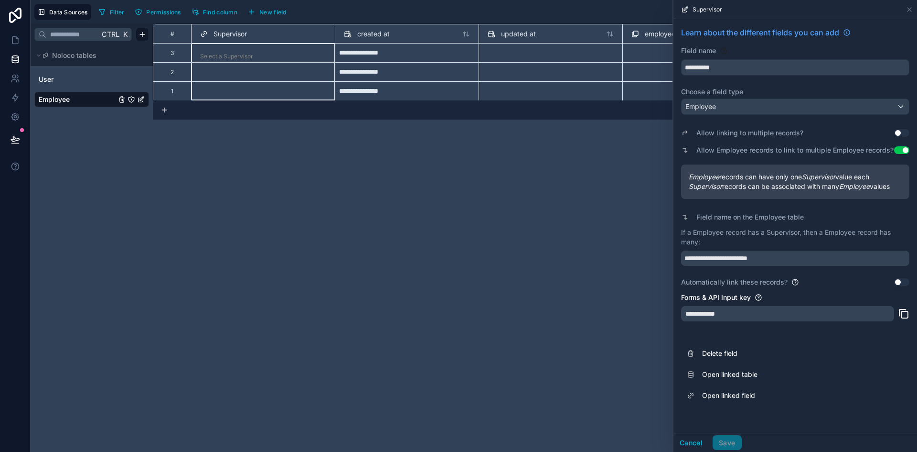
click at [351, 234] on div "**********" at bounding box center [535, 238] width 765 height 428
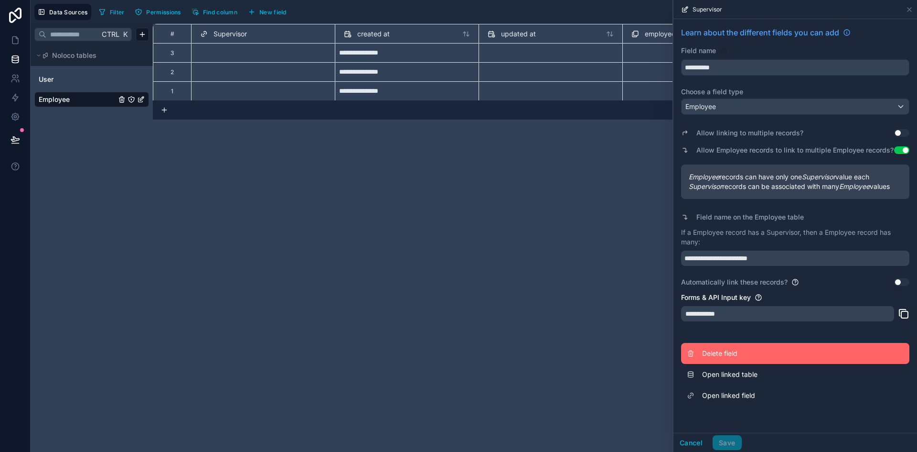
click at [760, 345] on button "Delete field" at bounding box center [795, 353] width 228 height 21
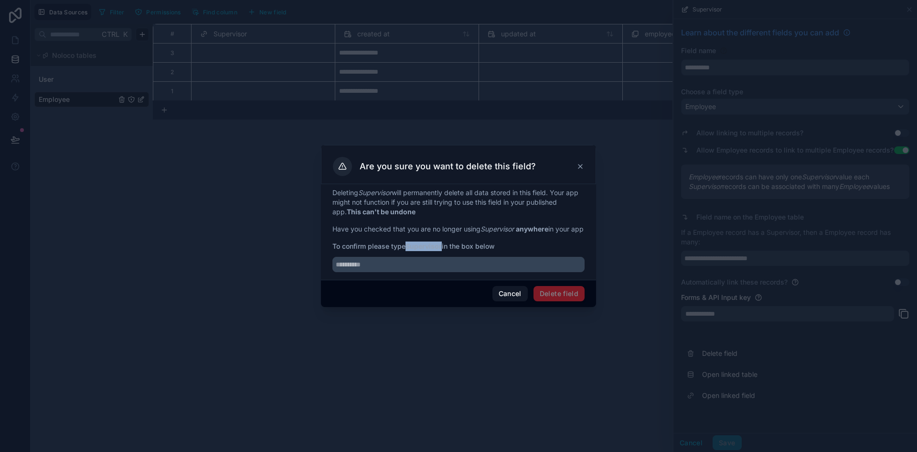
drag, startPoint x: 409, startPoint y: 251, endPoint x: 444, endPoint y: 250, distance: 35.9
click at [444, 250] on span "To confirm please type Supervisor in the box below" at bounding box center [459, 246] width 252 height 10
click at [431, 249] on strong "Supervisor" at bounding box center [424, 246] width 36 height 8
click at [383, 260] on div at bounding box center [459, 261] width 252 height 21
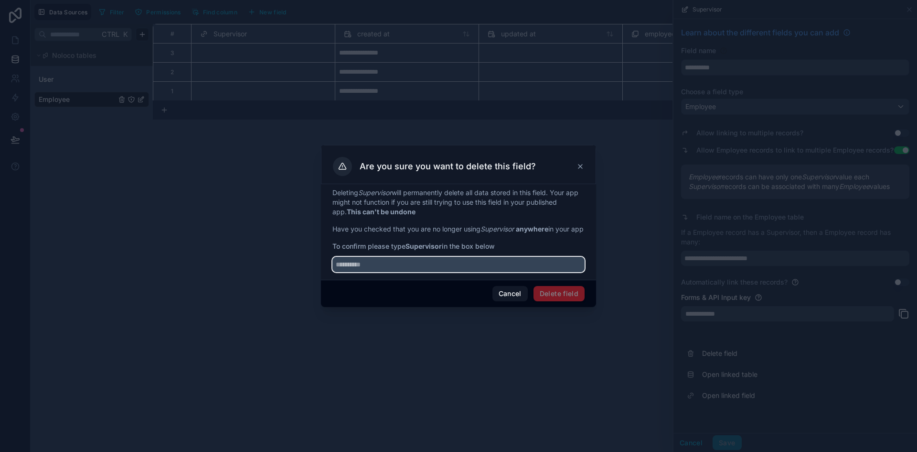
drag, startPoint x: 403, startPoint y: 275, endPoint x: 411, endPoint y: 280, distance: 10.3
click at [403, 272] on input "text" at bounding box center [459, 264] width 252 height 15
paste input "**********"
click at [553, 299] on span "Delete field" at bounding box center [559, 293] width 51 height 15
click at [373, 269] on input "**********" at bounding box center [459, 264] width 252 height 15
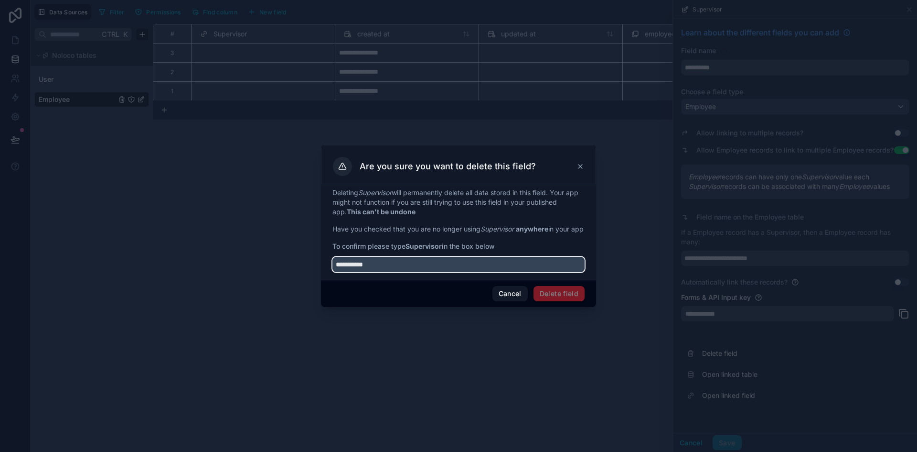
click at [334, 269] on input "**********" at bounding box center [459, 264] width 252 height 15
click at [380, 272] on input "**********" at bounding box center [459, 264] width 252 height 15
type input "**********"
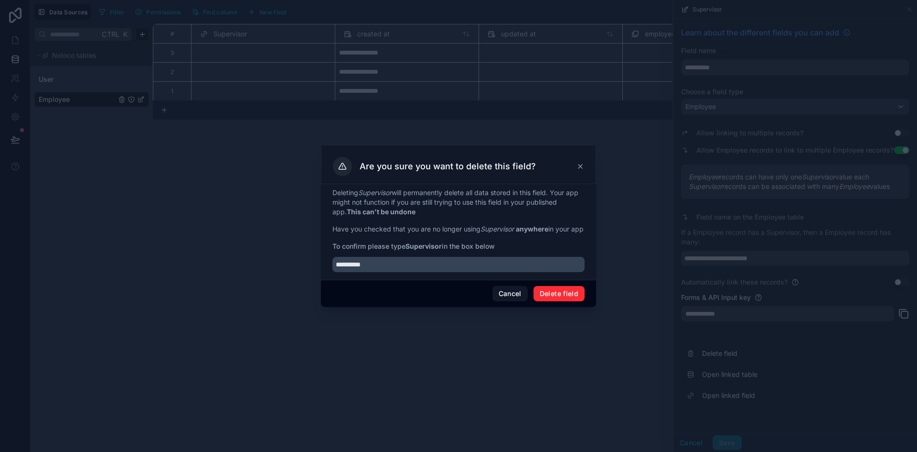
click at [558, 301] on button "Delete field" at bounding box center [559, 293] width 51 height 15
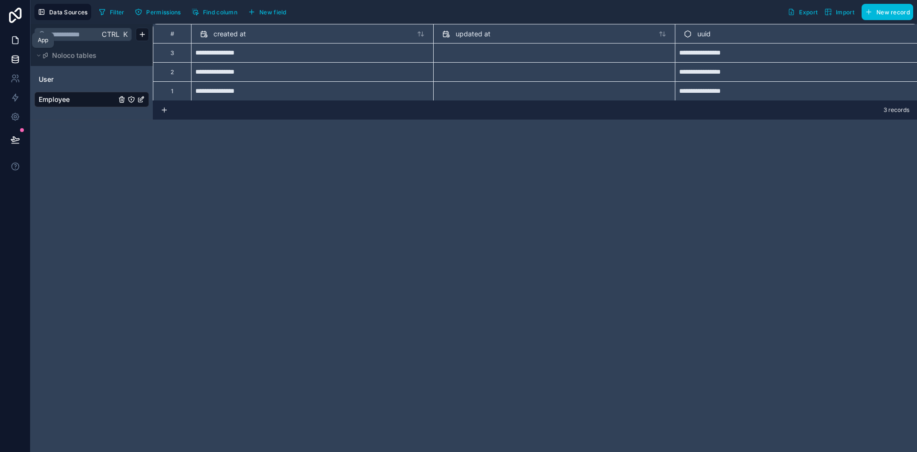
click at [16, 40] on icon at bounding box center [16, 40] width 10 height 10
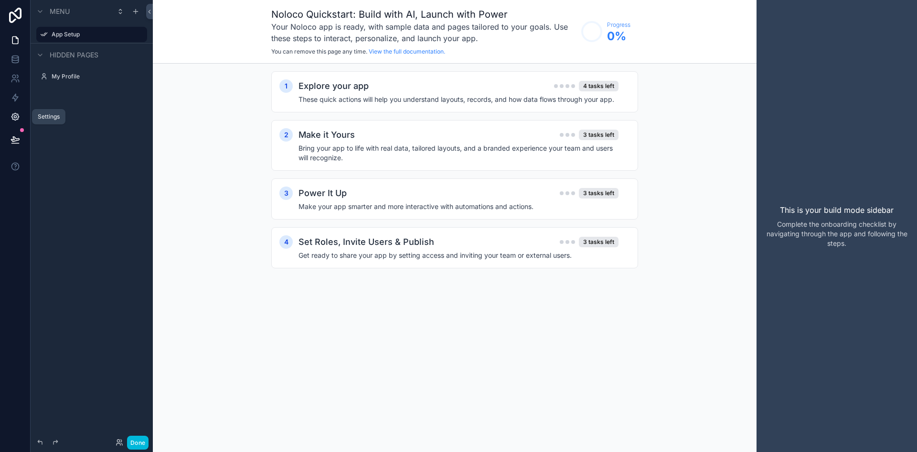
click at [14, 118] on icon at bounding box center [16, 117] width 10 height 10
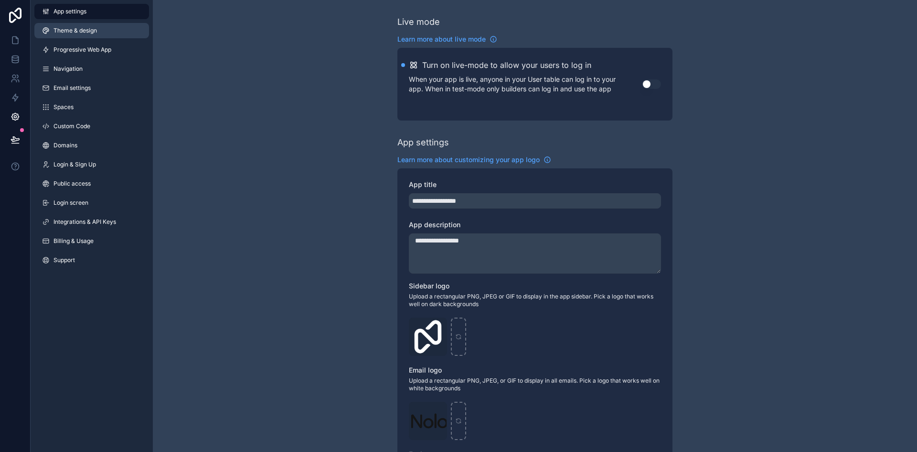
click at [105, 30] on link "Theme & design" at bounding box center [91, 30] width 115 height 15
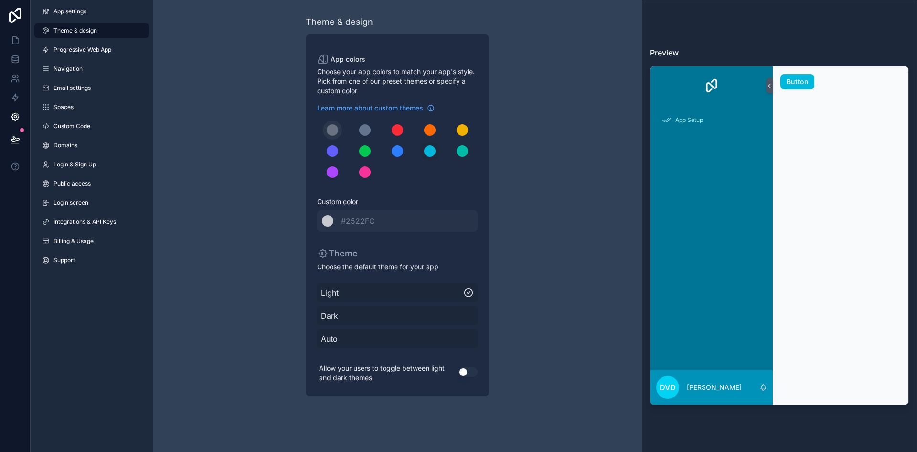
click at [330, 133] on div "scrollable content" at bounding box center [332, 129] width 11 height 11
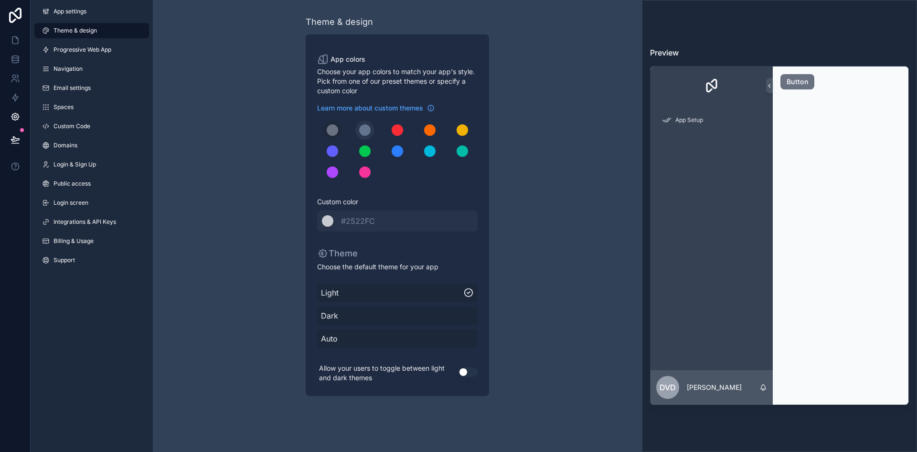
click at [367, 129] on div "scrollable content" at bounding box center [364, 129] width 11 height 11
click at [461, 128] on div "scrollable content" at bounding box center [462, 129] width 11 height 11
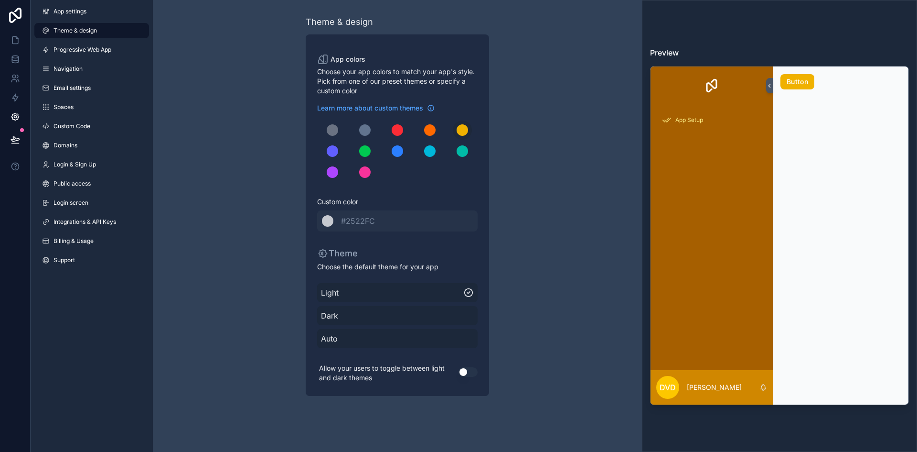
click at [425, 291] on span "Light" at bounding box center [392, 292] width 142 height 11
click at [420, 309] on div "Dark" at bounding box center [397, 315] width 161 height 19
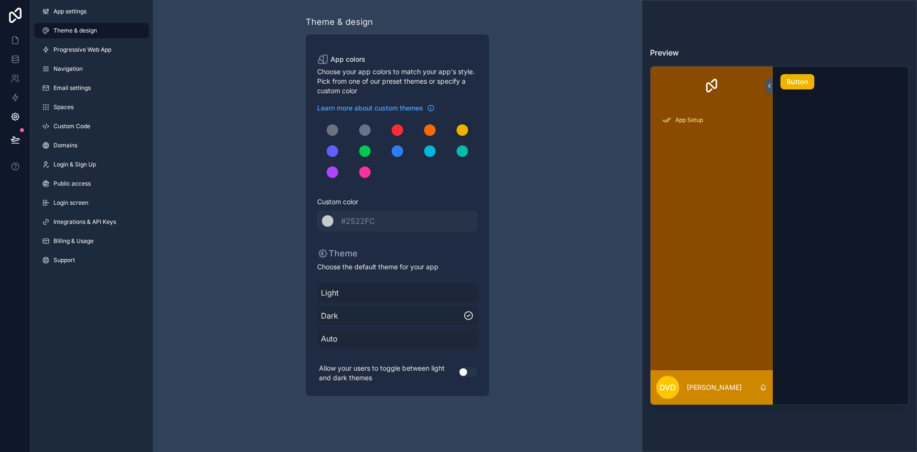
click at [423, 293] on span "Light" at bounding box center [397, 292] width 153 height 11
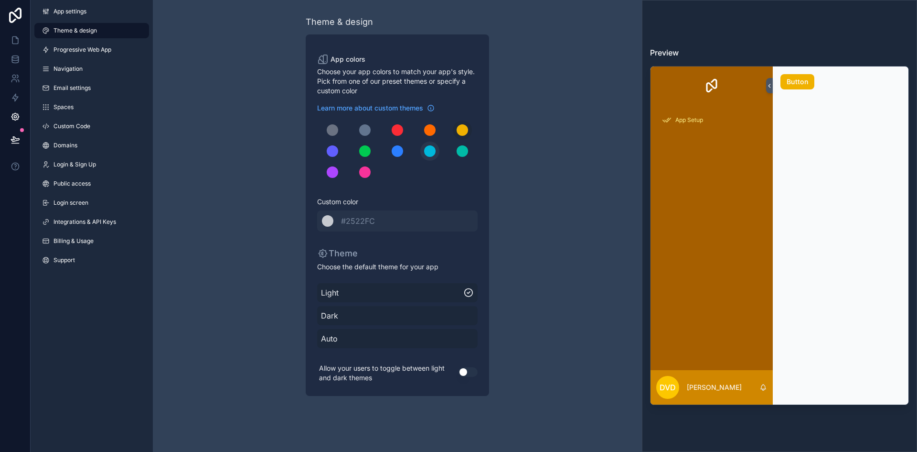
click at [425, 150] on div "scrollable content" at bounding box center [429, 150] width 11 height 11
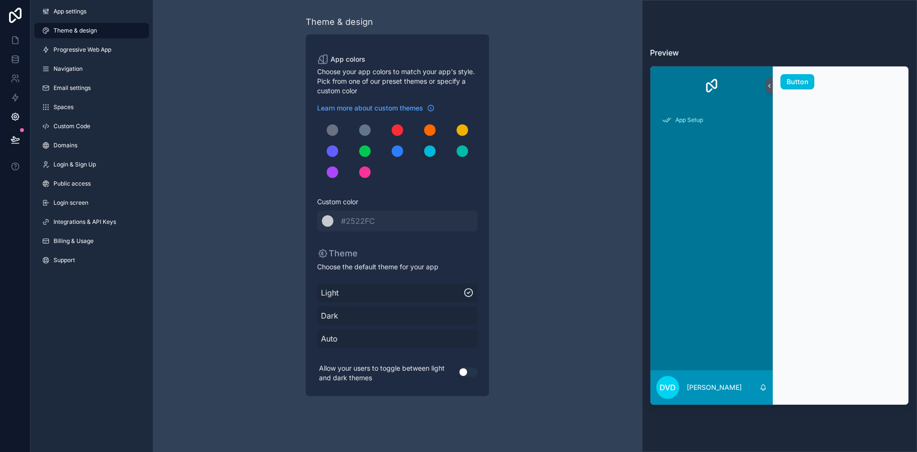
click at [471, 368] on button "Use setting" at bounding box center [468, 372] width 19 height 10
click at [239, 248] on div "Theme & design App colors Choose your app colors to match your app's style. Pic…" at bounding box center [397, 205] width 489 height 411
click at [18, 69] on link at bounding box center [15, 78] width 30 height 19
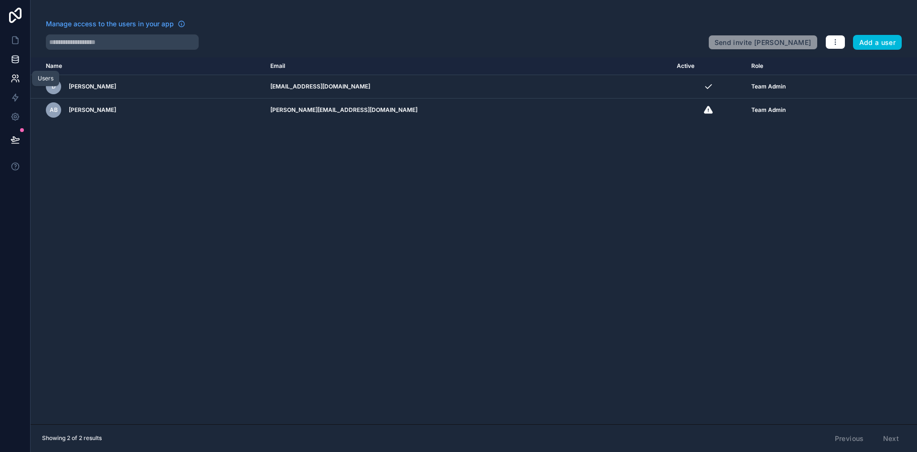
drag, startPoint x: 18, startPoint y: 69, endPoint x: 5, endPoint y: 63, distance: 14.3
click at [19, 69] on link at bounding box center [15, 78] width 30 height 19
click at [11, 60] on icon at bounding box center [16, 59] width 10 height 10
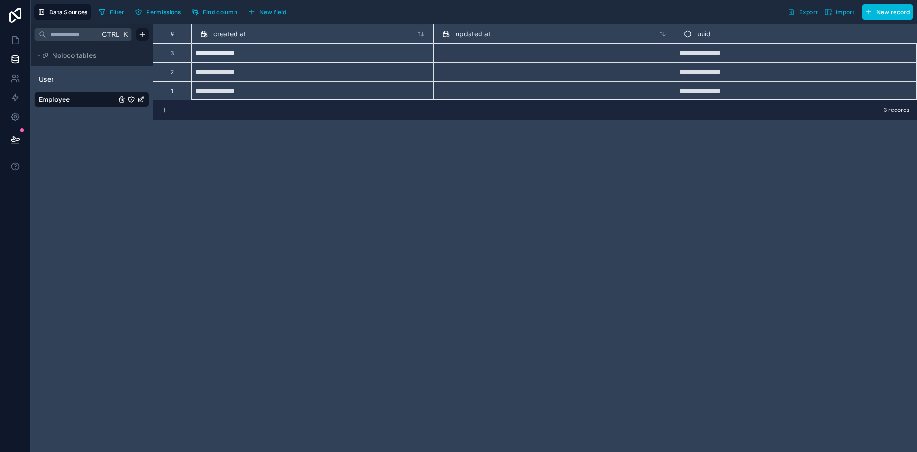
drag, startPoint x: 189, startPoint y: 56, endPoint x: 192, endPoint y: 90, distance: 33.5
click at [192, 90] on div "**********" at bounding box center [535, 62] width 765 height 76
click at [227, 128] on div "Delete rows 1 to 3" at bounding box center [223, 129] width 63 height 11
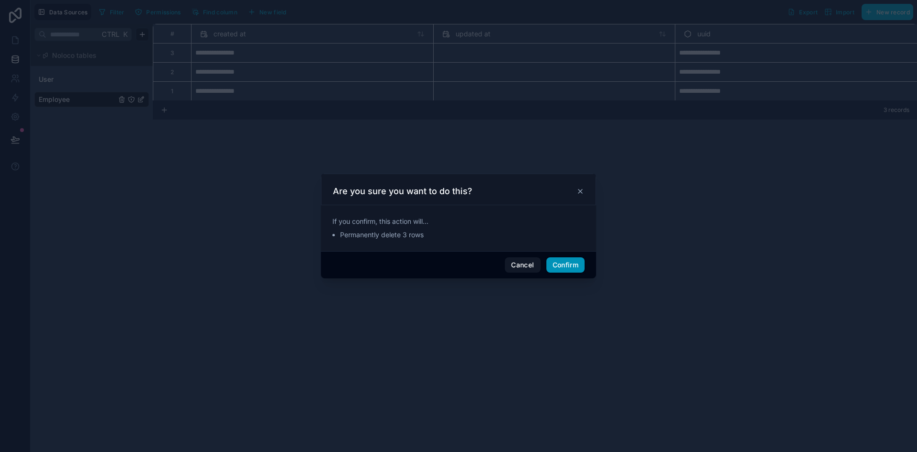
click at [572, 270] on button "Confirm" at bounding box center [566, 264] width 38 height 15
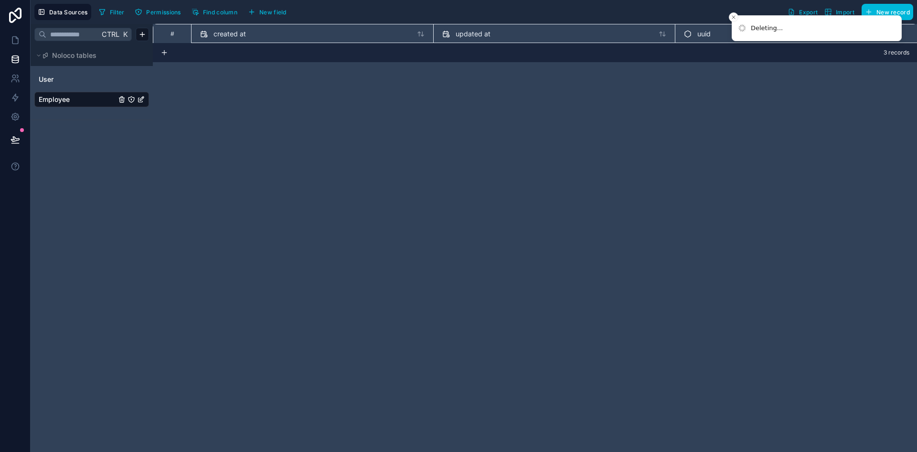
click at [381, 155] on div "# created at updated at uuid 3 records" at bounding box center [535, 238] width 765 height 428
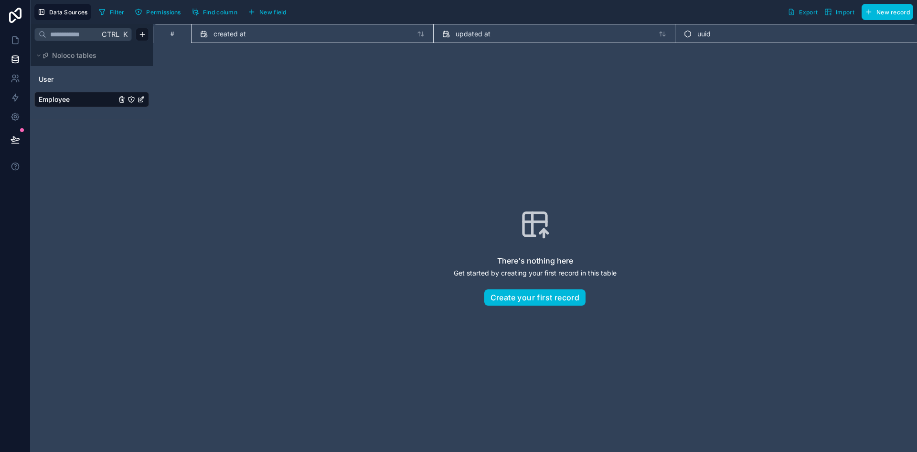
click at [277, 11] on span "New field" at bounding box center [272, 12] width 27 height 7
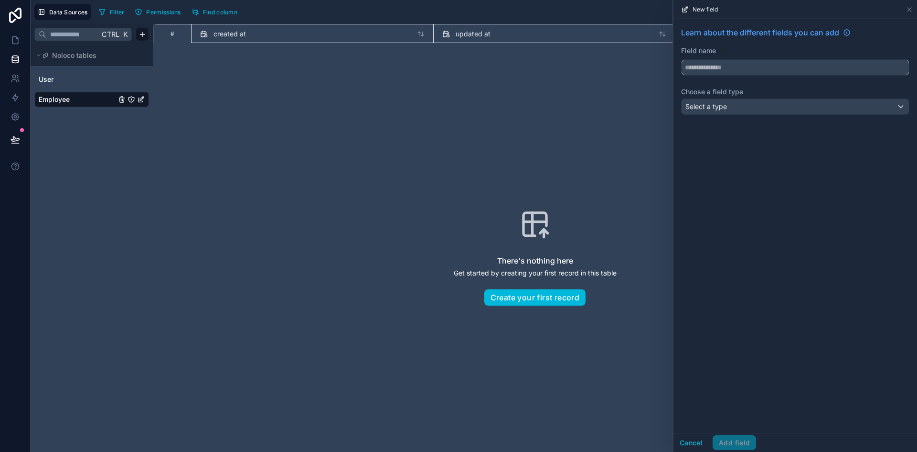
click at [735, 64] on input "text" at bounding box center [795, 67] width 227 height 15
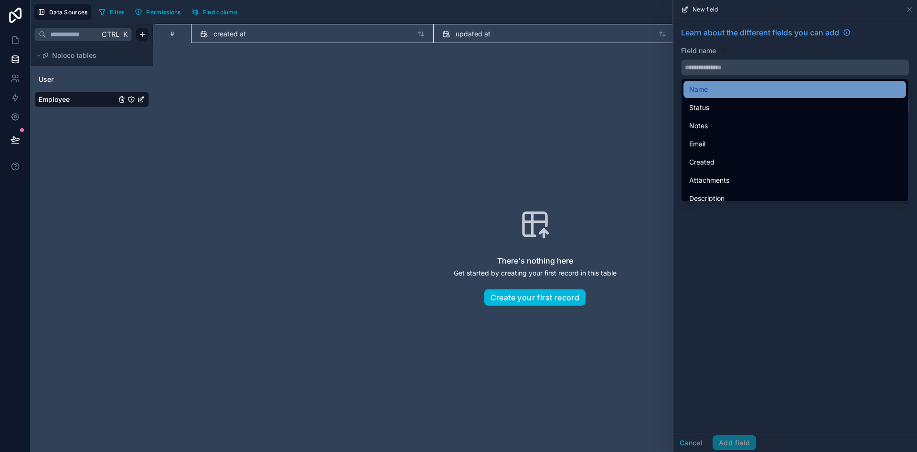
click at [726, 92] on div "Name" at bounding box center [795, 89] width 211 height 11
type input "****"
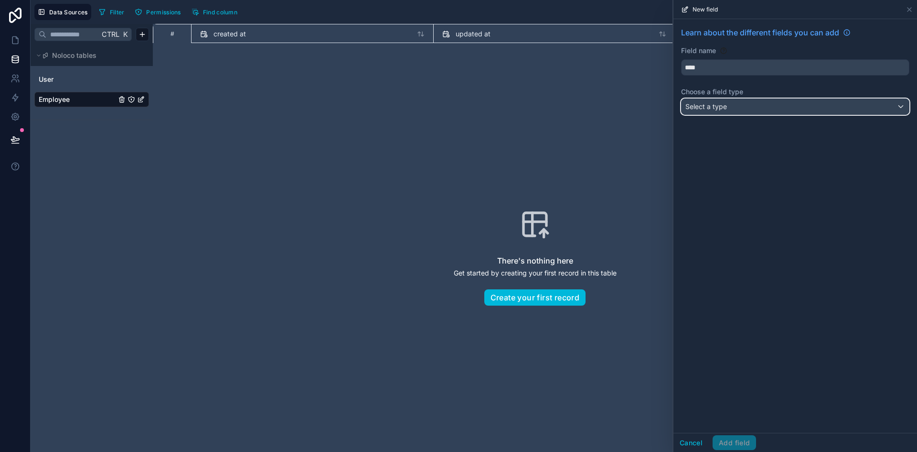
click at [767, 106] on div "Select a type" at bounding box center [795, 106] width 227 height 15
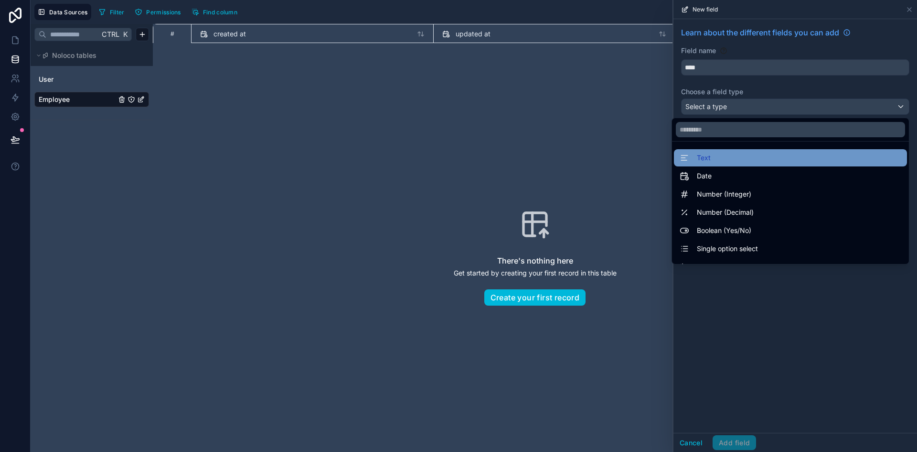
click at [704, 158] on div "Text" at bounding box center [791, 157] width 222 height 11
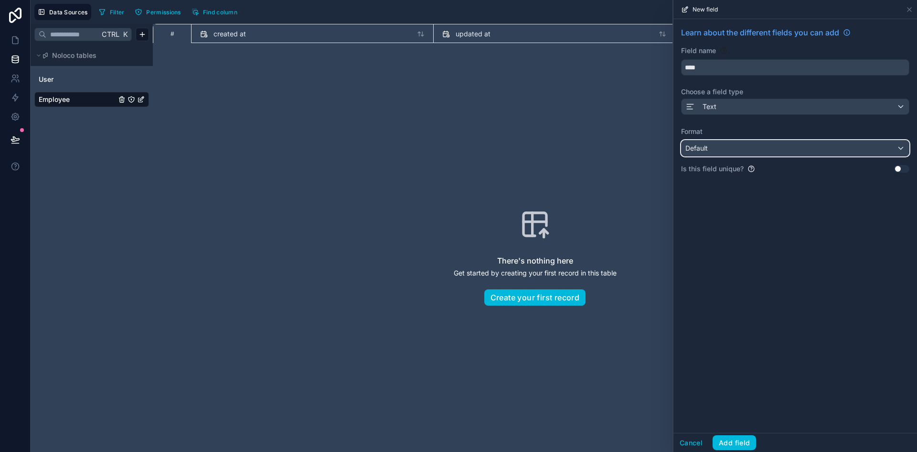
click at [736, 149] on div "Default" at bounding box center [795, 147] width 227 height 15
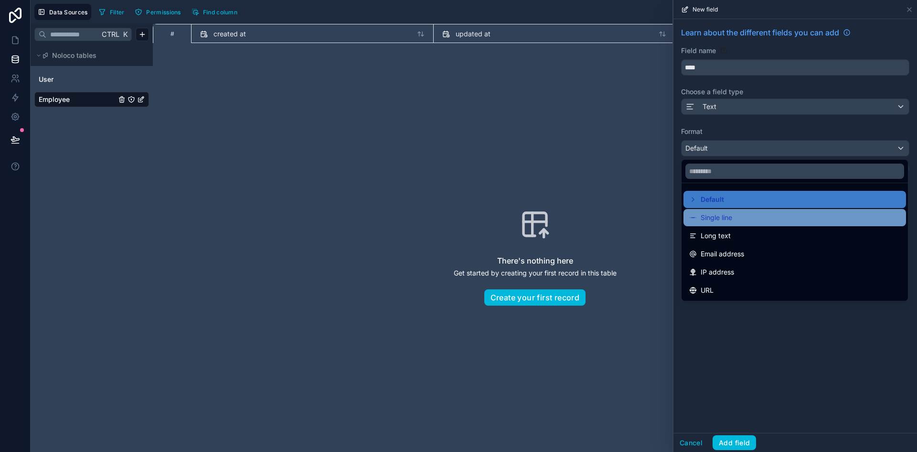
click at [735, 211] on div "Single line" at bounding box center [795, 217] width 223 height 17
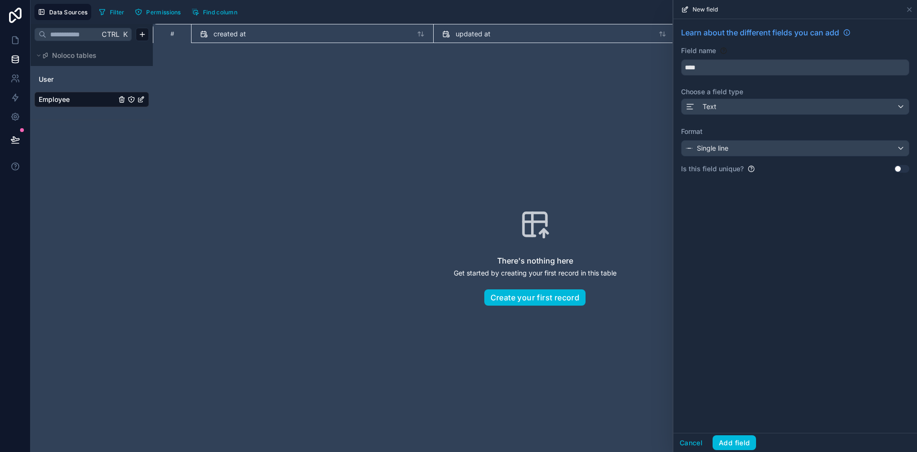
click at [747, 158] on div "Learn about the different fields you can add Field name **** Choose a field typ…" at bounding box center [796, 104] width 244 height 170
click at [747, 157] on div "Learn about the different fields you can add Field name **** Choose a field typ…" at bounding box center [796, 104] width 244 height 170
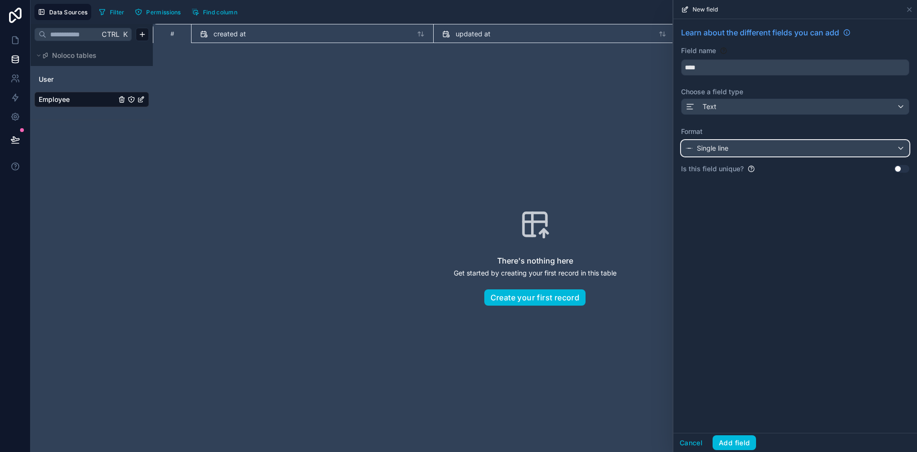
click at [811, 149] on div "Single line" at bounding box center [795, 147] width 227 height 15
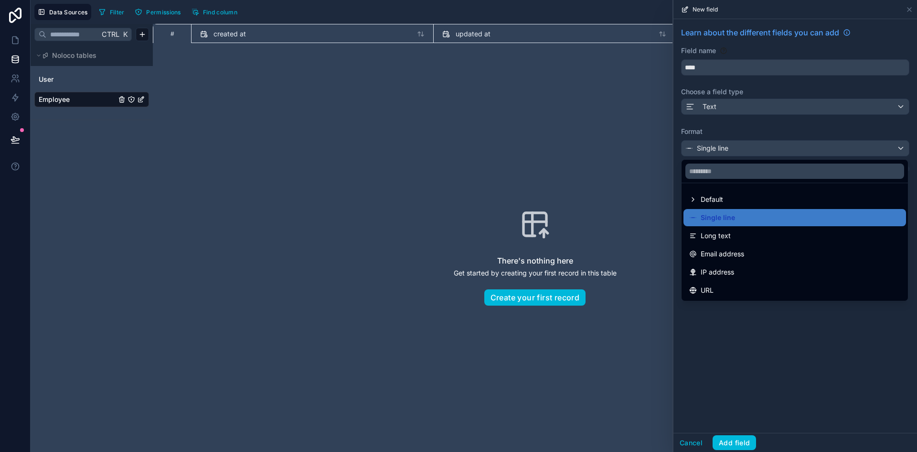
click at [775, 132] on div at bounding box center [796, 226] width 244 height 452
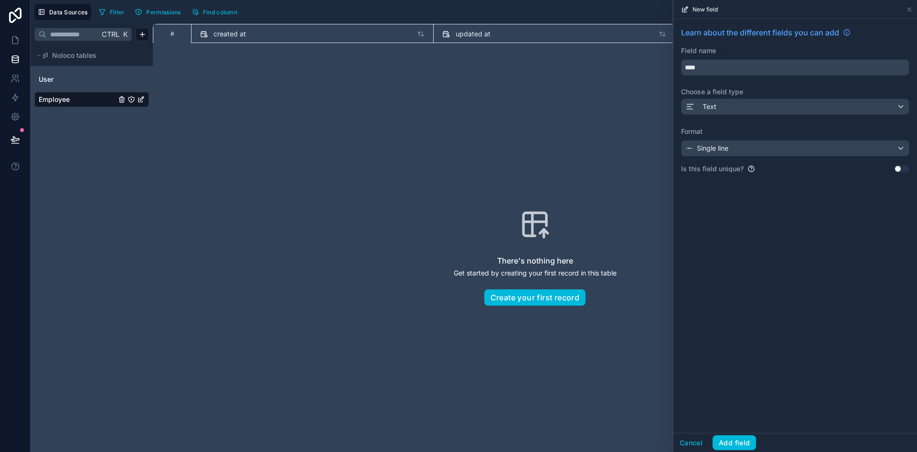
click at [906, 164] on div "Is this field unique? Use setting" at bounding box center [795, 169] width 228 height 10
click at [904, 167] on button "Use setting" at bounding box center [902, 169] width 15 height 8
click at [908, 170] on button "Use setting" at bounding box center [902, 169] width 15 height 8
click at [738, 437] on button "Add field" at bounding box center [734, 442] width 43 height 15
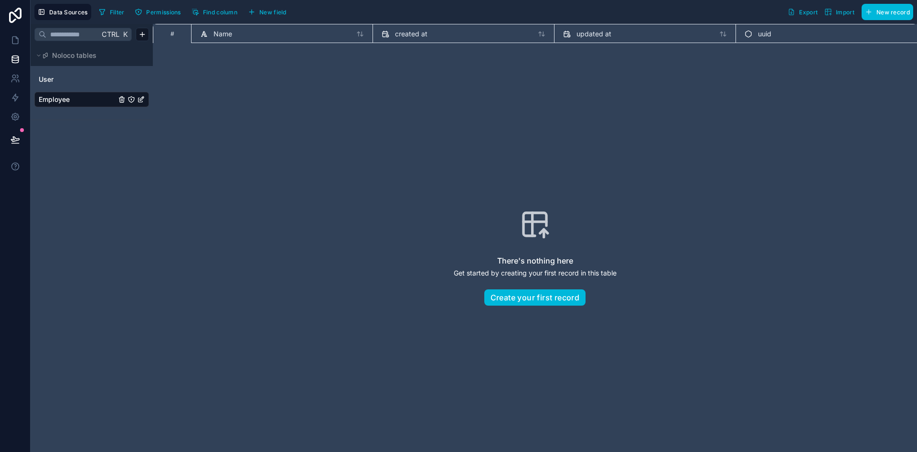
click at [274, 8] on button "New field" at bounding box center [267, 12] width 45 height 14
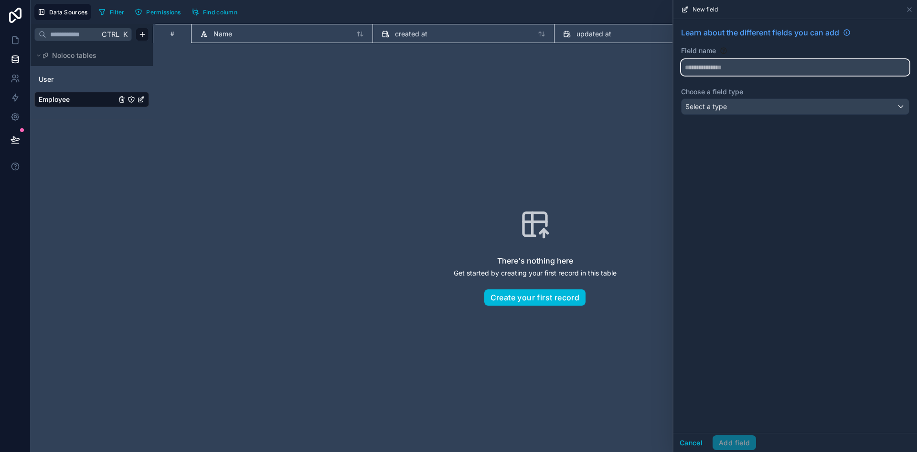
click at [712, 59] on button at bounding box center [795, 67] width 228 height 16
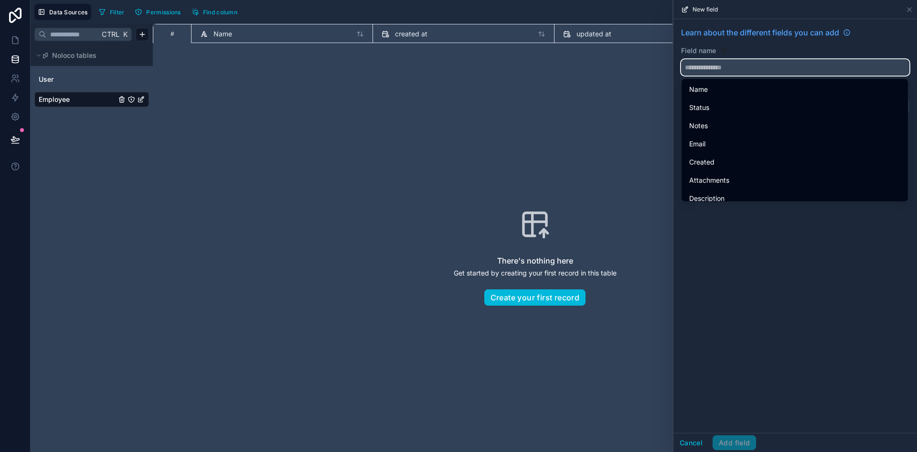
click at [681, 59] on button at bounding box center [795, 67] width 228 height 16
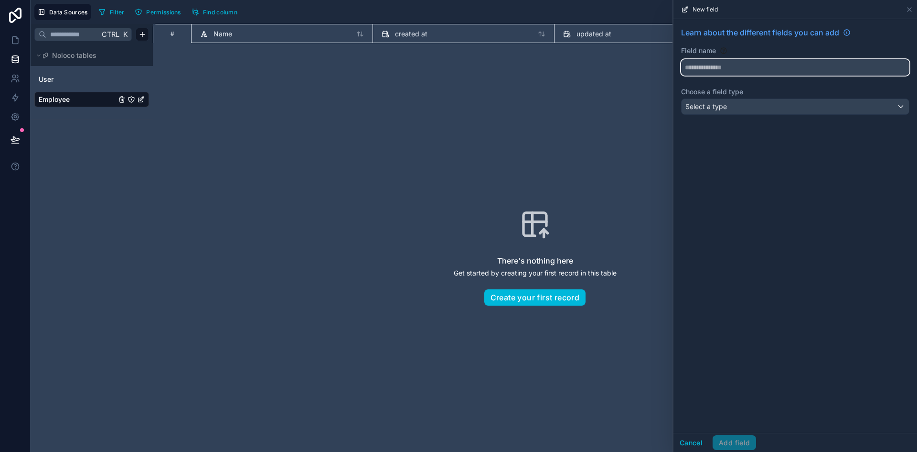
click at [681, 59] on button at bounding box center [795, 67] width 228 height 16
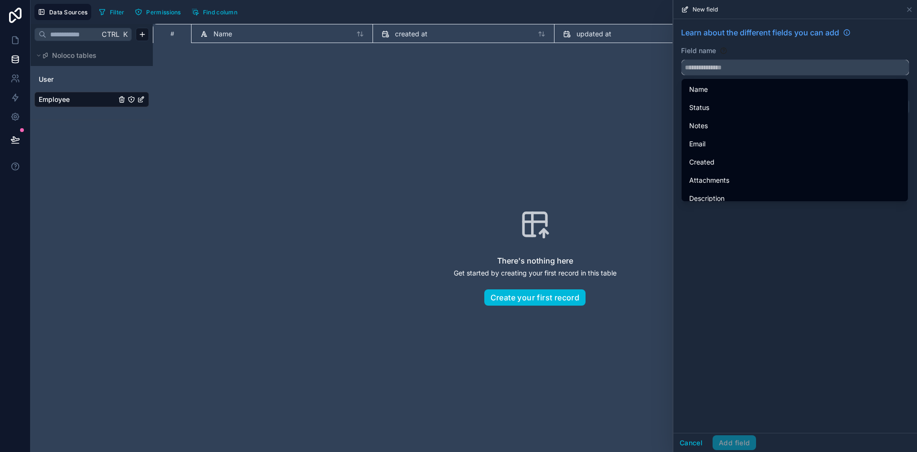
click at [718, 72] on input "text" at bounding box center [795, 67] width 227 height 15
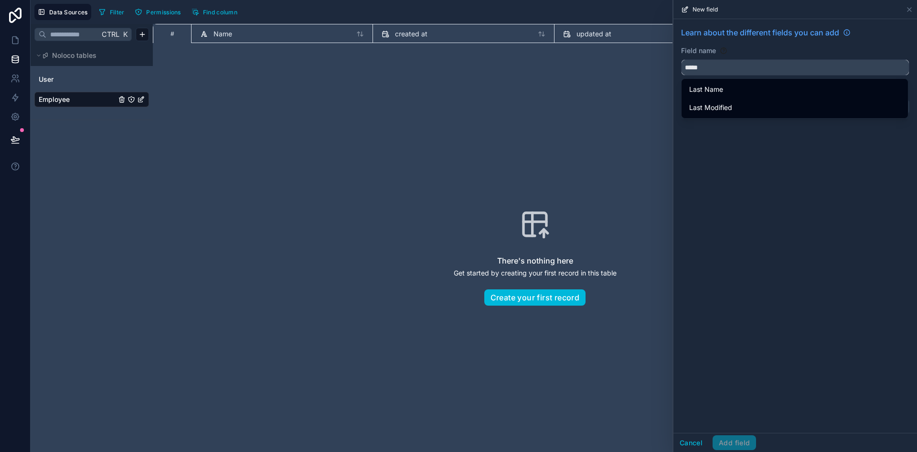
click at [681, 59] on button "****" at bounding box center [795, 67] width 228 height 16
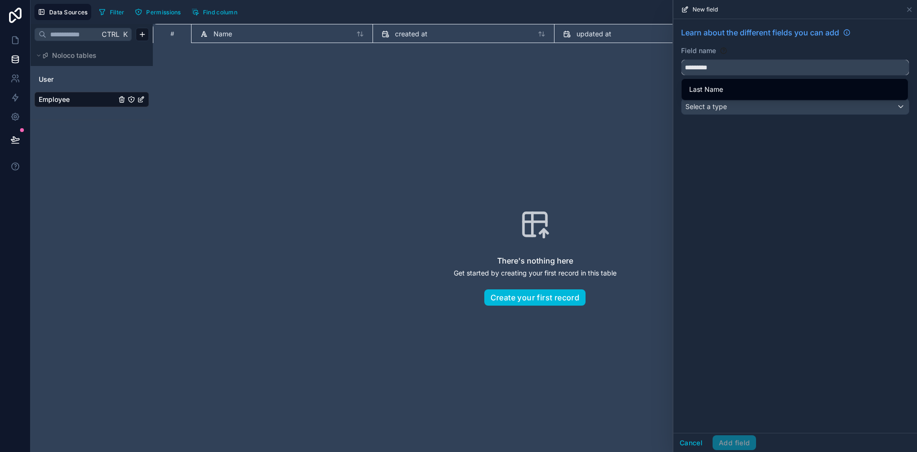
type input "*********"
click at [793, 145] on div "Learn about the different fields you can add Field name ********* Choose a fiel…" at bounding box center [796, 225] width 244 height 413
click at [777, 159] on div "Learn about the different fields you can add Field name ********* Choose a fiel…" at bounding box center [796, 225] width 244 height 413
click at [768, 52] on div "Field name" at bounding box center [795, 51] width 228 height 10
click at [771, 107] on div "Select a type" at bounding box center [795, 106] width 227 height 15
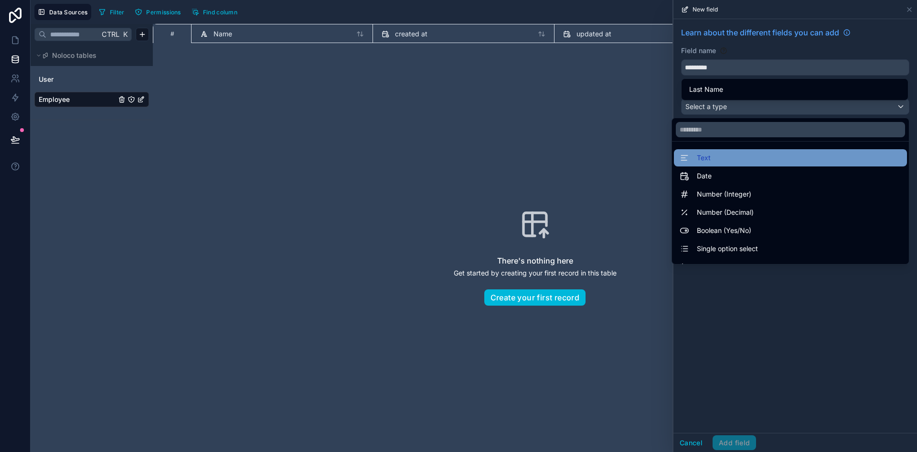
click at [756, 153] on div "Text" at bounding box center [791, 157] width 222 height 11
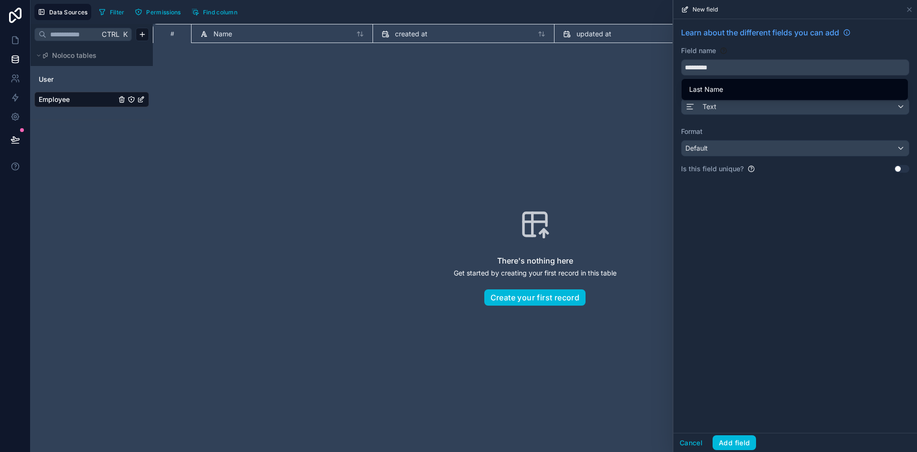
click at [784, 183] on div "Learn about the different fields you can add Field name ********* Choose a fiel…" at bounding box center [796, 104] width 244 height 170
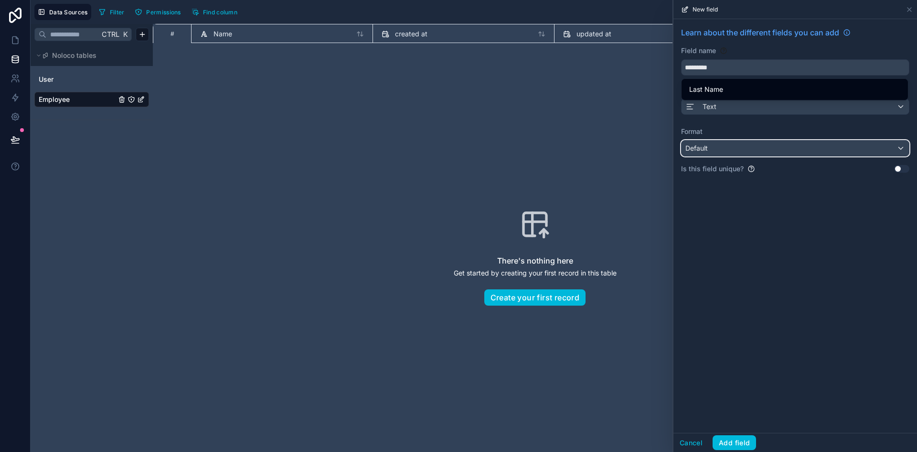
click at [794, 152] on div "Default" at bounding box center [795, 147] width 227 height 15
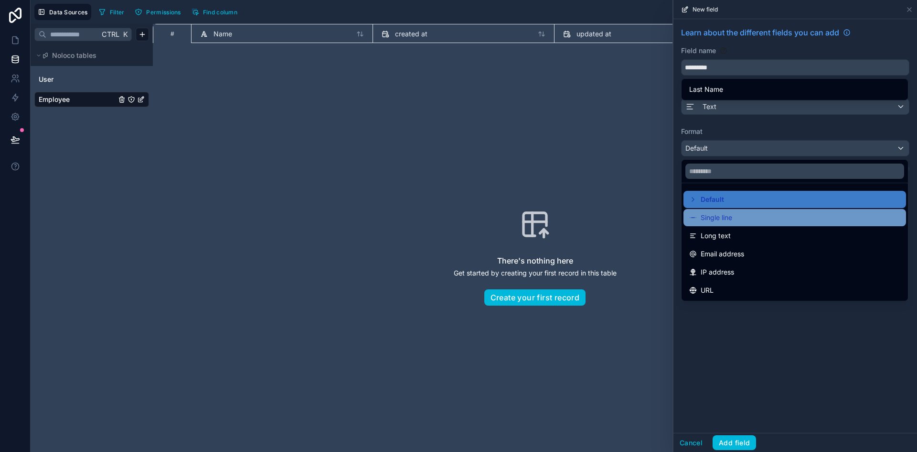
drag, startPoint x: 753, startPoint y: 200, endPoint x: 753, endPoint y: 214, distance: 13.9
click at [753, 214] on ul "Default Single line Long text Email address IP address URL" at bounding box center [795, 242] width 226 height 118
click at [753, 214] on div "Single line" at bounding box center [795, 217] width 211 height 11
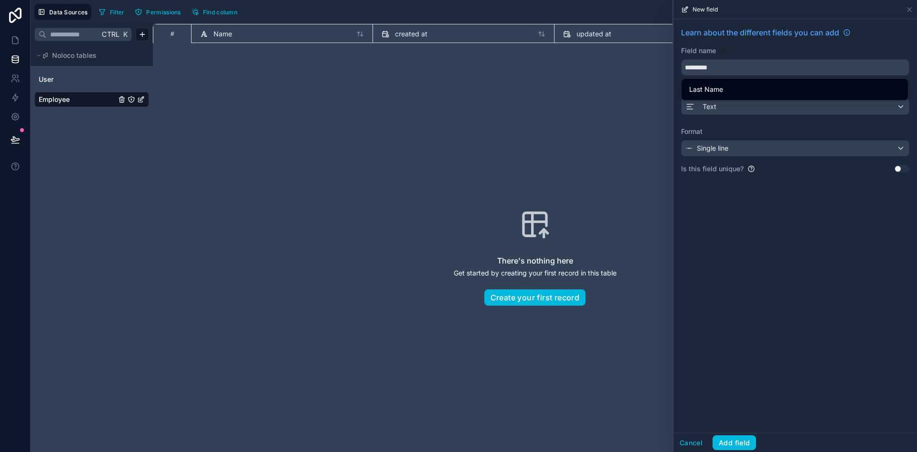
click at [793, 209] on div "Learn about the different fields you can add Field name ********* Choose a fiel…" at bounding box center [796, 225] width 244 height 413
click at [731, 440] on button "Add field" at bounding box center [734, 442] width 43 height 15
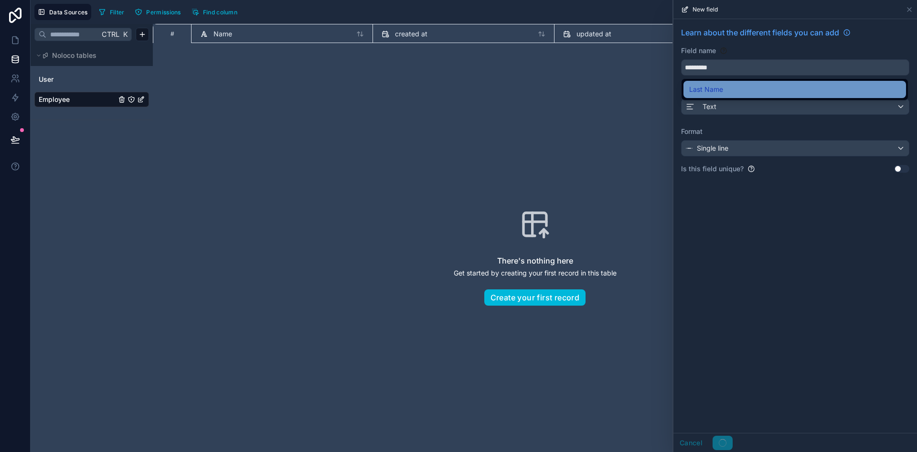
click at [753, 94] on div "Last Name" at bounding box center [795, 89] width 211 height 11
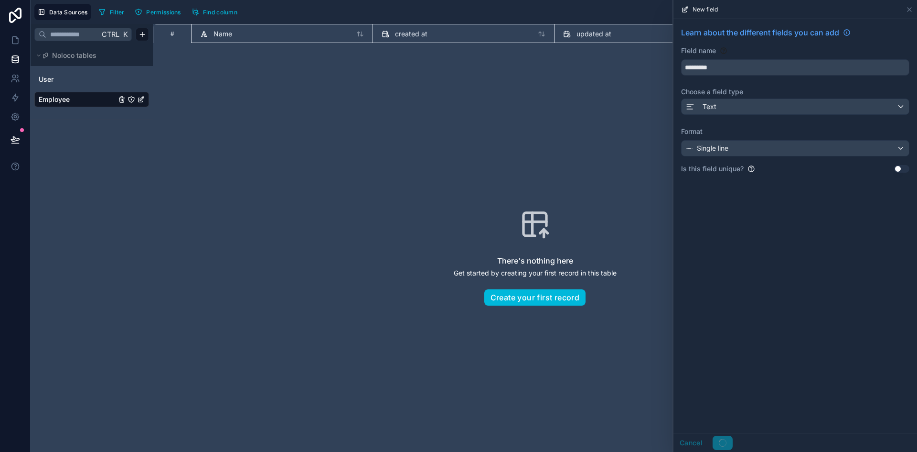
click at [788, 234] on div "Learn about the different fields you can add Field name ********* Choose a fiel…" at bounding box center [796, 225] width 244 height 413
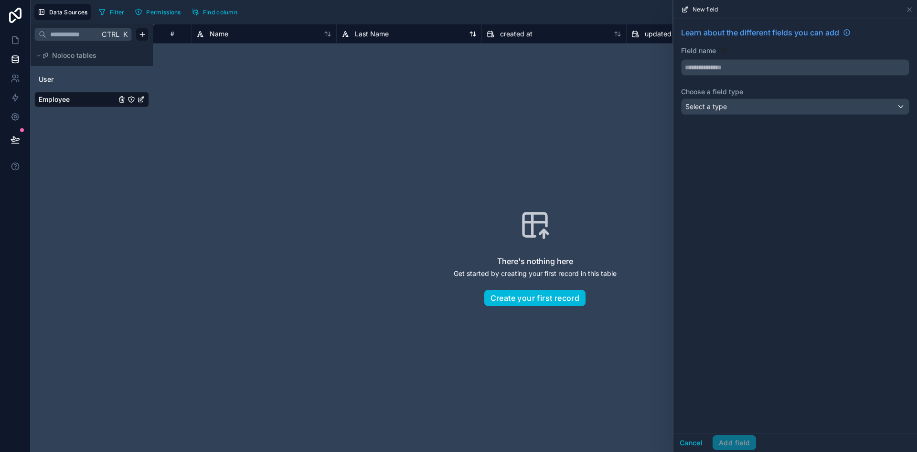
click at [380, 32] on span "Last Name" at bounding box center [372, 34] width 34 height 10
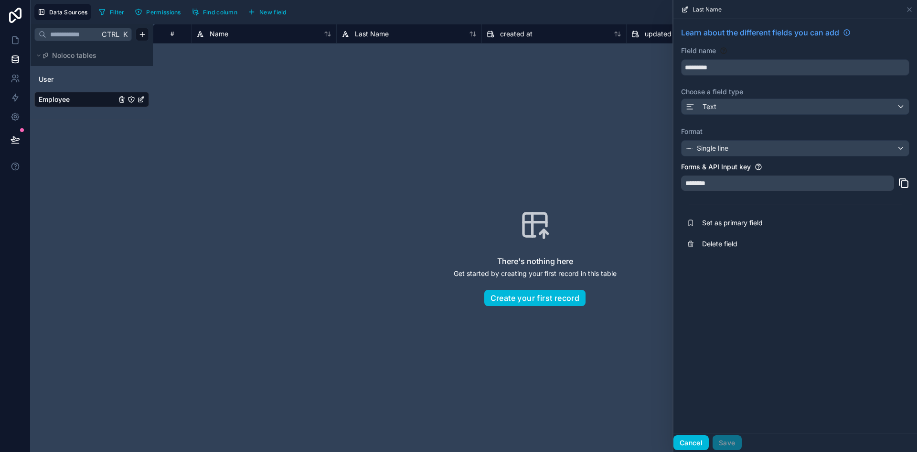
click at [690, 436] on button "Cancel" at bounding box center [691, 442] width 35 height 15
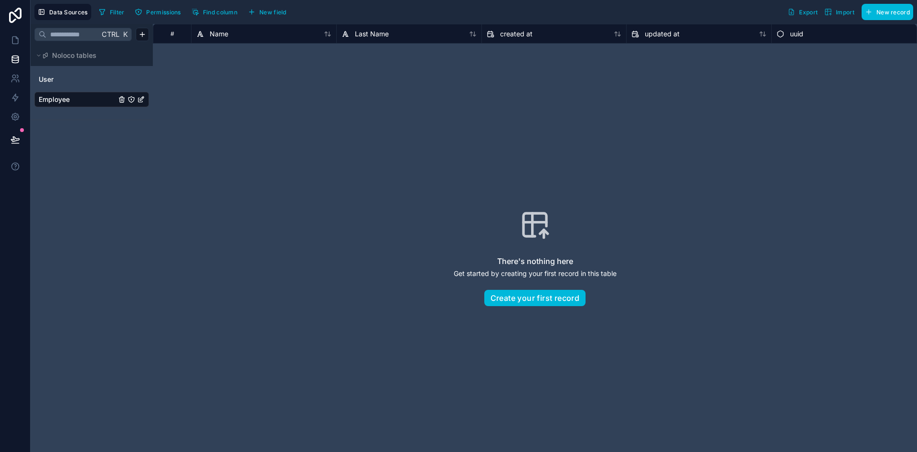
click at [283, 7] on button "New field" at bounding box center [267, 12] width 45 height 14
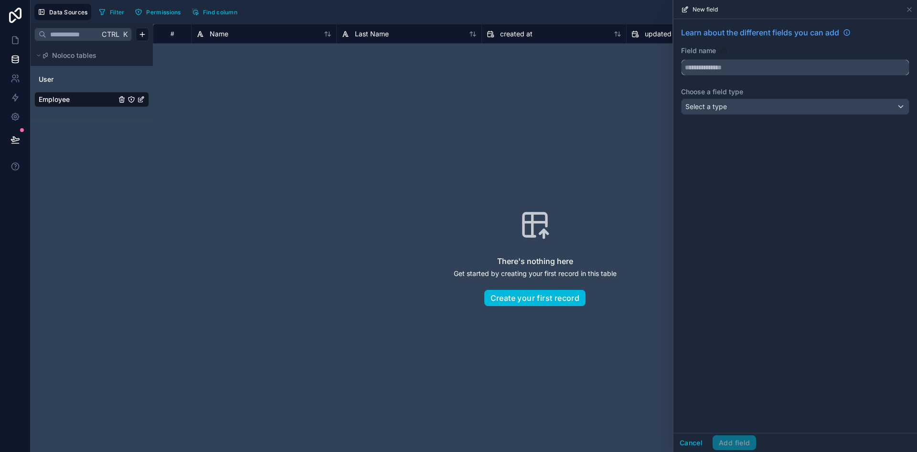
click at [769, 69] on input "text" at bounding box center [795, 67] width 227 height 15
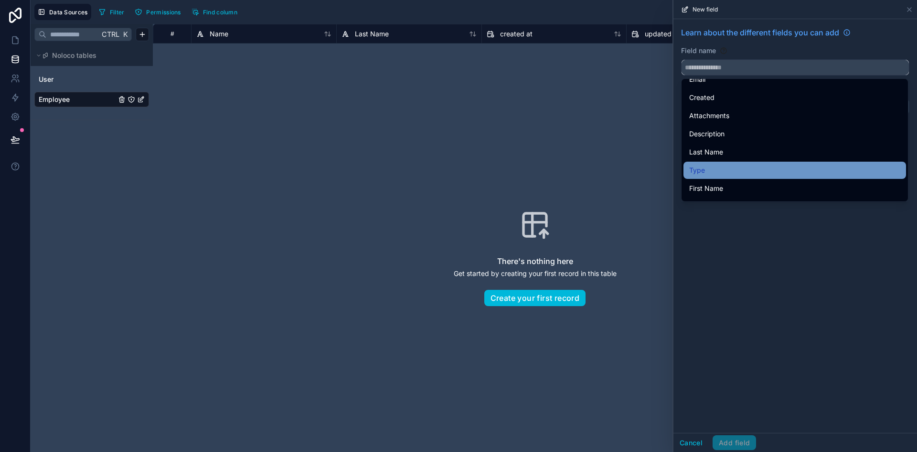
scroll to position [48, 0]
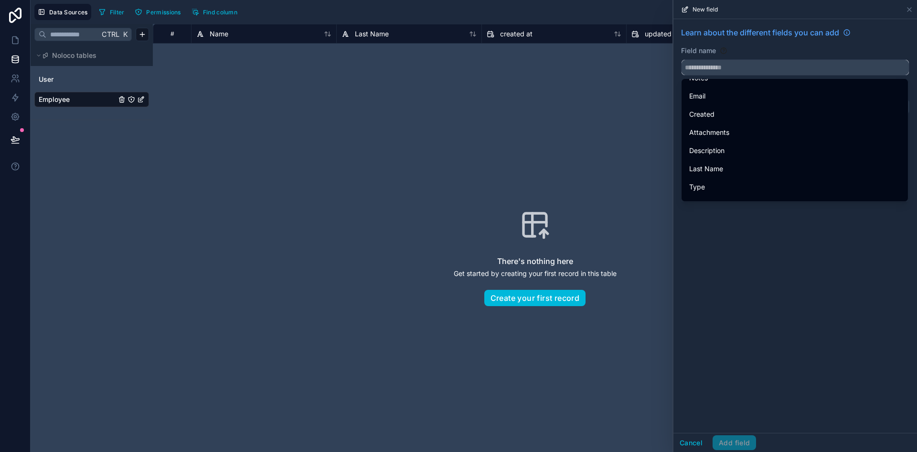
click at [741, 67] on input "text" at bounding box center [795, 67] width 227 height 15
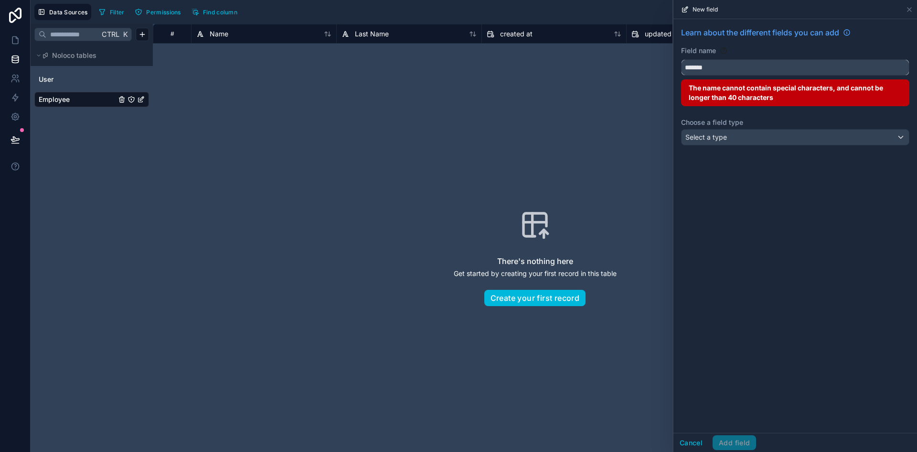
click at [681, 59] on button "******" at bounding box center [795, 67] width 228 height 16
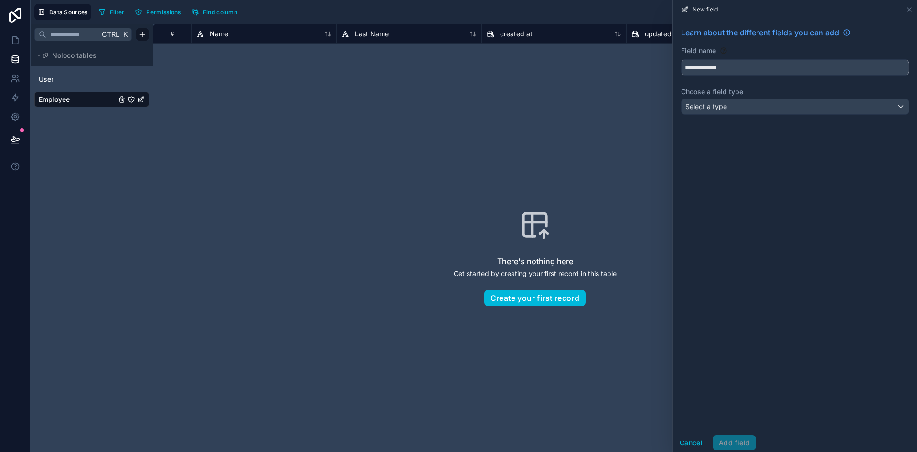
type input "**********"
click at [760, 108] on div "Select a type" at bounding box center [795, 106] width 227 height 15
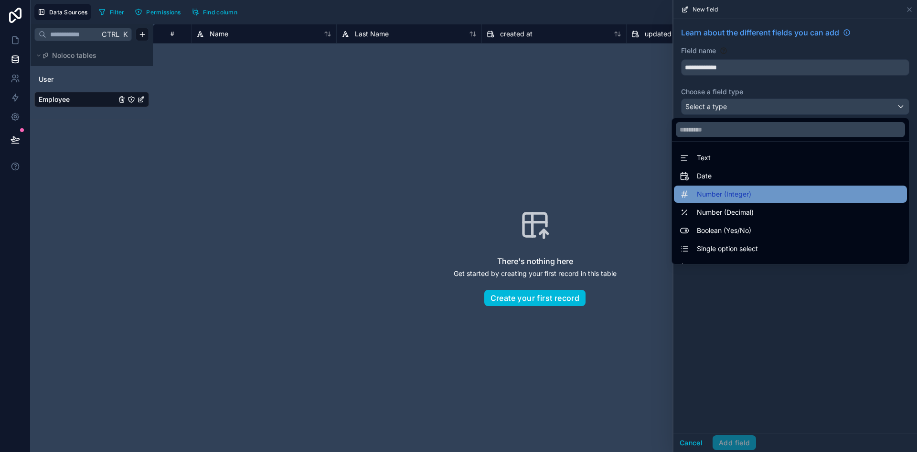
click at [755, 188] on div "Number (Integer)" at bounding box center [790, 193] width 233 height 17
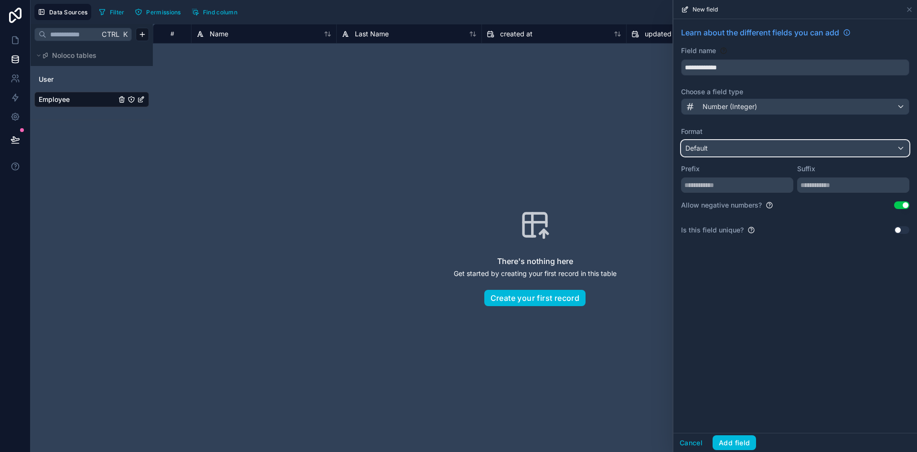
click at [742, 151] on div "Default" at bounding box center [795, 147] width 227 height 15
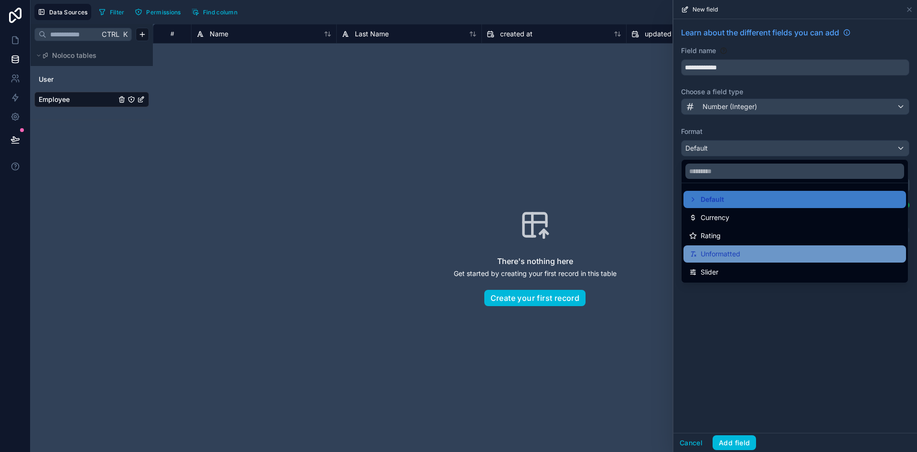
click at [746, 259] on div "Unformatted" at bounding box center [795, 253] width 211 height 11
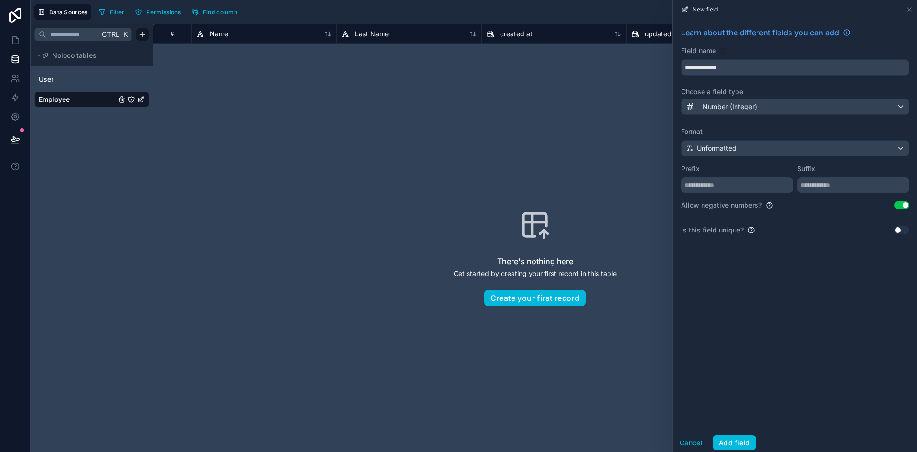
click at [789, 278] on div "**********" at bounding box center [796, 225] width 244 height 413
click at [902, 203] on button "Use setting" at bounding box center [902, 205] width 15 height 8
click at [780, 309] on div "**********" at bounding box center [796, 225] width 244 height 413
click at [757, 435] on div "Cancel Add field" at bounding box center [796, 441] width 244 height 19
click at [750, 440] on button "Add field" at bounding box center [734, 442] width 43 height 15
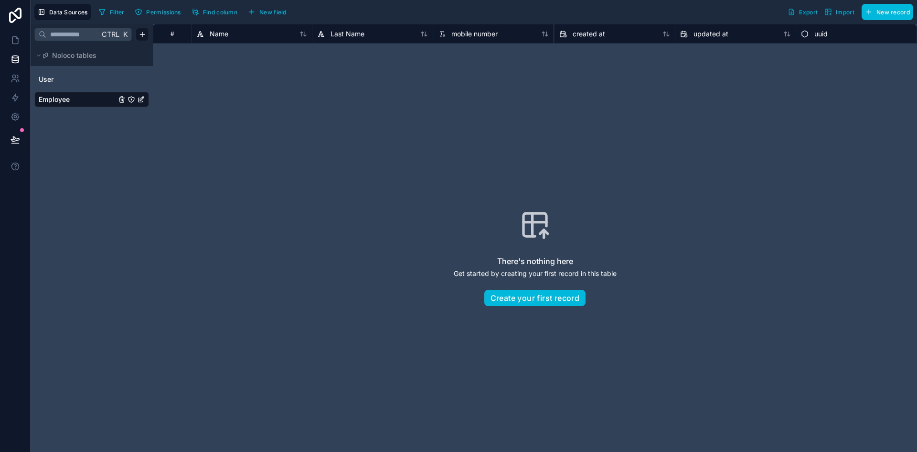
click at [276, 11] on span "New field" at bounding box center [272, 12] width 27 height 7
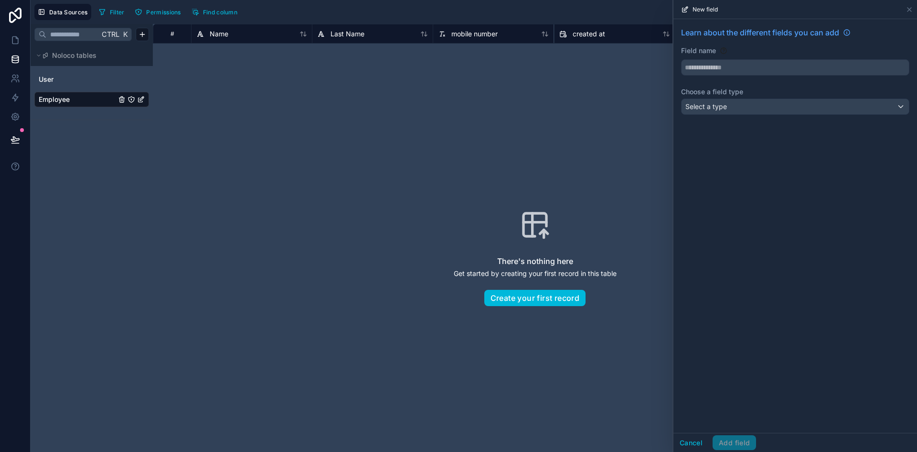
click at [723, 57] on div "Field name" at bounding box center [795, 61] width 228 height 30
click at [722, 61] on input "text" at bounding box center [795, 67] width 227 height 15
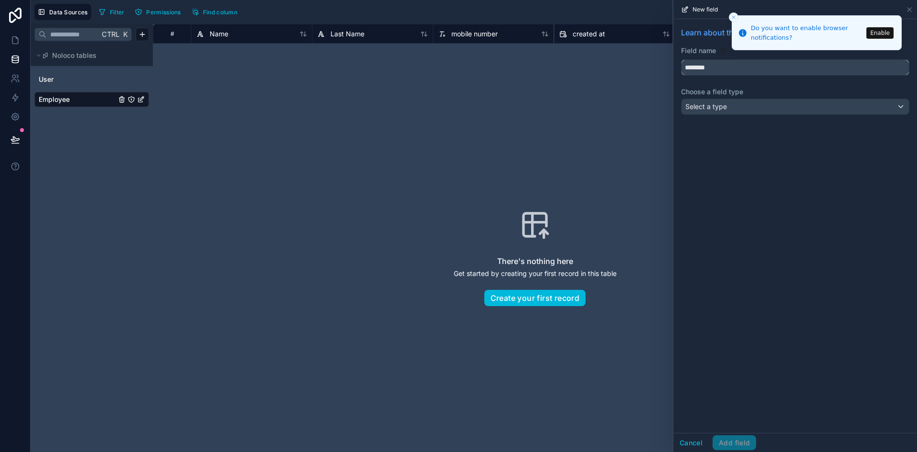
type input "********"
click at [764, 159] on div "Learn about the different fields you can add Field name ******** Choose a field…" at bounding box center [796, 225] width 244 height 413
click at [770, 105] on div "Select a type" at bounding box center [795, 106] width 227 height 15
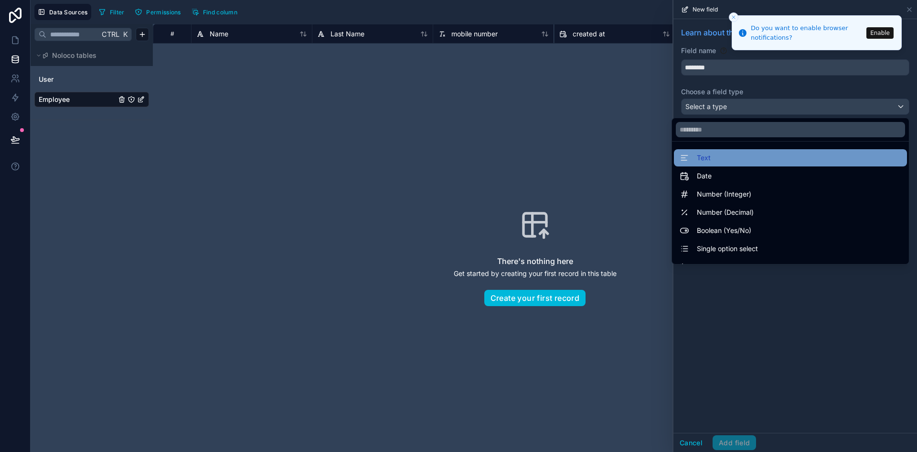
click at [751, 155] on div "Text" at bounding box center [791, 157] width 222 height 11
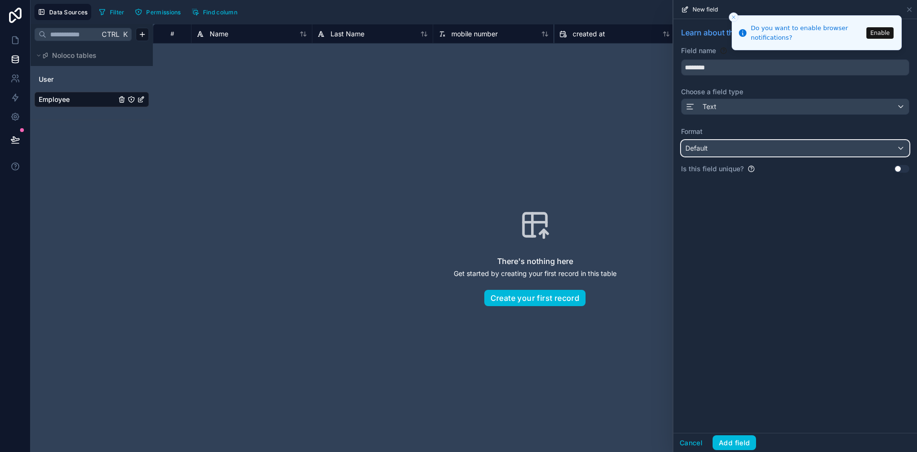
click at [752, 143] on div "Default" at bounding box center [795, 147] width 227 height 15
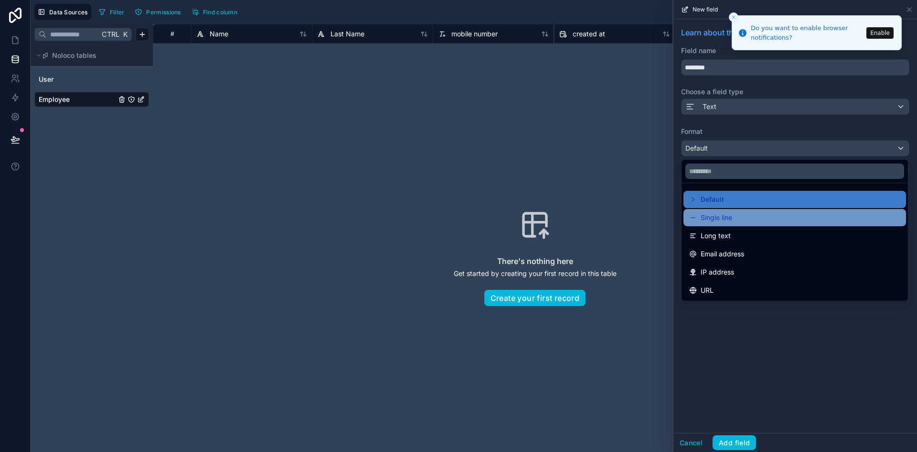
click at [751, 216] on div "Single line" at bounding box center [795, 217] width 211 height 11
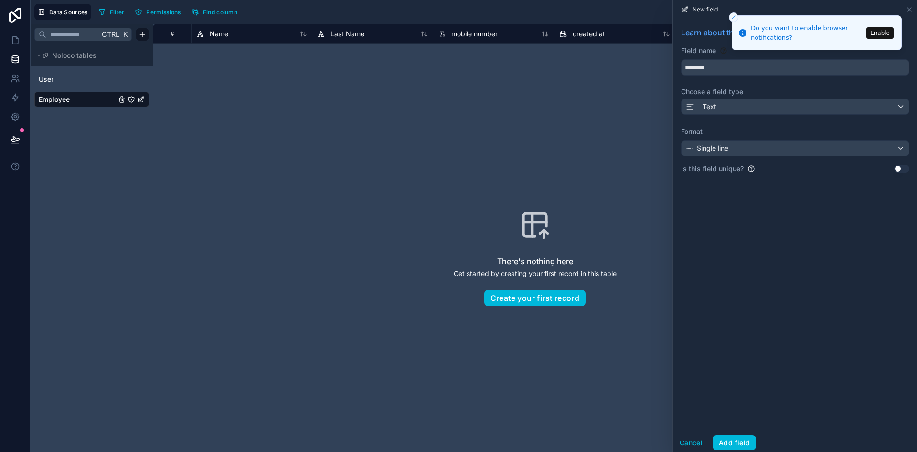
click at [845, 242] on div "Learn about the different fields you can add Field name ******** Choose a field…" at bounding box center [796, 225] width 244 height 413
click at [729, 437] on button "Add field" at bounding box center [734, 442] width 43 height 15
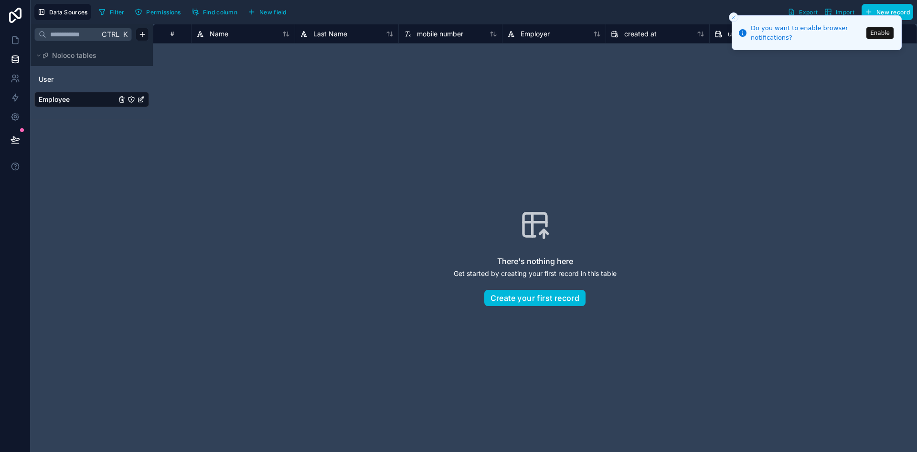
click at [638, 148] on div "There's nothing here Get started by creating your first record in this table Cr…" at bounding box center [534, 257] width 703 height 367
click at [666, 9] on div "Filter Permissions Find column New field Export Import New record" at bounding box center [504, 12] width 819 height 16
click at [737, 17] on button "Close toast" at bounding box center [734, 17] width 10 height 10
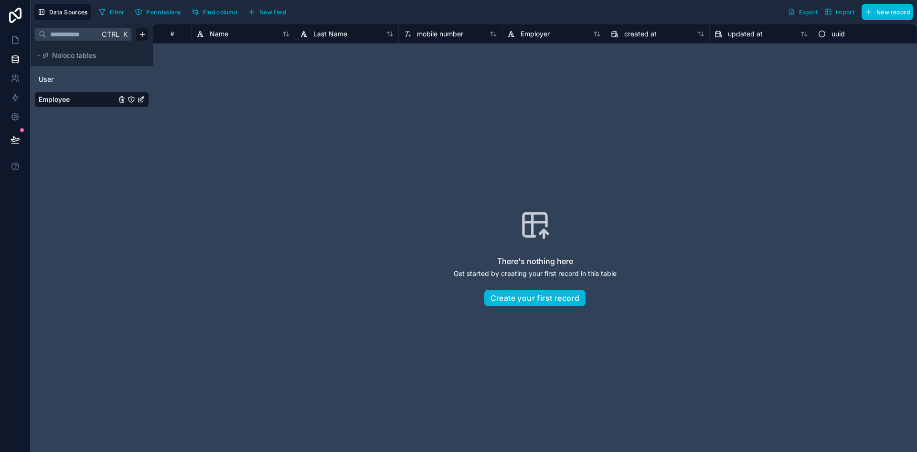
click at [273, 7] on button "New field" at bounding box center [267, 12] width 45 height 14
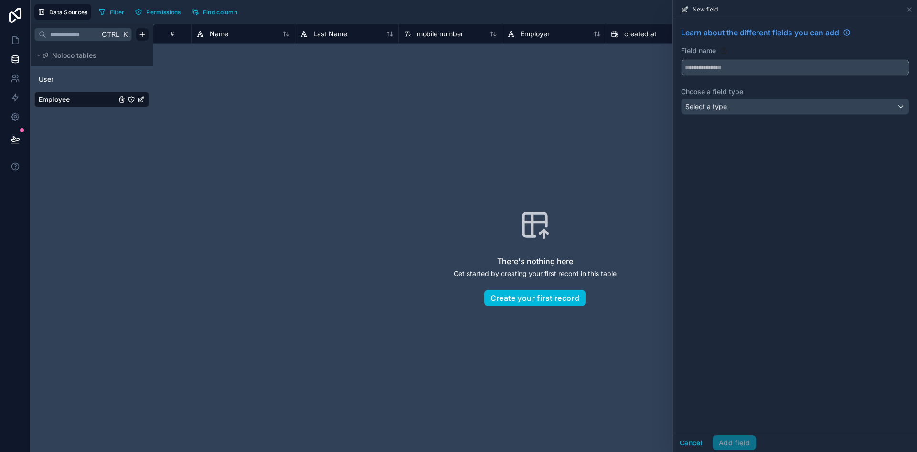
click at [704, 61] on input "text" at bounding box center [795, 67] width 227 height 15
click at [681, 59] on button "***" at bounding box center [795, 67] width 228 height 16
type input "******"
click at [776, 110] on div "Select a type" at bounding box center [795, 106] width 227 height 15
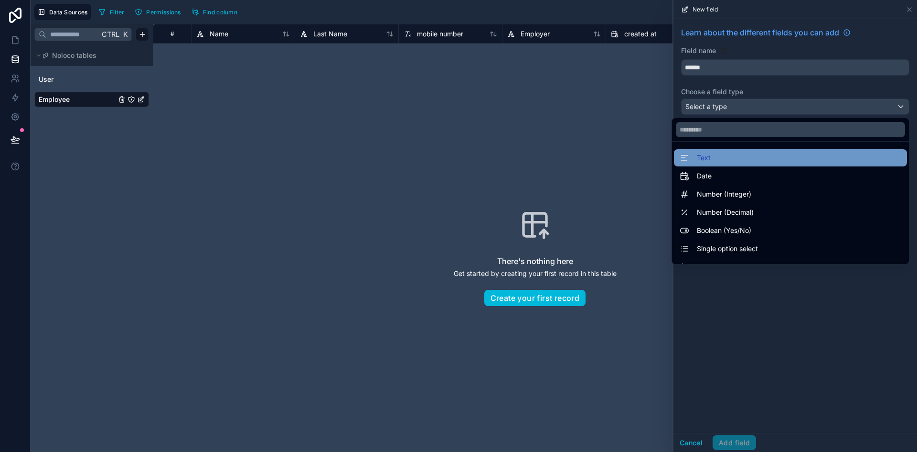
click at [758, 155] on div "Text" at bounding box center [791, 157] width 222 height 11
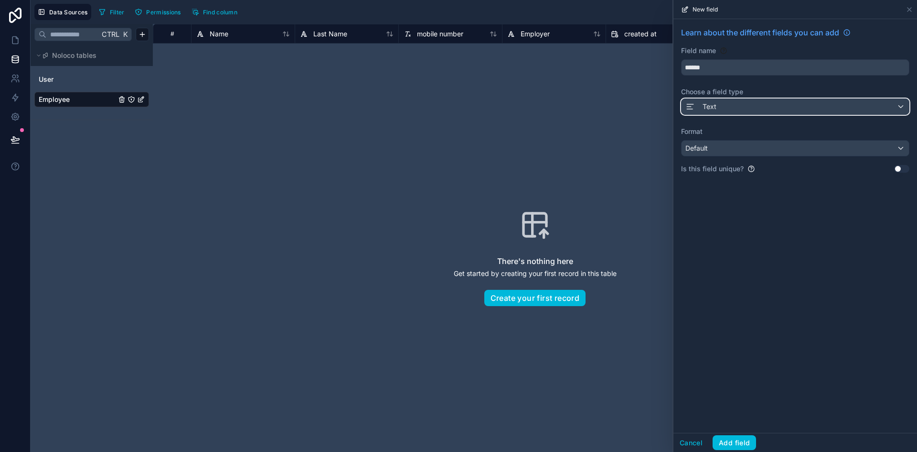
click at [776, 108] on div "Text" at bounding box center [795, 106] width 227 height 15
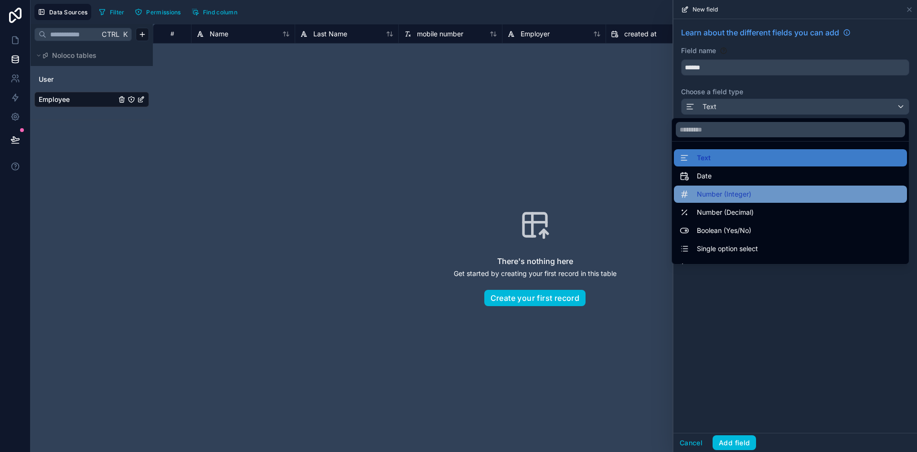
click at [756, 193] on div "Number (Integer)" at bounding box center [791, 193] width 222 height 11
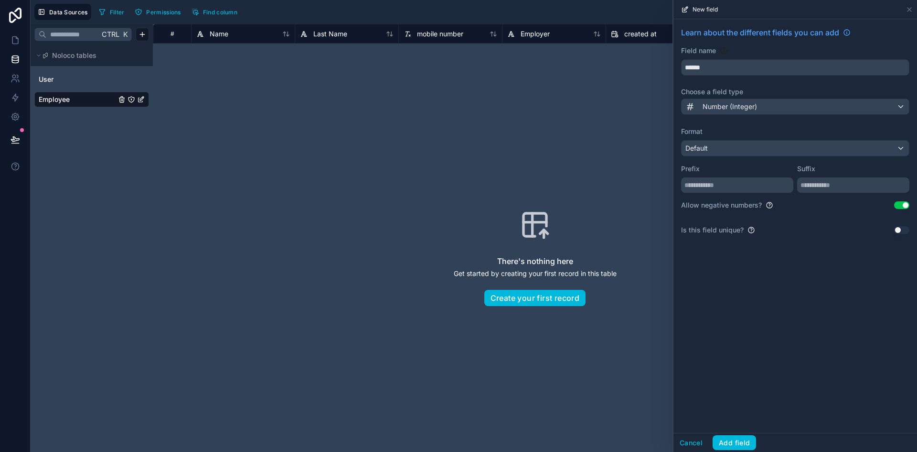
click at [813, 239] on div "Learn about the different fields you can add Field name ****** Choose a field t…" at bounding box center [796, 134] width 244 height 231
click at [898, 204] on button "Use setting" at bounding box center [902, 205] width 15 height 8
click at [902, 231] on button "Use setting" at bounding box center [902, 230] width 15 height 8
click at [729, 442] on button "Add field" at bounding box center [734, 442] width 43 height 15
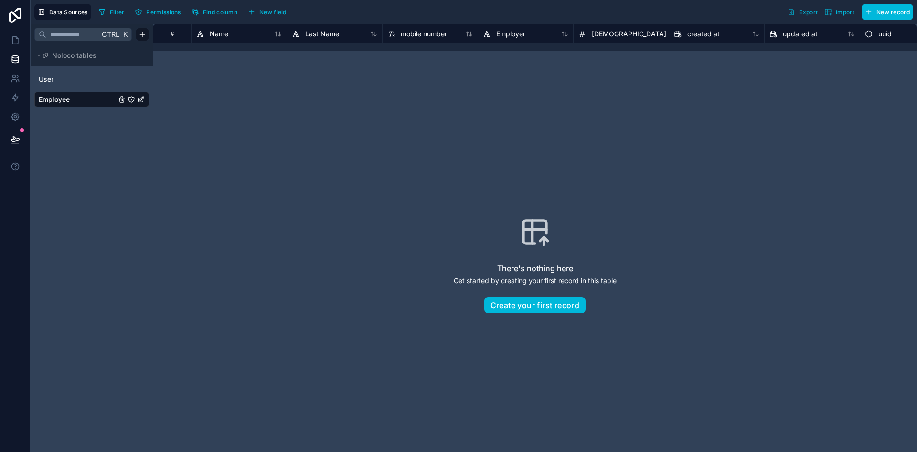
scroll to position [0, 39]
click at [575, 32] on span "Jem ID" at bounding box center [594, 34] width 83 height 10
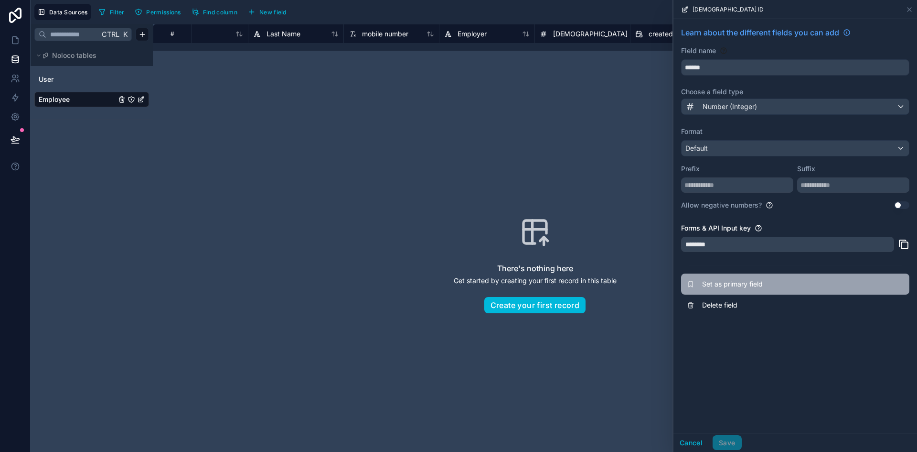
click at [725, 285] on span "Set as primary field" at bounding box center [771, 284] width 138 height 10
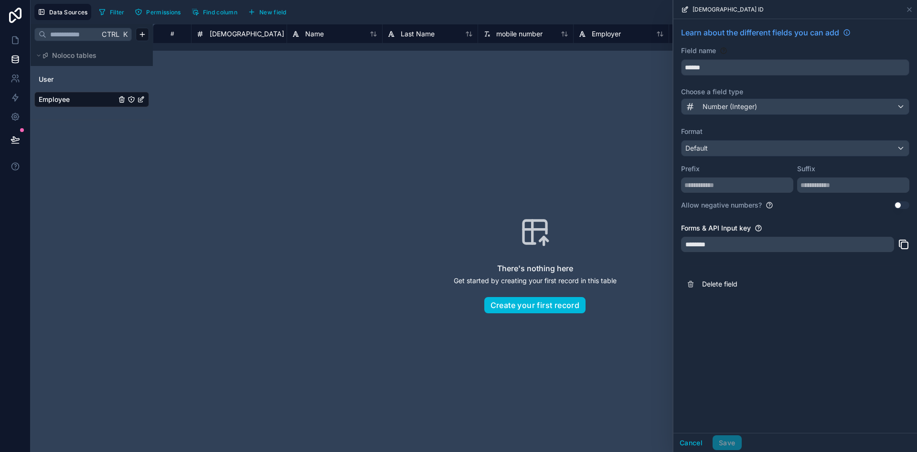
click at [525, 167] on div "There's nothing here Get started by creating your first record in this table Cr…" at bounding box center [534, 264] width 703 height 367
click at [907, 11] on icon at bounding box center [910, 10] width 8 height 8
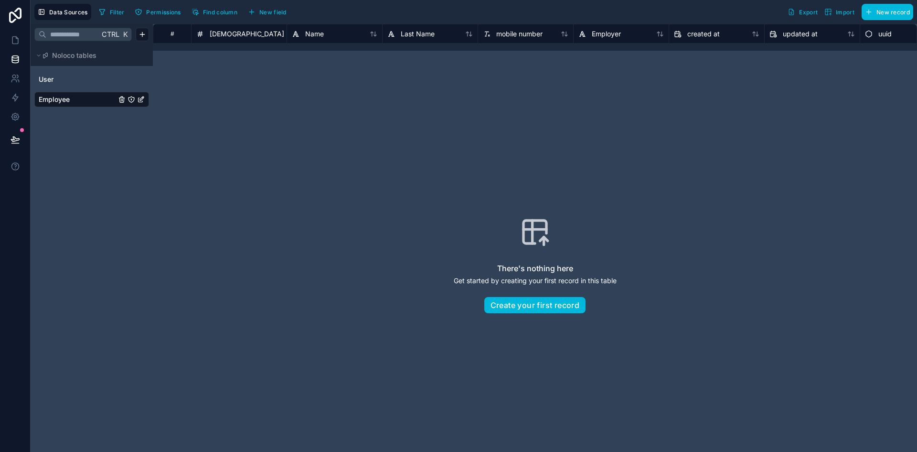
click at [285, 11] on span "New field" at bounding box center [272, 12] width 27 height 7
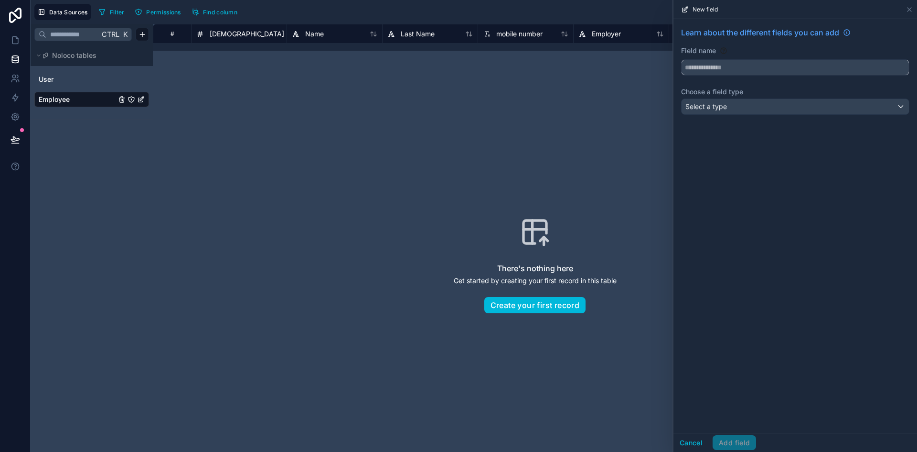
click at [731, 65] on input "text" at bounding box center [795, 67] width 227 height 15
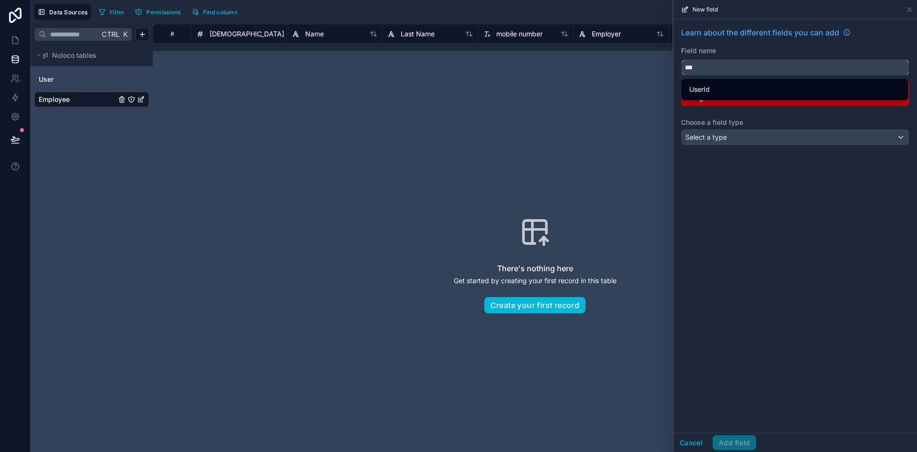
click at [681, 59] on button "**" at bounding box center [795, 67] width 228 height 16
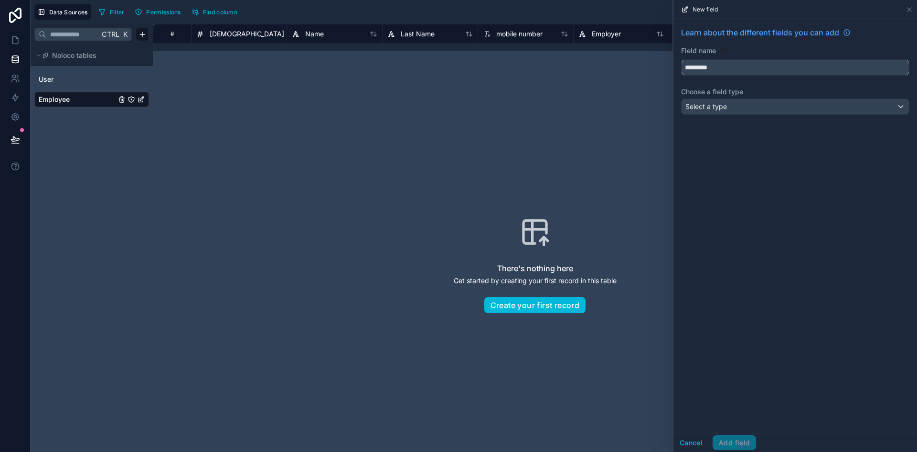
type input "*********"
click at [752, 108] on div "Select a type" at bounding box center [795, 106] width 227 height 15
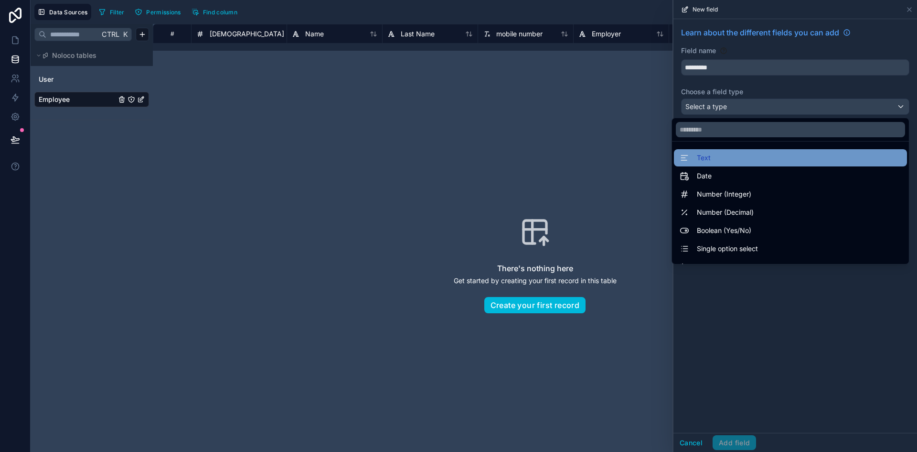
click at [746, 153] on div "Text" at bounding box center [791, 157] width 222 height 11
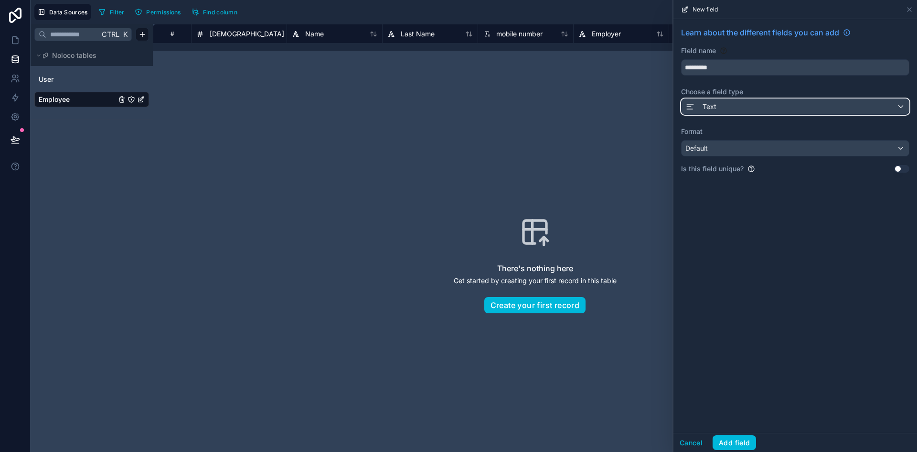
click at [738, 108] on div "Text" at bounding box center [795, 106] width 227 height 15
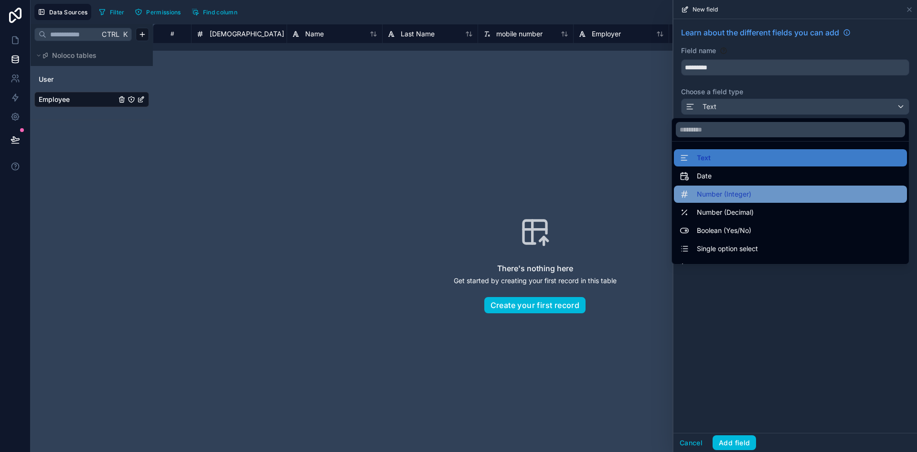
click at [757, 191] on div "Number (Integer)" at bounding box center [791, 193] width 222 height 11
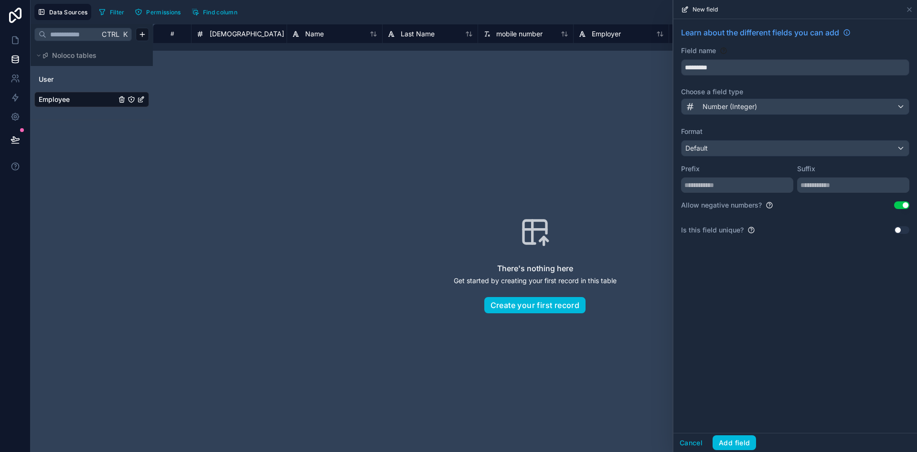
click at [907, 203] on button "Use setting" at bounding box center [902, 205] width 15 height 8
click at [744, 440] on button "Add field" at bounding box center [734, 442] width 43 height 15
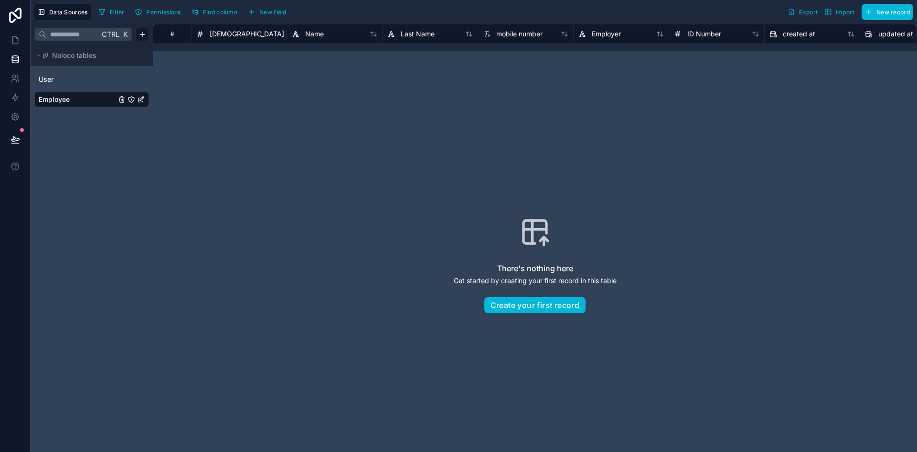
click at [280, 9] on span "New field" at bounding box center [272, 12] width 27 height 7
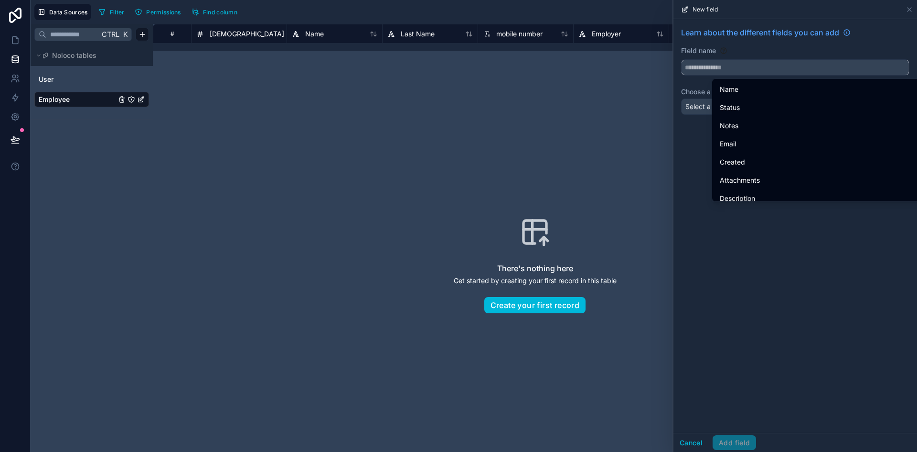
click at [750, 60] on input "text" at bounding box center [795, 67] width 227 height 15
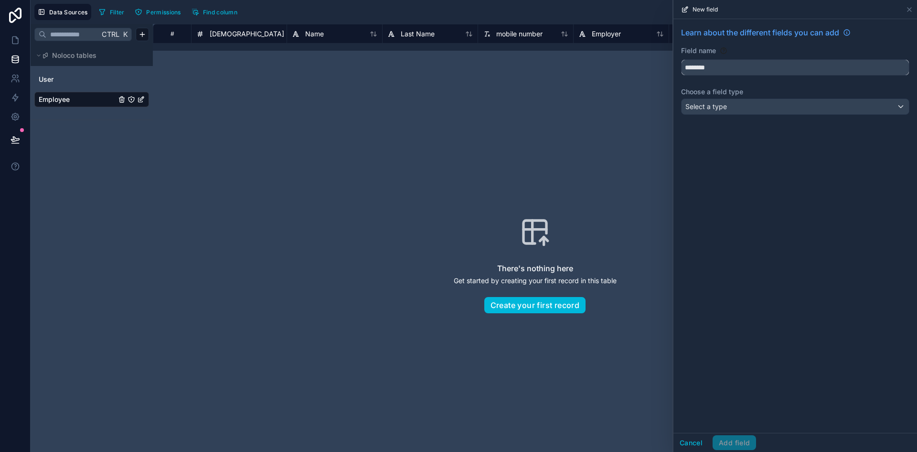
click at [681, 59] on button "*******" at bounding box center [795, 67] width 228 height 16
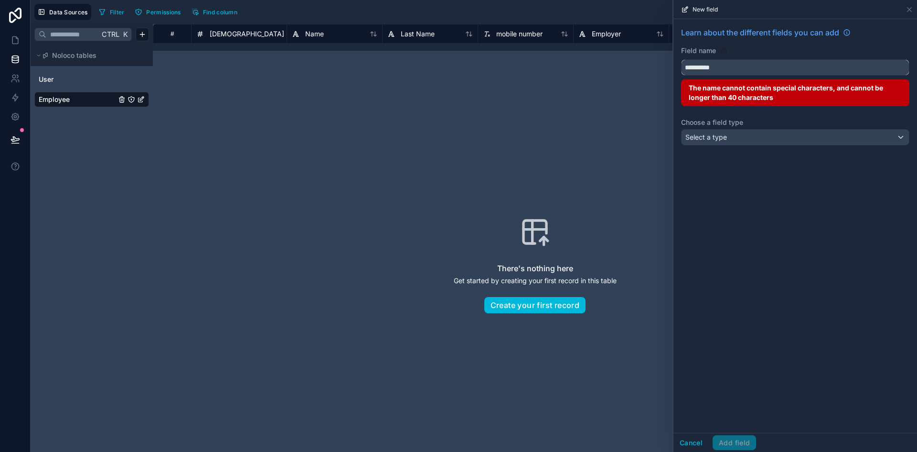
click at [681, 59] on button "*********" at bounding box center [795, 67] width 228 height 16
click at [681, 59] on button "**********" at bounding box center [795, 67] width 228 height 16
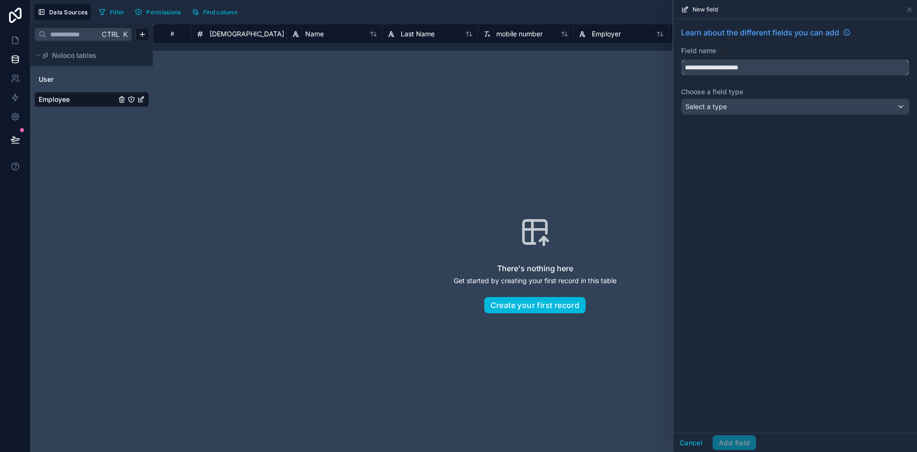
type input "**********"
click at [740, 110] on div "Select a type" at bounding box center [795, 106] width 227 height 15
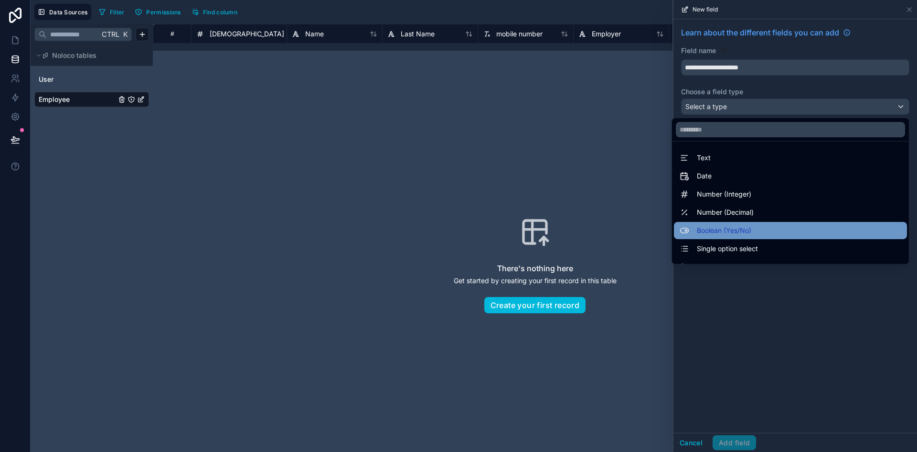
click at [748, 234] on div "Boolean (Yes/No)" at bounding box center [791, 230] width 222 height 11
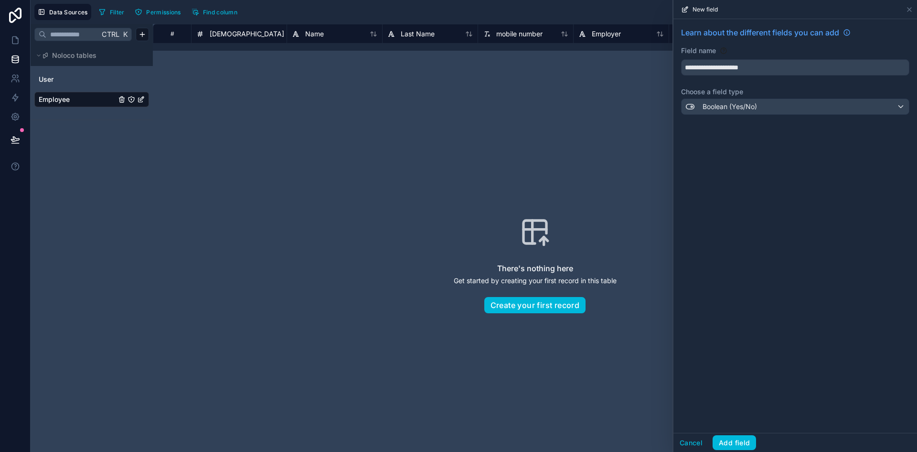
click at [784, 261] on div "**********" at bounding box center [796, 225] width 244 height 413
click at [734, 436] on button "Add field" at bounding box center [734, 442] width 43 height 15
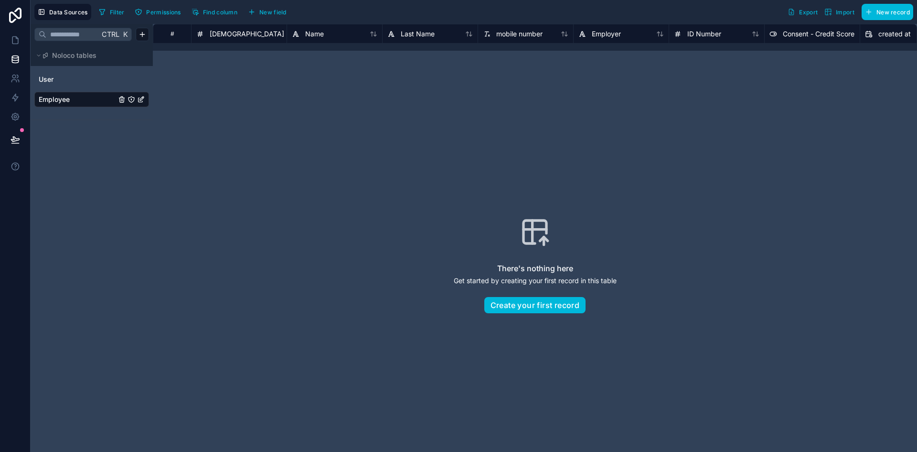
click at [283, 9] on span "New field" at bounding box center [272, 12] width 27 height 7
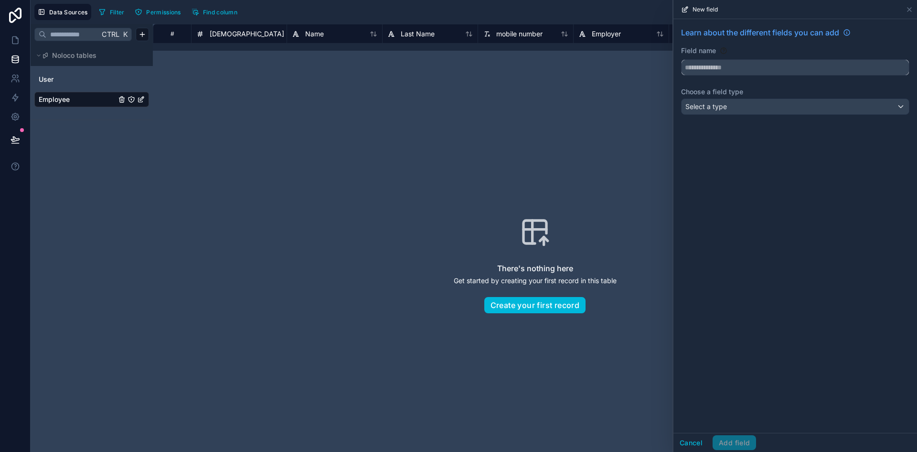
click at [700, 64] on input "text" at bounding box center [795, 67] width 227 height 15
click at [681, 59] on button "*******" at bounding box center [795, 67] width 228 height 16
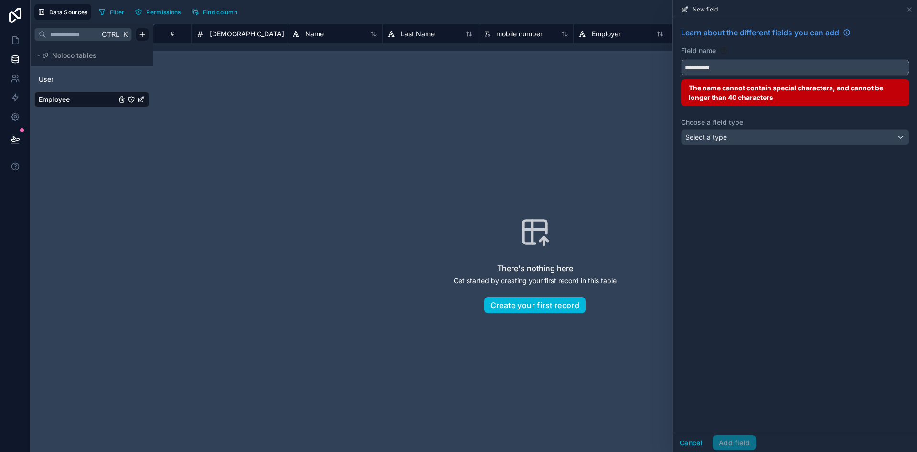
click at [681, 59] on button "*********" at bounding box center [795, 67] width 228 height 16
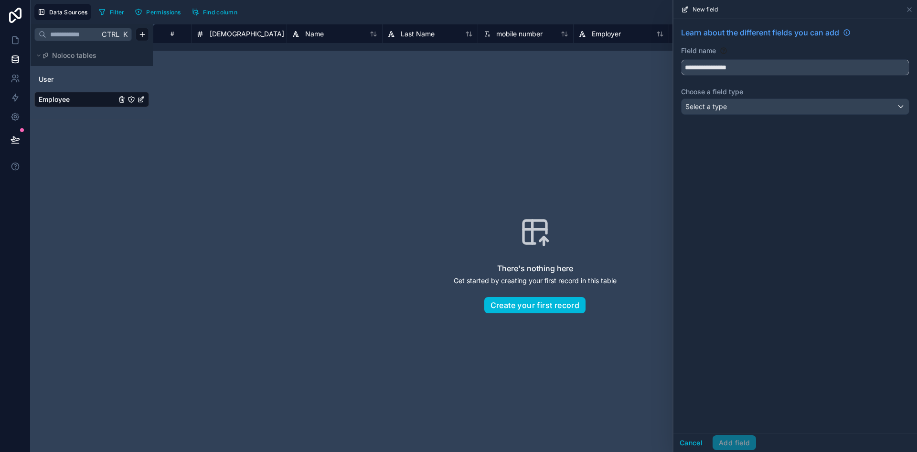
type input "**********"
click at [764, 100] on div "Select a type" at bounding box center [795, 106] width 227 height 15
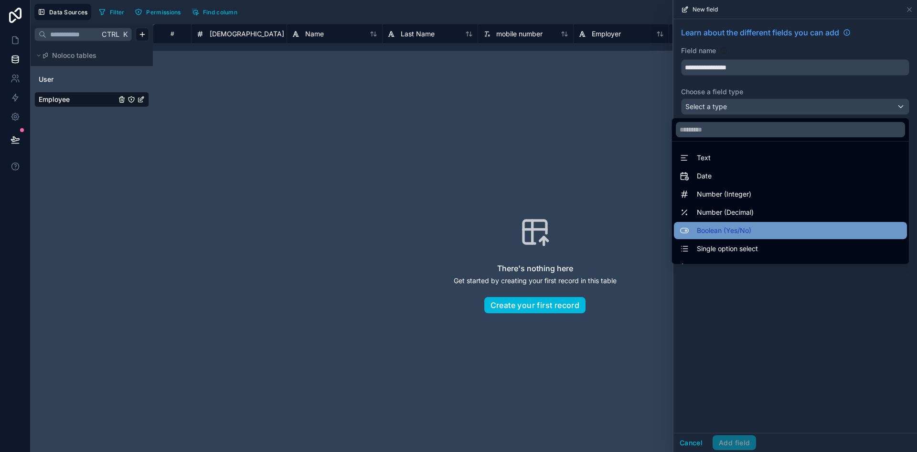
click at [744, 231] on div "Boolean (Yes/No)" at bounding box center [791, 230] width 222 height 11
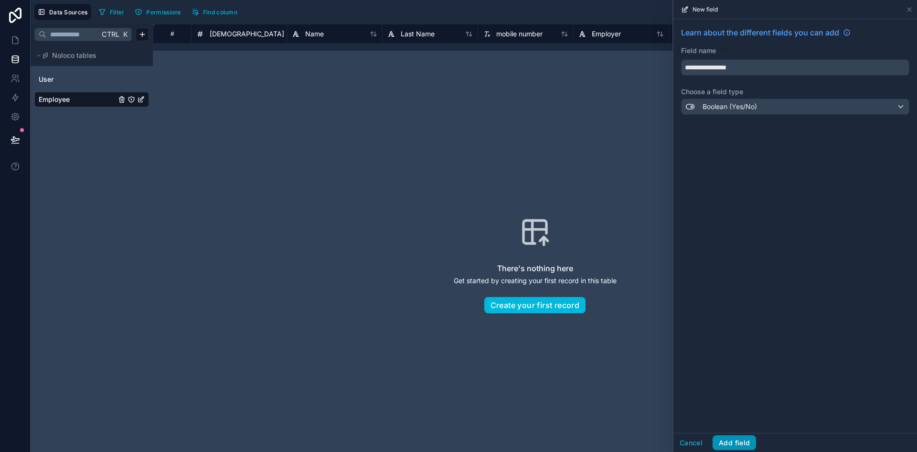
click at [732, 450] on button "Add field" at bounding box center [734, 442] width 43 height 15
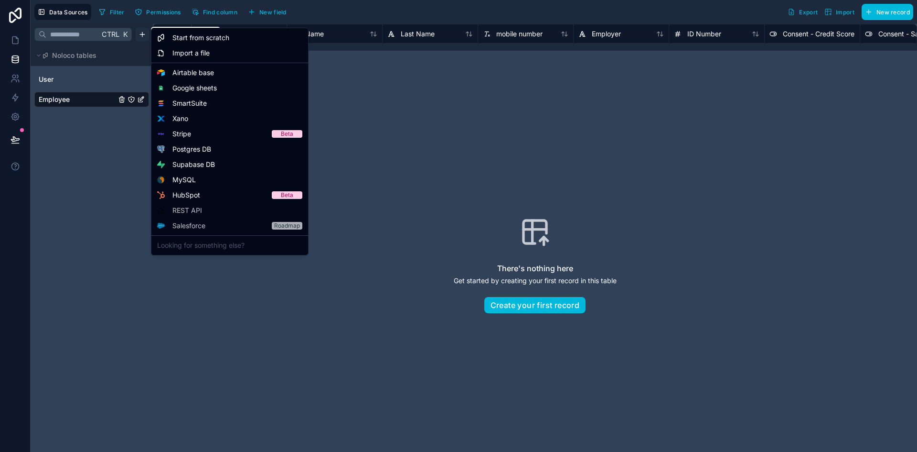
click at [144, 32] on html "Data Sources Filter Permissions Find column New field Export Import New record …" at bounding box center [458, 226] width 917 height 452
click at [208, 38] on span "Start from scratch" at bounding box center [201, 38] width 57 height 10
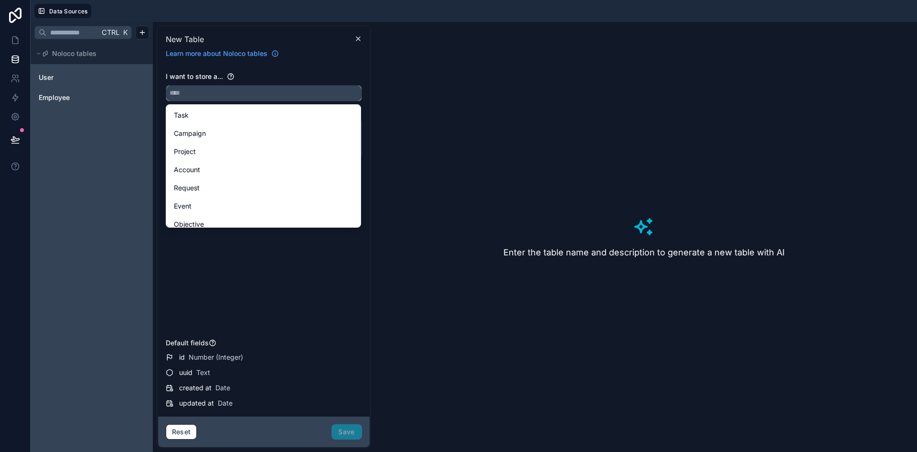
click at [259, 88] on input "text" at bounding box center [263, 93] width 195 height 15
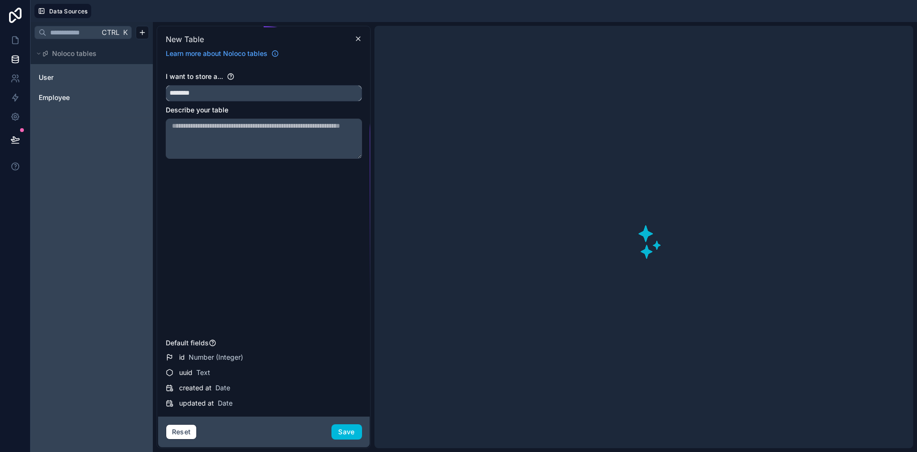
click at [166, 85] on button "*******" at bounding box center [264, 93] width 196 height 16
type input "**********"
click at [305, 76] on div "I want to store a..." at bounding box center [264, 77] width 196 height 10
click at [356, 431] on button "Save" at bounding box center [347, 431] width 31 height 15
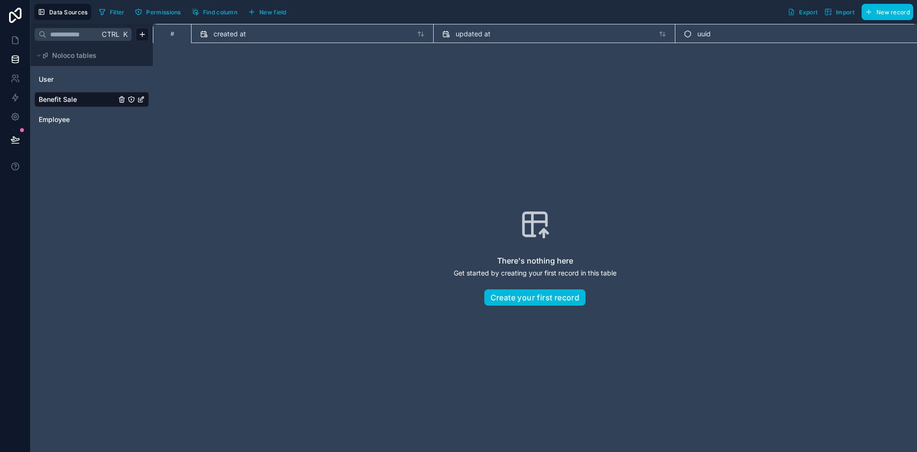
click at [288, 14] on button "New field" at bounding box center [267, 12] width 45 height 14
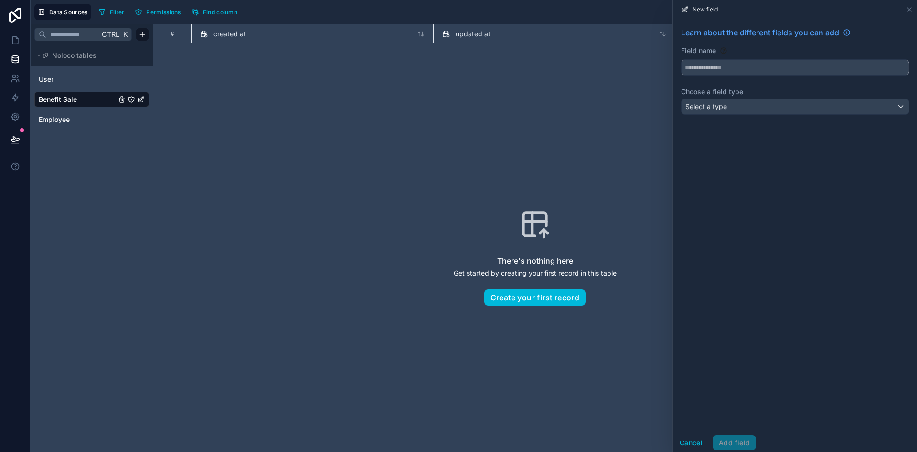
click at [719, 68] on input "text" at bounding box center [795, 67] width 227 height 15
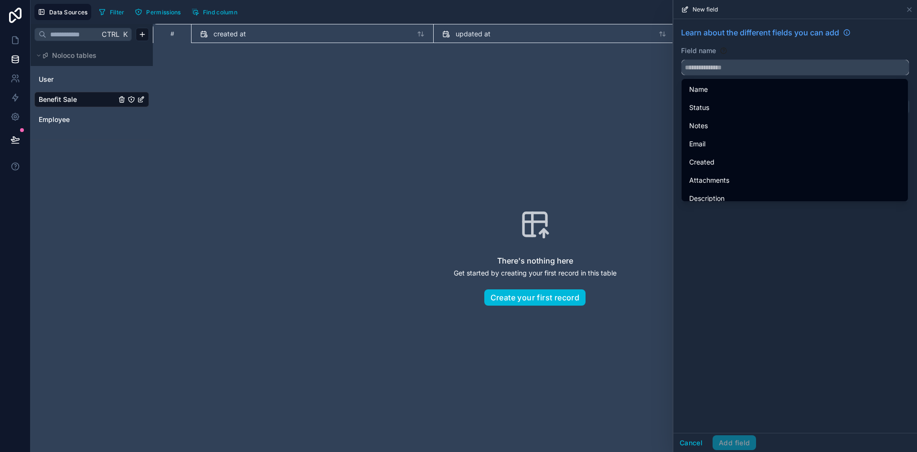
click at [732, 63] on input "text" at bounding box center [795, 67] width 227 height 15
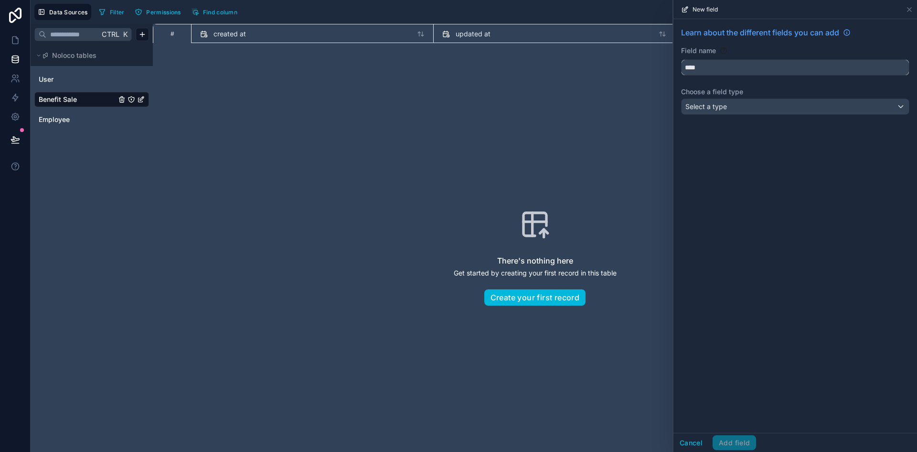
click at [681, 59] on button "***" at bounding box center [795, 67] width 228 height 16
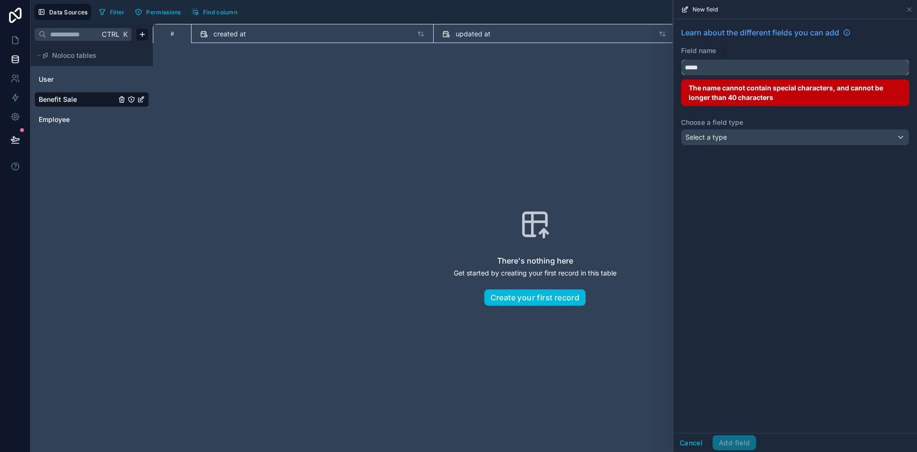
click at [681, 59] on button "****" at bounding box center [795, 67] width 228 height 16
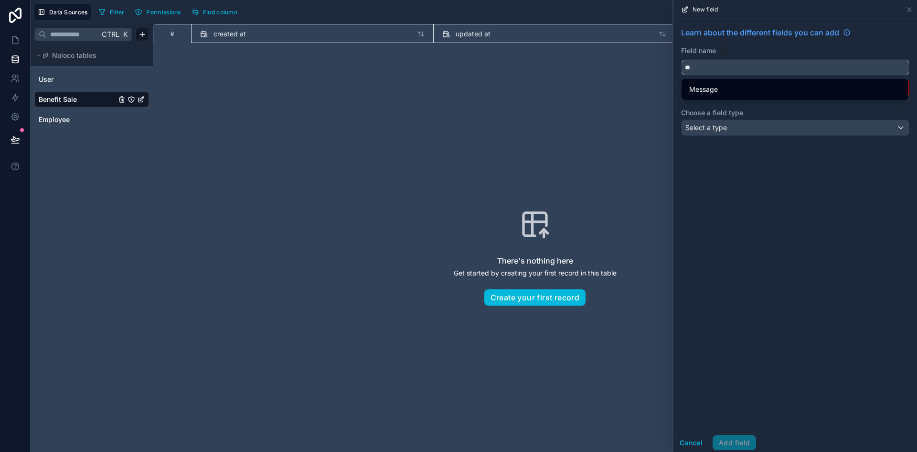
type input "*"
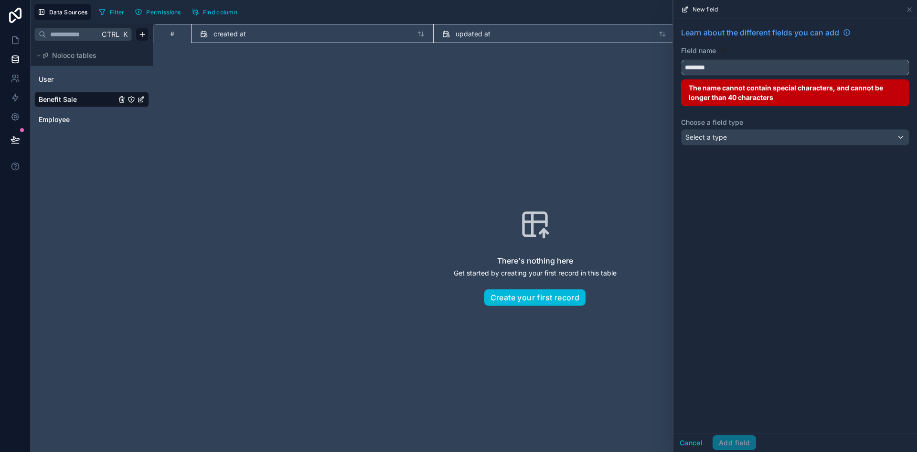
click at [681, 59] on button "*******" at bounding box center [795, 67] width 228 height 16
click at [681, 59] on button "**********" at bounding box center [795, 67] width 228 height 16
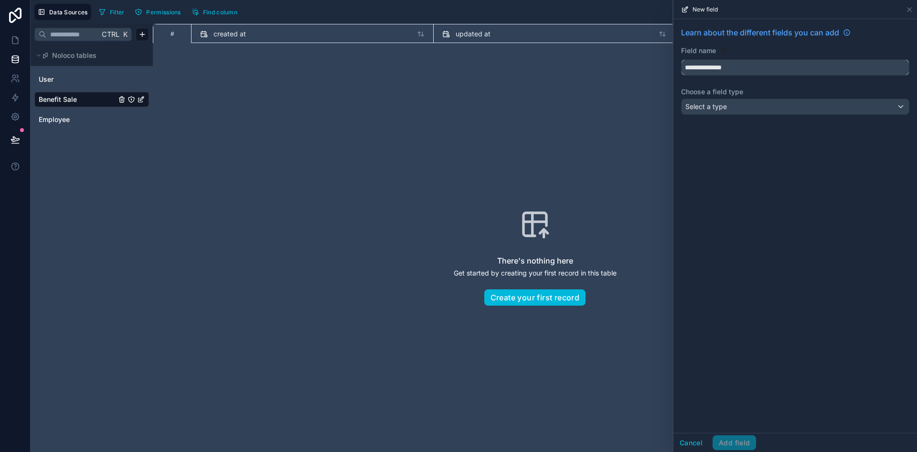
type input "**********"
click at [733, 86] on div "**********" at bounding box center [796, 72] width 244 height 107
click at [733, 106] on div "Select a type" at bounding box center [795, 106] width 227 height 15
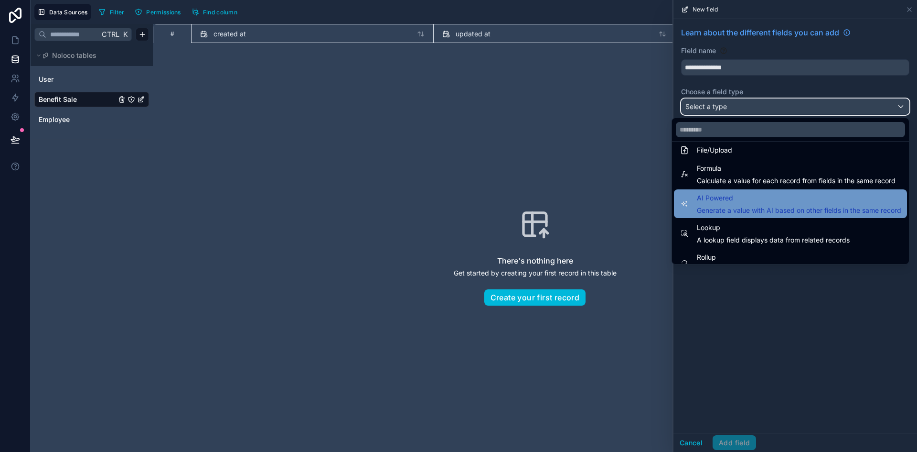
scroll to position [229, 0]
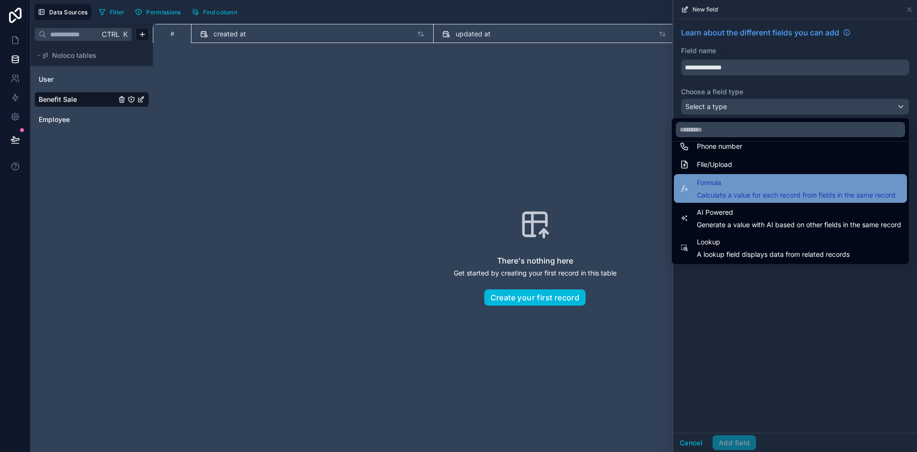
click at [740, 198] on span "Calculate a value for each record from fields in the same record" at bounding box center [796, 195] width 199 height 10
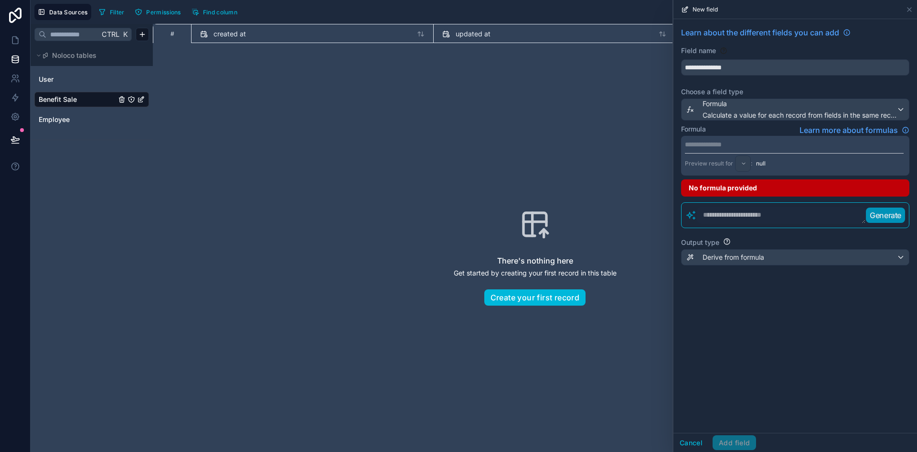
click at [762, 142] on p "**********" at bounding box center [794, 145] width 219 height 10
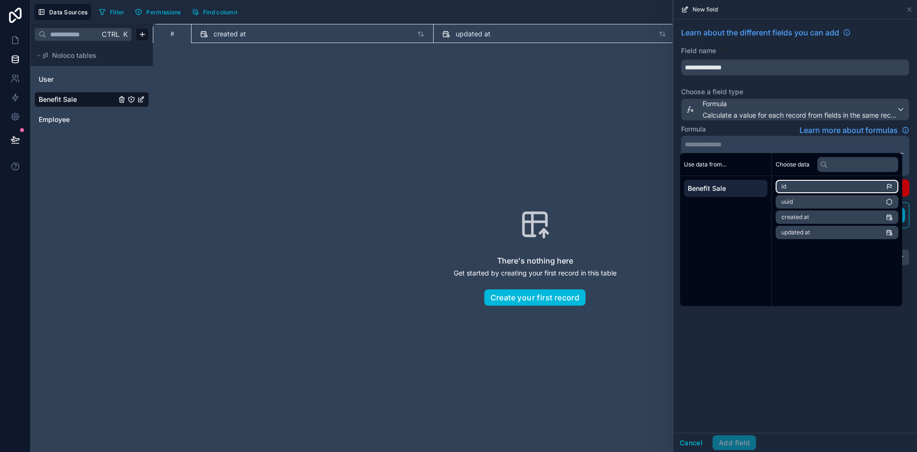
click at [816, 189] on li "id" at bounding box center [837, 186] width 123 height 13
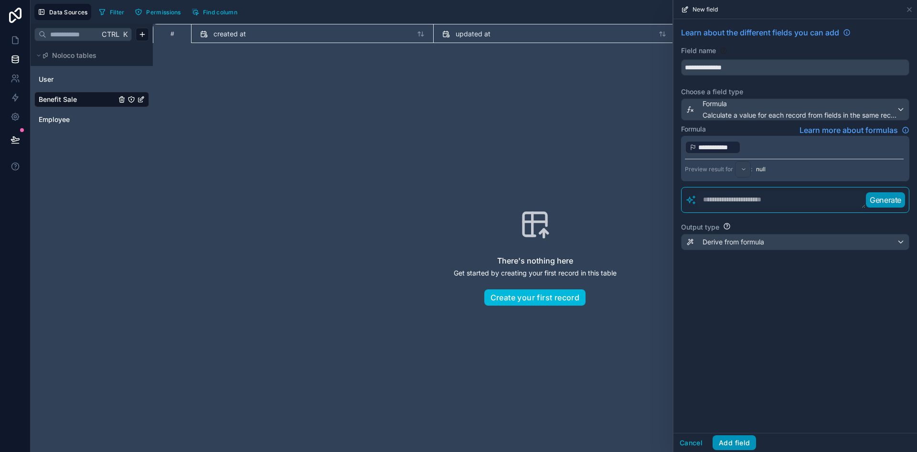
click at [741, 441] on button "Add field" at bounding box center [734, 442] width 43 height 15
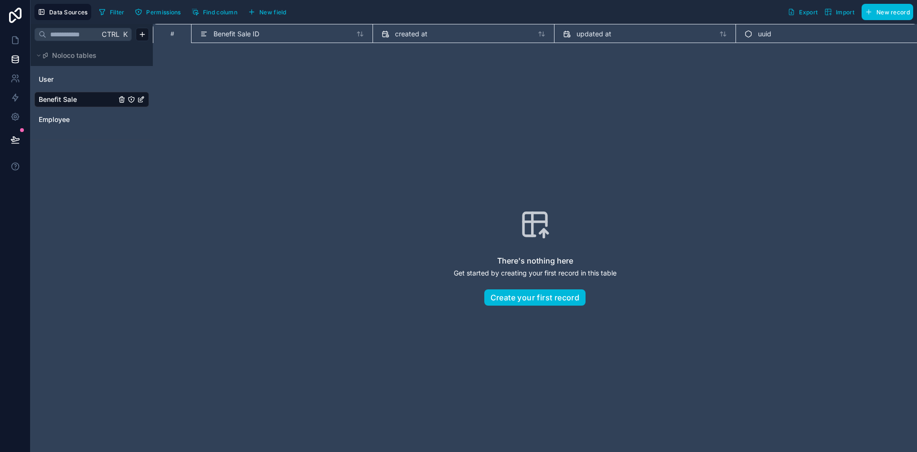
click at [272, 14] on span "New field" at bounding box center [272, 12] width 27 height 7
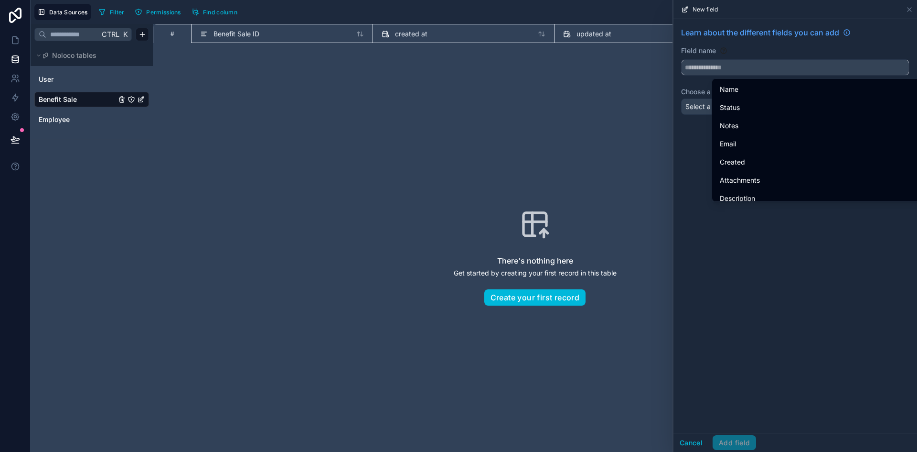
click at [775, 65] on input "text" at bounding box center [795, 67] width 227 height 15
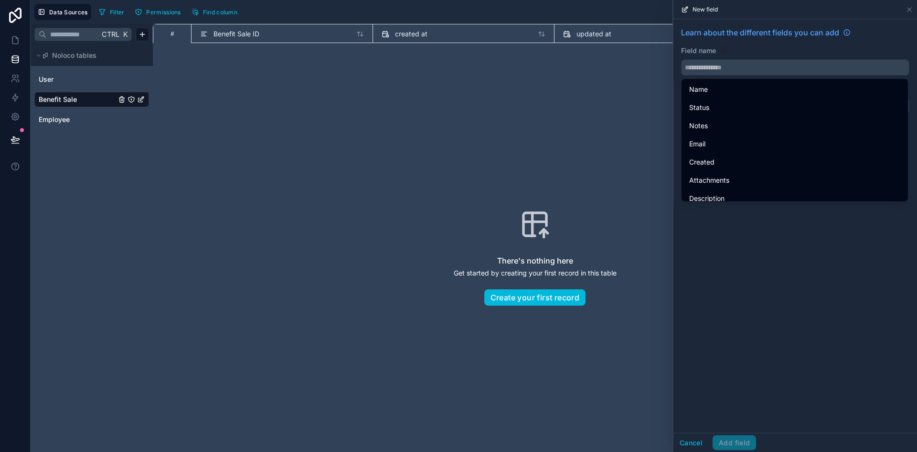
click at [780, 303] on div "Learn about the different fields you can add Field name Choose a field type Sel…" at bounding box center [796, 225] width 244 height 413
click at [384, 97] on div "There's nothing here Get started by creating your first record in this table Cr…" at bounding box center [534, 257] width 703 height 367
click at [267, 36] on div "Benefit Sale ID" at bounding box center [282, 33] width 164 height 11
click at [252, 33] on span "Benefit Sale ID" at bounding box center [237, 34] width 46 height 10
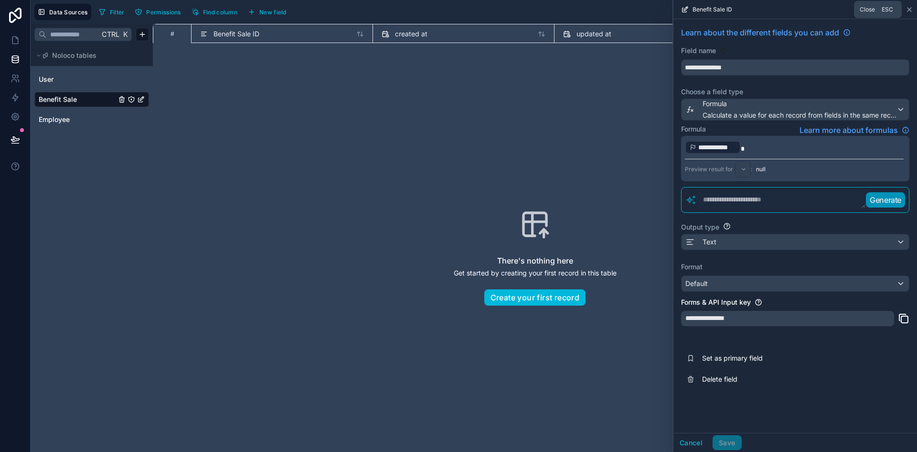
click at [909, 6] on icon at bounding box center [910, 10] width 8 height 8
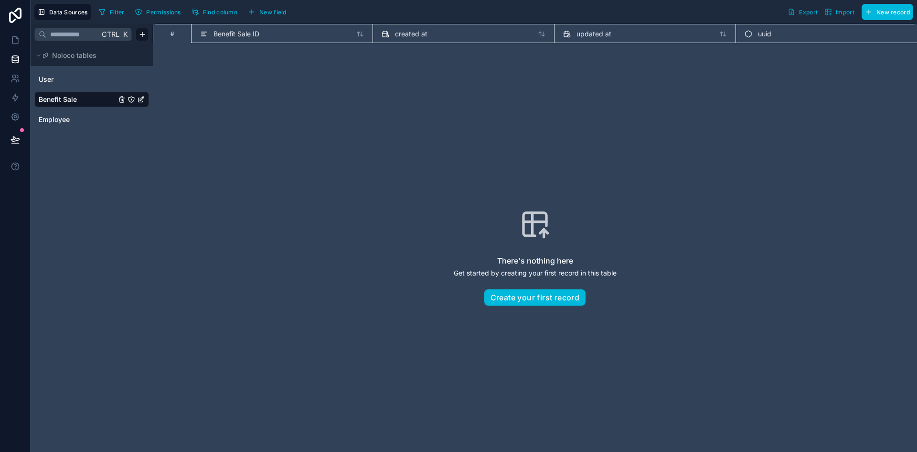
click at [537, 160] on div "There's nothing here Get started by creating your first record in this table Cr…" at bounding box center [534, 257] width 703 height 367
click at [243, 30] on span "Benefit Sale ID" at bounding box center [237, 34] width 46 height 10
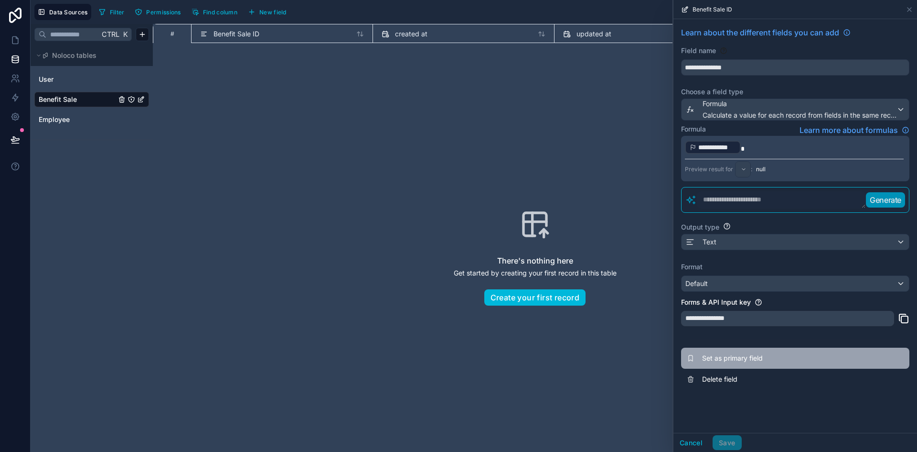
click at [750, 352] on button "Set as primary field" at bounding box center [795, 357] width 228 height 21
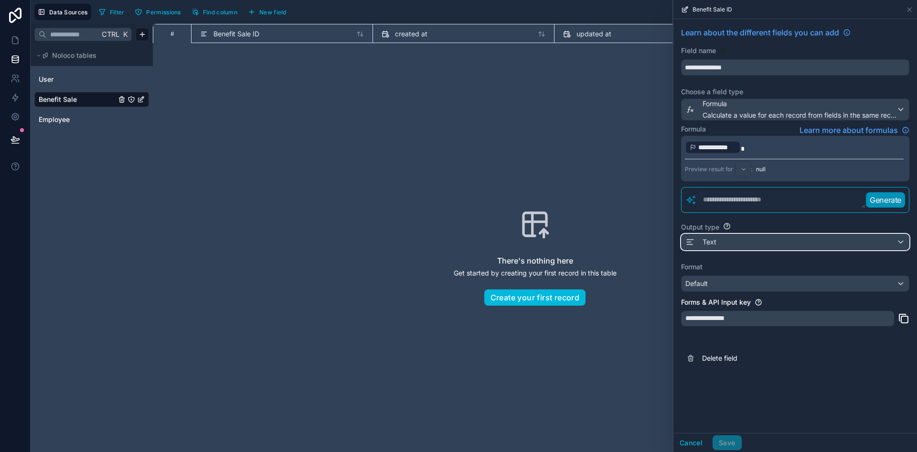
click at [759, 237] on div "Text" at bounding box center [795, 241] width 227 height 15
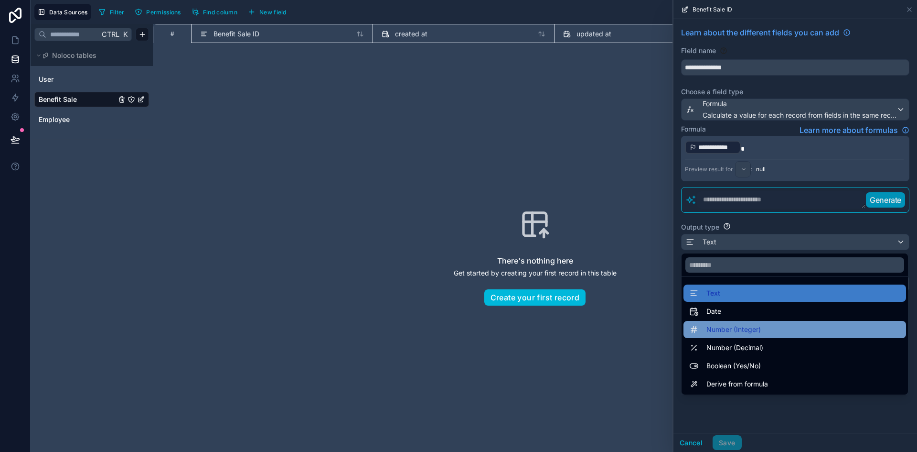
click at [775, 333] on div "Number (Integer)" at bounding box center [795, 329] width 211 height 11
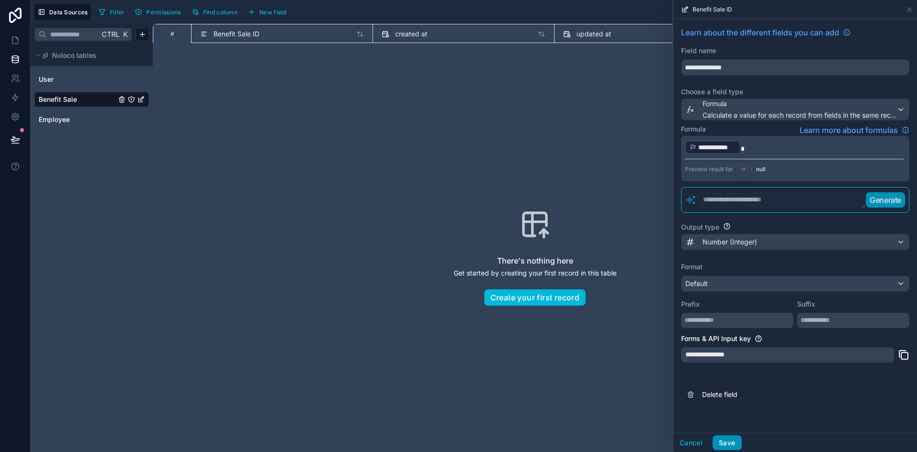
click at [736, 442] on button "Save" at bounding box center [727, 442] width 29 height 15
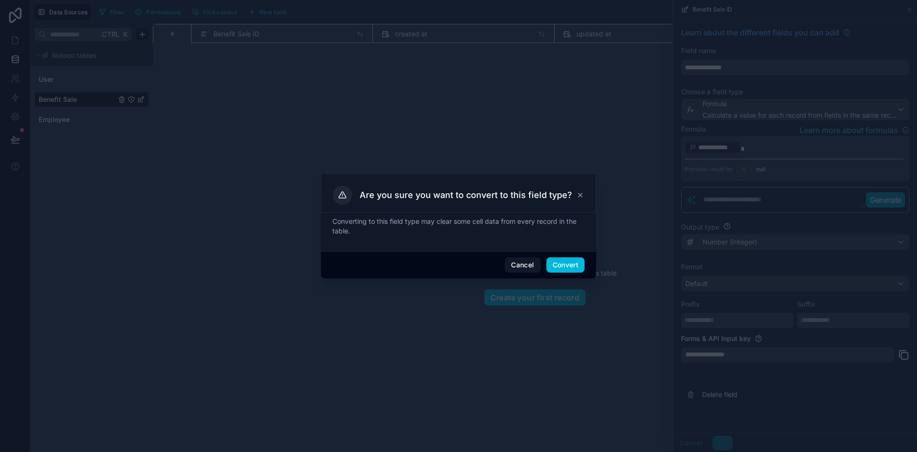
drag, startPoint x: 572, startPoint y: 266, endPoint x: 578, endPoint y: 268, distance: 6.5
click at [574, 266] on button "Convert" at bounding box center [566, 264] width 38 height 15
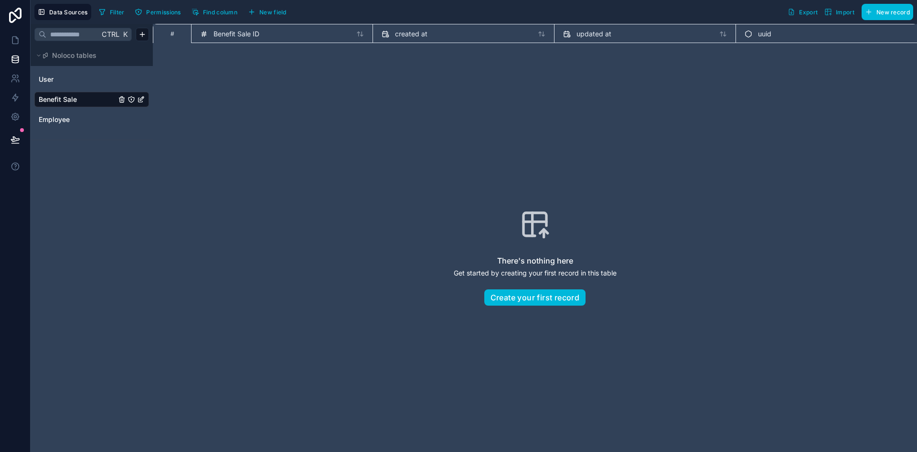
click at [284, 12] on span "New field" at bounding box center [272, 12] width 27 height 7
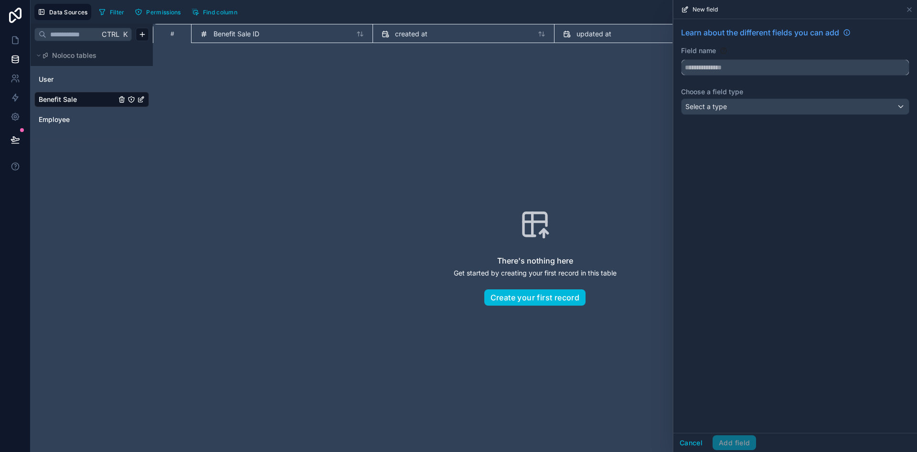
click at [733, 72] on input "text" at bounding box center [795, 67] width 227 height 15
type input "********"
click at [740, 109] on div "Select a type" at bounding box center [795, 106] width 227 height 15
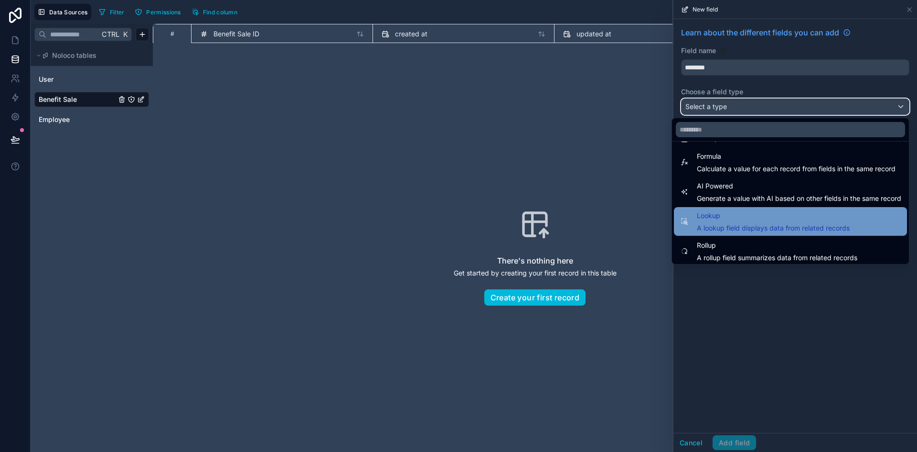
scroll to position [277, 0]
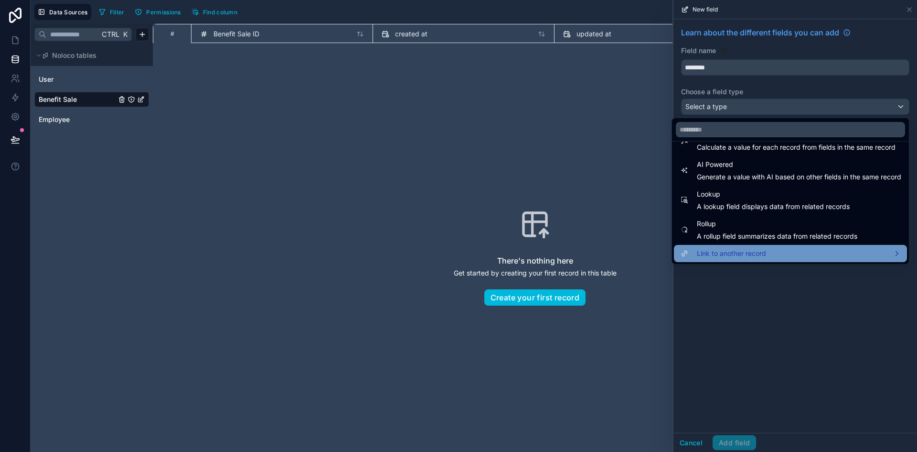
click at [754, 255] on span "Link to another record" at bounding box center [731, 253] width 69 height 11
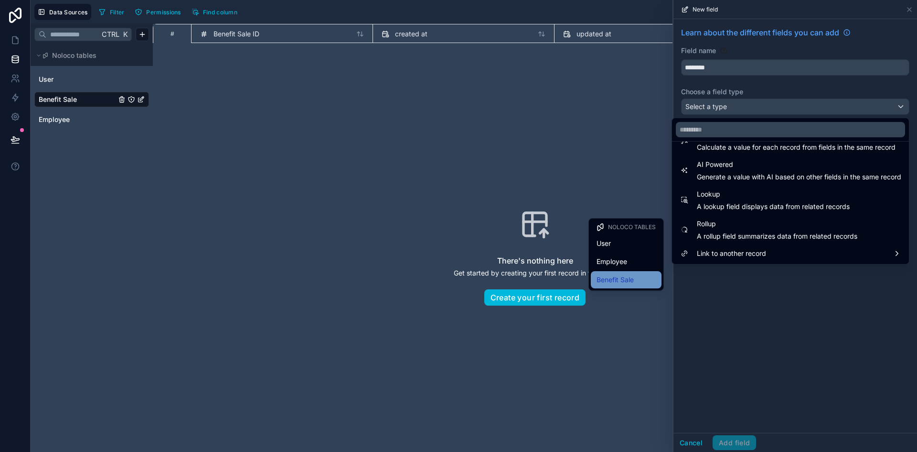
click at [630, 276] on span "Benefit Sale" at bounding box center [615, 279] width 37 height 11
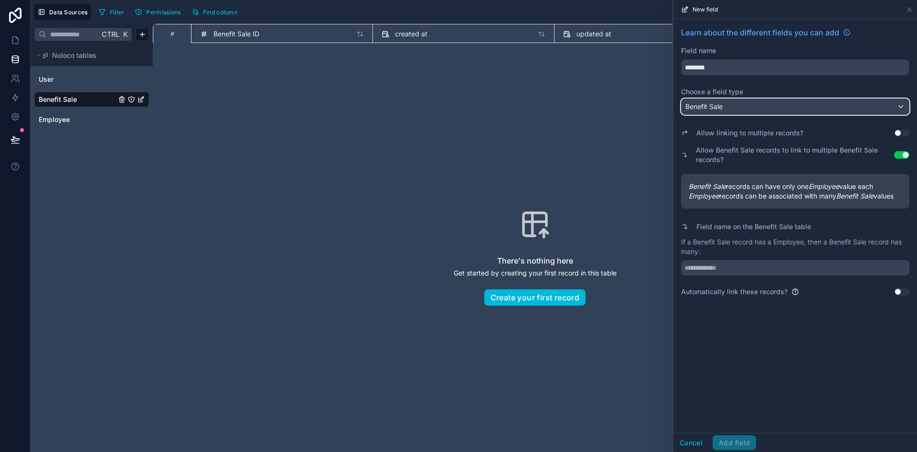
click at [762, 109] on div "Benefit Sale" at bounding box center [795, 106] width 227 height 15
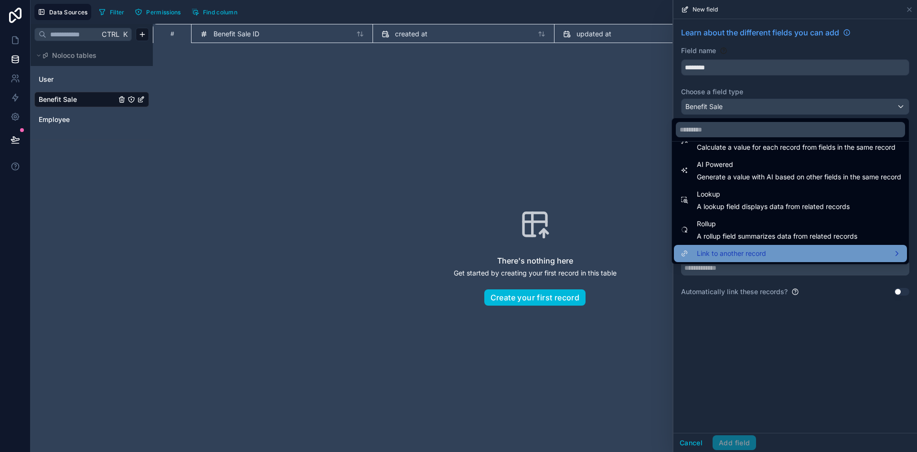
click at [764, 251] on div "Link to another record" at bounding box center [791, 253] width 222 height 11
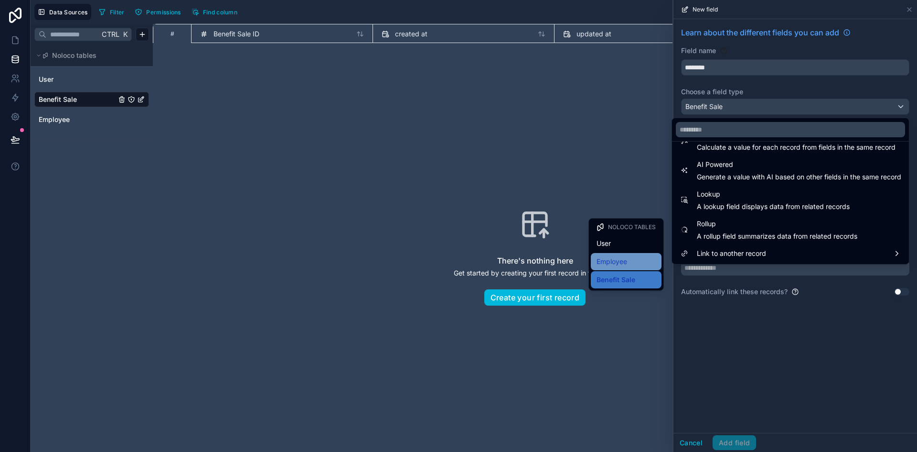
click at [624, 254] on div "Employee" at bounding box center [626, 261] width 71 height 17
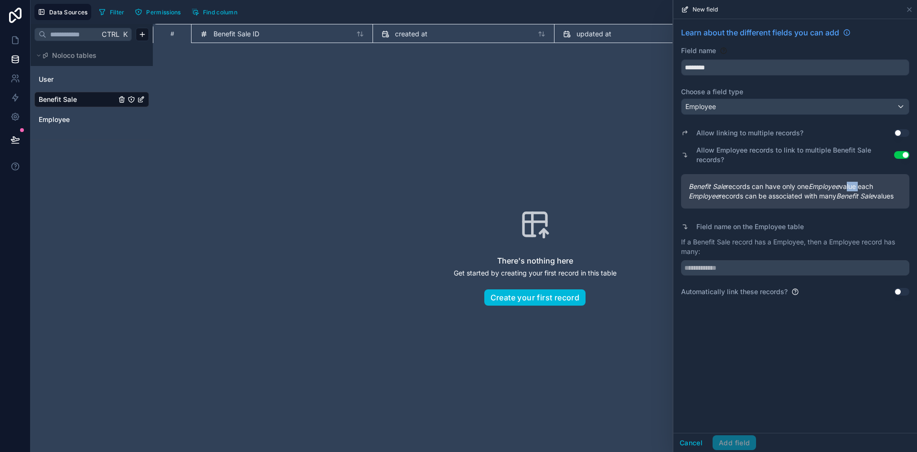
drag, startPoint x: 852, startPoint y: 186, endPoint x: 863, endPoint y: 186, distance: 10.5
click at [863, 186] on span "Benefit Sale records can have only one Employee value each" at bounding box center [795, 187] width 213 height 10
drag, startPoint x: 723, startPoint y: 198, endPoint x: 893, endPoint y: 199, distance: 169.2
click at [893, 199] on span "Employee records can be associated with many Benefit Sale values" at bounding box center [795, 196] width 213 height 10
click at [776, 185] on span "Benefit Sale records can have only one Employee value each" at bounding box center [795, 187] width 213 height 10
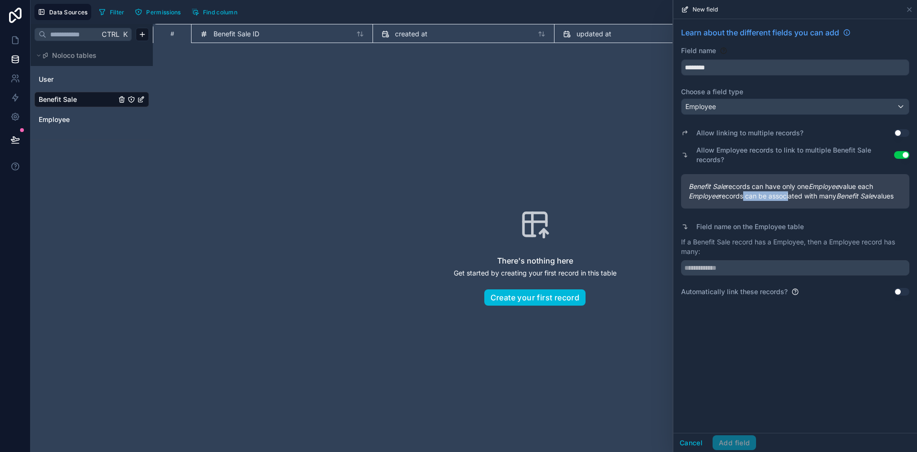
drag, startPoint x: 744, startPoint y: 193, endPoint x: 790, endPoint y: 193, distance: 46.4
click at [790, 193] on span "Employee records can be associated with many Benefit Sale values" at bounding box center [795, 196] width 213 height 10
click at [728, 269] on input "text" at bounding box center [795, 267] width 228 height 15
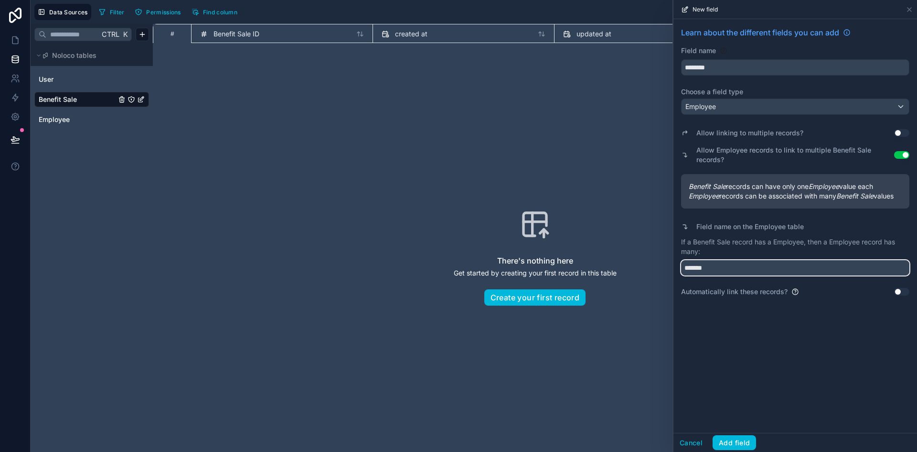
click at [687, 264] on input "*******" at bounding box center [795, 267] width 228 height 15
type input "*******"
click at [795, 340] on div "Learn about the different fields you can add Field name ******** Choose a field…" at bounding box center [796, 225] width 244 height 413
click at [733, 270] on input "*******" at bounding box center [795, 267] width 228 height 15
drag, startPoint x: 740, startPoint y: 442, endPoint x: 741, endPoint y: 448, distance: 5.3
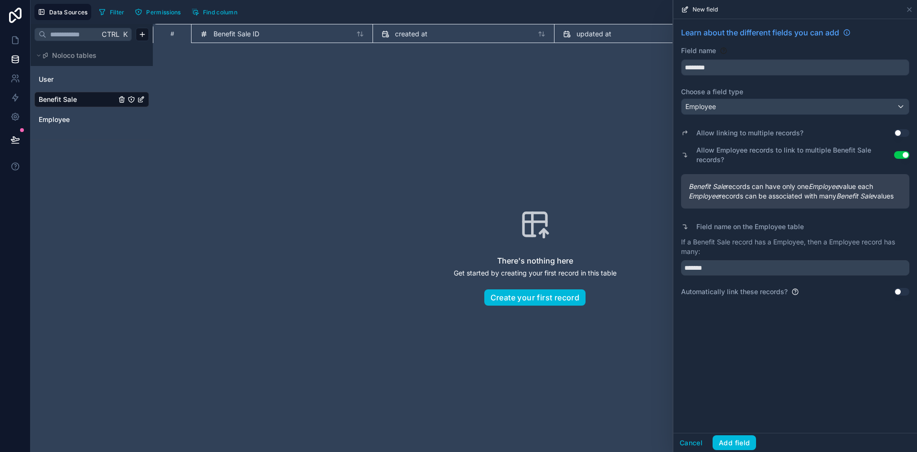
click at [743, 446] on button "Add field" at bounding box center [734, 442] width 43 height 15
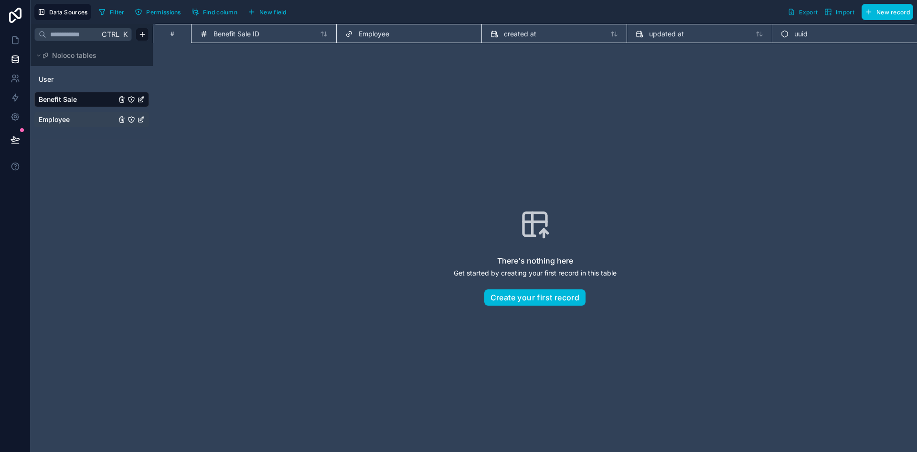
click at [83, 113] on div "Employee" at bounding box center [91, 119] width 115 height 15
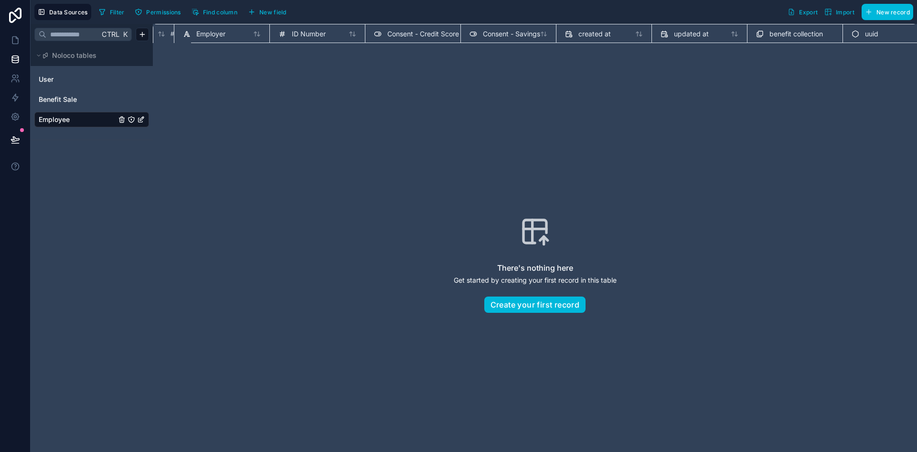
scroll to position [0, 421]
click at [97, 92] on div "Benefit Sale" at bounding box center [91, 99] width 115 height 15
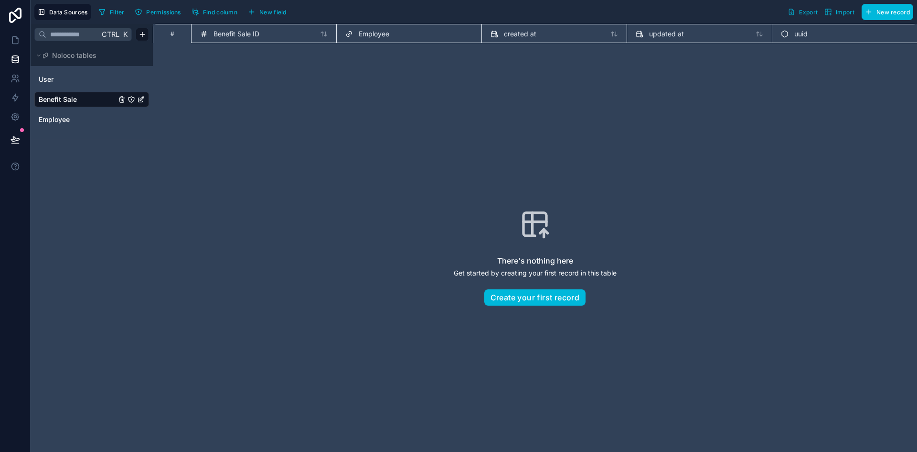
click at [283, 11] on span "New field" at bounding box center [272, 12] width 27 height 7
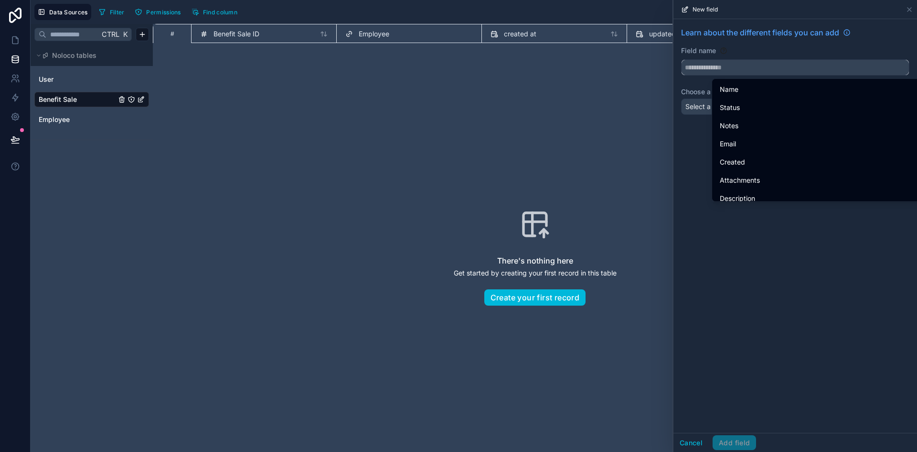
click at [735, 65] on input "text" at bounding box center [795, 67] width 227 height 15
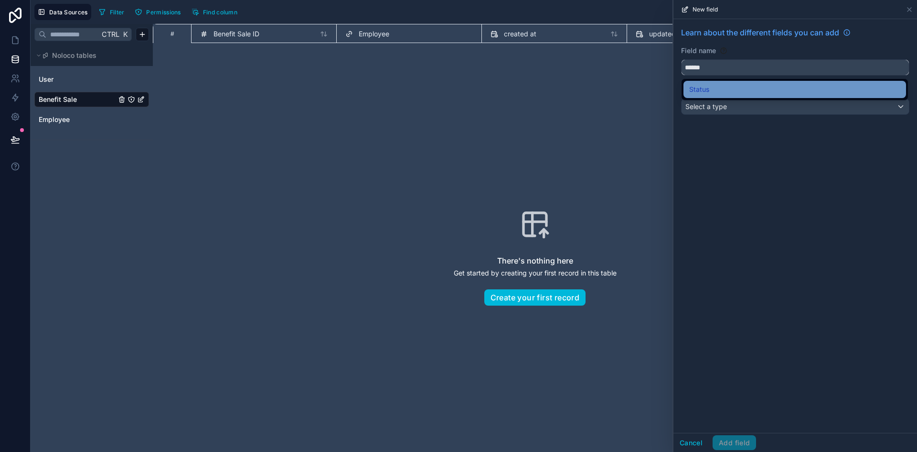
type input "******"
click at [701, 95] on div "Status" at bounding box center [795, 89] width 223 height 17
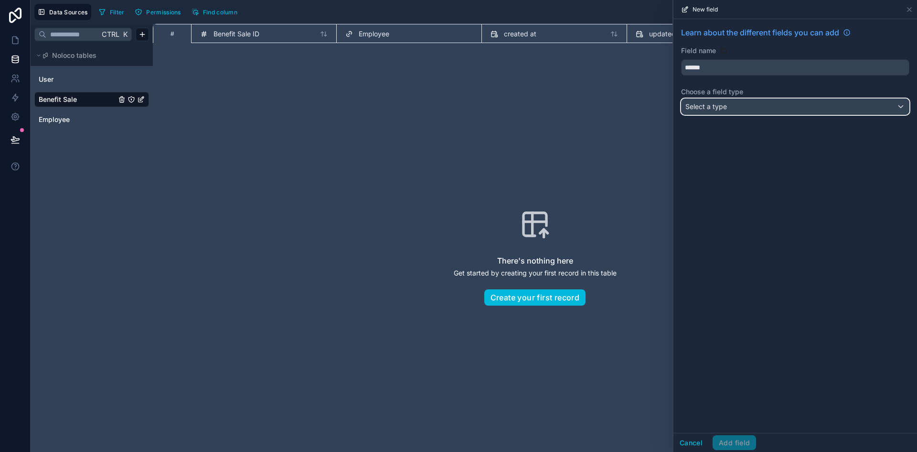
click at [744, 109] on div "Select a type" at bounding box center [795, 106] width 227 height 15
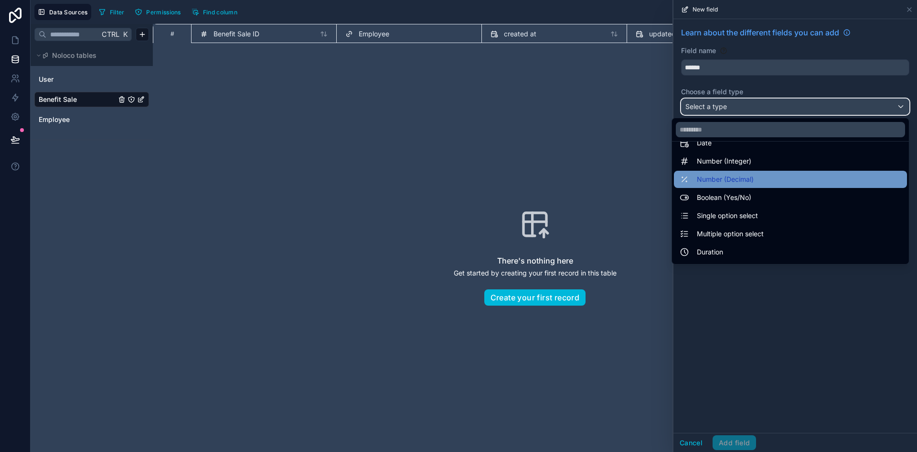
scroll to position [48, 0]
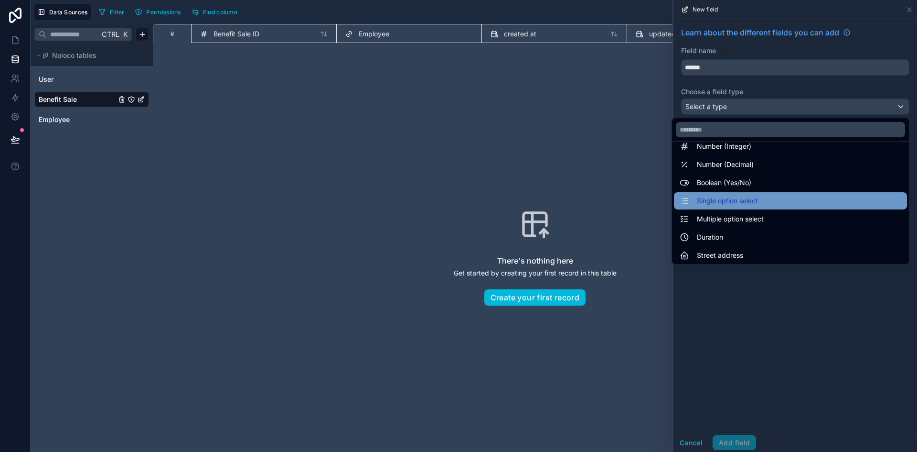
click at [766, 205] on div "Single option select" at bounding box center [791, 200] width 222 height 11
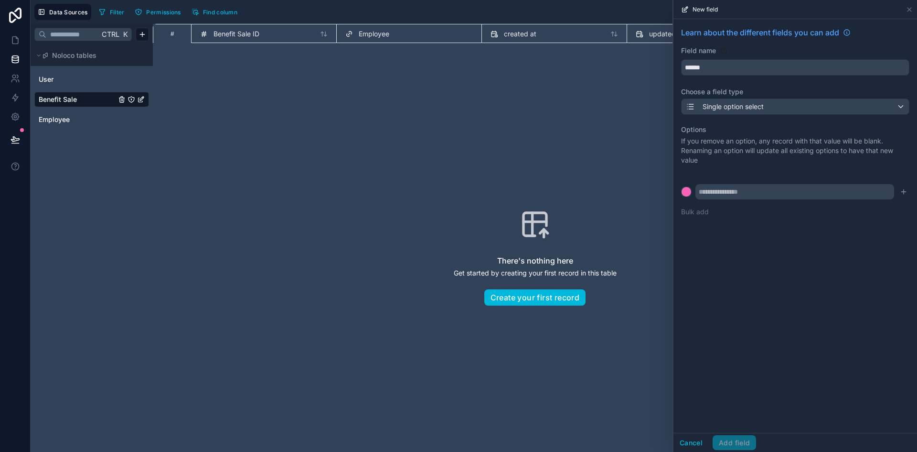
click at [782, 234] on div "Learn about the different fields you can add Field name ****** Choose a field t…" at bounding box center [796, 225] width 244 height 413
click at [768, 191] on input "text" at bounding box center [795, 191] width 199 height 15
type input "****"
click at [681, 186] on button at bounding box center [686, 191] width 11 height 11
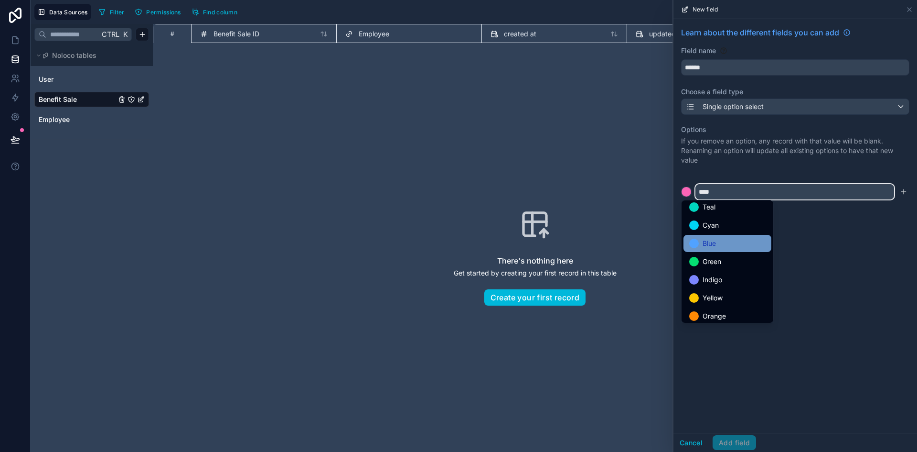
scroll to position [80, 0]
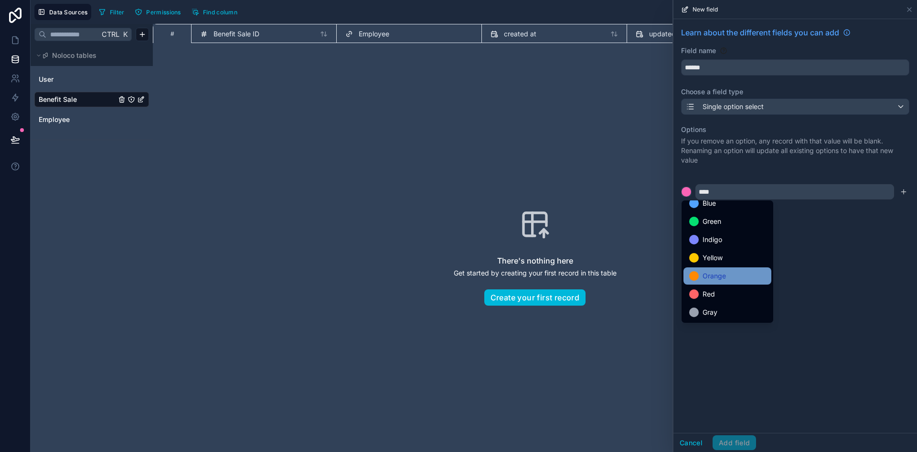
click at [727, 276] on div "Orange" at bounding box center [728, 275] width 76 height 11
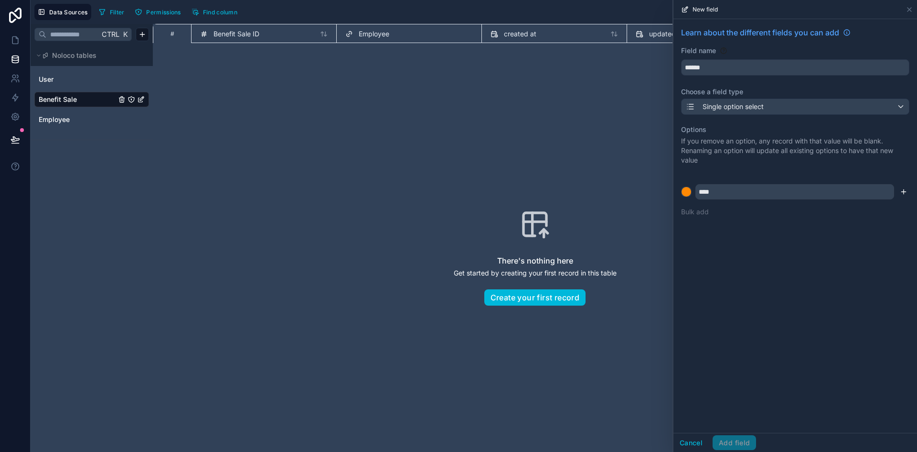
click at [903, 192] on icon "submit" at bounding box center [904, 192] width 4 height 0
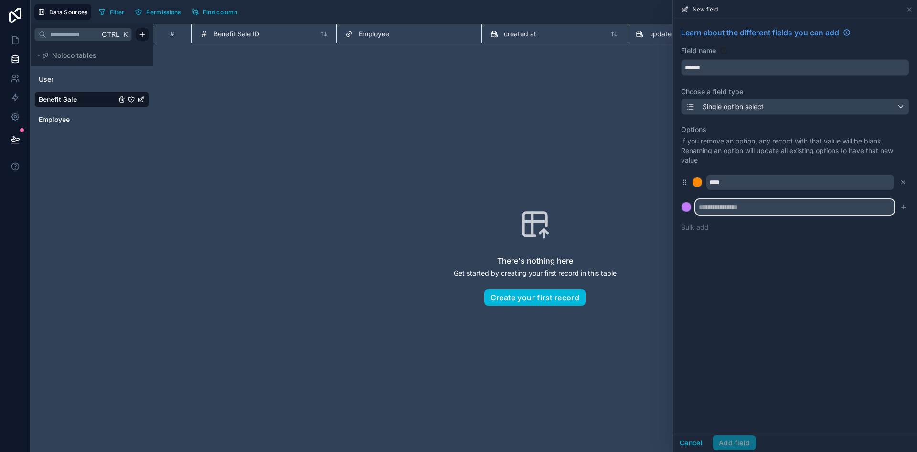
drag, startPoint x: 726, startPoint y: 208, endPoint x: 733, endPoint y: 211, distance: 7.7
click at [726, 208] on input "text" at bounding box center [795, 206] width 199 height 15
type input "******"
click at [683, 204] on div at bounding box center [687, 207] width 10 height 10
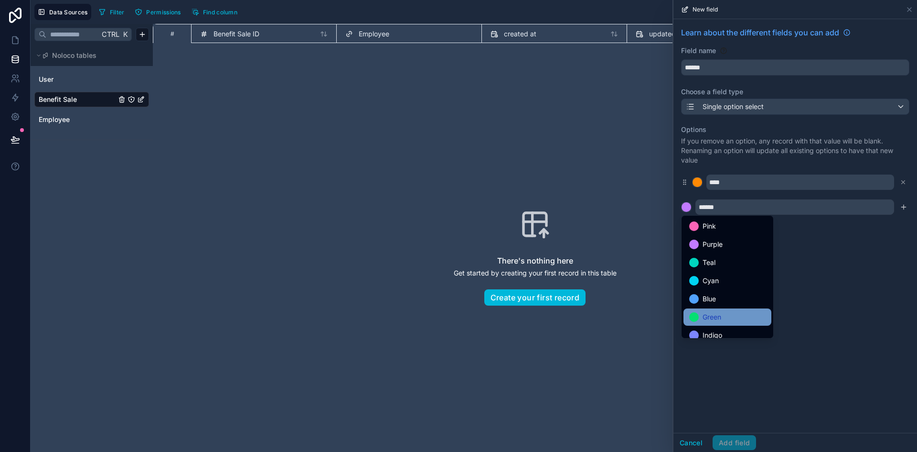
click at [720, 315] on span "Green" at bounding box center [712, 316] width 19 height 11
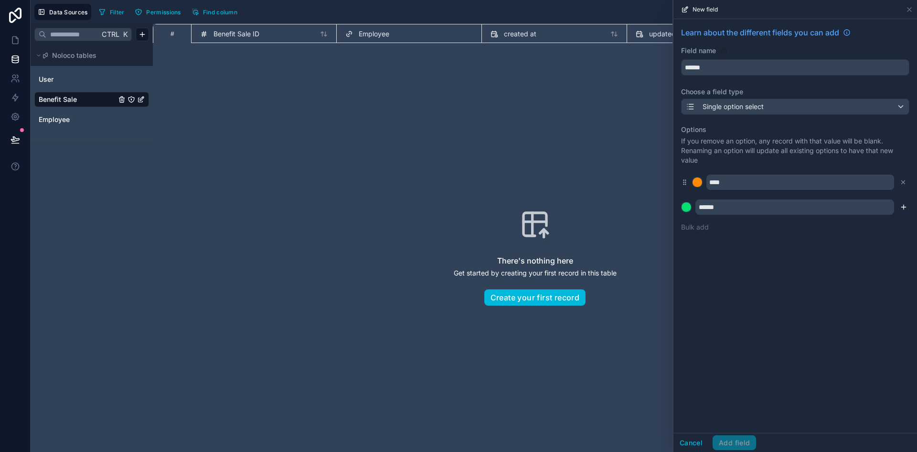
click at [904, 205] on icon "submit" at bounding box center [904, 207] width 0 height 4
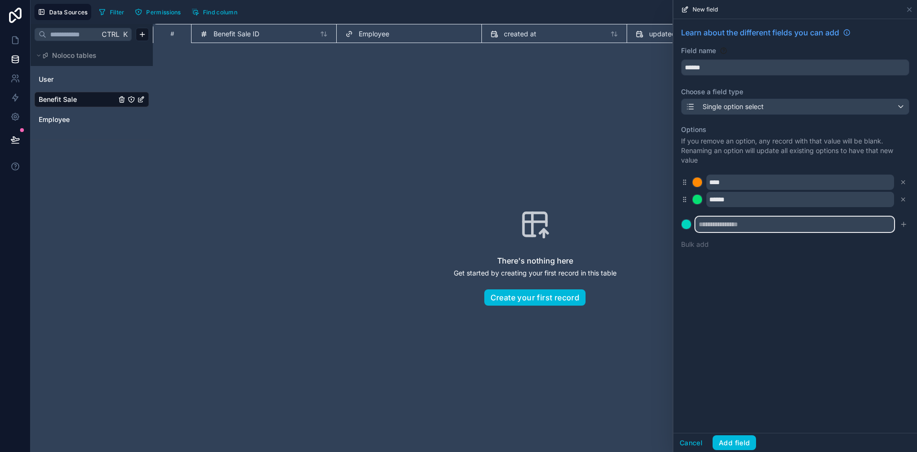
click at [736, 226] on input "text" at bounding box center [795, 223] width 199 height 15
type input "*********"
click at [691, 224] on div at bounding box center [687, 224] width 10 height 10
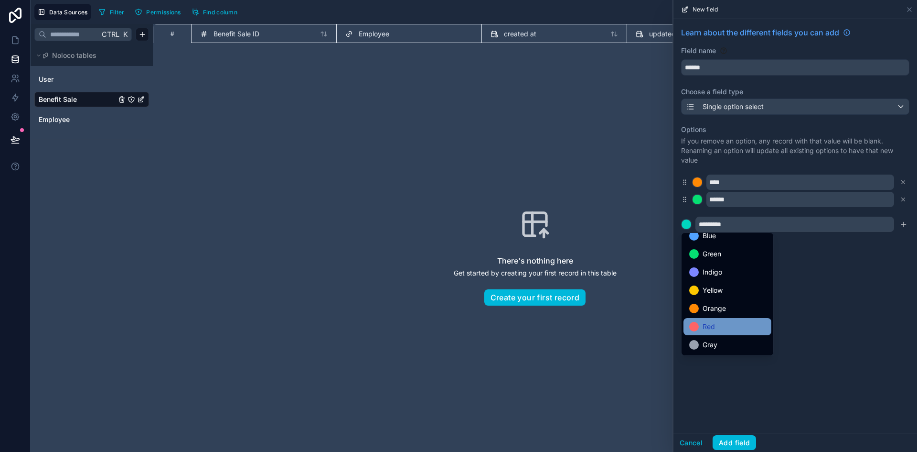
click at [724, 324] on div "Red" at bounding box center [728, 326] width 76 height 11
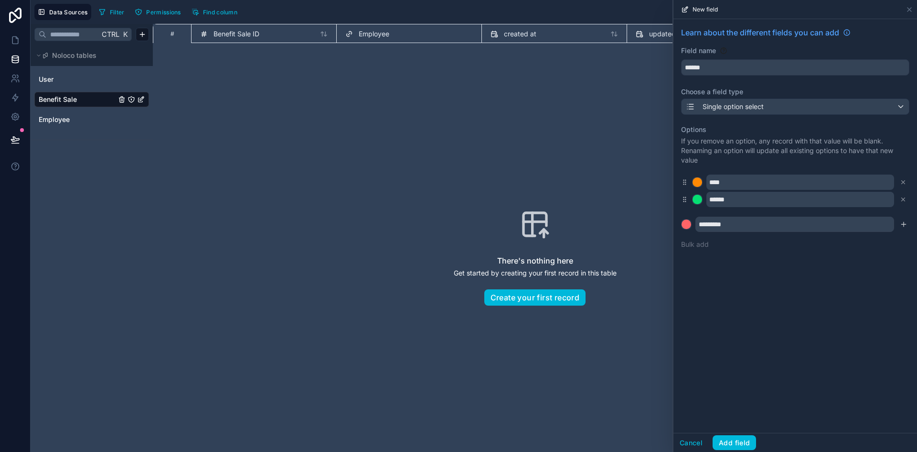
click at [835, 293] on div "Learn about the different fields you can add Field name ****** Choose a field t…" at bounding box center [796, 225] width 244 height 413
click at [906, 224] on icon "submit" at bounding box center [904, 224] width 4 height 0
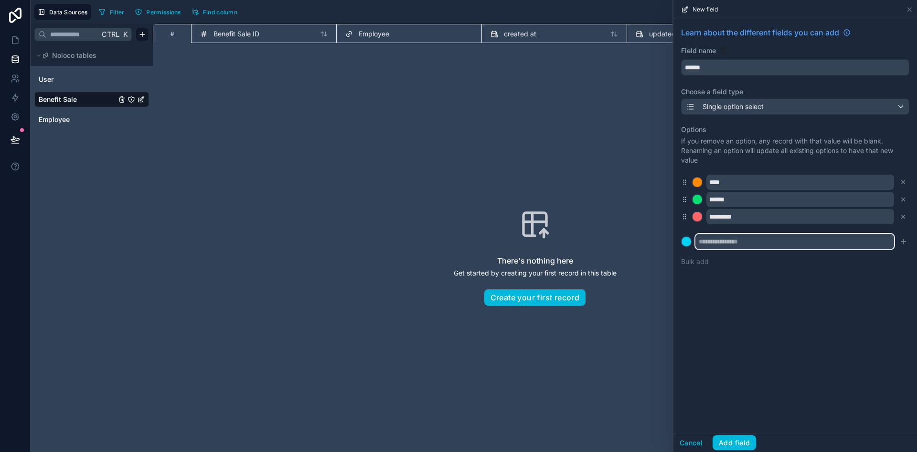
click at [731, 237] on input "text" at bounding box center [795, 241] width 199 height 15
type input "**********"
click at [683, 242] on div at bounding box center [687, 242] width 10 height 10
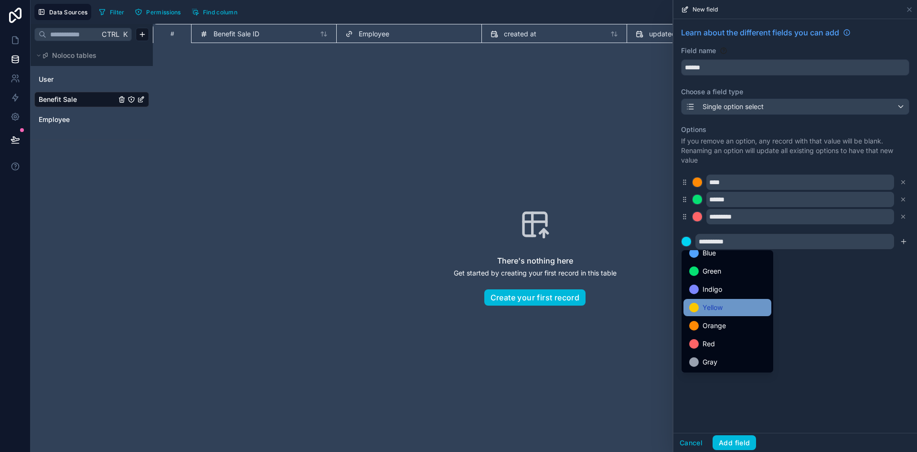
click at [720, 308] on span "Yellow" at bounding box center [713, 307] width 20 height 11
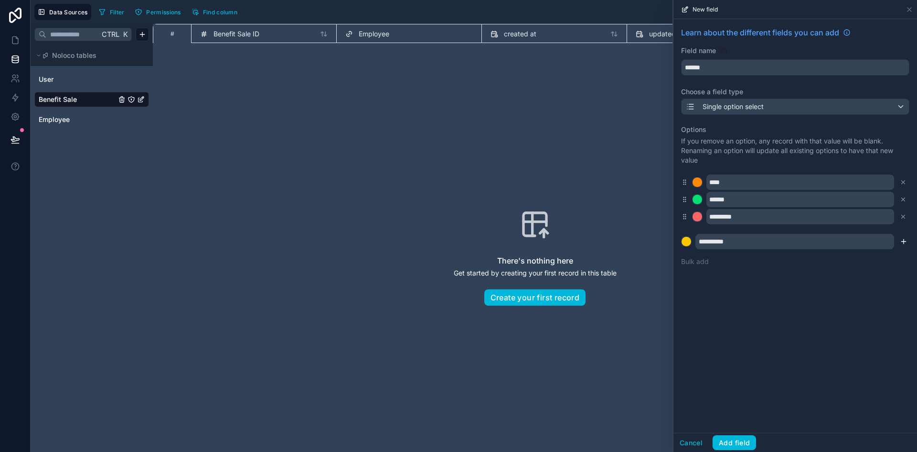
click at [904, 243] on icon "submit" at bounding box center [904, 241] width 0 height 4
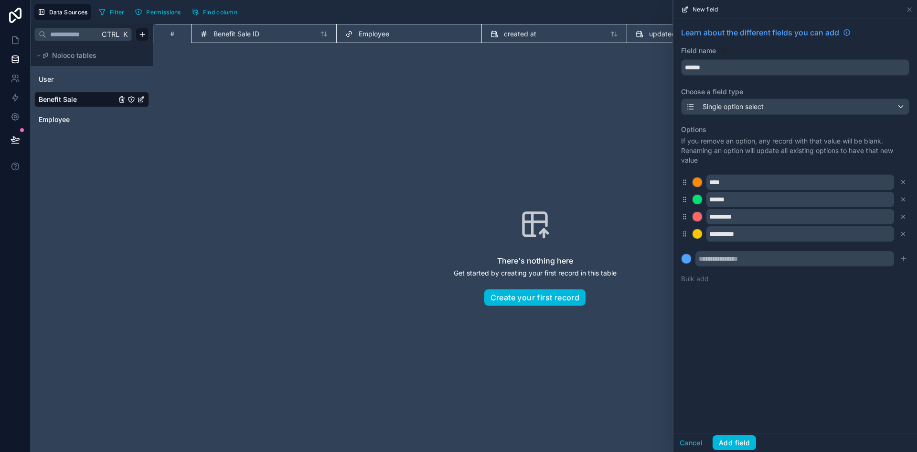
click at [817, 326] on div "**********" at bounding box center [796, 225] width 244 height 413
click at [689, 260] on div at bounding box center [687, 259] width 10 height 10
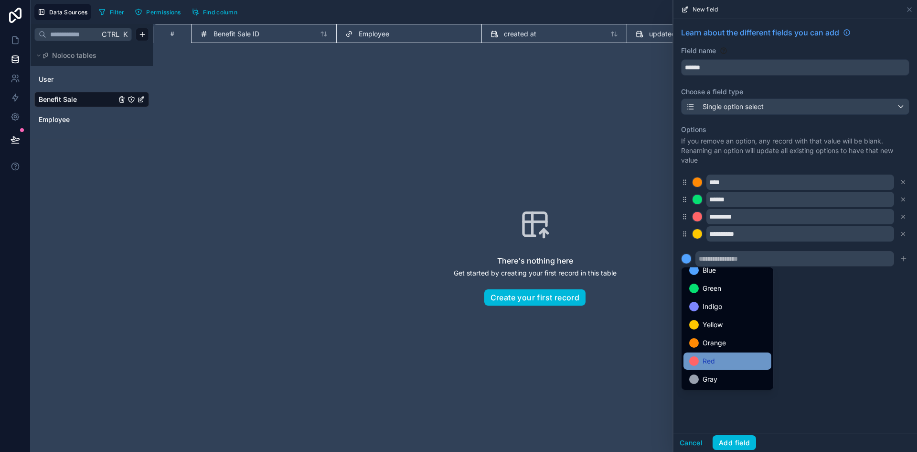
click at [741, 357] on div "Red" at bounding box center [728, 360] width 76 height 11
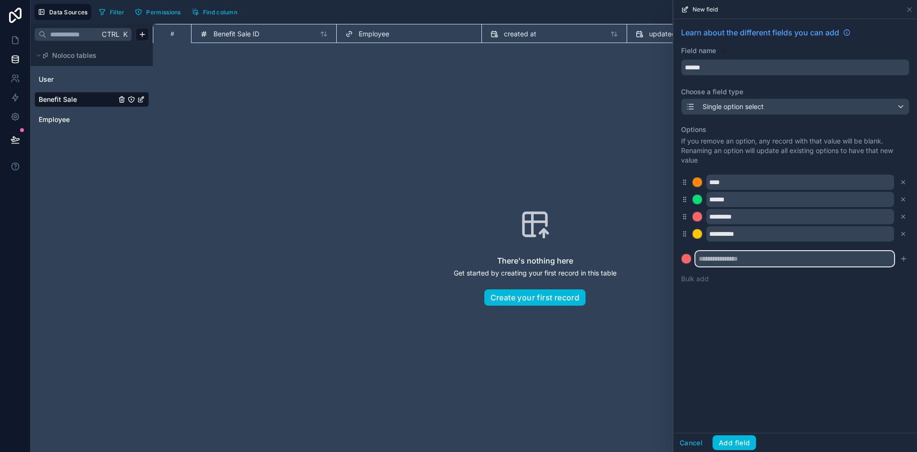
click at [756, 259] on input "text" at bounding box center [795, 258] width 199 height 15
type input "********"
click at [906, 258] on icon "submit" at bounding box center [904, 259] width 8 height 8
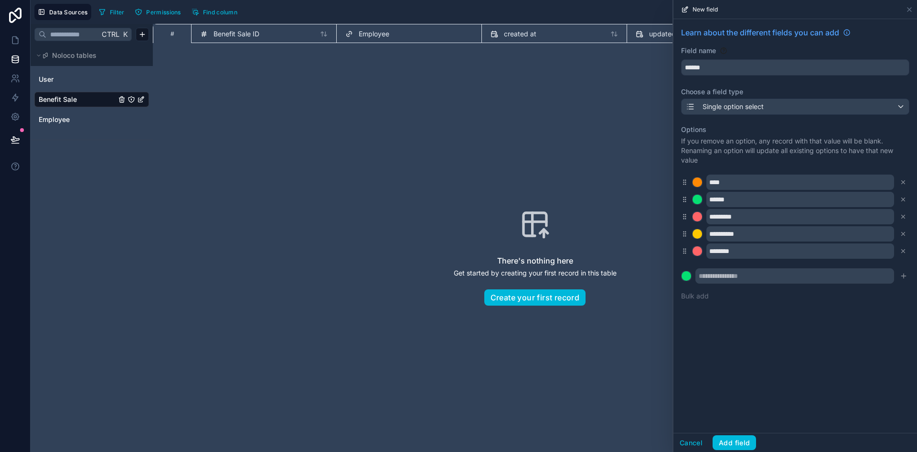
drag, startPoint x: 681, startPoint y: 232, endPoint x: 688, endPoint y: 201, distance: 31.4
click at [688, 201] on div "**********" at bounding box center [796, 166] width 244 height 295
click at [771, 356] on div "**********" at bounding box center [796, 225] width 244 height 413
click at [740, 443] on button "Add field" at bounding box center [734, 442] width 43 height 15
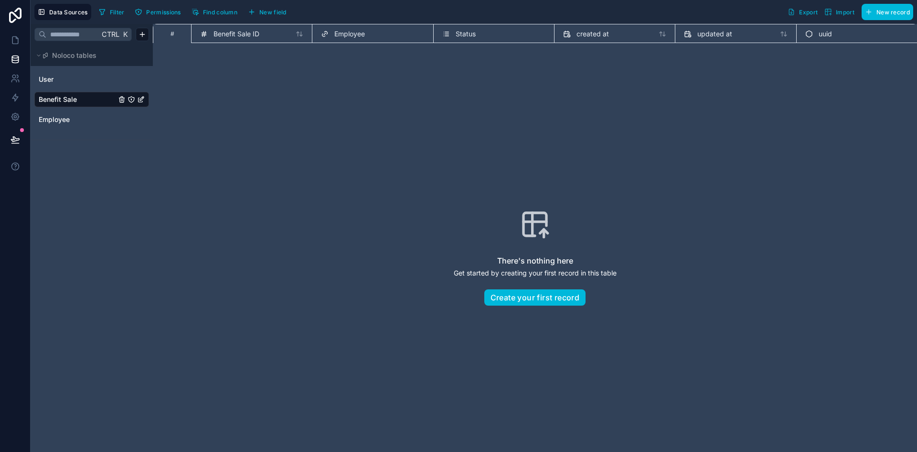
click at [339, 209] on div "There's nothing here Get started by creating your first record in this table Cr…" at bounding box center [534, 257] width 703 height 367
click at [285, 17] on button "New field" at bounding box center [267, 12] width 45 height 14
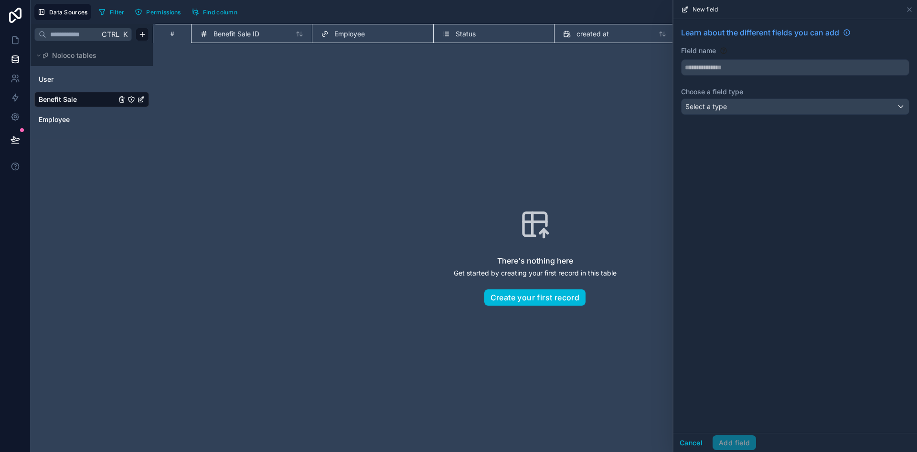
click at [381, 125] on div "There's nothing here Get started by creating your first record in this table Cr…" at bounding box center [534, 257] width 703 height 367
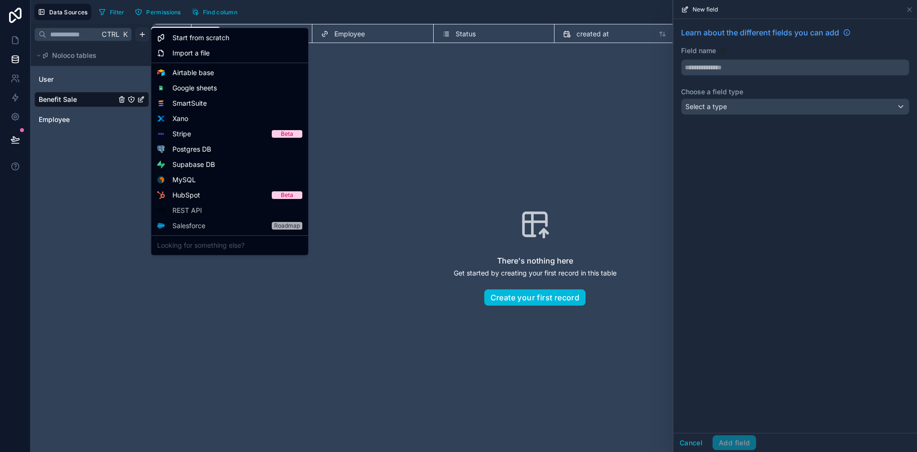
click at [146, 32] on html "Data Sources Filter Permissions Find column Export Import New record Ctrl K Nol…" at bounding box center [458, 226] width 917 height 452
click at [246, 38] on div "Start from scratch" at bounding box center [229, 37] width 153 height 15
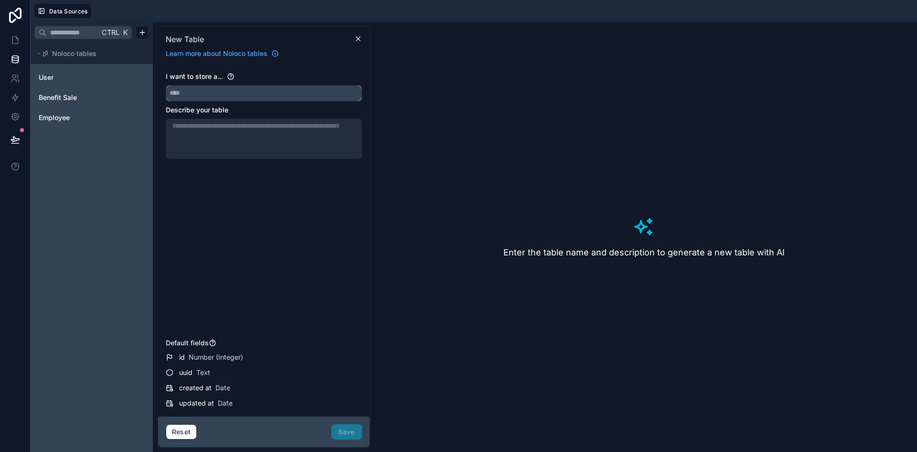
click at [302, 95] on input "text" at bounding box center [263, 93] width 195 height 15
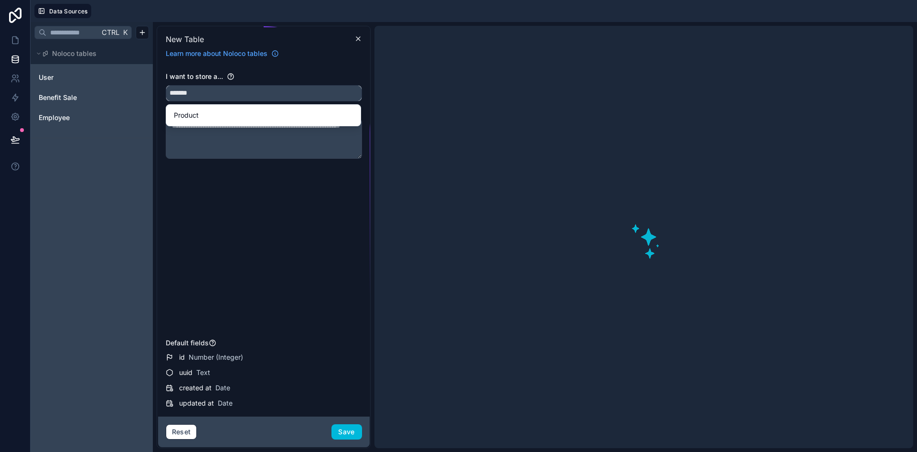
click at [170, 92] on input "*******" at bounding box center [263, 93] width 195 height 15
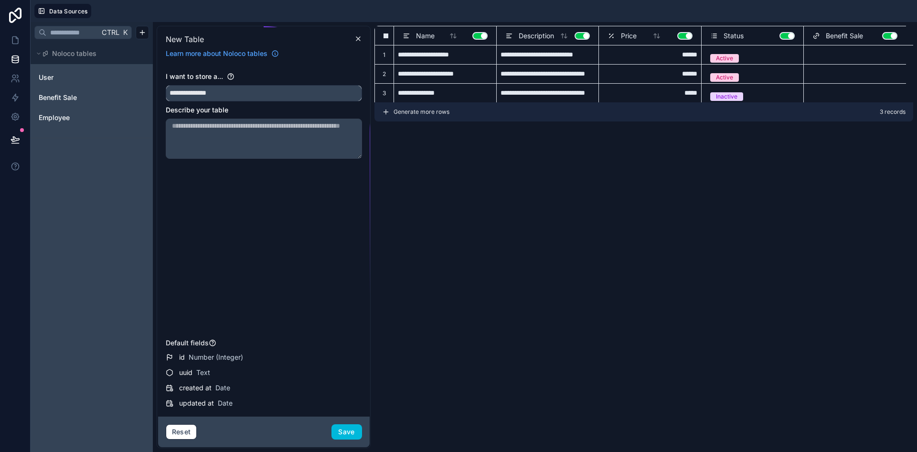
click at [166, 85] on button "**********" at bounding box center [264, 93] width 196 height 16
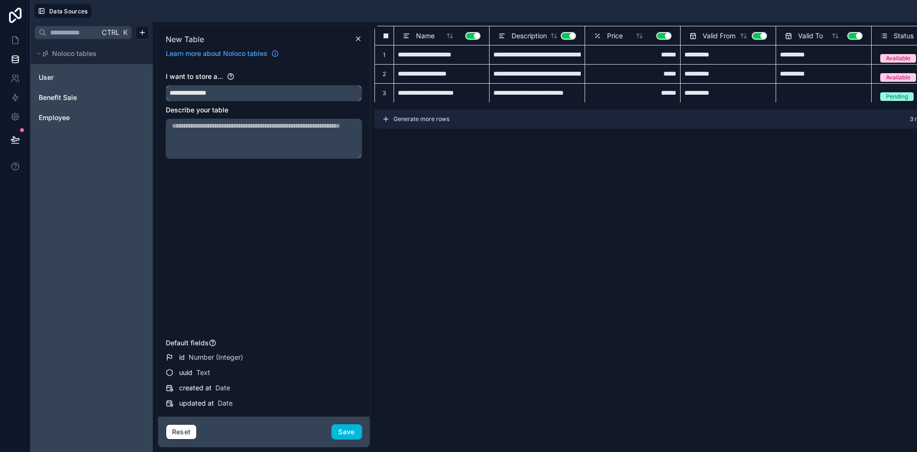
type input "**********"
click at [687, 36] on div "Valid From Use setting" at bounding box center [728, 35] width 87 height 11
click at [664, 34] on button "Use setting" at bounding box center [664, 36] width 15 height 8
click at [756, 41] on div "Valid From Use setting" at bounding box center [729, 35] width 78 height 11
click at [853, 38] on button "Use setting" at bounding box center [855, 36] width 15 height 8
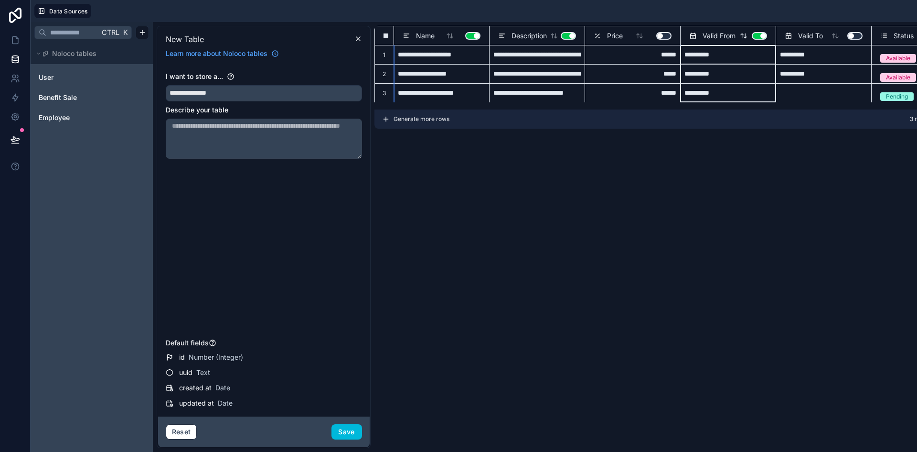
click at [761, 37] on button "Use setting" at bounding box center [759, 36] width 15 height 8
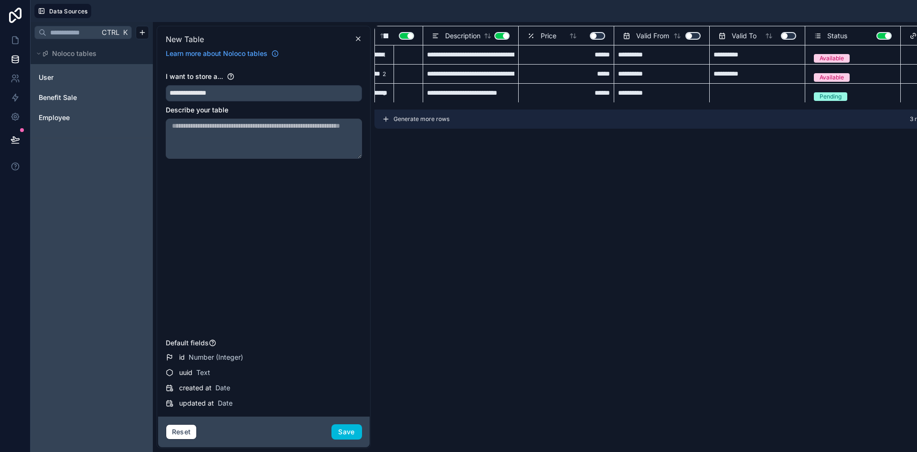
scroll to position [0, 119]
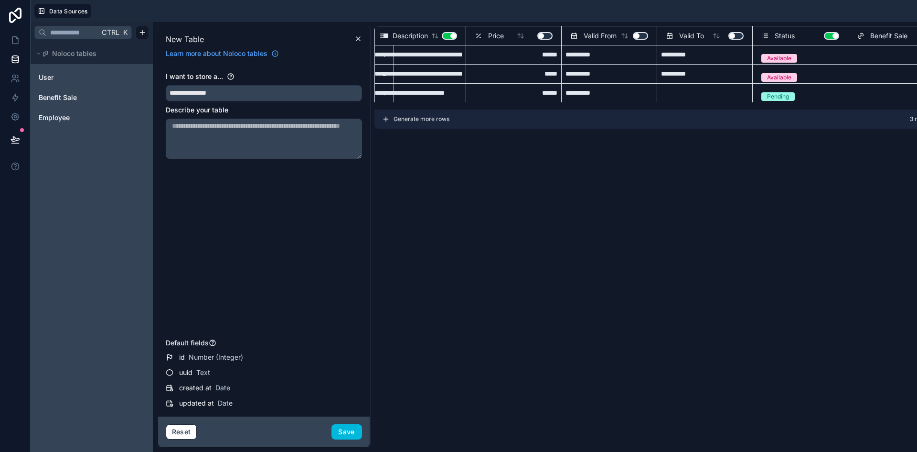
click at [348, 425] on button "Save" at bounding box center [347, 431] width 31 height 15
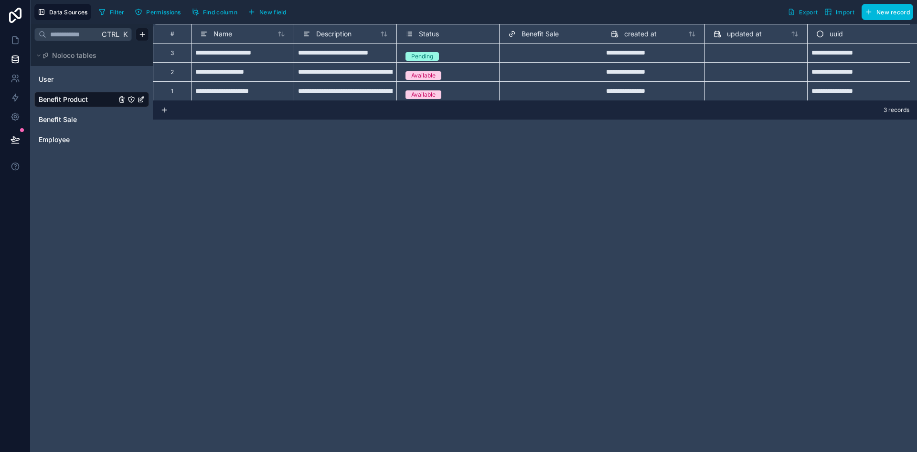
click at [254, 57] on div "**********" at bounding box center [242, 52] width 103 height 19
click at [353, 54] on div "**********" at bounding box center [345, 52] width 103 height 19
click at [248, 76] on div "**********" at bounding box center [242, 71] width 103 height 19
click at [258, 91] on div "**********" at bounding box center [242, 90] width 103 height 19
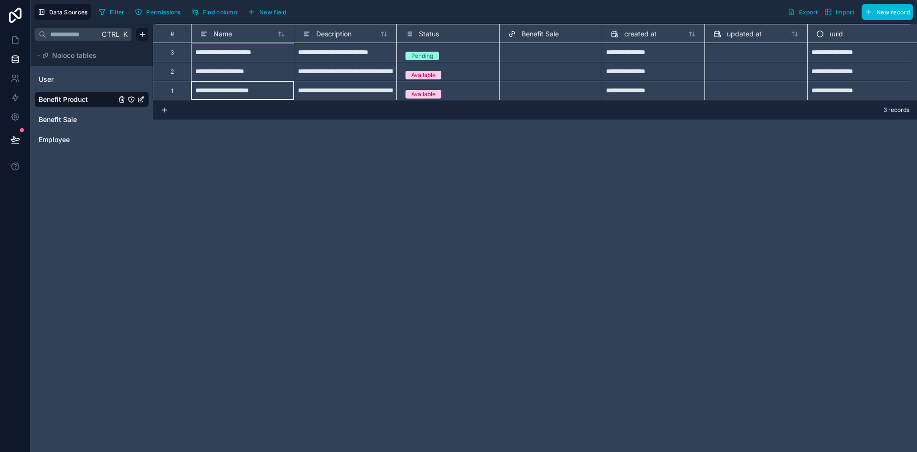
drag, startPoint x: 248, startPoint y: 53, endPoint x: 257, endPoint y: 64, distance: 13.3
click at [250, 54] on div "**********" at bounding box center [242, 52] width 103 height 19
click at [237, 59] on div "**********" at bounding box center [242, 52] width 103 height 19
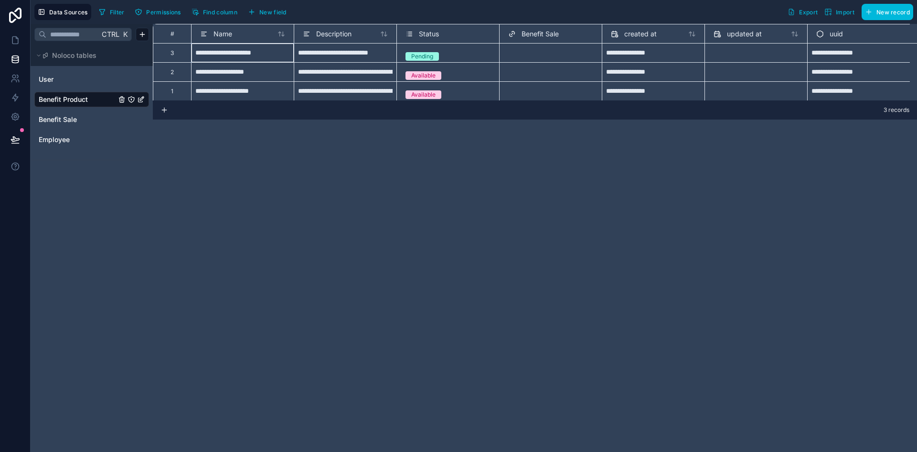
click at [237, 59] on div "**********" at bounding box center [242, 52] width 103 height 19
click at [235, 54] on input "**********" at bounding box center [242, 52] width 95 height 11
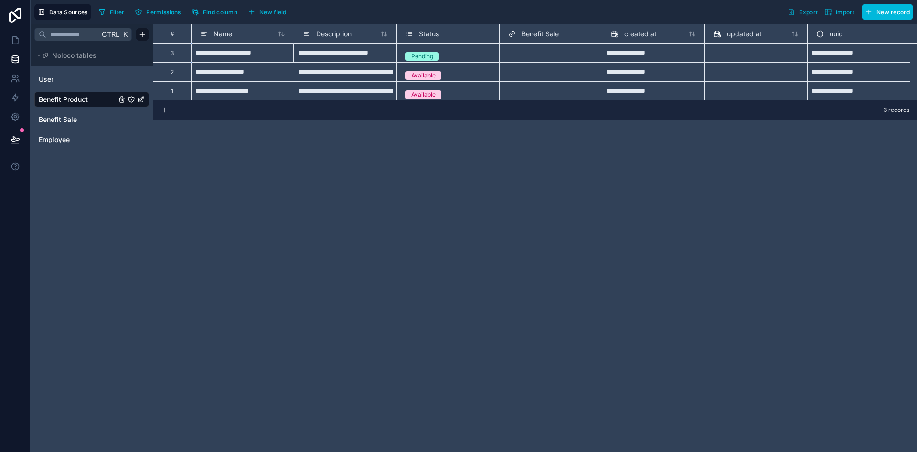
click at [235, 54] on input "**********" at bounding box center [242, 52] width 95 height 11
type input "****"
click at [205, 70] on div "**********" at bounding box center [242, 71] width 103 height 19
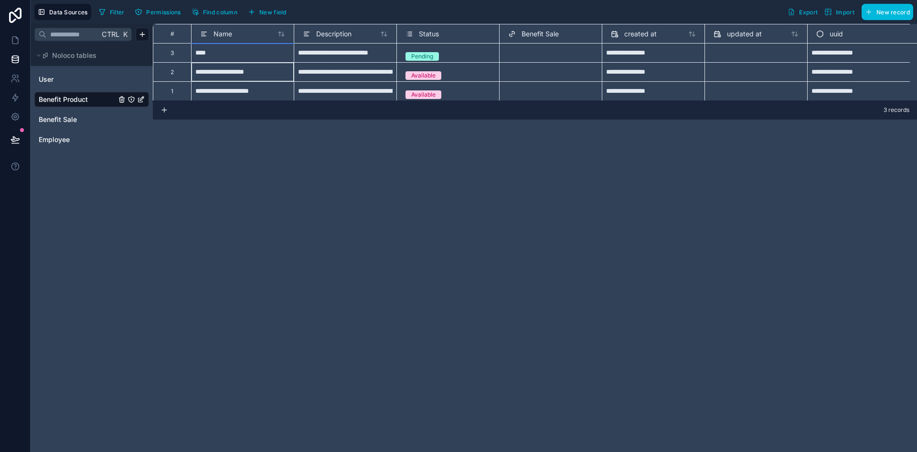
click at [205, 70] on div "**********" at bounding box center [242, 71] width 103 height 19
click at [205, 70] on input "**********" at bounding box center [242, 71] width 95 height 11
type input "**********"
click at [243, 87] on div "**********" at bounding box center [242, 90] width 103 height 19
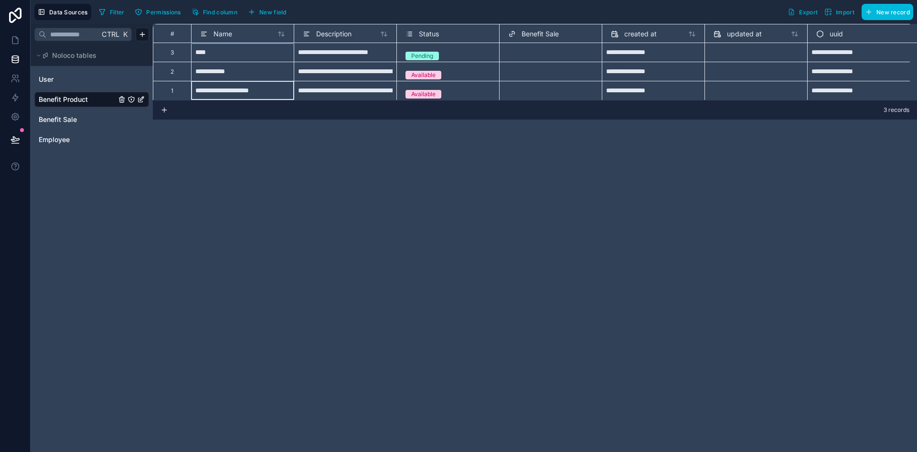
click at [243, 87] on div "**********" at bounding box center [242, 90] width 103 height 19
click at [243, 87] on input "**********" at bounding box center [242, 90] width 95 height 11
type input "***"
click at [370, 54] on div "**********" at bounding box center [345, 52] width 103 height 19
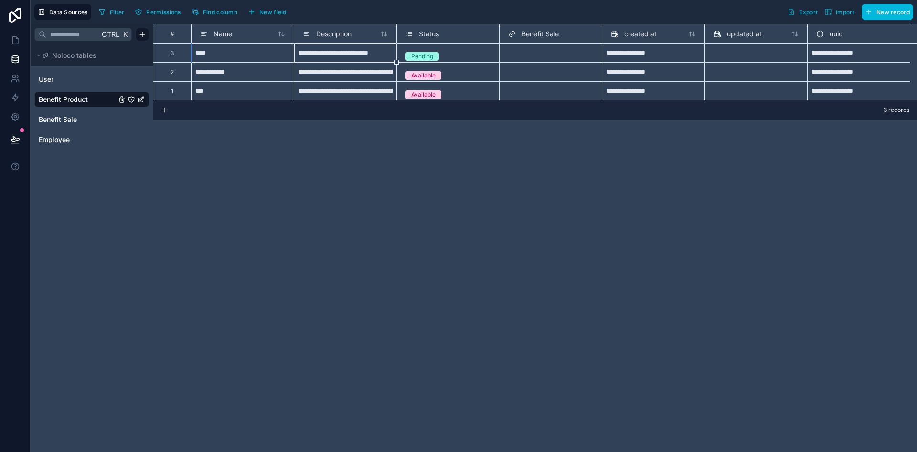
click at [324, 57] on div "**********" at bounding box center [345, 52] width 103 height 19
click at [324, 57] on input "**********" at bounding box center [345, 52] width 95 height 11
click at [325, 56] on input "**********" at bounding box center [345, 52] width 95 height 11
click at [327, 56] on input "**********" at bounding box center [345, 52] width 95 height 11
type input "**********"
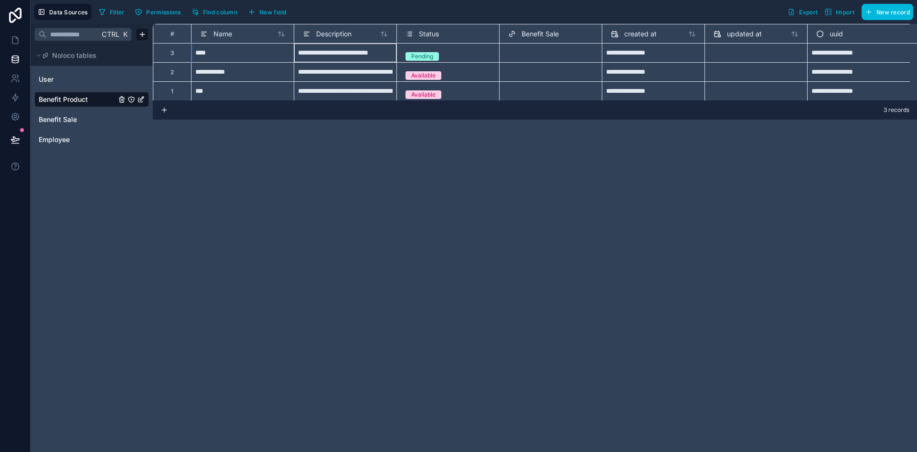
click at [343, 73] on div "**********" at bounding box center [345, 71] width 103 height 19
click at [370, 61] on div "**********" at bounding box center [345, 52] width 103 height 19
click at [366, 75] on div "**********" at bounding box center [345, 71] width 103 height 19
click at [371, 98] on div "**********" at bounding box center [345, 90] width 103 height 19
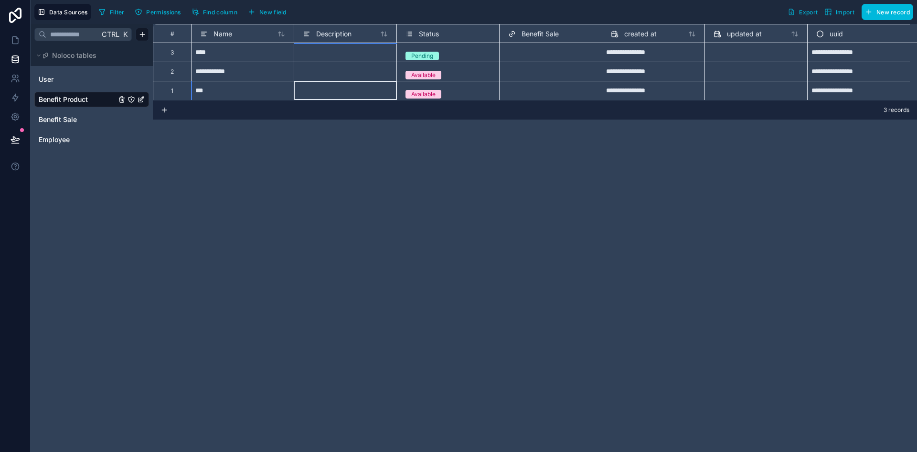
click at [464, 61] on div "Pending" at bounding box center [448, 56] width 95 height 18
click at [442, 55] on div "Pending" at bounding box center [448, 56] width 95 height 11
click at [442, 37] on div "Status" at bounding box center [448, 33] width 85 height 11
click at [435, 33] on span "Status" at bounding box center [429, 34] width 20 height 10
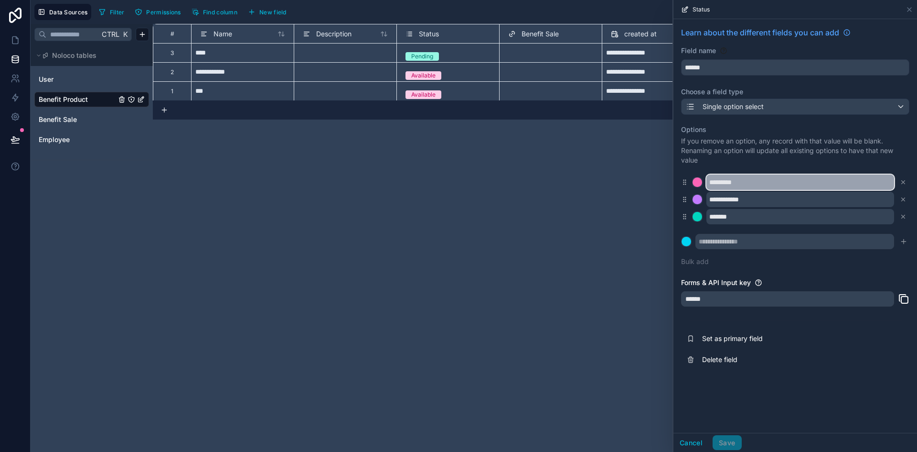
click at [805, 183] on input "*********" at bounding box center [801, 181] width 188 height 15
click at [762, 183] on input "*********" at bounding box center [801, 181] width 188 height 15
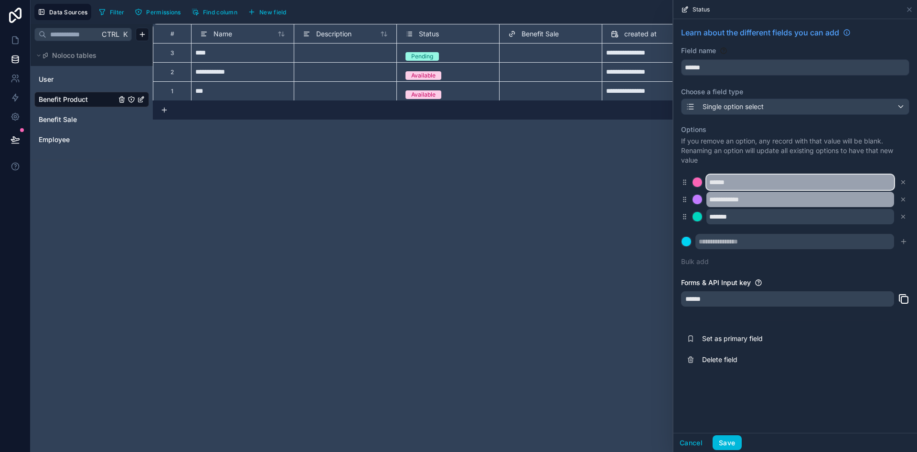
type input "******"
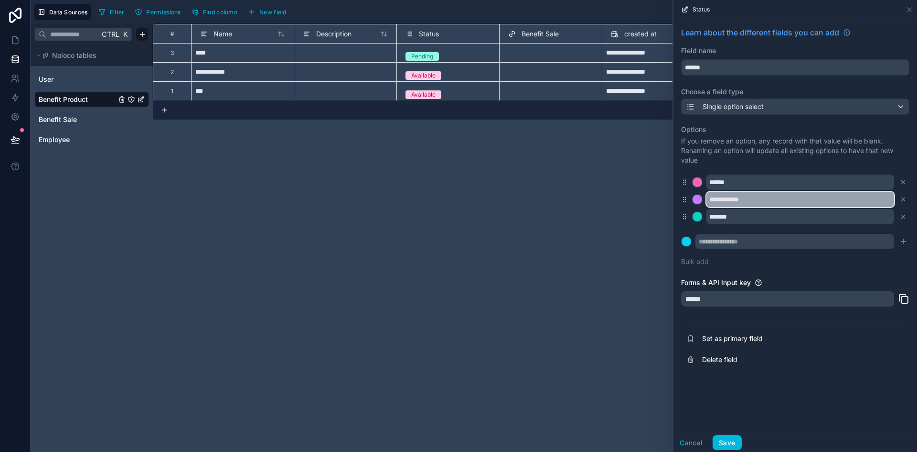
click at [769, 199] on input "**********" at bounding box center [801, 199] width 188 height 15
type input "**********"
click at [694, 198] on div at bounding box center [698, 199] width 10 height 10
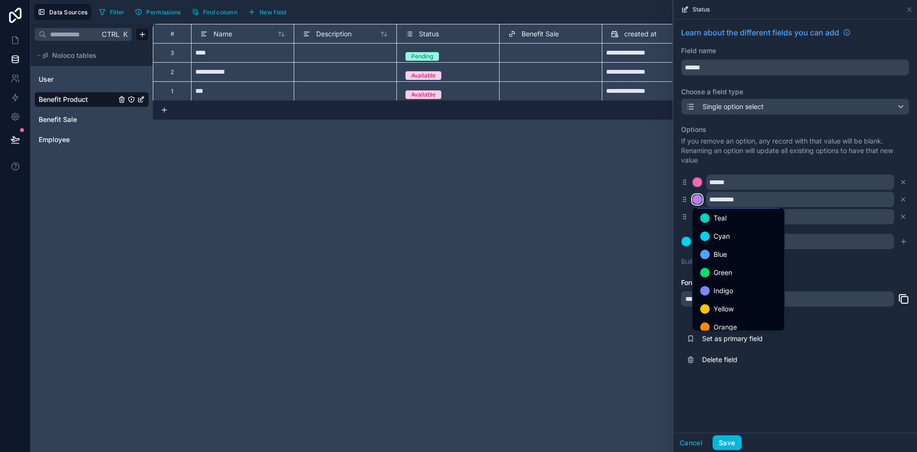
scroll to position [80, 0]
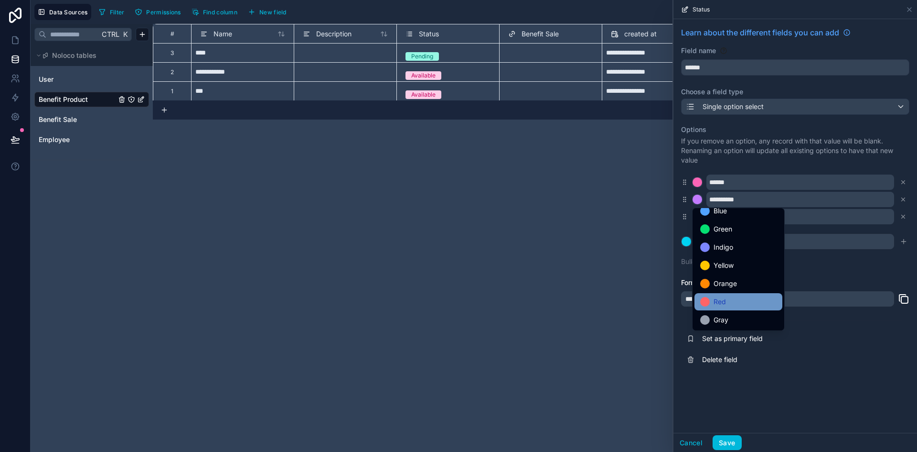
click at [730, 294] on div "Red" at bounding box center [739, 301] width 88 height 17
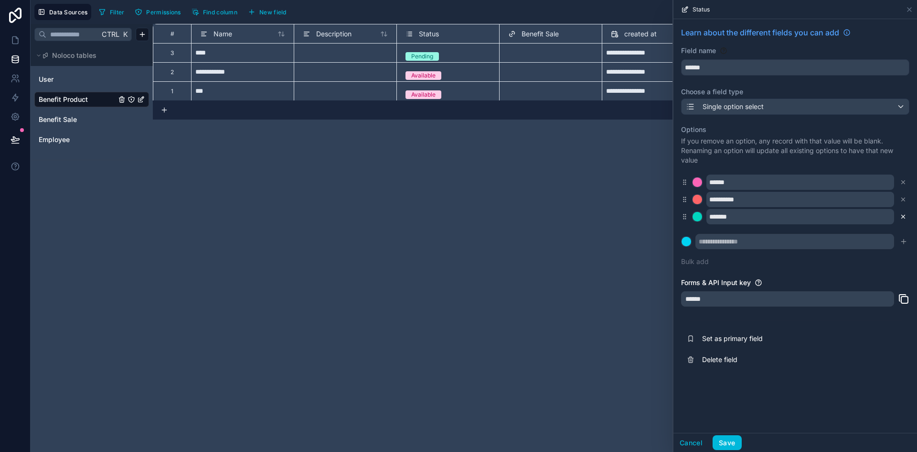
click at [906, 215] on icon at bounding box center [903, 216] width 7 height 7
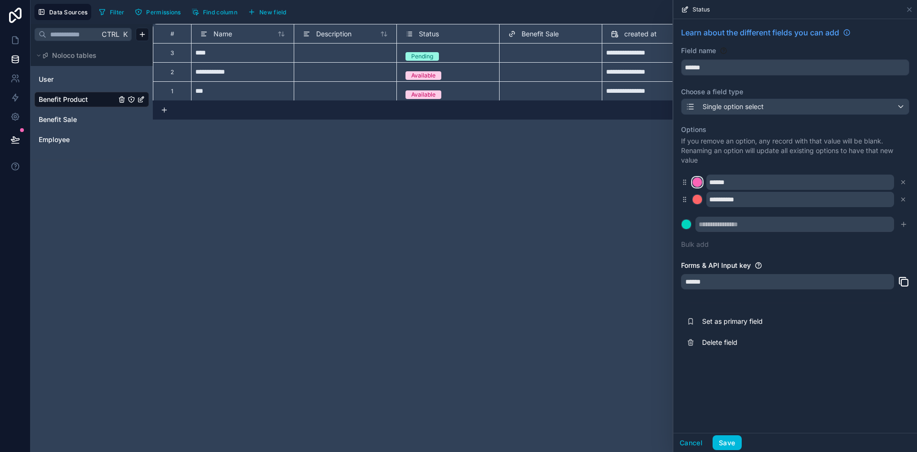
click at [700, 178] on div at bounding box center [698, 182] width 10 height 10
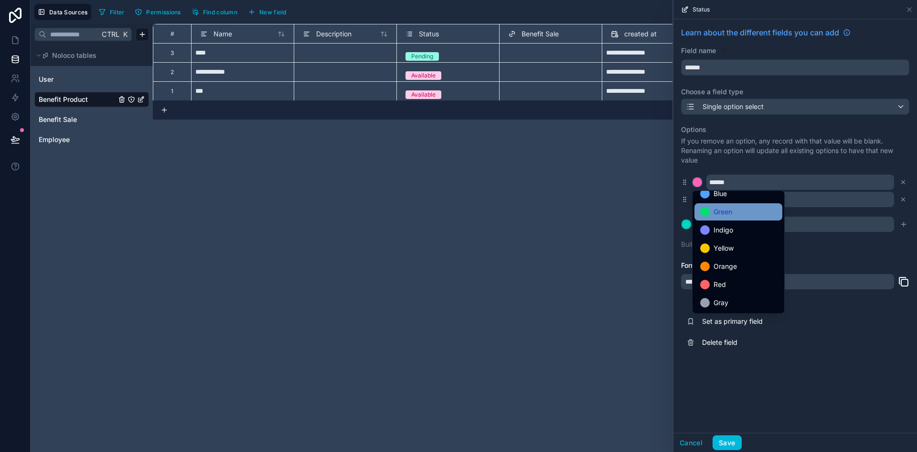
click at [736, 205] on div "Green" at bounding box center [739, 211] width 88 height 17
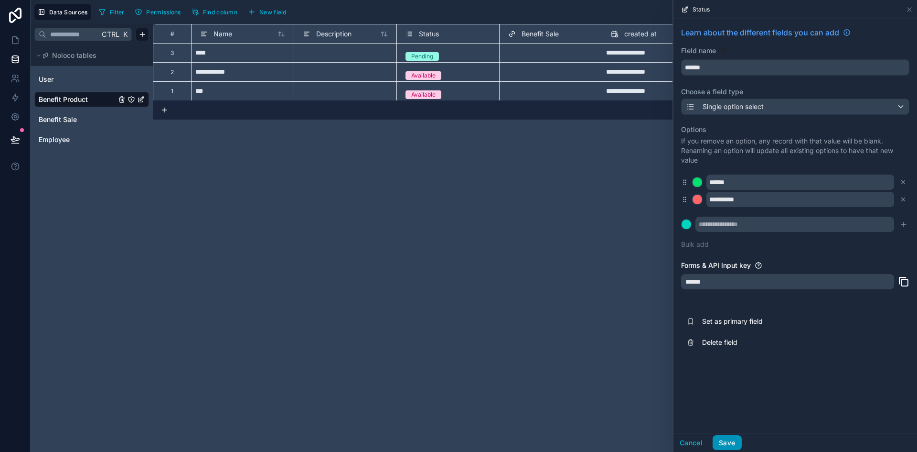
click at [733, 444] on button "Save" at bounding box center [727, 442] width 29 height 15
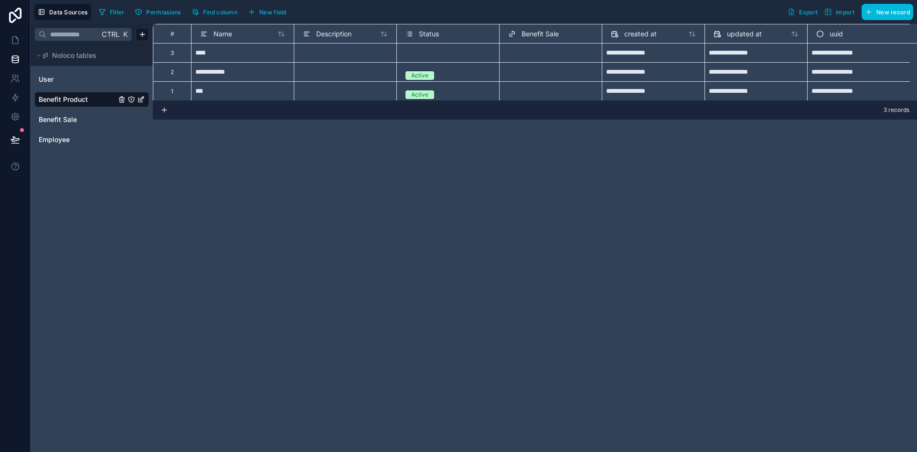
click at [274, 9] on span "New field" at bounding box center [272, 12] width 27 height 7
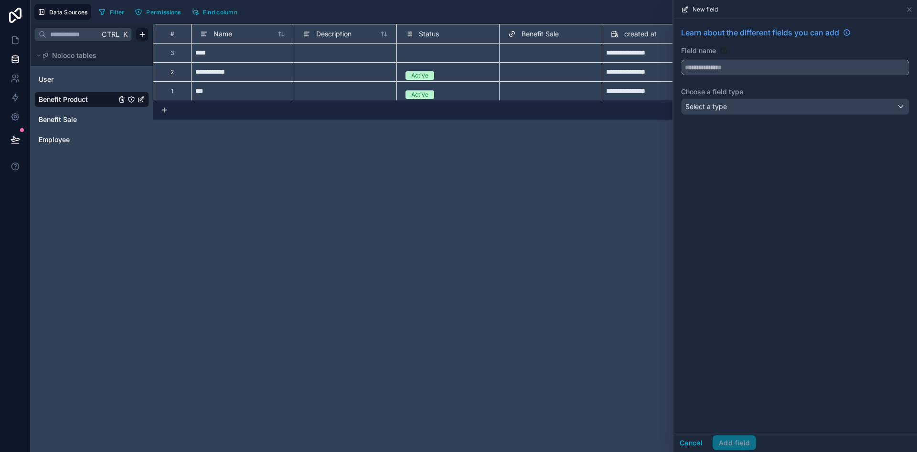
click at [772, 63] on input "text" at bounding box center [795, 67] width 227 height 15
type input "*******"
click at [766, 107] on div "Select a type" at bounding box center [795, 106] width 227 height 15
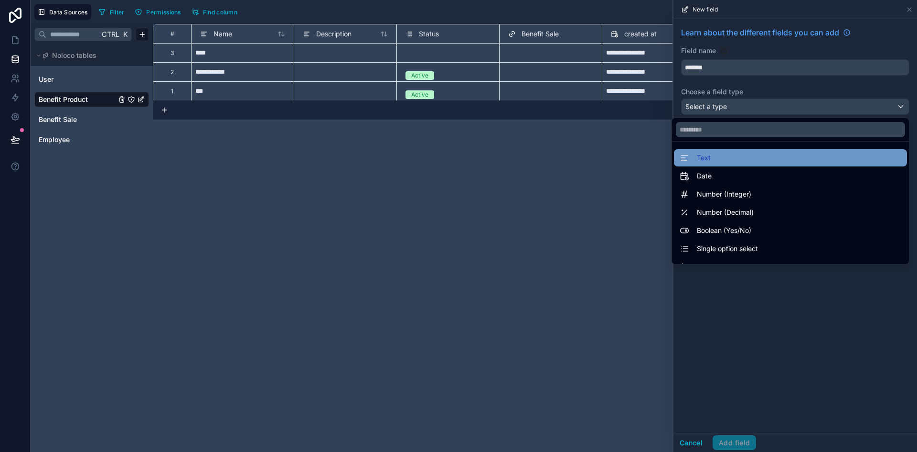
click at [733, 158] on div "Text" at bounding box center [791, 157] width 222 height 11
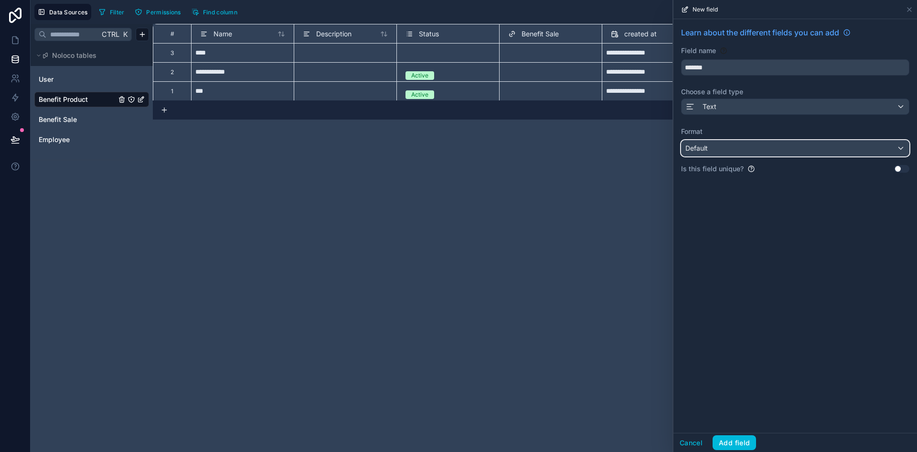
click at [738, 145] on div "Default" at bounding box center [795, 147] width 227 height 15
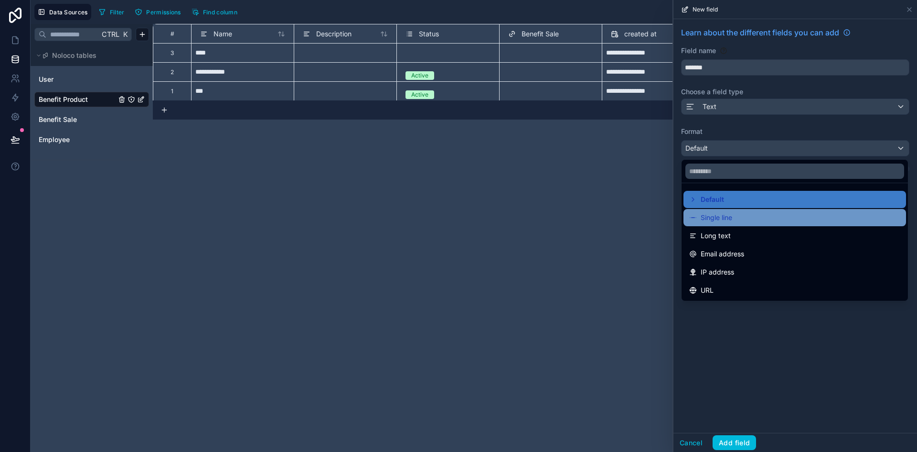
click at [759, 214] on div "Single line" at bounding box center [795, 217] width 211 height 11
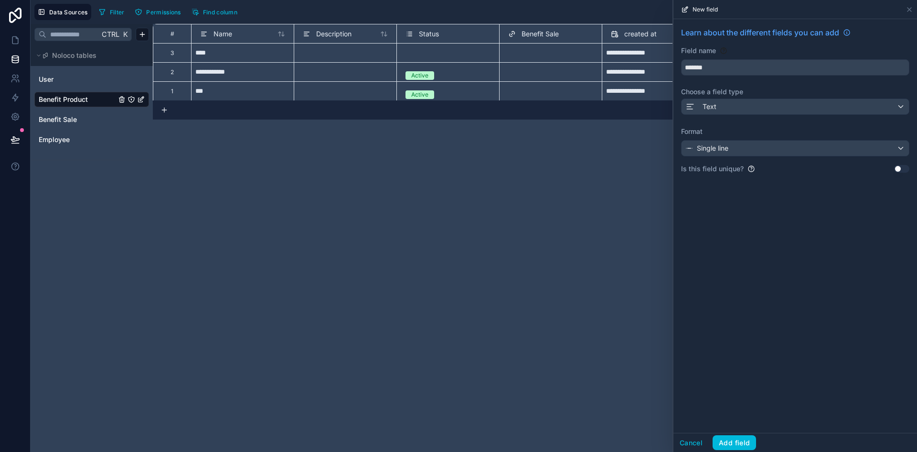
click at [738, 440] on button "Add field" at bounding box center [734, 442] width 43 height 15
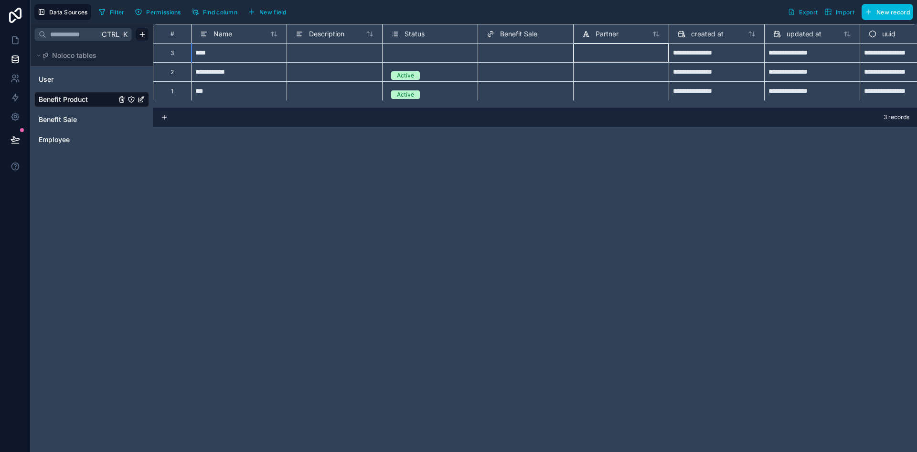
click at [627, 56] on div at bounding box center [621, 52] width 96 height 19
click at [631, 55] on div at bounding box center [621, 52] width 96 height 19
click at [631, 55] on input at bounding box center [621, 52] width 87 height 11
type input "******"
click at [643, 75] on div at bounding box center [621, 71] width 96 height 19
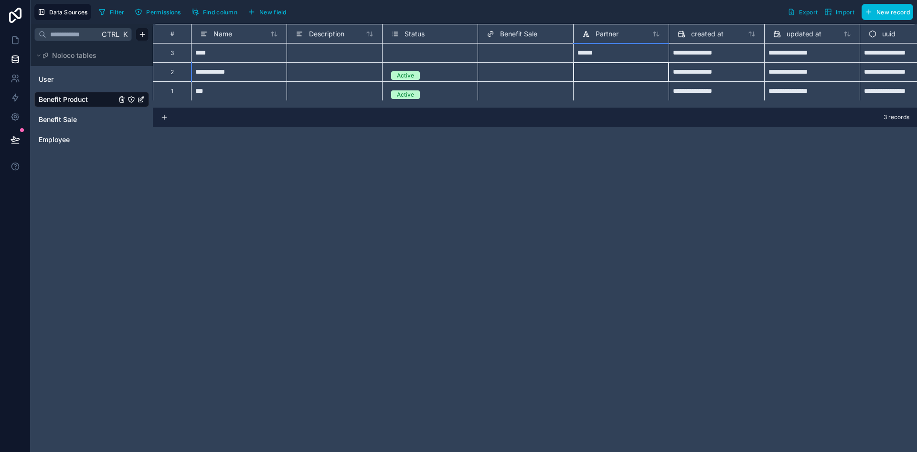
click at [643, 75] on div at bounding box center [621, 71] width 96 height 19
type input "****"
click at [638, 89] on div at bounding box center [621, 90] width 96 height 19
click at [648, 94] on div at bounding box center [621, 90] width 96 height 19
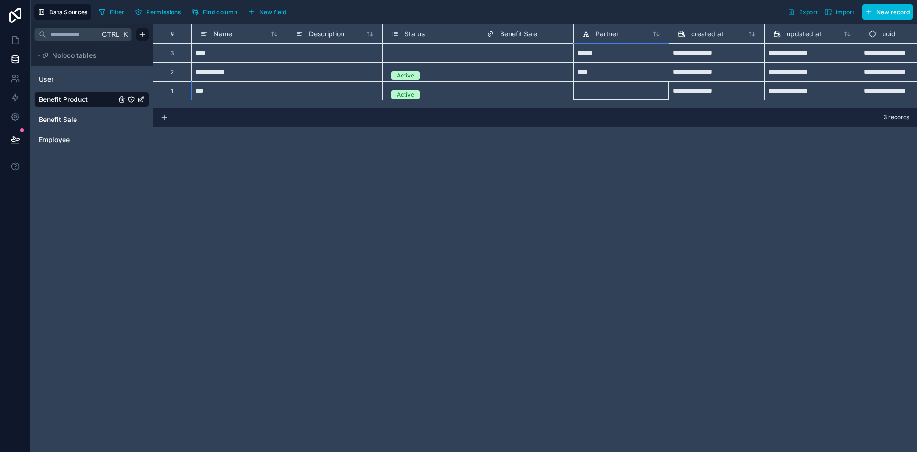
click at [641, 94] on div at bounding box center [621, 90] width 96 height 19
click at [590, 94] on input "**********" at bounding box center [621, 91] width 87 height 11
drag, startPoint x: 584, startPoint y: 91, endPoint x: 592, endPoint y: 91, distance: 7.2
click at [587, 91] on input "**********" at bounding box center [621, 91] width 87 height 11
type input "**********"
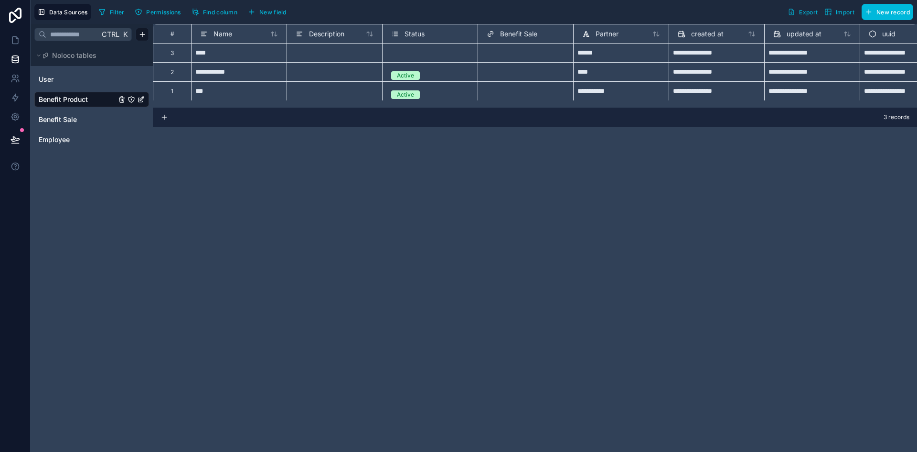
click at [665, 149] on div "**********" at bounding box center [535, 238] width 765 height 428
click at [412, 54] on div "Select a Status" at bounding box center [411, 57] width 41 height 8
click at [420, 57] on div "Select a Status" at bounding box center [411, 57] width 41 height 8
click at [420, 105] on div "Active" at bounding box center [430, 99] width 87 height 19
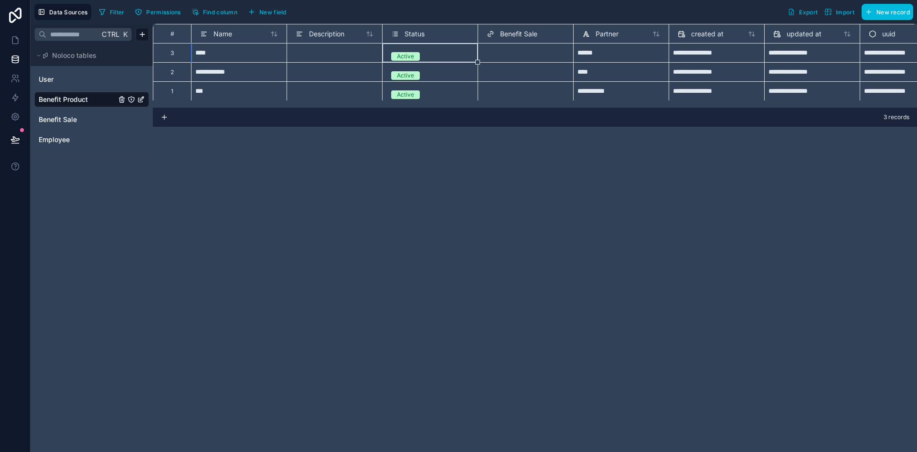
click at [398, 273] on div "**********" at bounding box center [535, 238] width 765 height 428
click at [339, 189] on div "**********" at bounding box center [535, 238] width 765 height 428
click at [272, 278] on div "**********" at bounding box center [535, 238] width 765 height 428
click at [74, 120] on span "Benefit Sale" at bounding box center [58, 120] width 38 height 10
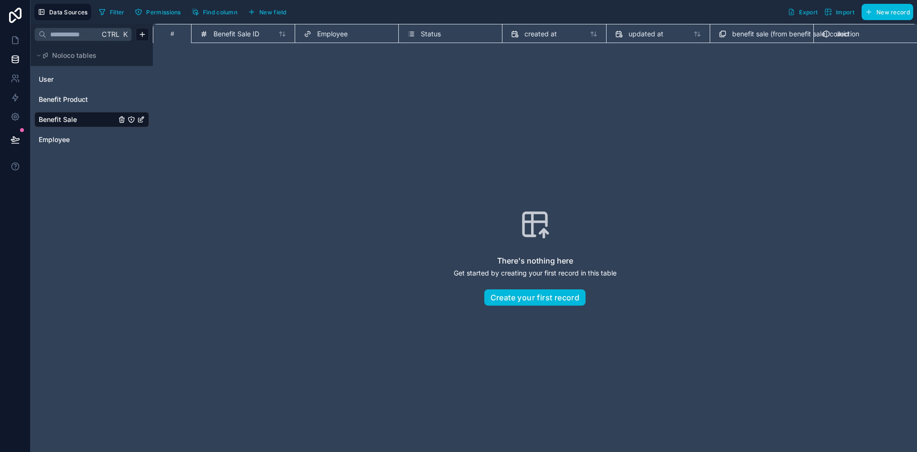
click at [272, 7] on button "New field" at bounding box center [267, 12] width 45 height 14
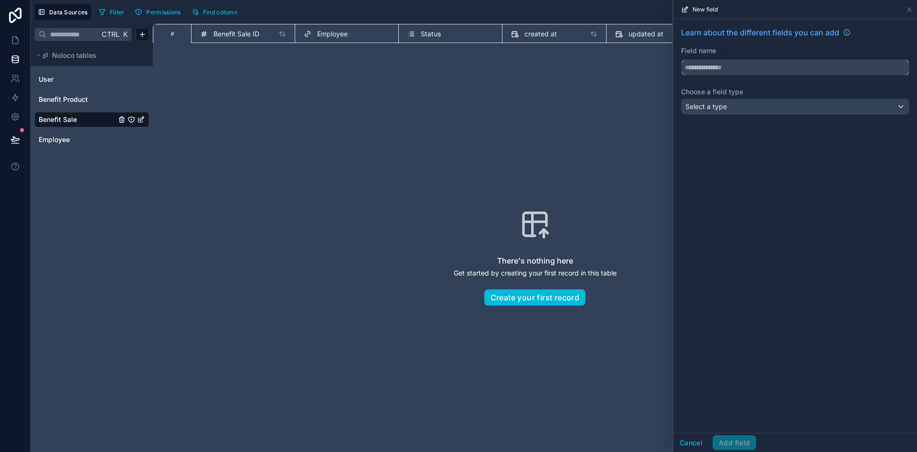
click at [691, 66] on input "text" at bounding box center [795, 67] width 227 height 15
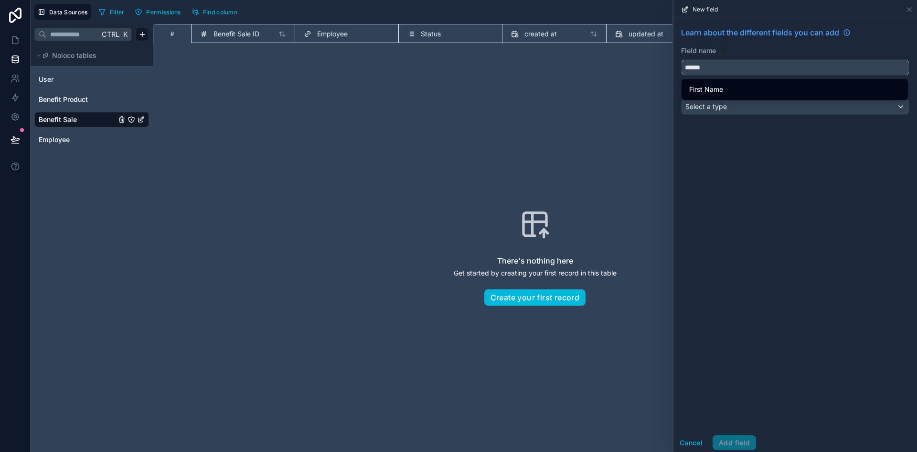
click at [681, 59] on button "*****" at bounding box center [795, 67] width 228 height 16
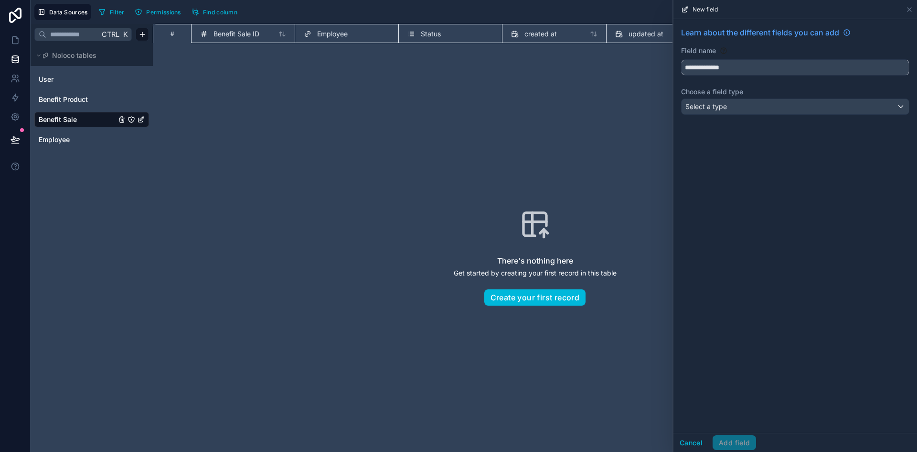
click at [681, 59] on button "**********" at bounding box center [795, 67] width 228 height 16
type input "**********"
click at [782, 109] on div "Select a type" at bounding box center [795, 106] width 227 height 15
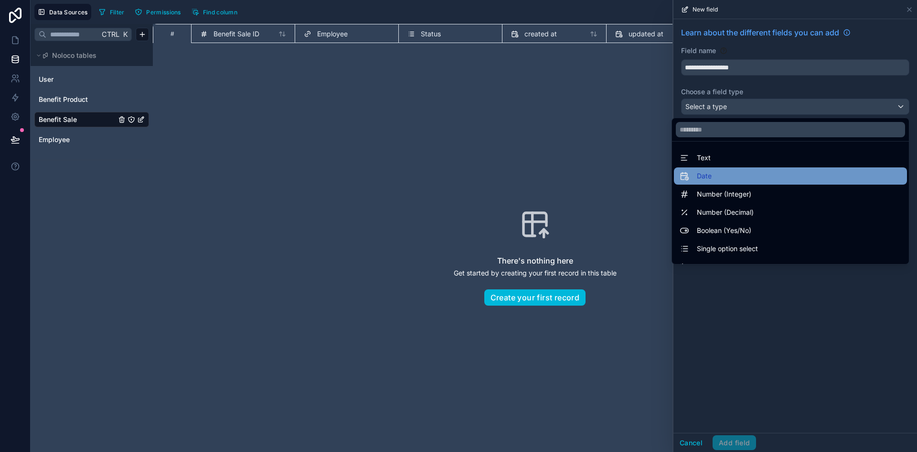
click at [744, 173] on div "Date" at bounding box center [791, 175] width 222 height 11
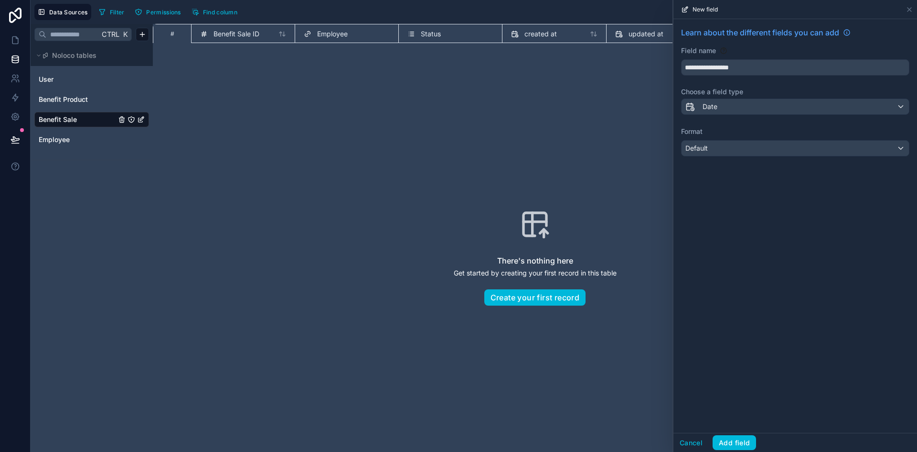
click at [769, 134] on label "Format" at bounding box center [795, 132] width 228 height 10
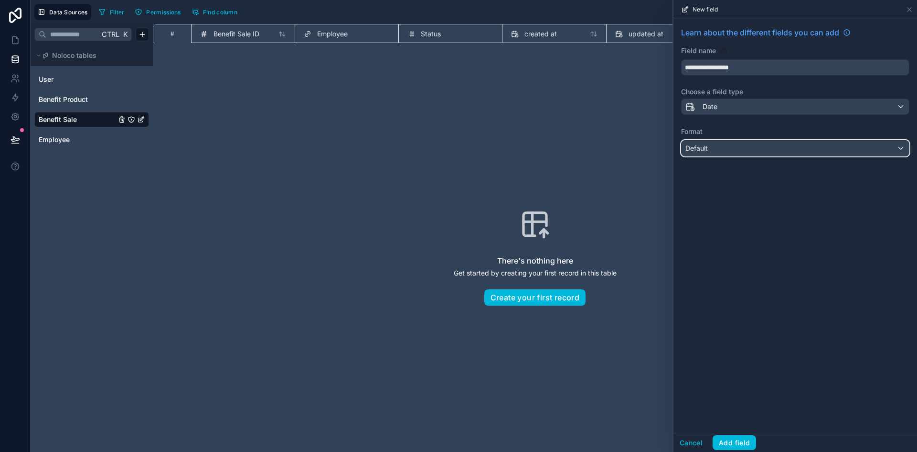
click at [766, 151] on div "Default" at bounding box center [795, 147] width 227 height 15
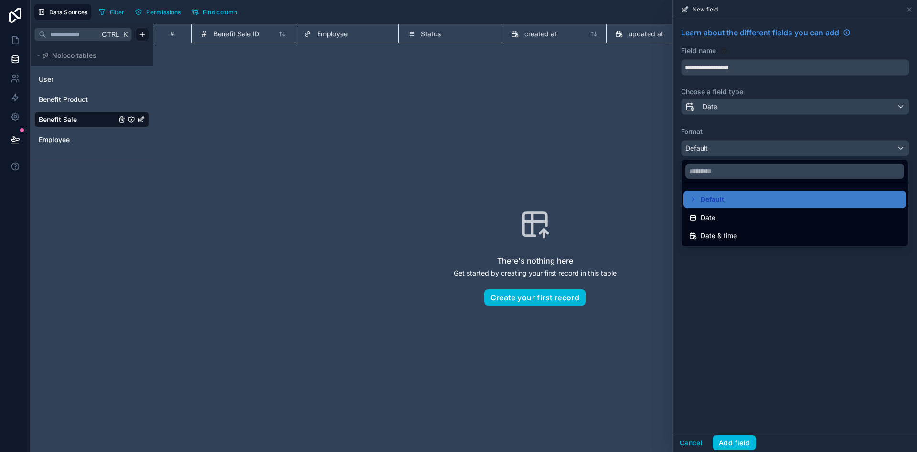
click at [763, 213] on div "Date" at bounding box center [795, 217] width 211 height 11
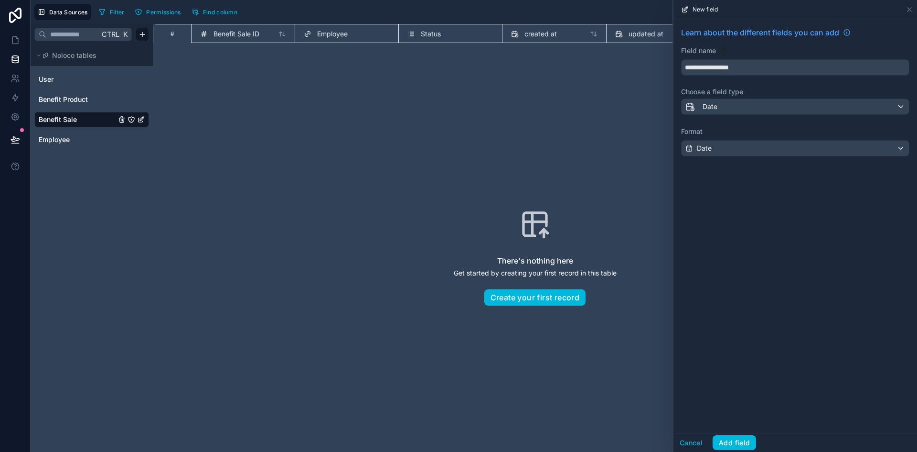
click at [757, 257] on div "**********" at bounding box center [796, 225] width 244 height 413
click at [735, 445] on button "Add field" at bounding box center [734, 442] width 43 height 15
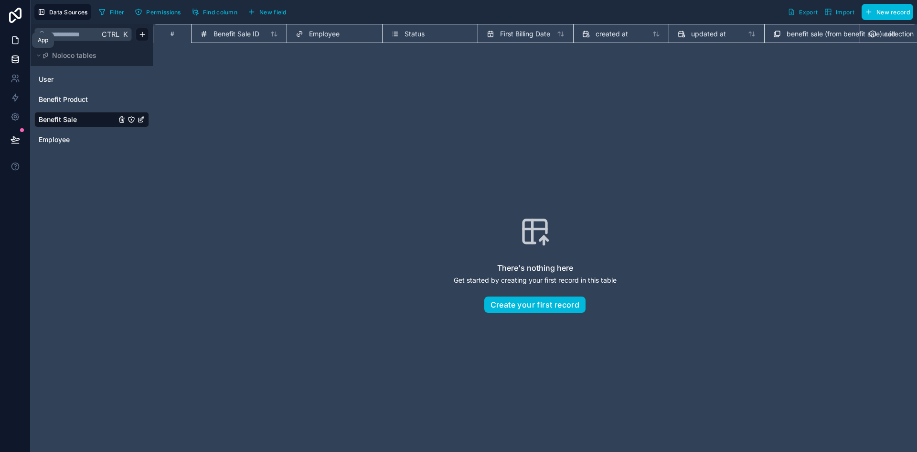
click at [16, 39] on icon at bounding box center [17, 38] width 2 height 2
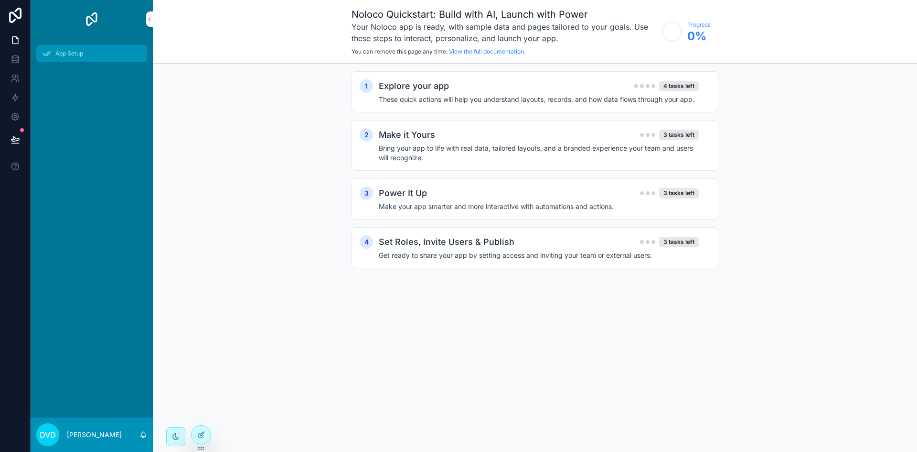
click at [119, 54] on div "App Setup" at bounding box center [91, 53] width 99 height 15
click at [578, 91] on div "Explore your app 4 tasks left" at bounding box center [539, 85] width 320 height 13
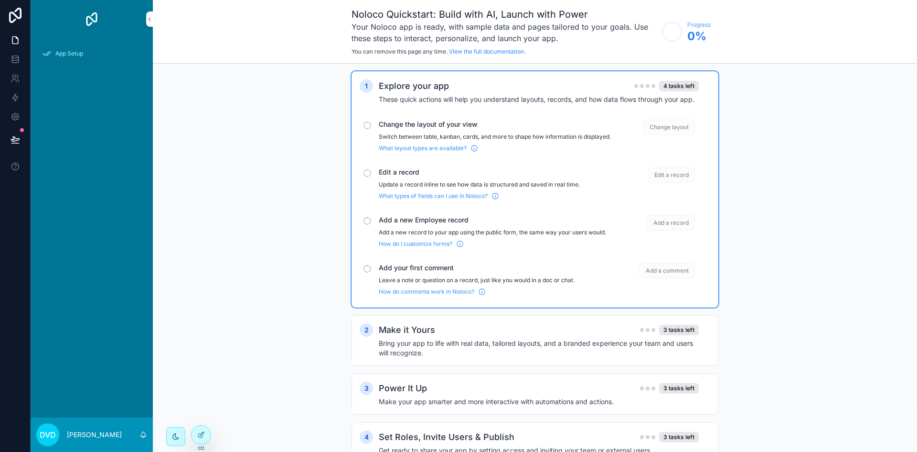
click at [369, 125] on div "scrollable content" at bounding box center [368, 125] width 8 height 8
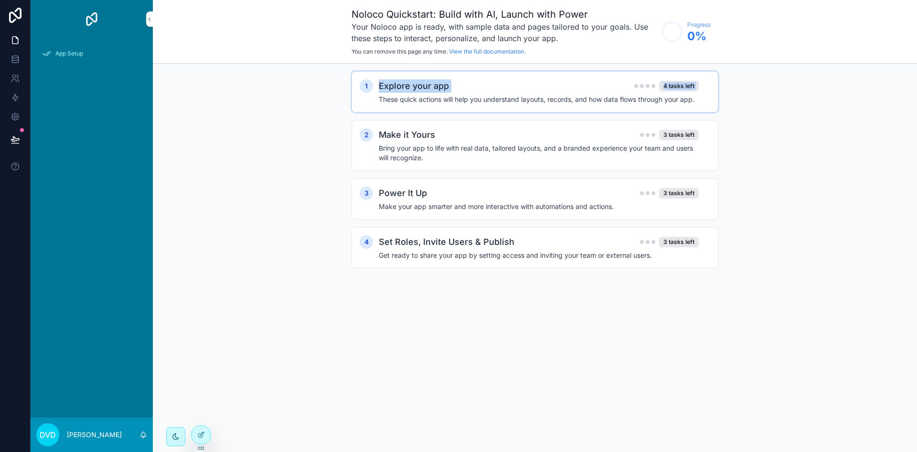
click at [376, 94] on div "1 Explore your app 4 tasks left These quick actions will help you understand la…" at bounding box center [535, 91] width 351 height 25
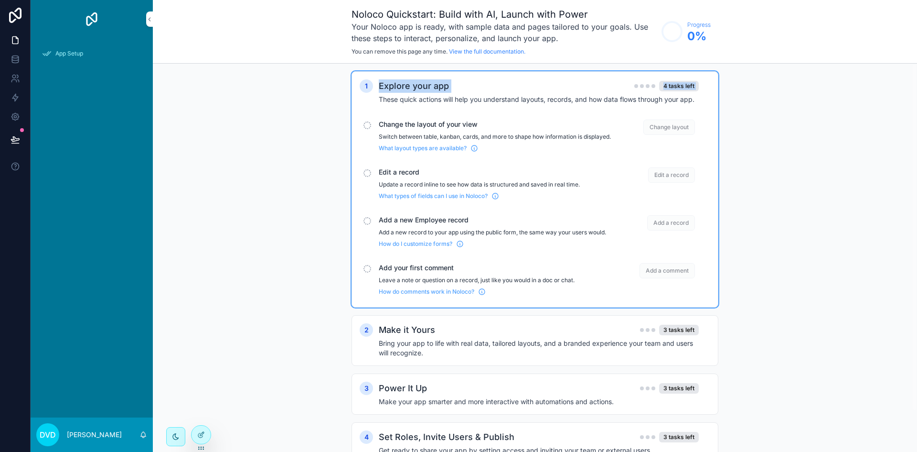
click at [622, 86] on div "Explore your app 4 tasks left" at bounding box center [539, 85] width 320 height 13
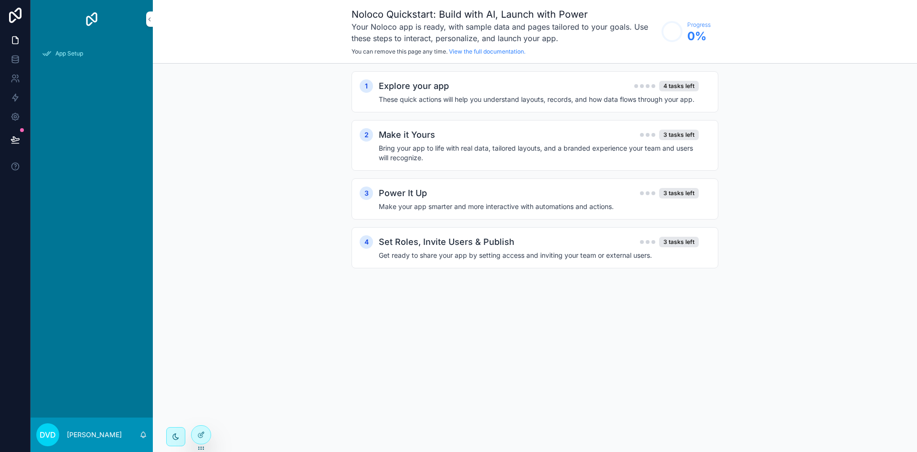
click at [253, 216] on div "1 Explore your app 4 tasks left These quick actions will help you understand la…" at bounding box center [535, 179] width 765 height 231
click at [204, 435] on icon at bounding box center [201, 435] width 8 height 8
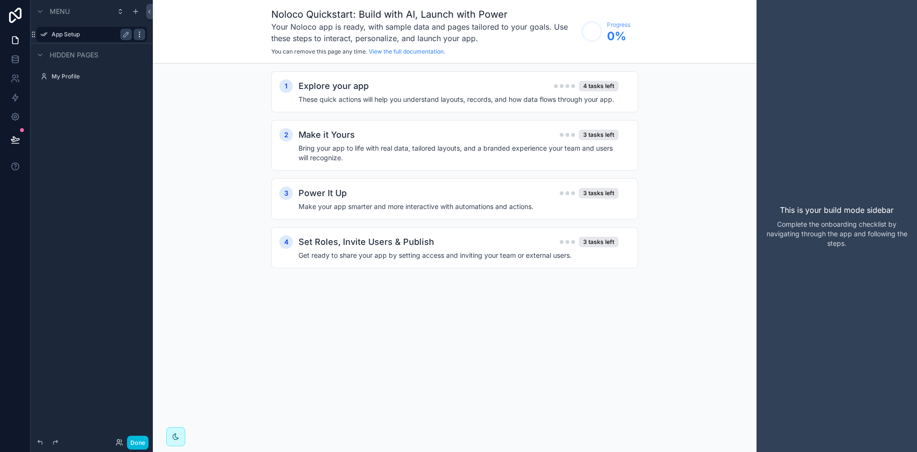
click at [140, 36] on icon "scrollable content" at bounding box center [140, 35] width 8 height 8
click at [170, 40] on button "Remove" at bounding box center [177, 41] width 37 height 10
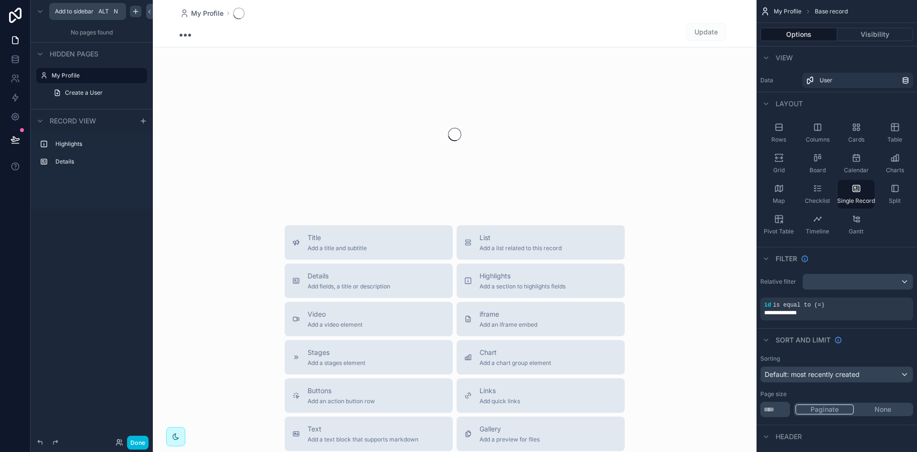
click at [135, 13] on icon "scrollable content" at bounding box center [136, 12] width 8 height 8
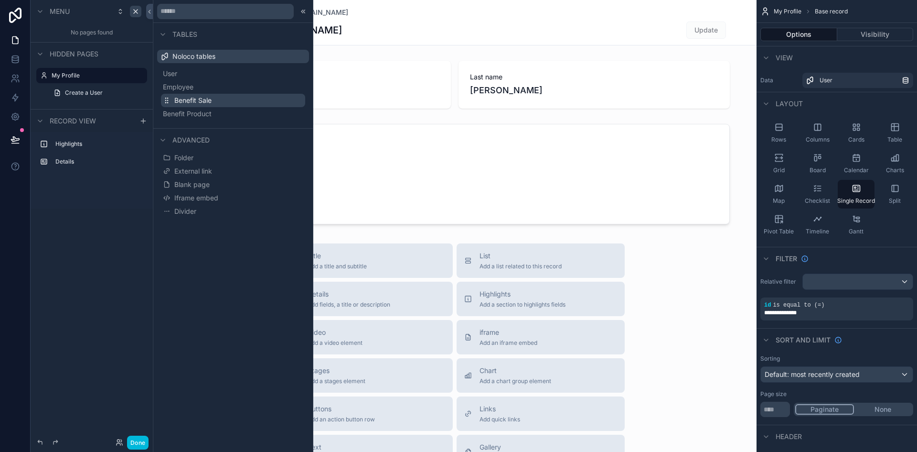
click at [228, 99] on button "Benefit Sale" at bounding box center [233, 100] width 144 height 13
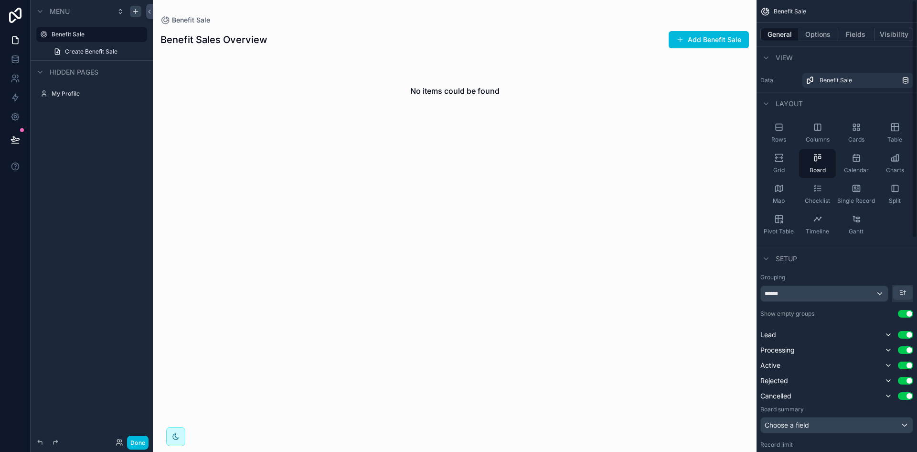
click at [710, 42] on div "scrollable content" at bounding box center [455, 226] width 604 height 452
click at [81, 34] on label "Benefit Sale" at bounding box center [90, 35] width 76 height 8
click at [110, 49] on span "Create Benefit Sale" at bounding box center [91, 52] width 53 height 8
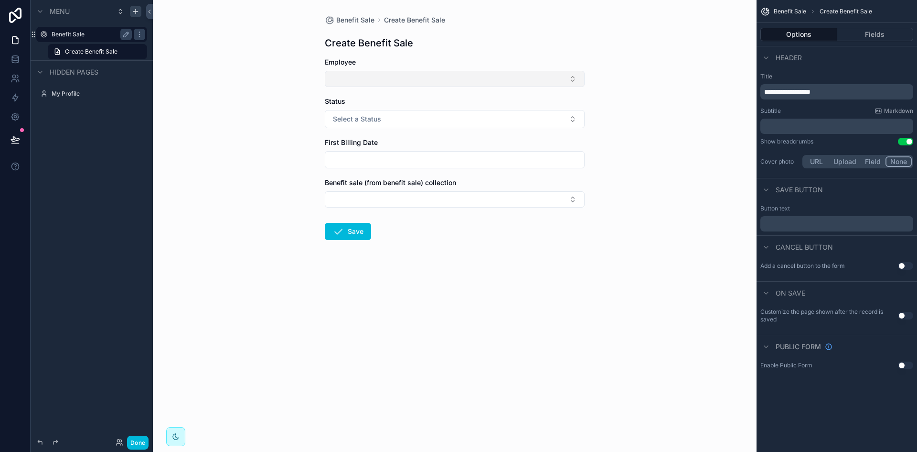
click at [523, 72] on button "Select Button" at bounding box center [455, 79] width 260 height 16
click at [648, 107] on div "Benefit Sale Create Benefit Sale Create Benefit Sale Employee Status Select a S…" at bounding box center [455, 226] width 604 height 452
click at [397, 123] on button "Select a Status" at bounding box center [455, 119] width 260 height 18
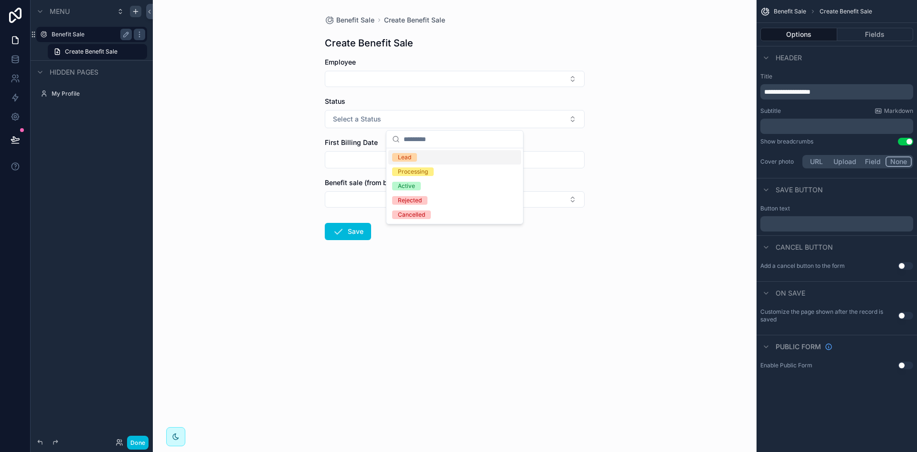
click at [680, 151] on div "Benefit Sale Create Benefit Sale Create Benefit Sale Employee Status Select a S…" at bounding box center [455, 226] width 604 height 452
click at [424, 163] on input "scrollable content" at bounding box center [454, 159] width 259 height 13
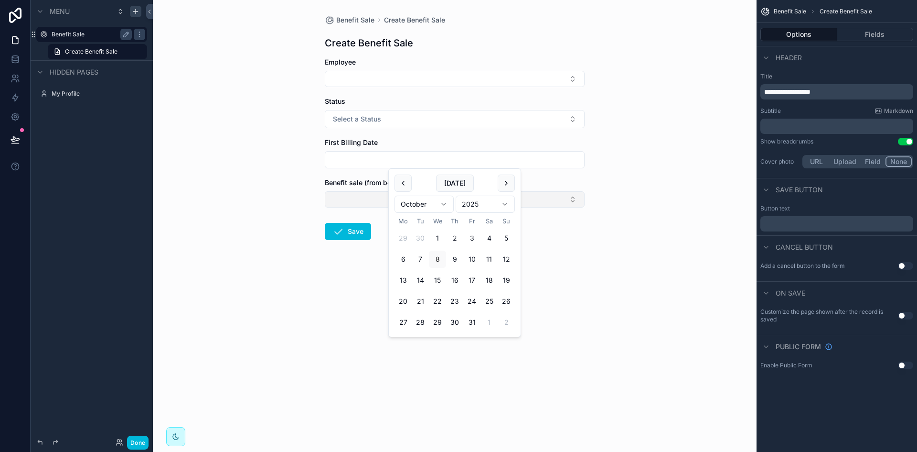
click at [343, 194] on button "Select Button" at bounding box center [455, 199] width 260 height 16
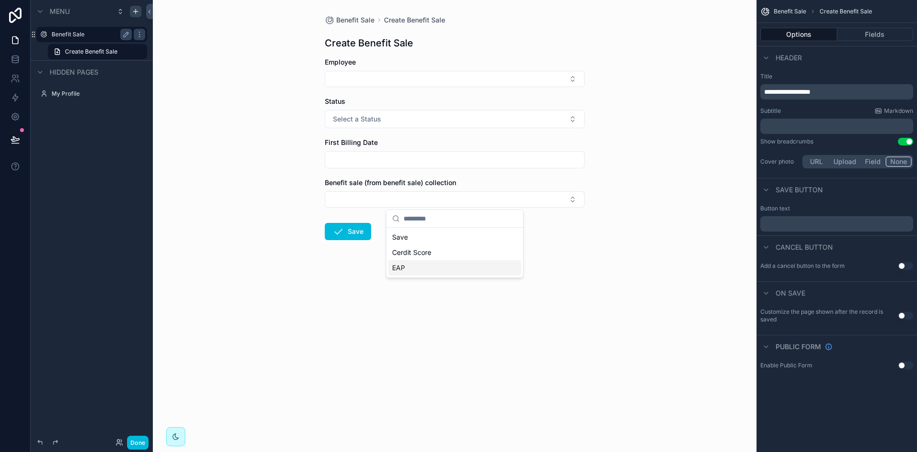
click at [572, 253] on form "Employee Status Select a Status First Billing Date Benefit sale (from benefit s…" at bounding box center [455, 179] width 260 height 244
click at [92, 31] on label "Benefit Sale" at bounding box center [90, 35] width 76 height 8
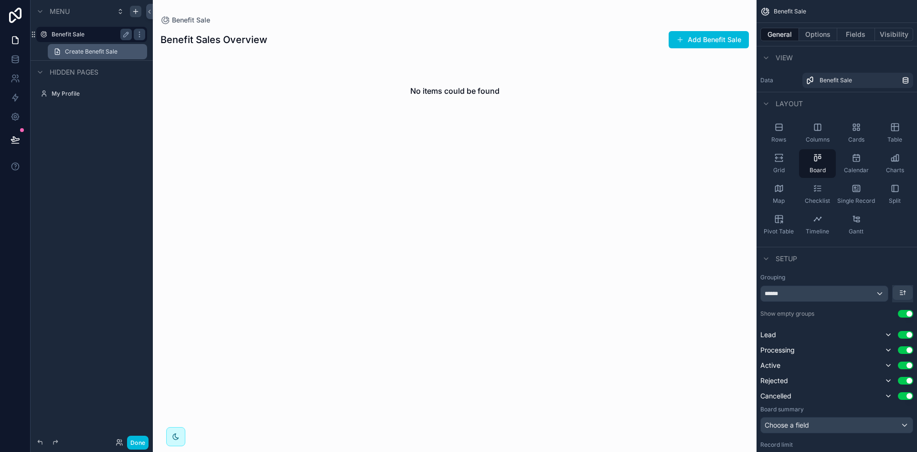
click at [91, 49] on span "Create Benefit Sale" at bounding box center [91, 52] width 53 height 8
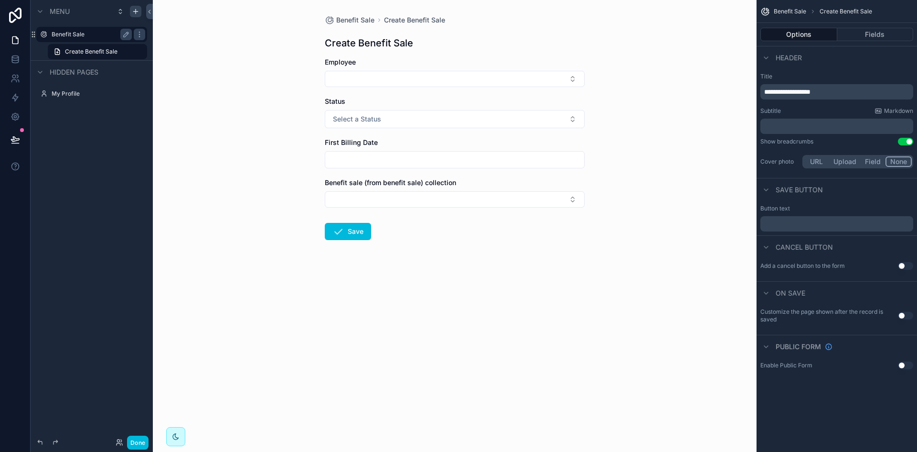
click at [86, 35] on label "Benefit Sale" at bounding box center [90, 35] width 76 height 8
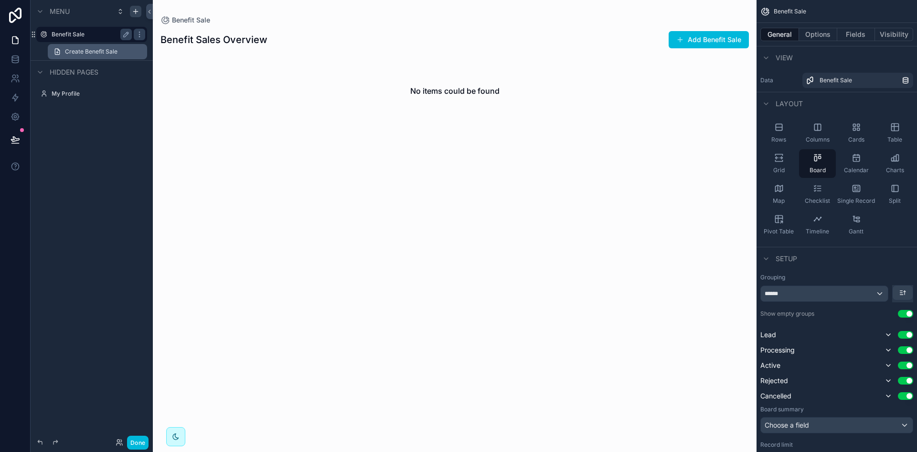
click at [80, 44] on link "Create Benefit Sale" at bounding box center [97, 51] width 99 height 15
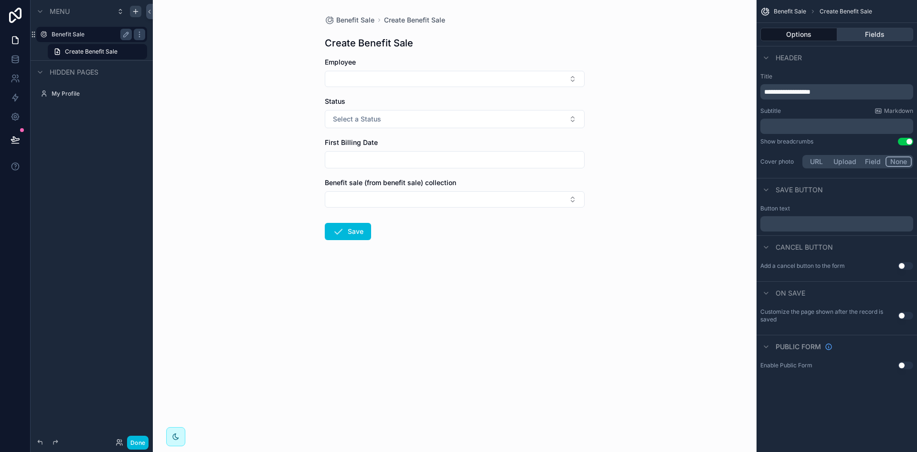
click at [881, 30] on button "Fields" at bounding box center [876, 34] width 76 height 13
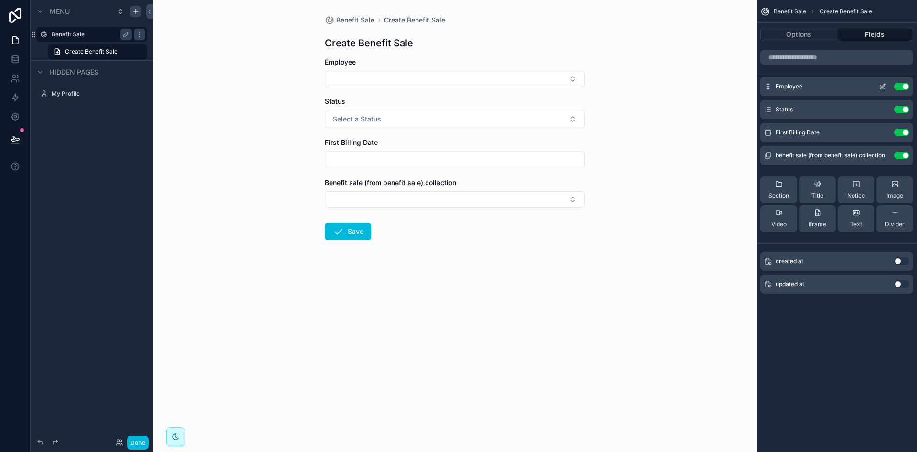
click at [881, 84] on icon "scrollable content" at bounding box center [883, 87] width 8 height 8
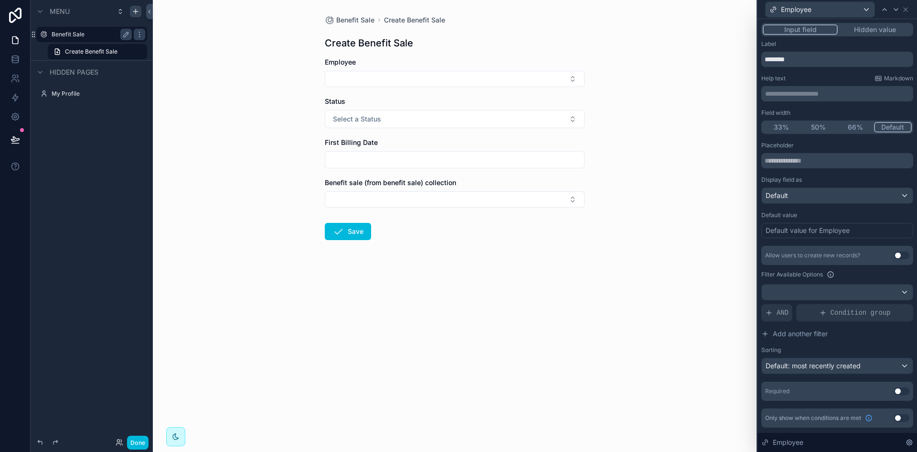
click at [905, 252] on button "Use setting" at bounding box center [902, 255] width 15 height 8
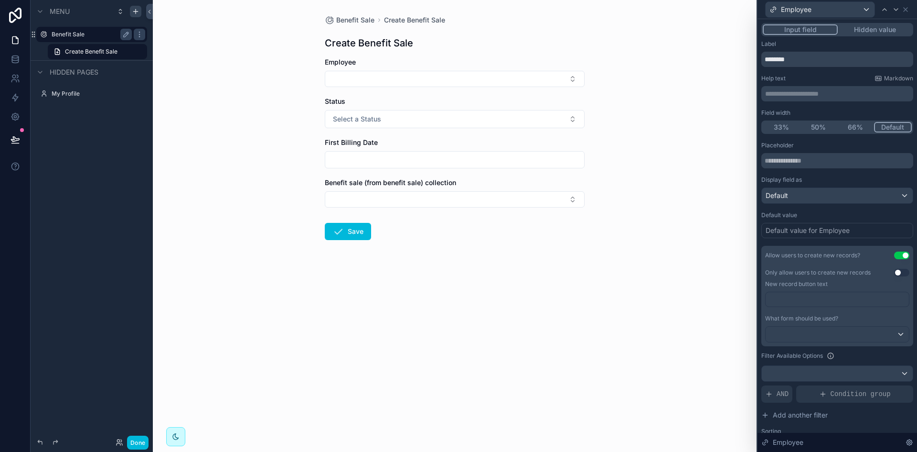
click at [650, 121] on div "Benefit Sale Create Benefit Sale Create Benefit Sale Employee Status Select a S…" at bounding box center [455, 226] width 604 height 452
click at [509, 79] on button "Select Button" at bounding box center [455, 79] width 260 height 16
click at [453, 116] on button "New" at bounding box center [454, 116] width 129 height 10
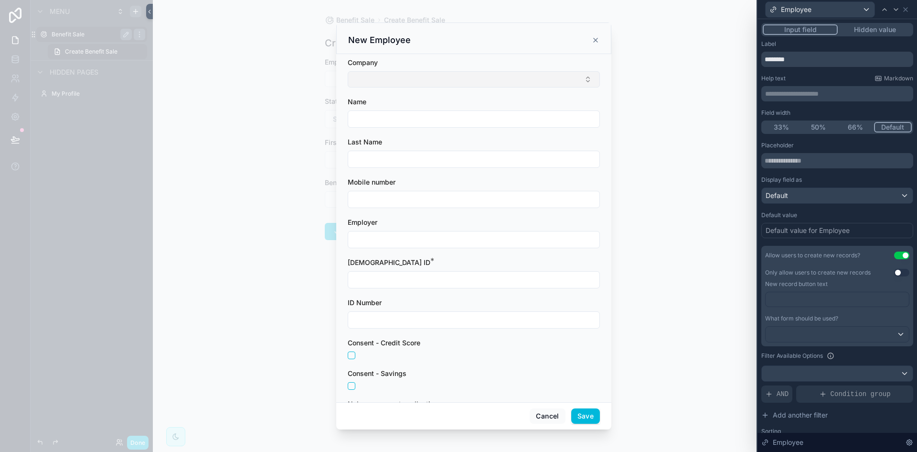
click at [501, 77] on button "Select Button" at bounding box center [474, 79] width 252 height 16
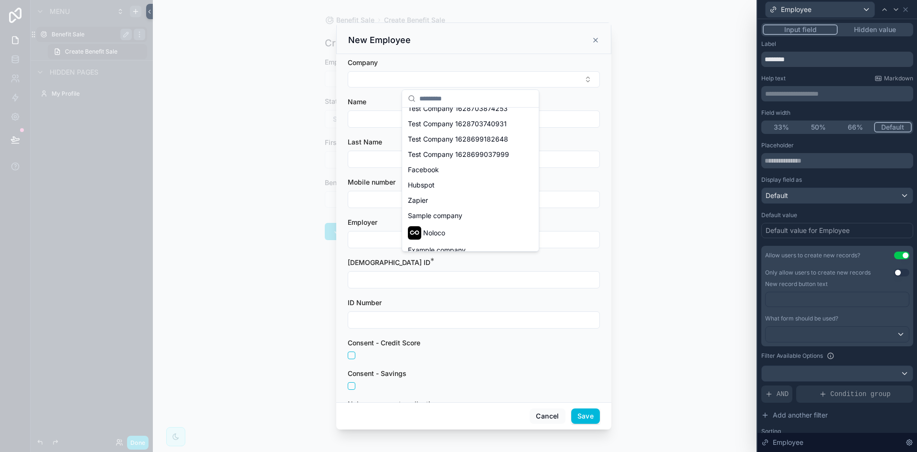
scroll to position [552, 0]
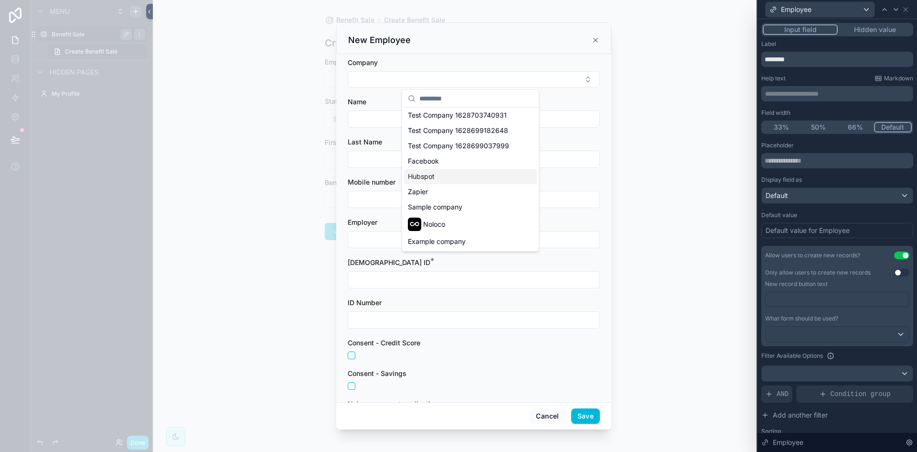
click at [763, 98] on div "**********" at bounding box center [838, 93] width 152 height 15
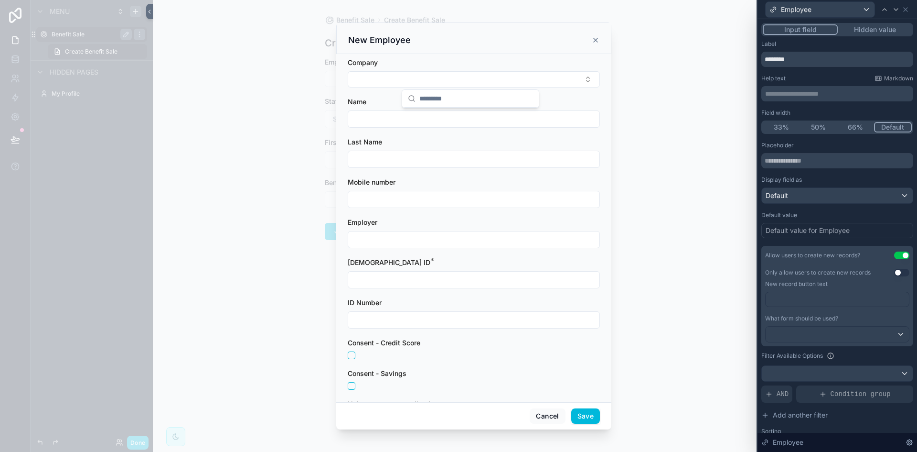
scroll to position [0, 0]
click at [314, 119] on div "scrollable content" at bounding box center [458, 226] width 917 height 452
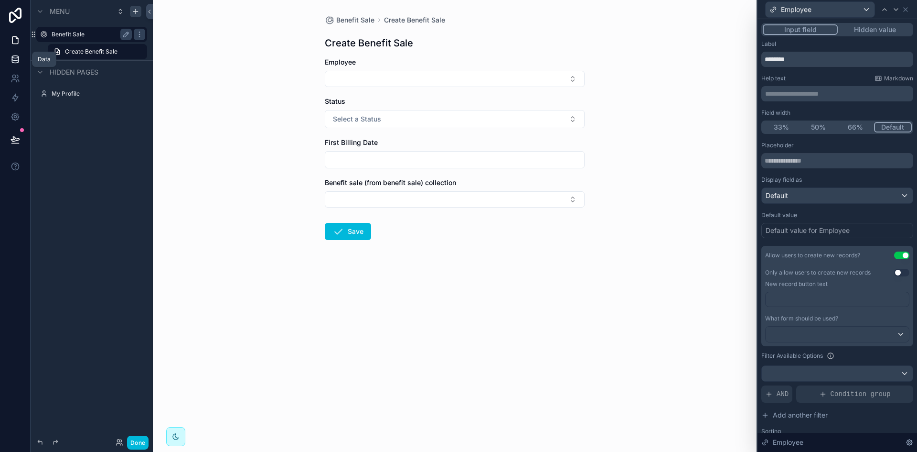
drag, startPoint x: 19, startPoint y: 59, endPoint x: 36, endPoint y: 65, distance: 18.7
click at [19, 59] on icon at bounding box center [16, 59] width 10 height 10
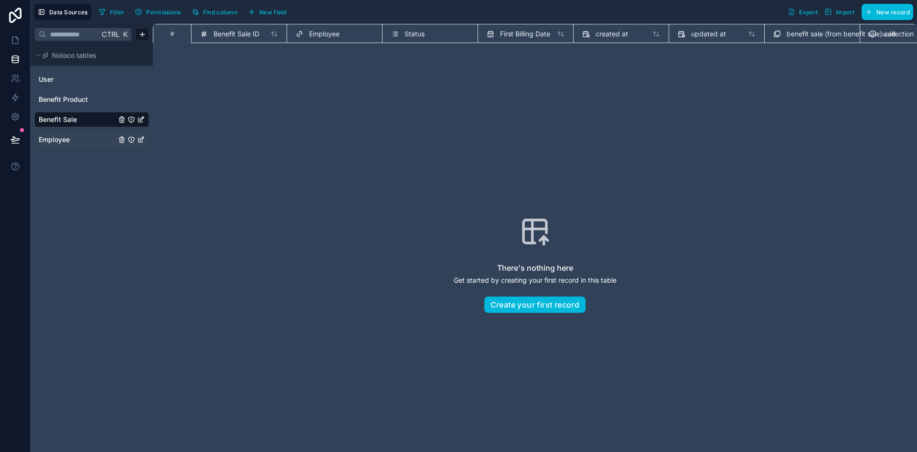
click at [69, 136] on span "Employee" at bounding box center [54, 140] width 31 height 10
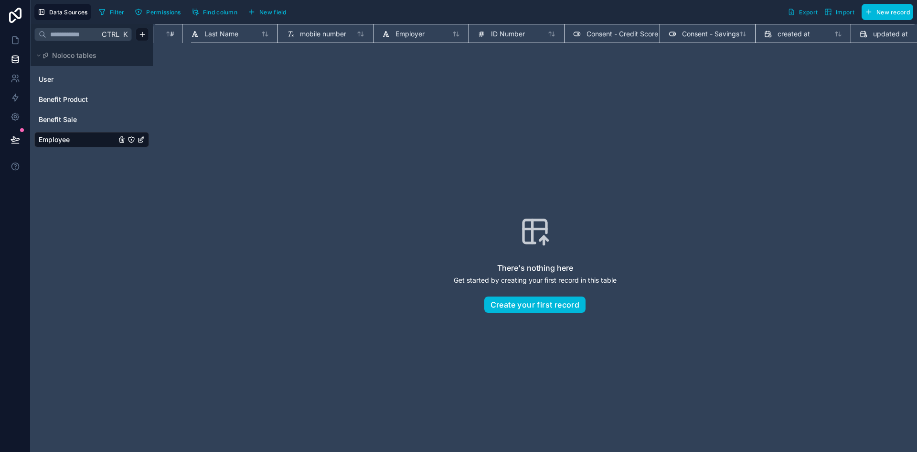
scroll to position [0, 201]
click at [416, 27] on div "Employer" at bounding box center [421, 33] width 96 height 19
click at [415, 32] on span "Employer" at bounding box center [409, 34] width 29 height 10
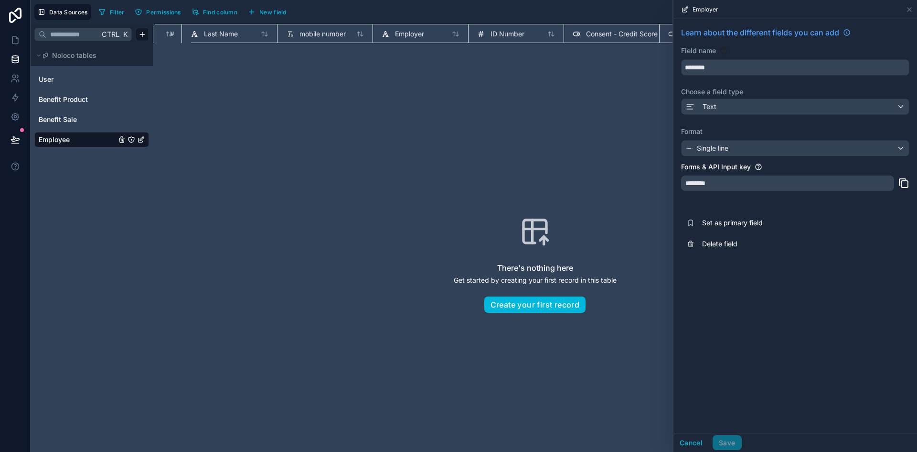
click at [491, 124] on div "There's nothing here Get started by creating your first record in this table Cr…" at bounding box center [534, 264] width 703 height 367
click at [910, 6] on icon at bounding box center [910, 10] width 8 height 8
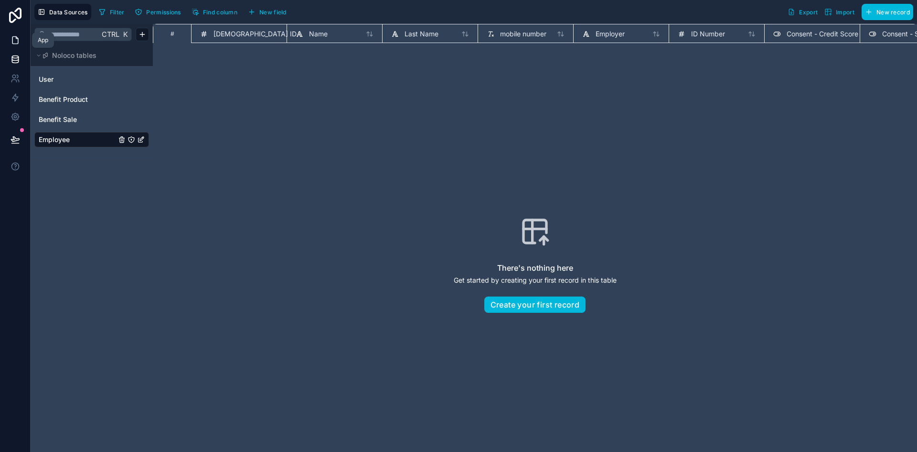
click at [15, 32] on link at bounding box center [15, 40] width 30 height 19
click at [220, 10] on span "Find column" at bounding box center [220, 12] width 34 height 7
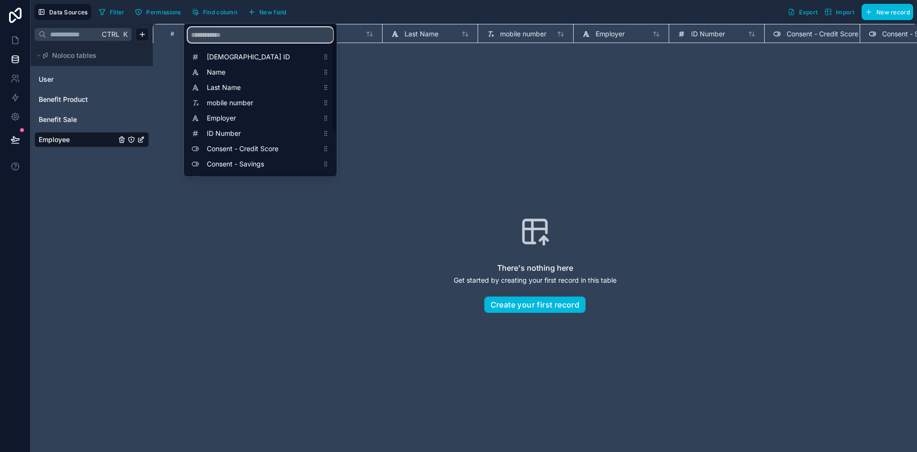
click at [244, 39] on input "scrollable content" at bounding box center [260, 34] width 145 height 15
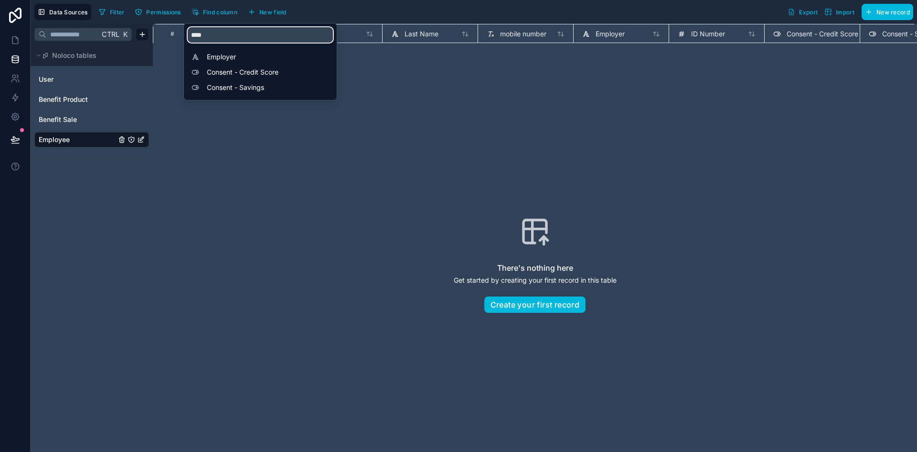
type input "****"
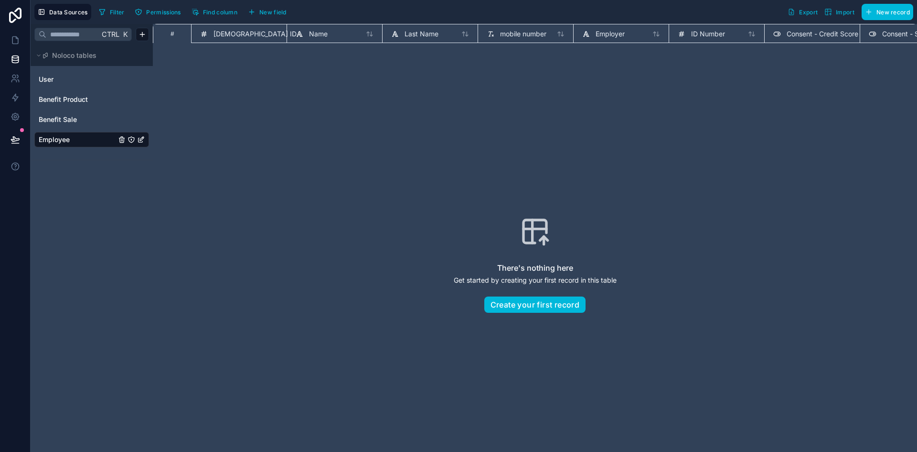
click at [270, 145] on div "There's nothing here Get started by creating your first record in this table Cr…" at bounding box center [534, 264] width 703 height 367
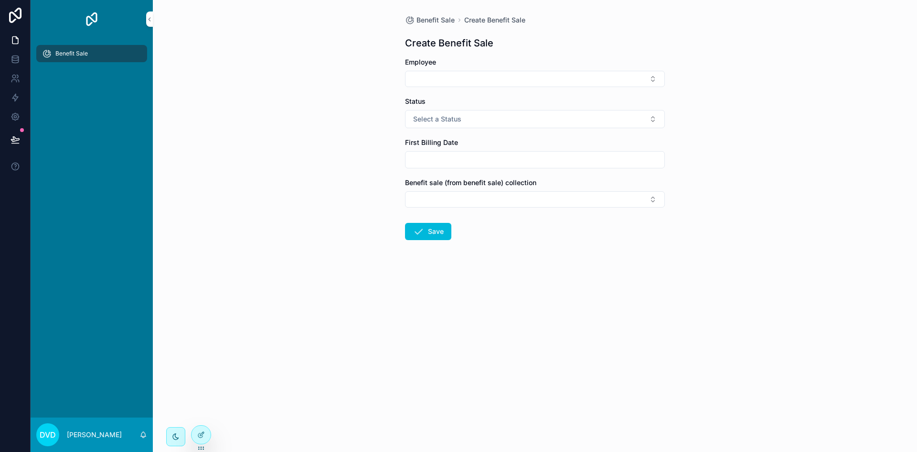
click at [87, 54] on span "Benefit Sale" at bounding box center [71, 54] width 32 height 8
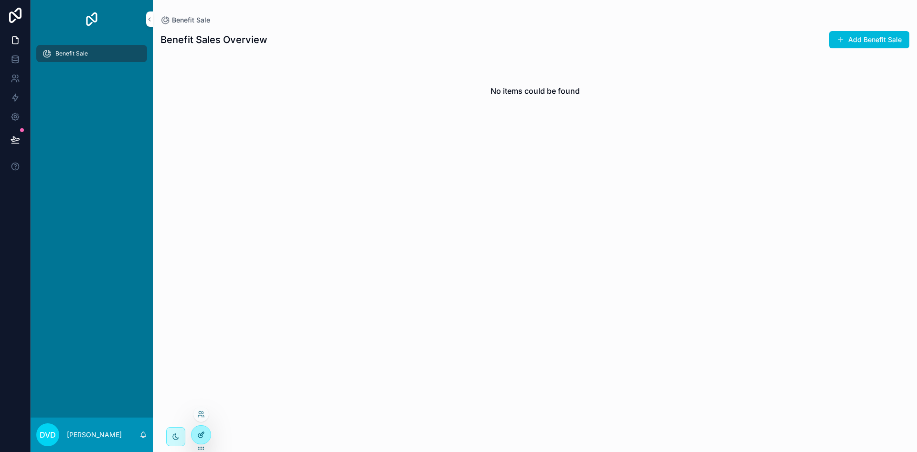
click at [199, 435] on icon at bounding box center [201, 435] width 8 height 8
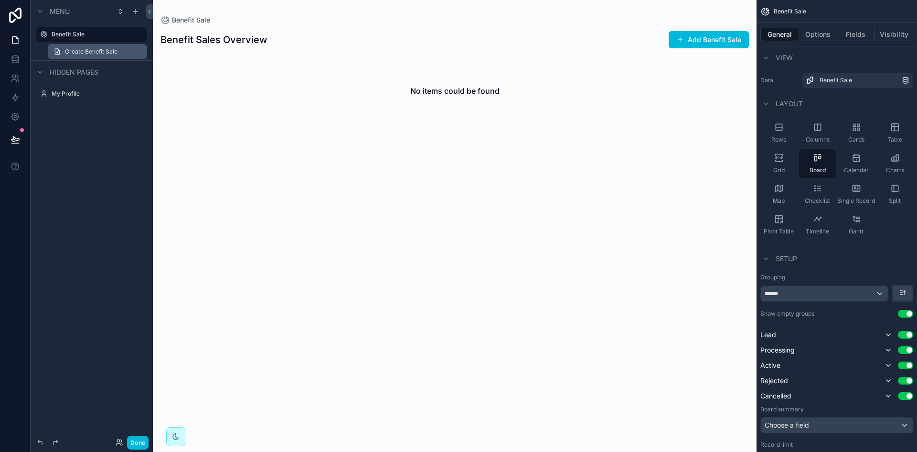
click at [111, 50] on span "Create Benefit Sale" at bounding box center [91, 52] width 53 height 8
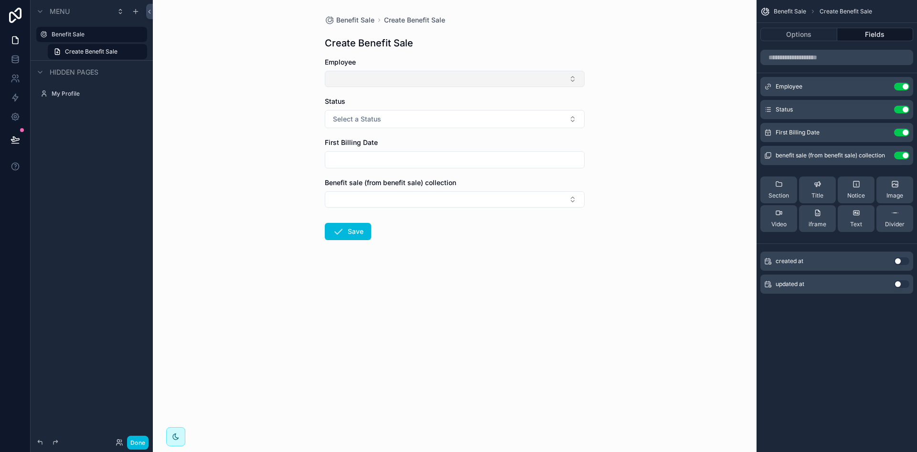
click at [504, 83] on button "Select Button" at bounding box center [455, 79] width 260 height 16
click at [446, 119] on button "New" at bounding box center [454, 116] width 129 height 10
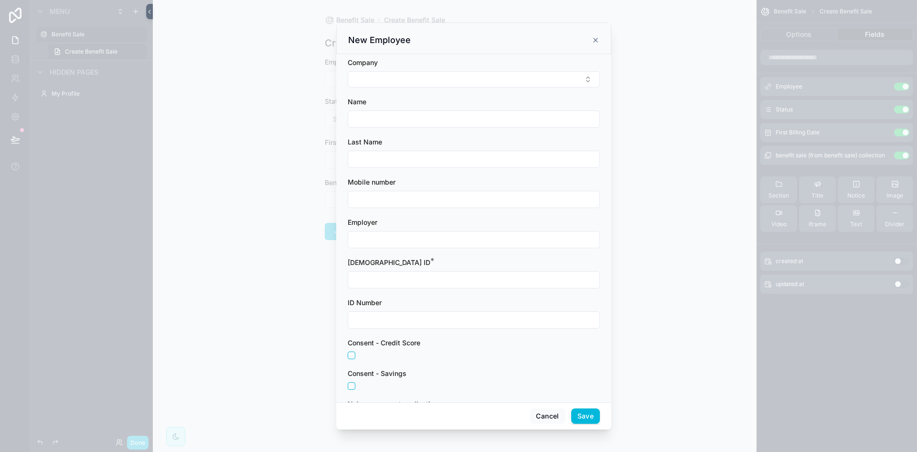
click at [384, 240] on input "scrollable content" at bounding box center [473, 239] width 251 height 13
click at [422, 81] on button "Select Button" at bounding box center [474, 79] width 252 height 16
click at [520, 62] on div "Company" at bounding box center [474, 63] width 252 height 10
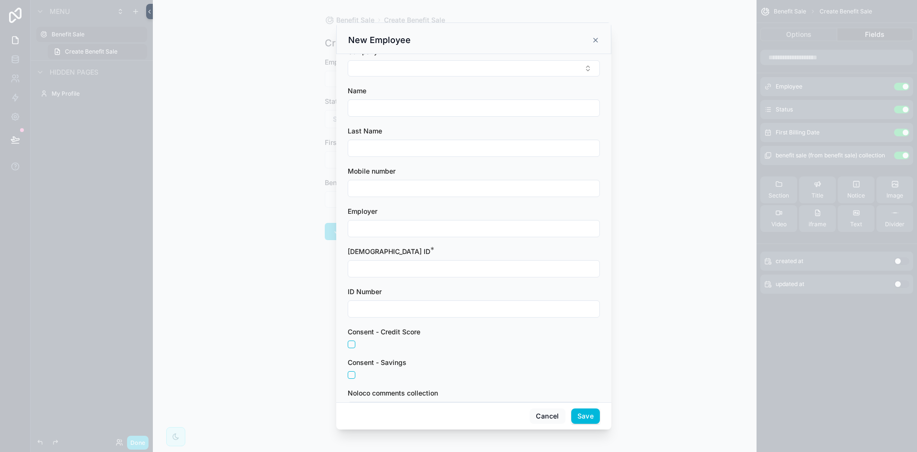
scroll to position [44, 0]
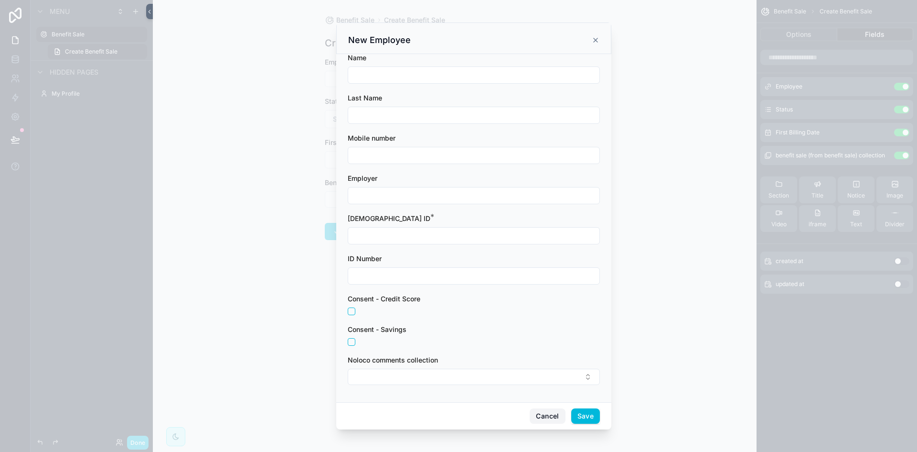
click at [548, 421] on button "Cancel" at bounding box center [547, 415] width 35 height 15
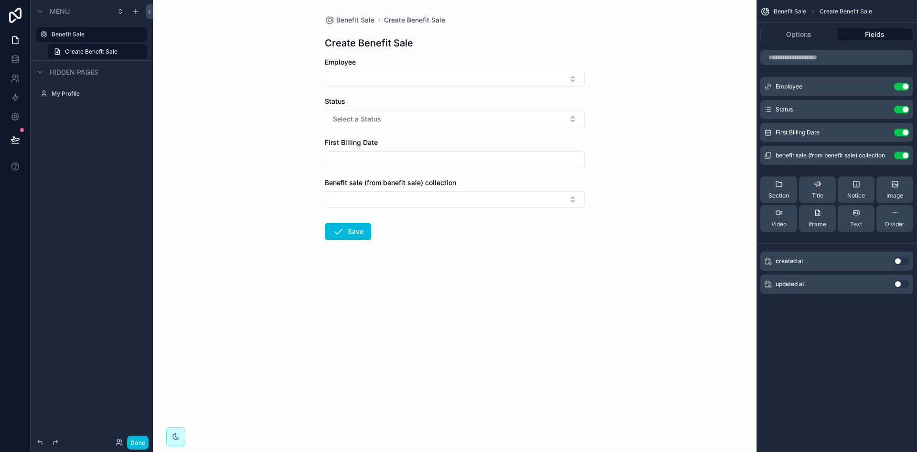
click at [668, 259] on div "Benefit Sale Create Benefit Sale Create Benefit Sale Employee Status Select a S…" at bounding box center [455, 226] width 604 height 452
click at [132, 13] on icon "scrollable content" at bounding box center [136, 12] width 8 height 8
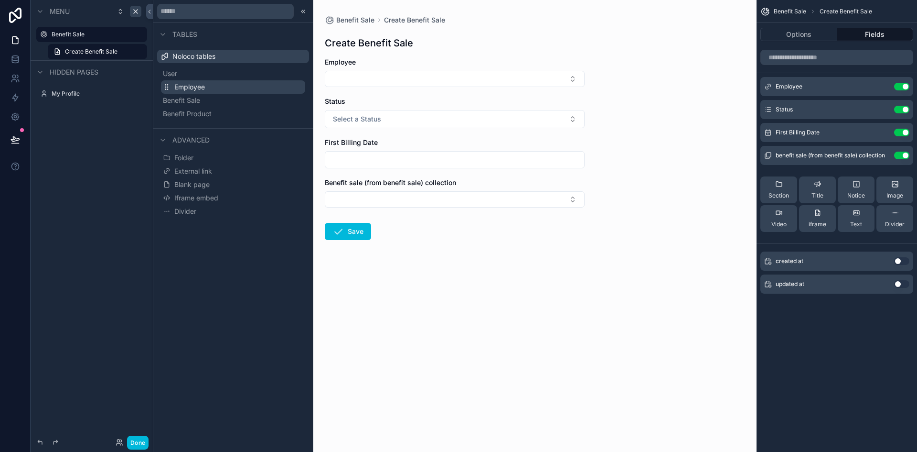
click at [210, 88] on button "Employee" at bounding box center [233, 86] width 144 height 13
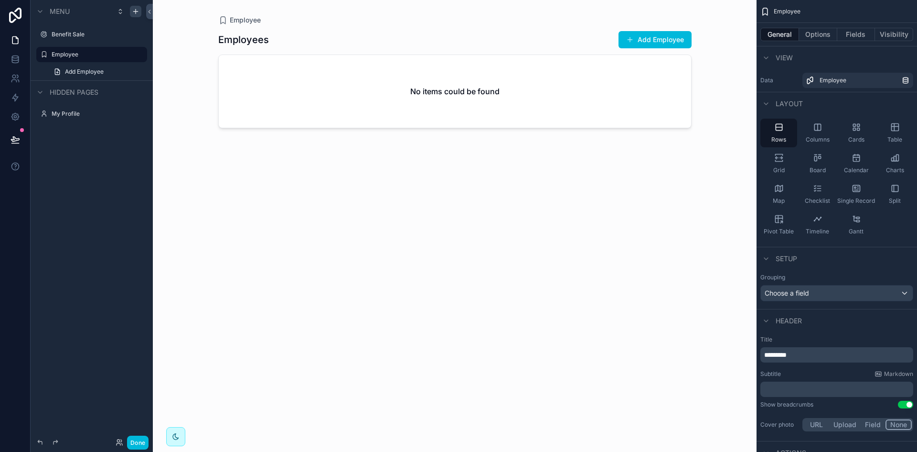
click at [641, 39] on div "scrollable content" at bounding box center [455, 220] width 489 height 440
click at [661, 34] on button "Add Employee" at bounding box center [655, 39] width 73 height 17
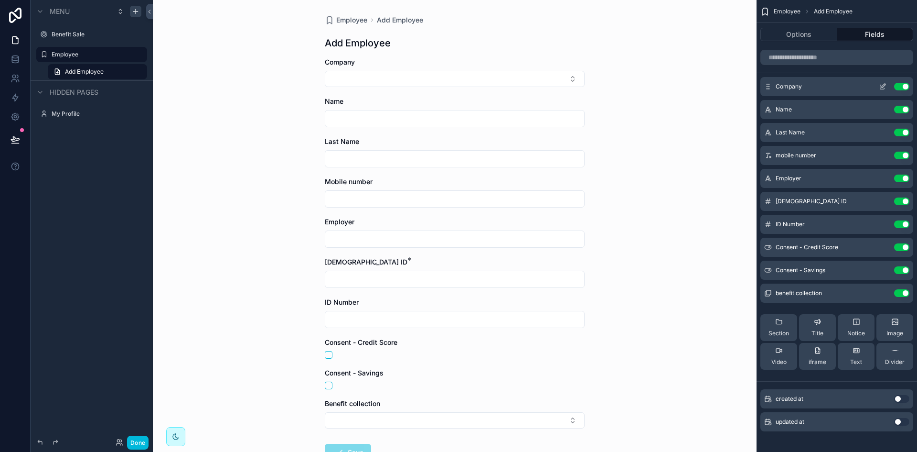
click at [881, 85] on icon "scrollable content" at bounding box center [883, 87] width 4 height 4
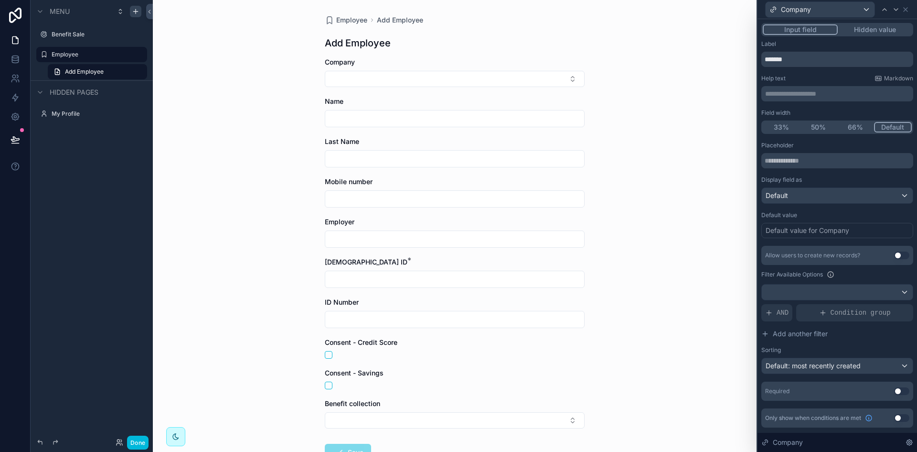
scroll to position [6, 0]
click at [907, 11] on icon at bounding box center [906, 10] width 4 height 4
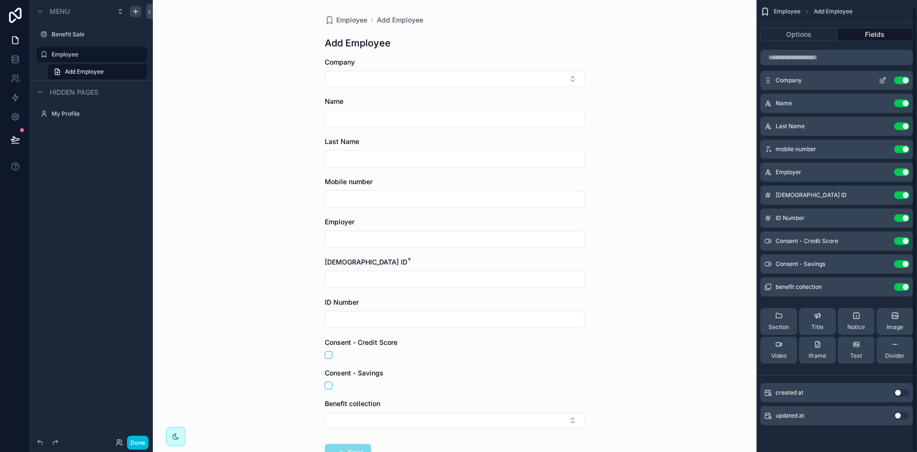
click at [905, 82] on button "Use setting" at bounding box center [902, 80] width 15 height 8
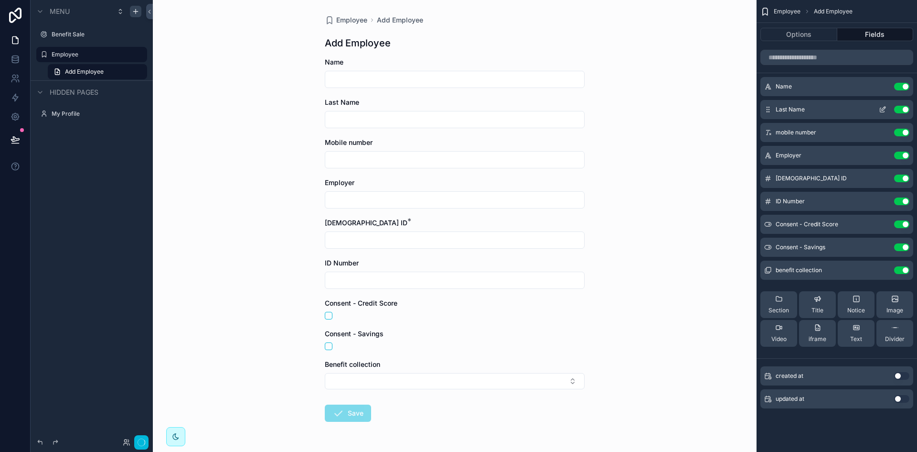
scroll to position [0, 0]
click at [881, 90] on icon "scrollable content" at bounding box center [883, 87] width 8 height 8
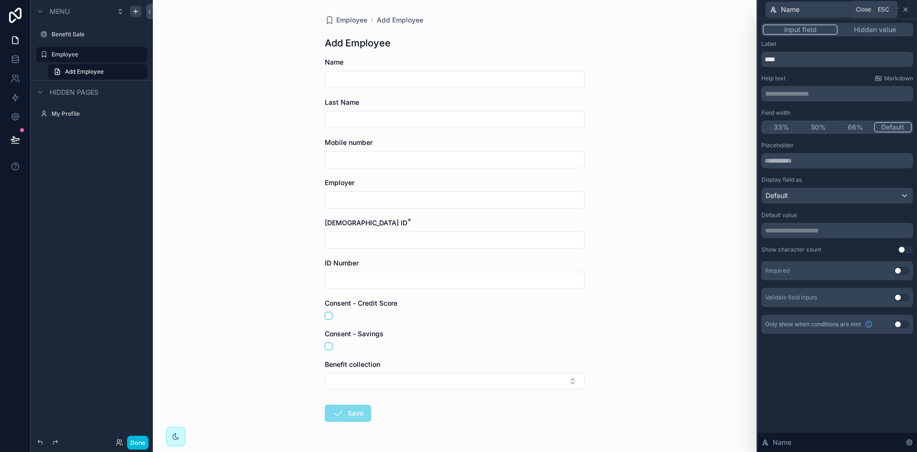
click at [909, 11] on icon at bounding box center [906, 10] width 8 height 8
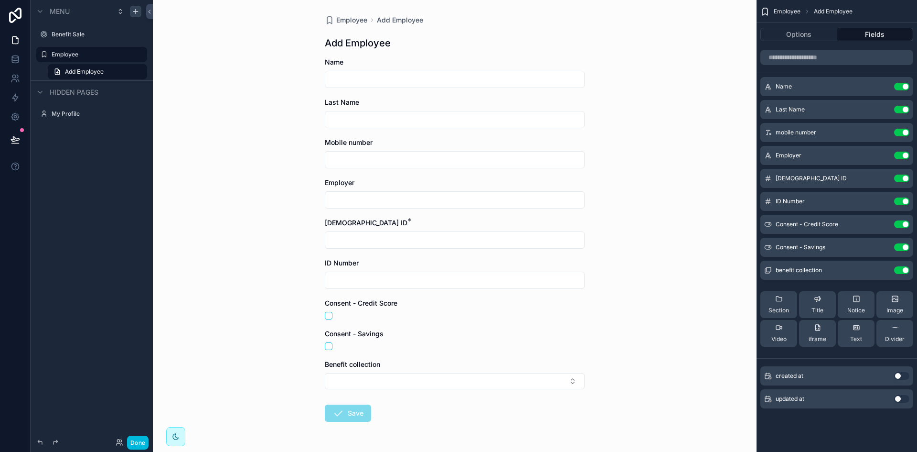
click at [596, 210] on div "Employee Add Employee Add Employee Name Last Name Mobile number Employer Jem ID…" at bounding box center [455, 226] width 604 height 452
click at [142, 437] on button "Done" at bounding box center [138, 442] width 22 height 14
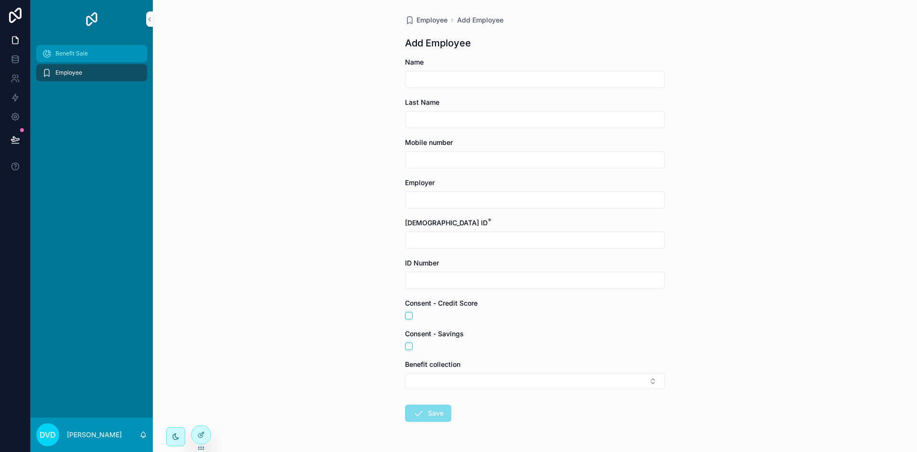
click at [99, 48] on div "Benefit Sale" at bounding box center [91, 53] width 99 height 15
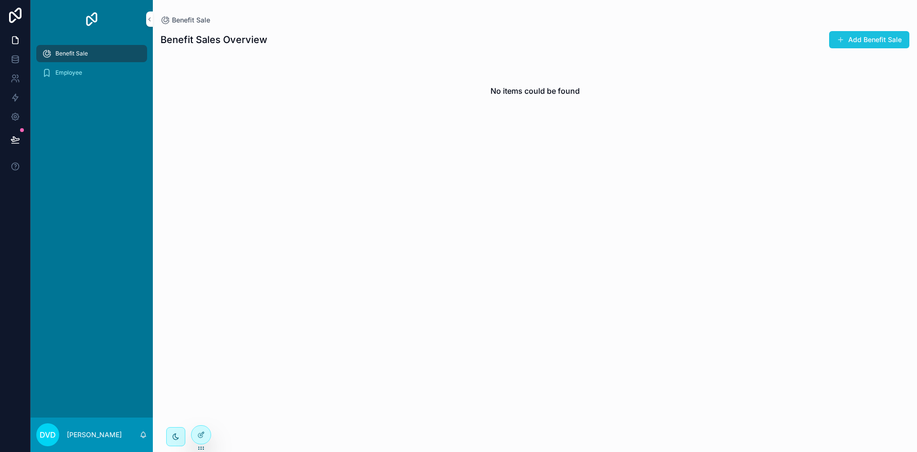
click at [883, 39] on button "Add Benefit Sale" at bounding box center [870, 39] width 80 height 17
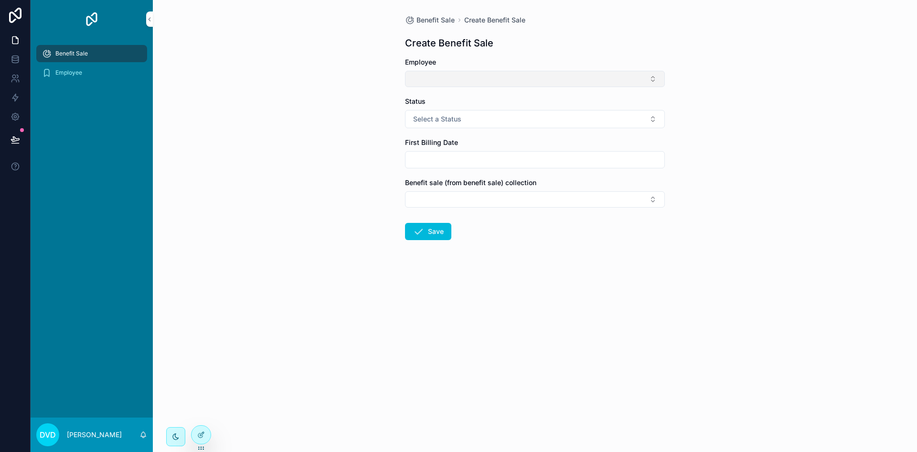
click at [503, 77] on button "Select Button" at bounding box center [535, 79] width 260 height 16
click at [504, 118] on button "New" at bounding box center [535, 116] width 129 height 10
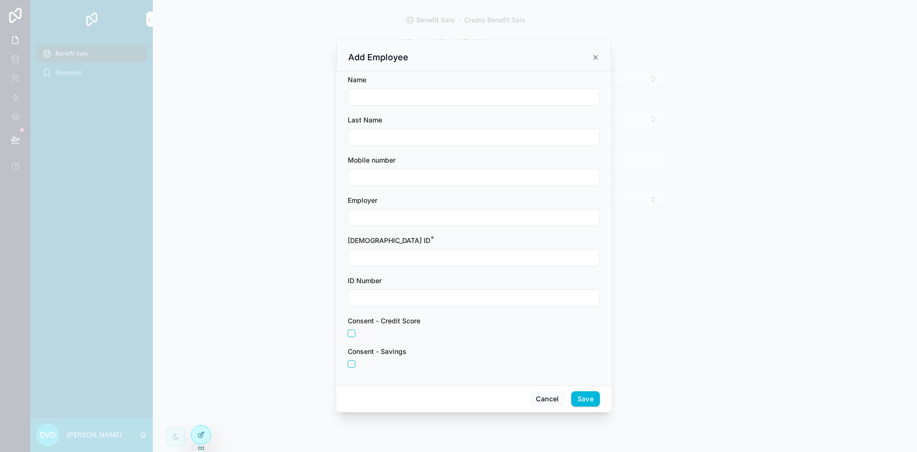
click at [595, 58] on icon "scrollable content" at bounding box center [596, 57] width 4 height 4
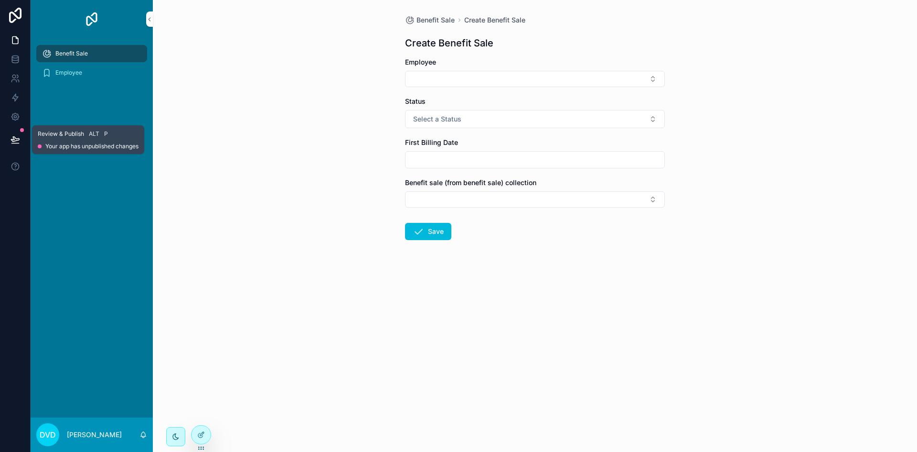
click at [19, 139] on icon at bounding box center [15, 139] width 8 height 5
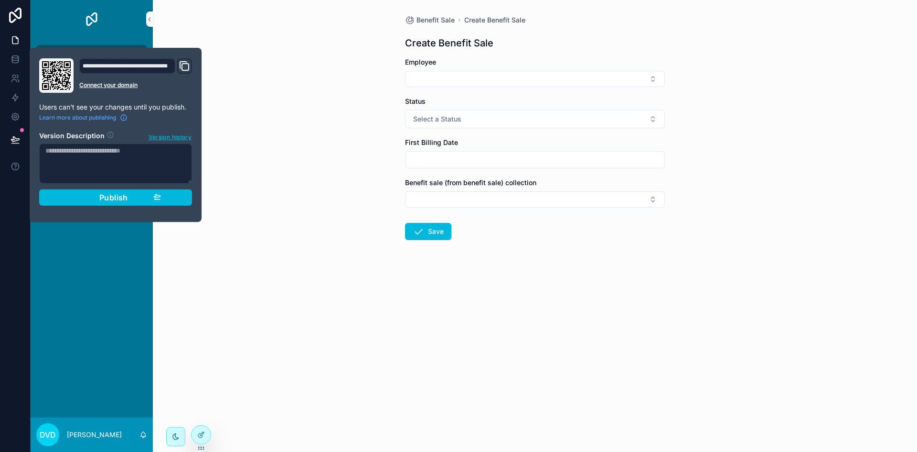
click at [92, 194] on div "Publish" at bounding box center [115, 198] width 91 height 10
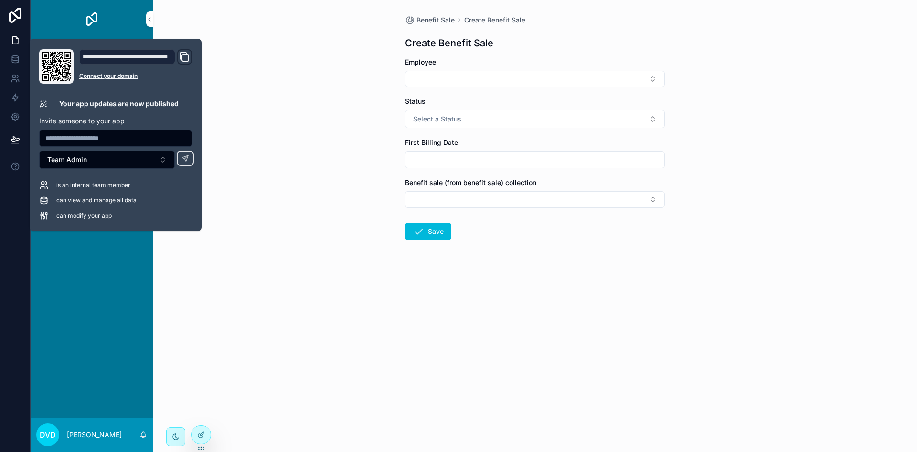
click at [237, 137] on div "Benefit Sale Create Benefit Sale Create Benefit Sale Employee Status Select a S…" at bounding box center [535, 226] width 765 height 452
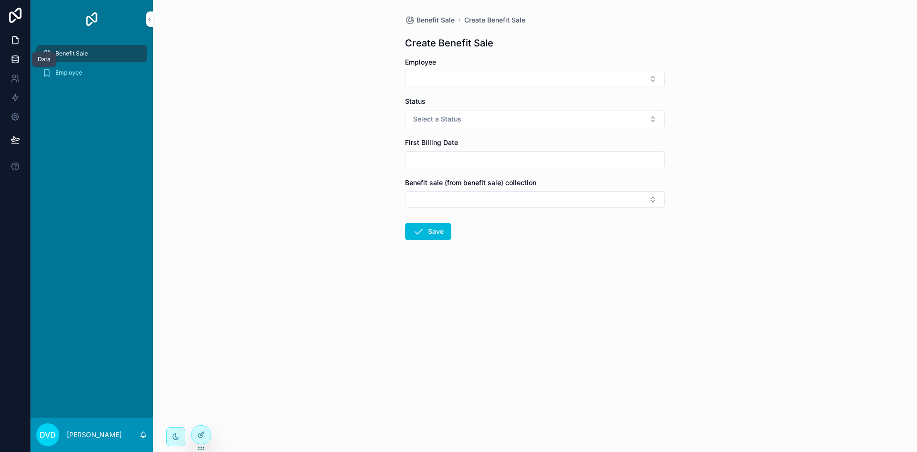
click at [12, 54] on link at bounding box center [15, 59] width 30 height 19
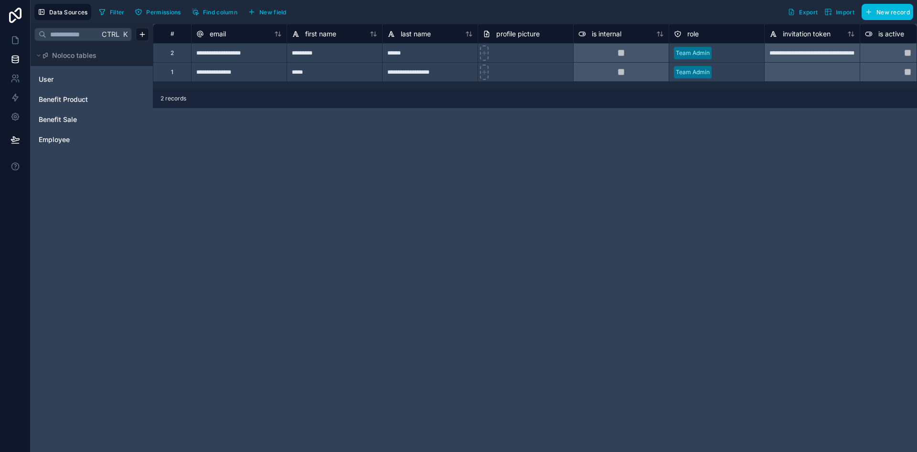
click at [837, 15] on span "Import" at bounding box center [845, 12] width 19 height 7
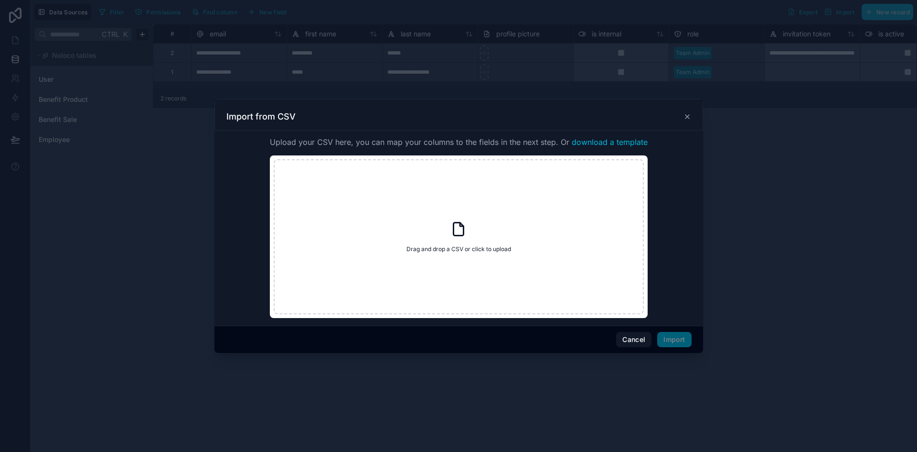
click at [191, 158] on div at bounding box center [458, 226] width 917 height 452
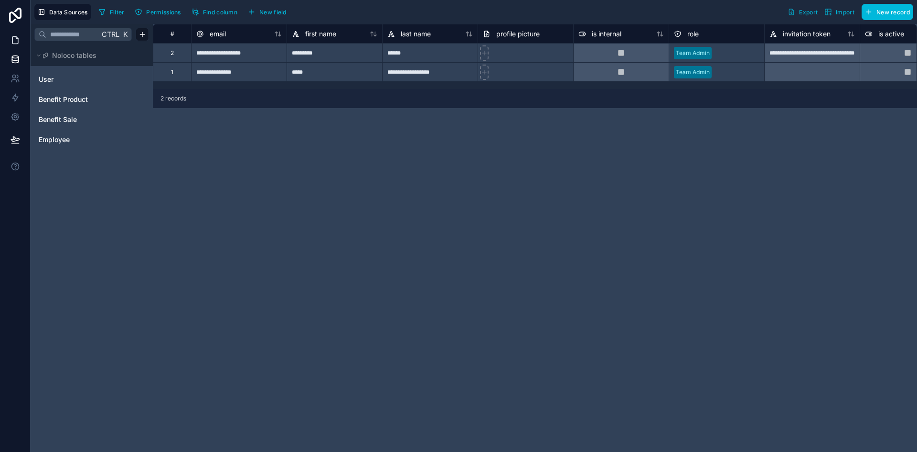
click at [16, 31] on link at bounding box center [15, 40] width 30 height 19
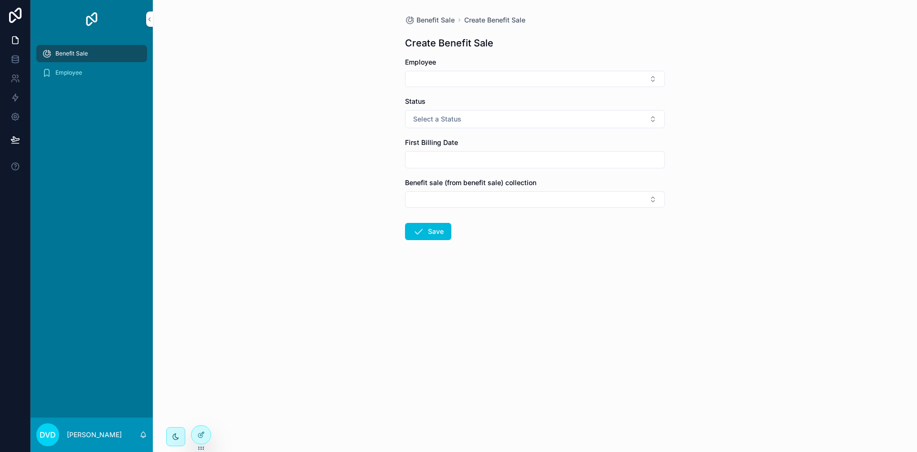
click at [17, 12] on icon at bounding box center [15, 15] width 19 height 15
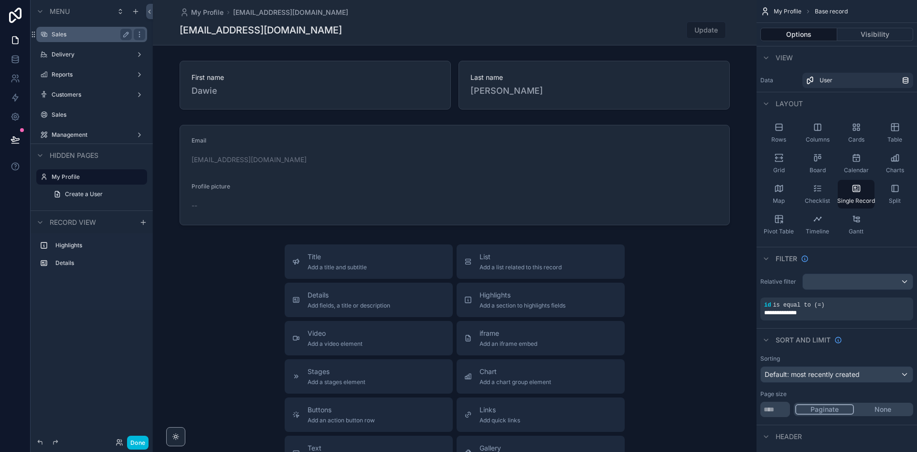
click at [102, 36] on label "Sales" at bounding box center [90, 35] width 76 height 8
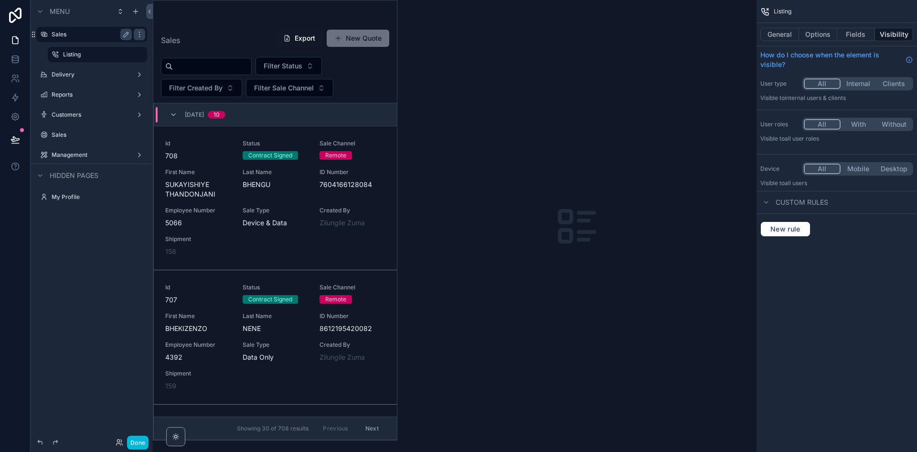
click at [351, 35] on div "scrollable content" at bounding box center [275, 219] width 244 height 439
click at [142, 442] on button "Done" at bounding box center [138, 442] width 22 height 14
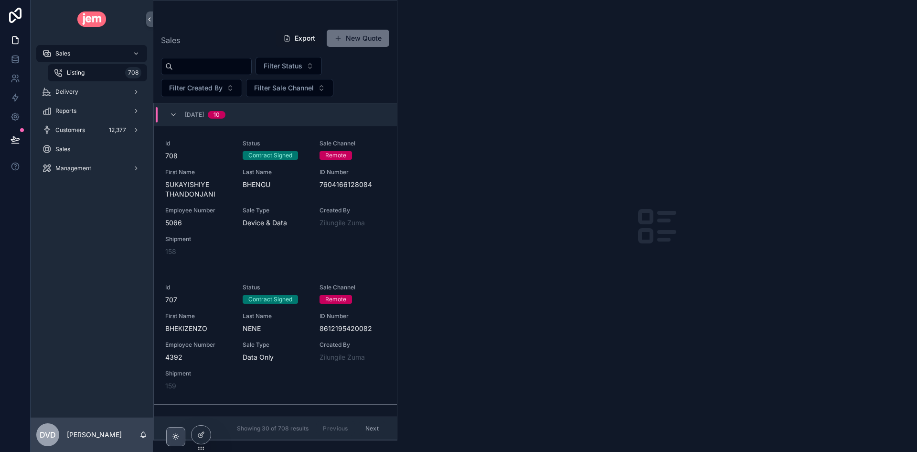
click at [183, 434] on div "scrollable content" at bounding box center [175, 436] width 19 height 19
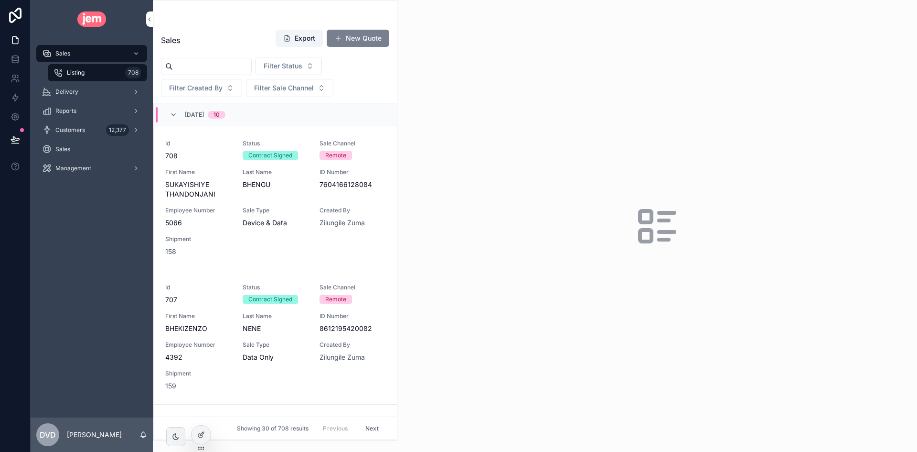
click at [364, 40] on button "New Quote" at bounding box center [358, 38] width 63 height 17
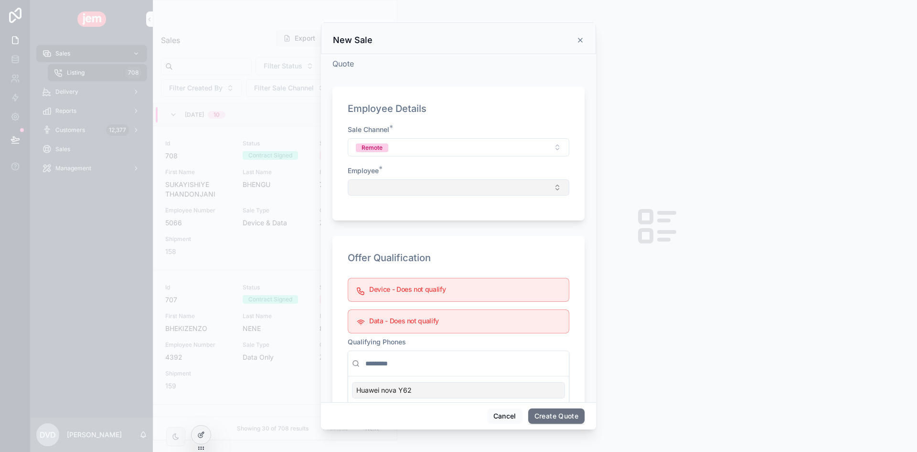
click at [394, 191] on button "Select Button" at bounding box center [459, 187] width 222 height 16
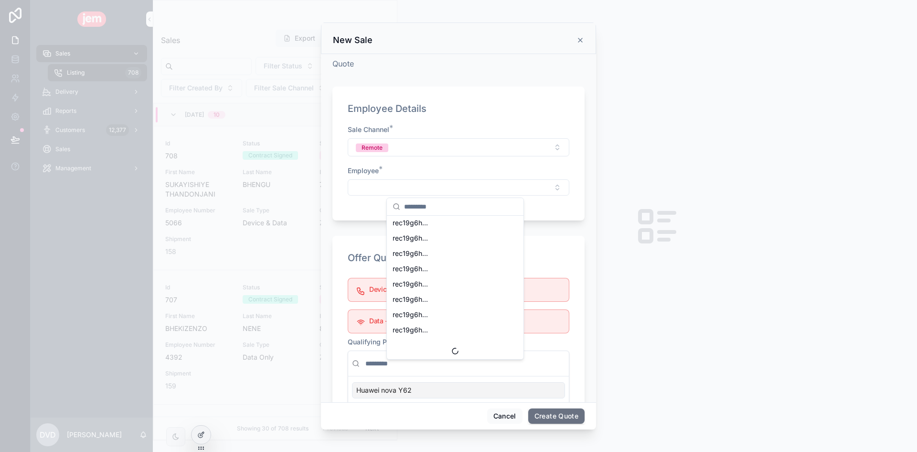
scroll to position [2177, 0]
drag, startPoint x: 134, startPoint y: 196, endPoint x: 126, endPoint y: 196, distance: 7.7
click at [134, 196] on div "scrollable content" at bounding box center [458, 226] width 917 height 452
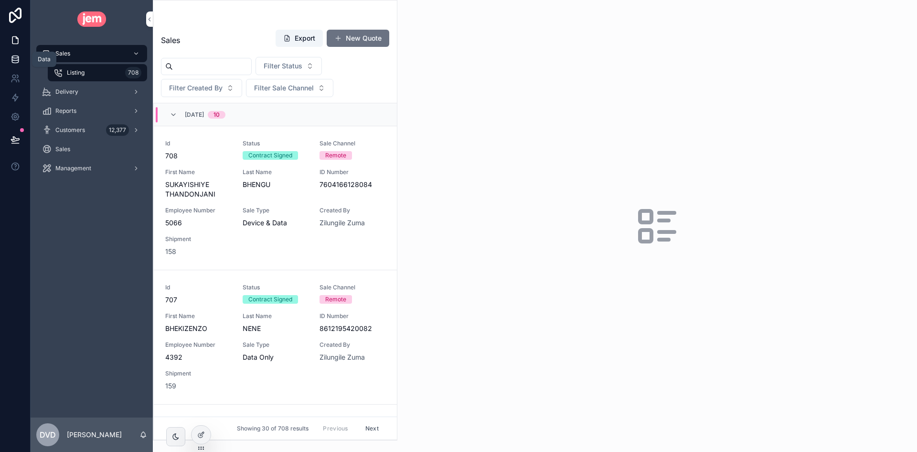
drag, startPoint x: 21, startPoint y: 60, endPoint x: 26, endPoint y: 62, distance: 5.0
click at [21, 60] on link at bounding box center [15, 59] width 30 height 19
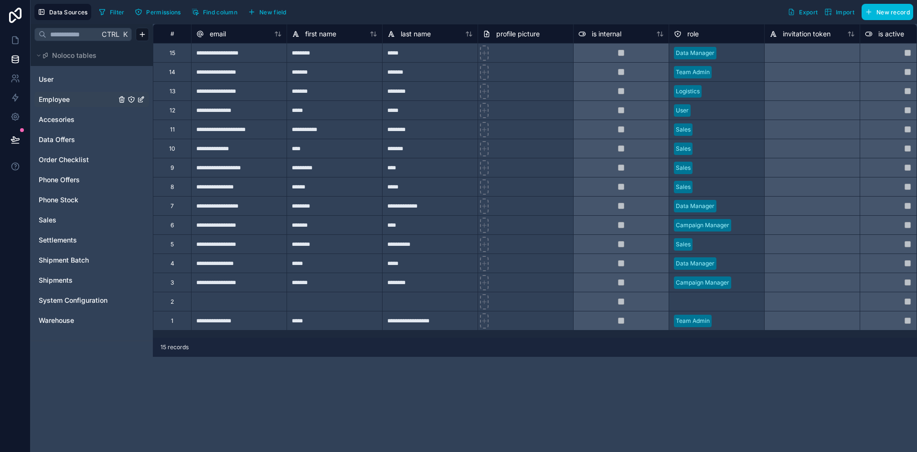
click at [70, 99] on link "Employee" at bounding box center [77, 100] width 77 height 10
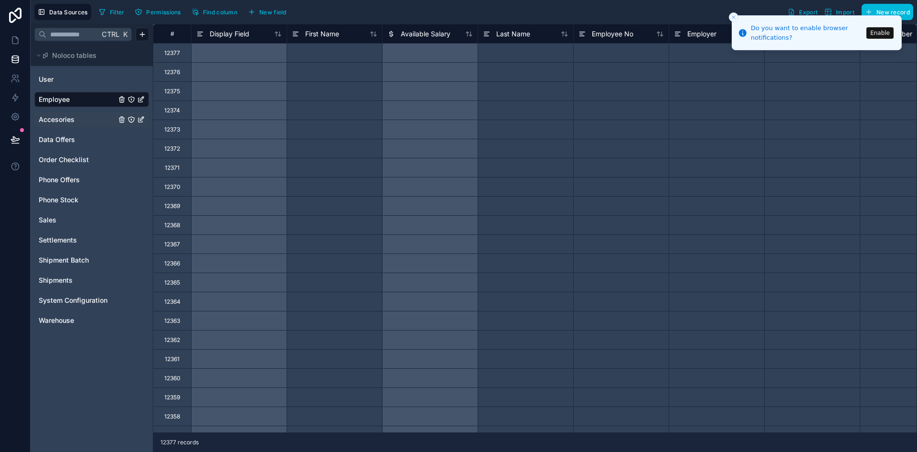
click at [78, 116] on link "Accesories" at bounding box center [77, 120] width 77 height 10
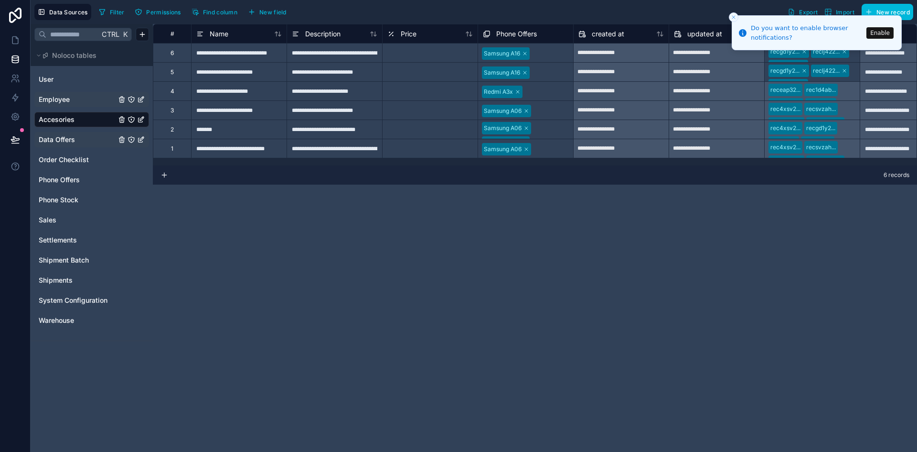
click at [63, 141] on span "Data Offers" at bounding box center [57, 140] width 36 height 10
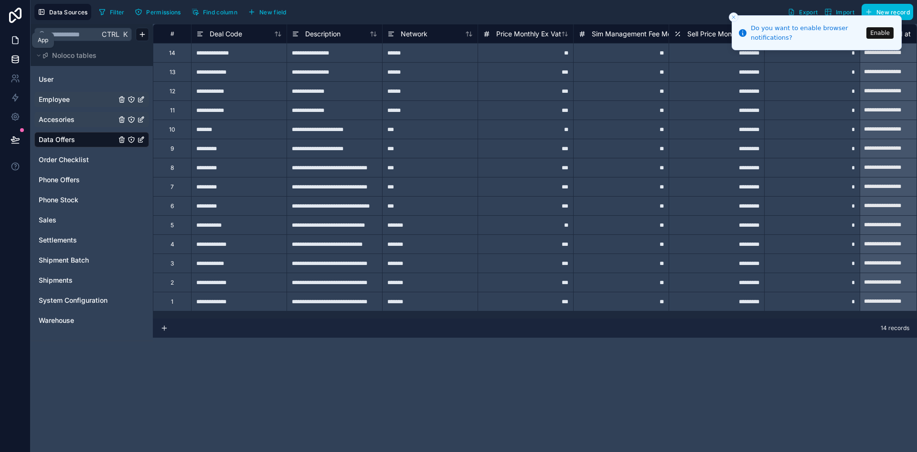
click at [18, 34] on link at bounding box center [15, 40] width 30 height 19
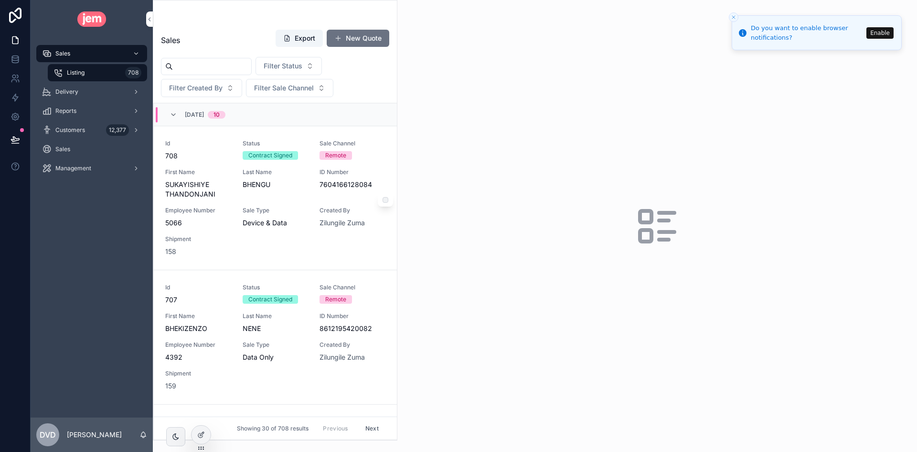
click at [292, 193] on div "Last Name BHENGU" at bounding box center [276, 183] width 66 height 31
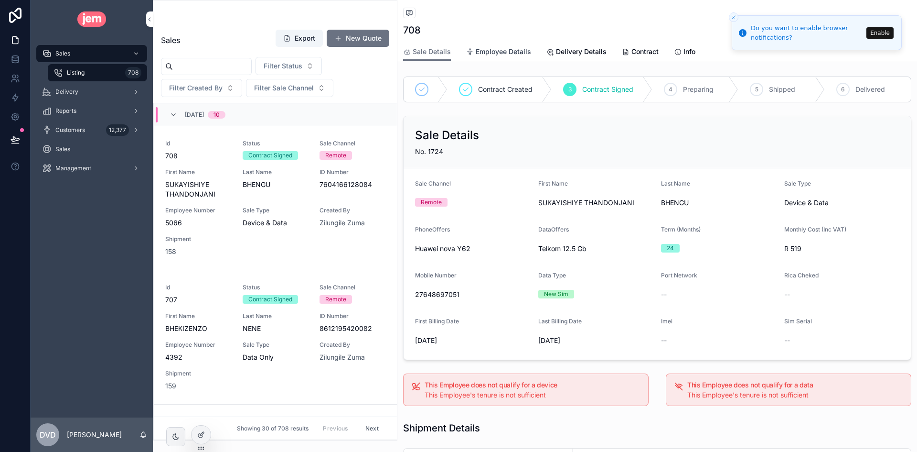
click at [489, 53] on span "Employee Details" at bounding box center [503, 52] width 55 height 10
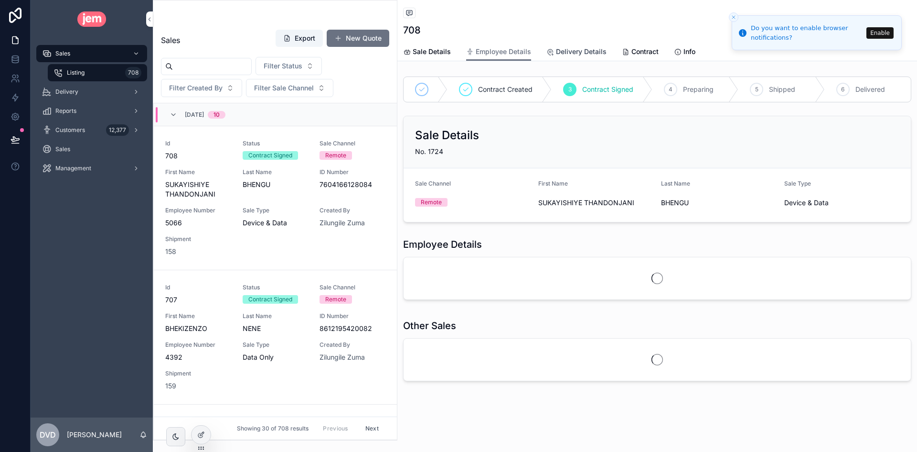
click at [586, 55] on span "Delivery Details" at bounding box center [581, 52] width 51 height 10
click at [635, 52] on span "Contract" at bounding box center [645, 52] width 27 height 10
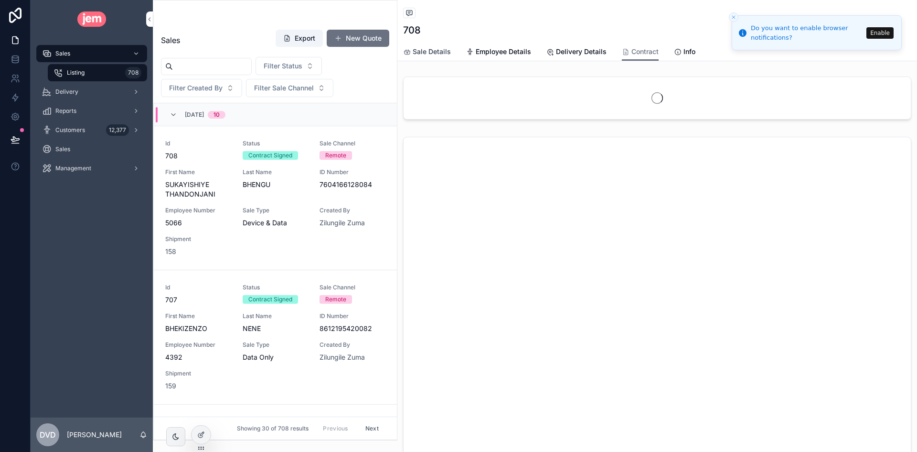
click at [431, 55] on span "Sale Details" at bounding box center [432, 52] width 38 height 10
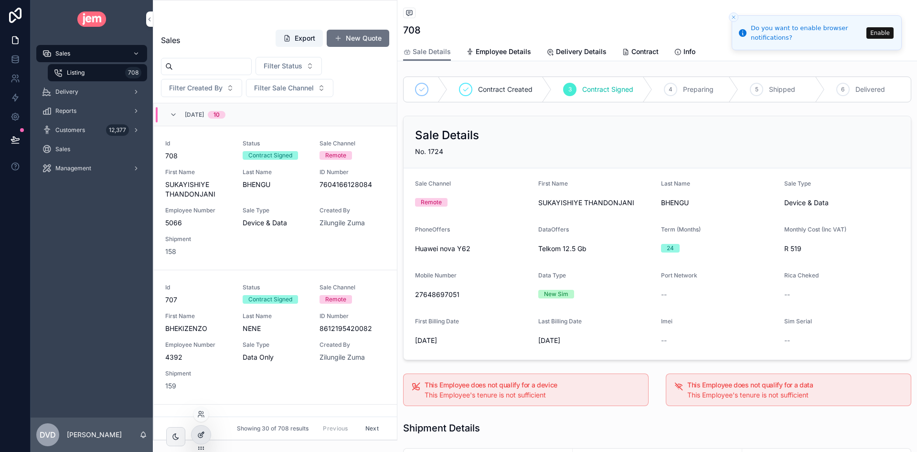
click at [199, 436] on icon at bounding box center [201, 435] width 8 height 8
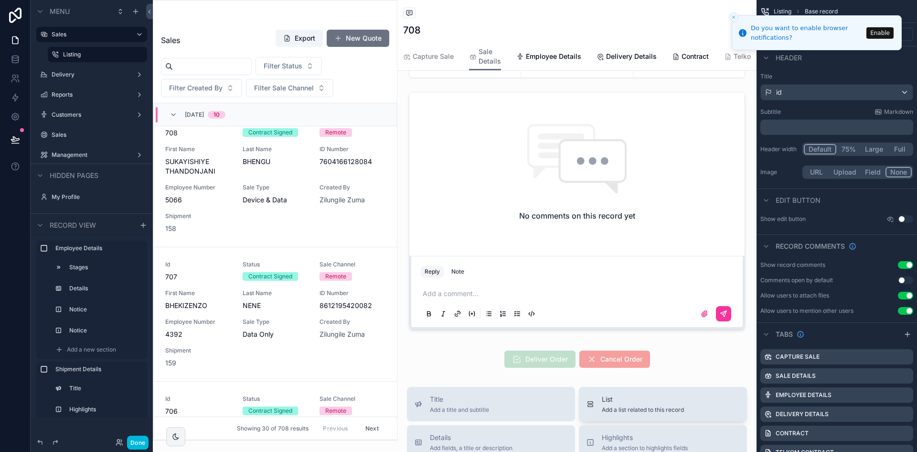
scroll to position [573, 0]
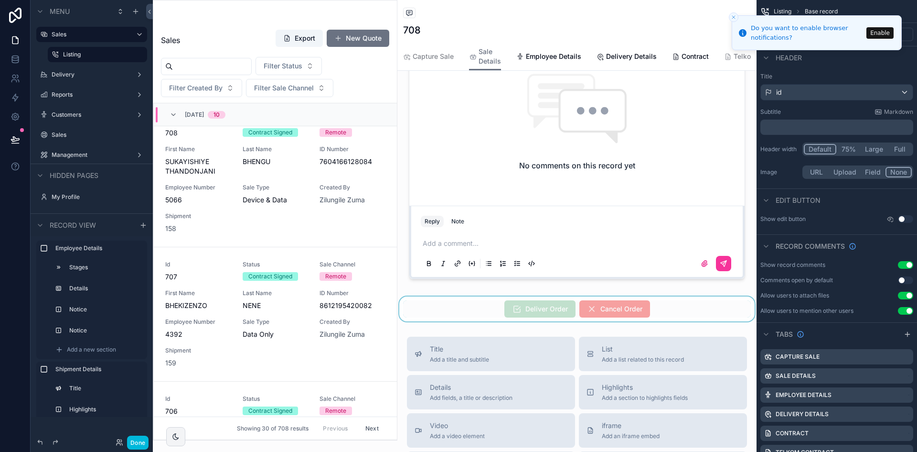
click at [694, 321] on div "scrollable content" at bounding box center [577, 308] width 359 height 25
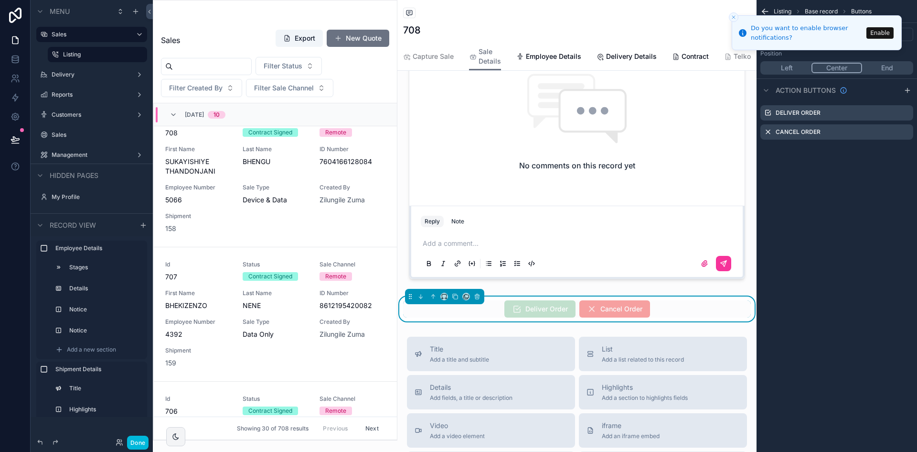
scroll to position [669, 0]
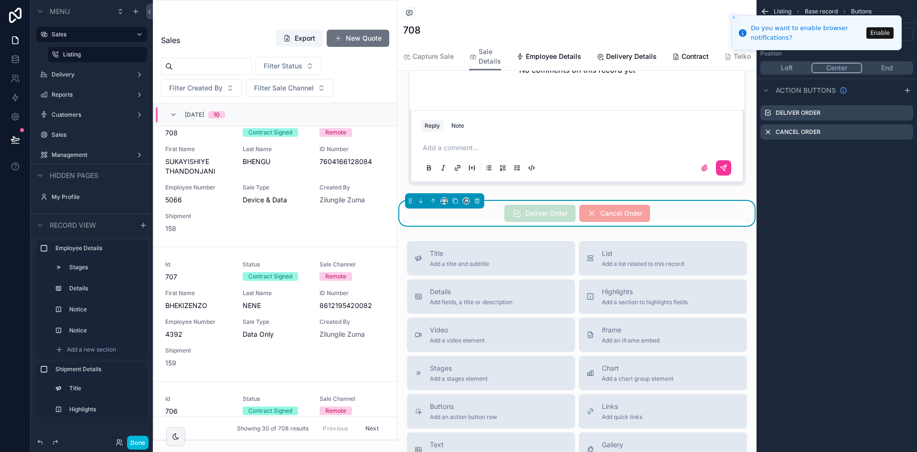
click at [734, 17] on line "Close toast" at bounding box center [734, 17] width 3 height 3
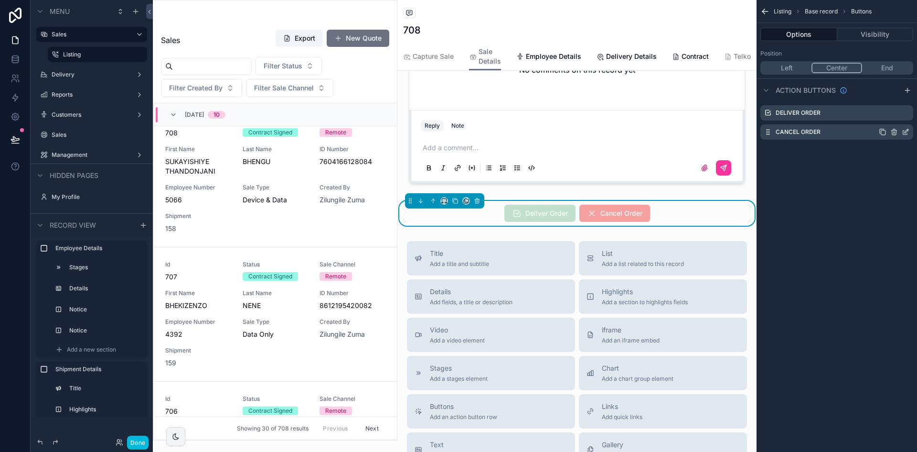
click at [907, 131] on icon "scrollable content" at bounding box center [906, 132] width 8 height 8
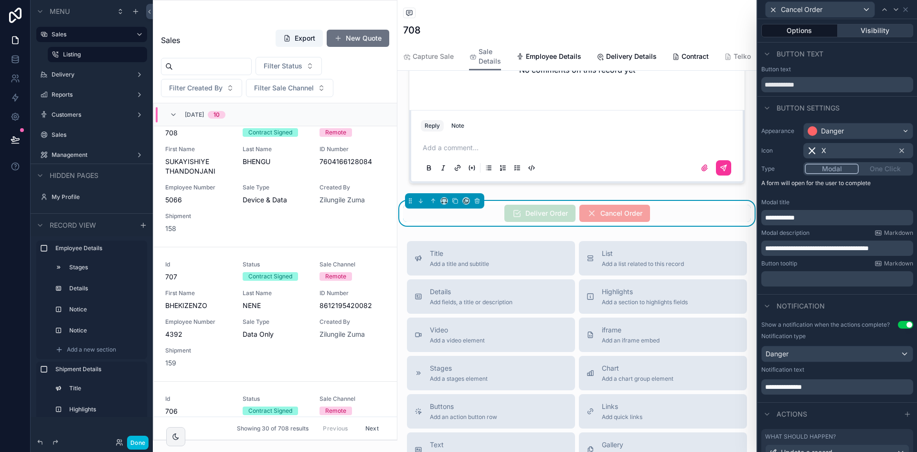
click at [874, 32] on button "Visibility" at bounding box center [876, 30] width 76 height 13
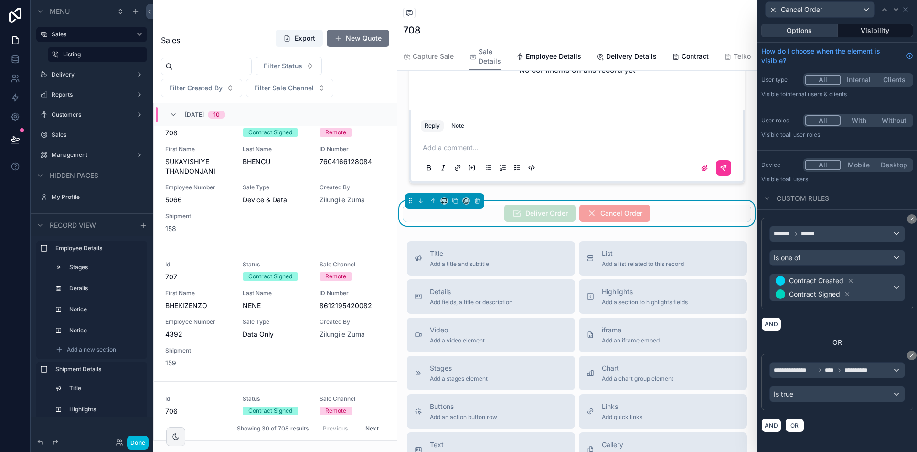
click at [807, 29] on button "Options" at bounding box center [800, 30] width 76 height 13
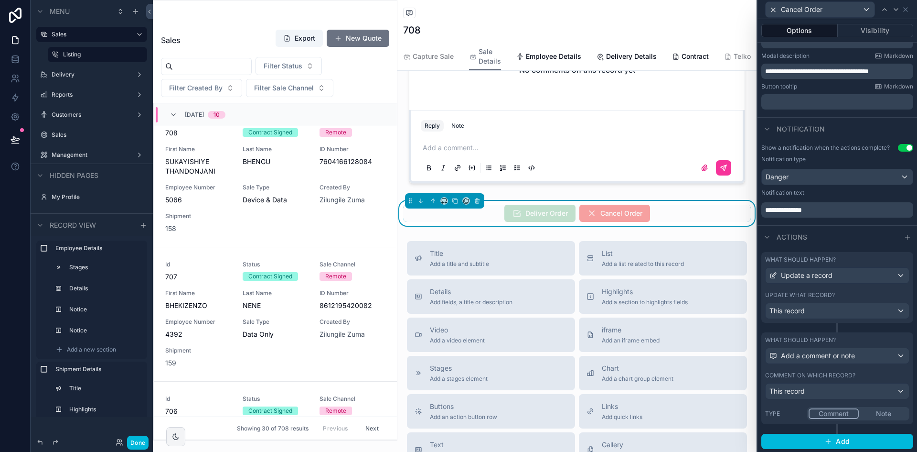
scroll to position [178, 0]
drag, startPoint x: 640, startPoint y: 59, endPoint x: 606, endPoint y: 61, distance: 34.0
click at [640, 59] on span "Delivery Details" at bounding box center [631, 57] width 51 height 10
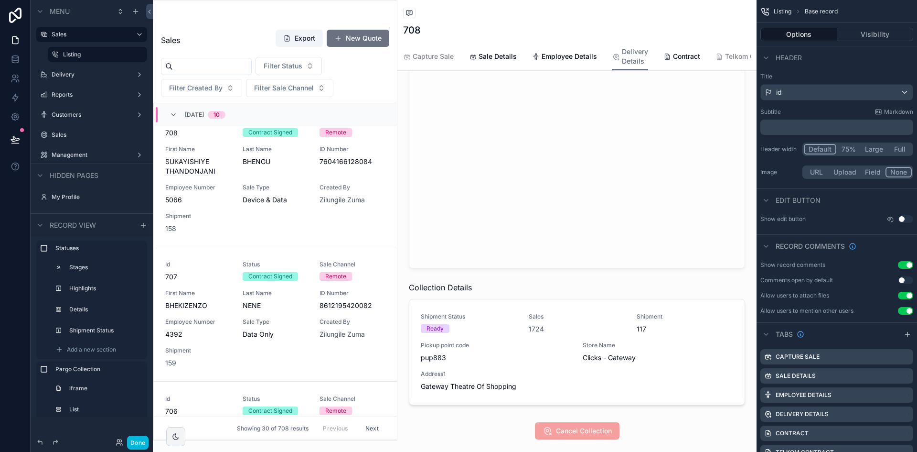
scroll to position [239, 0]
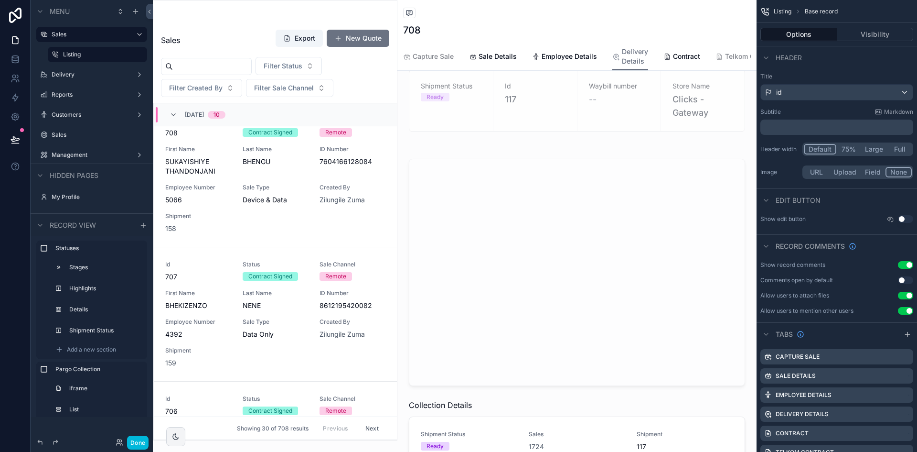
click at [512, 60] on span "Sale Details" at bounding box center [498, 57] width 38 height 10
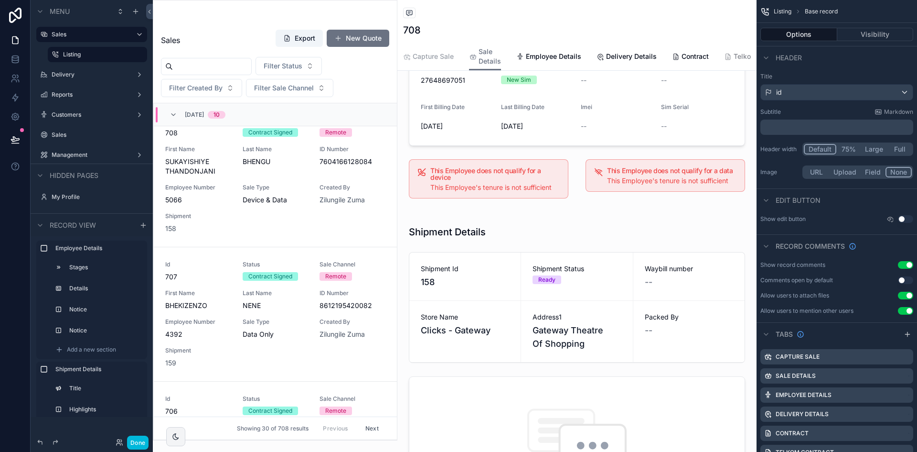
click at [445, 59] on span "Capture Sale" at bounding box center [433, 57] width 41 height 10
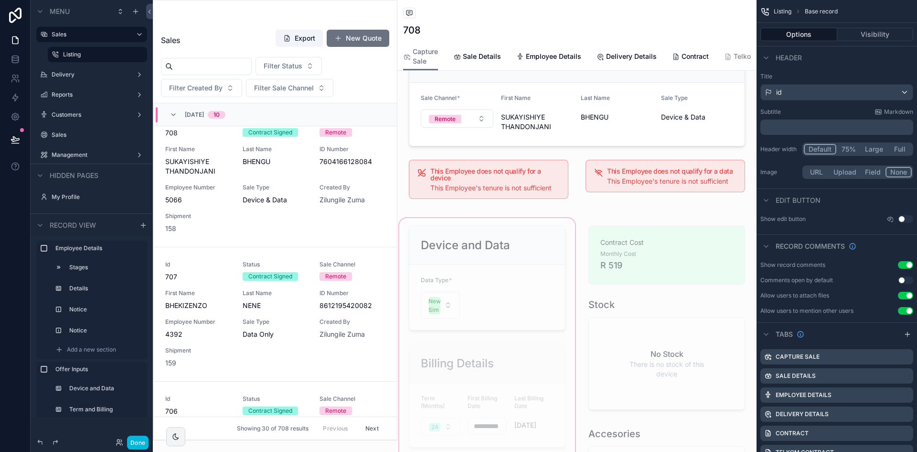
scroll to position [96, 0]
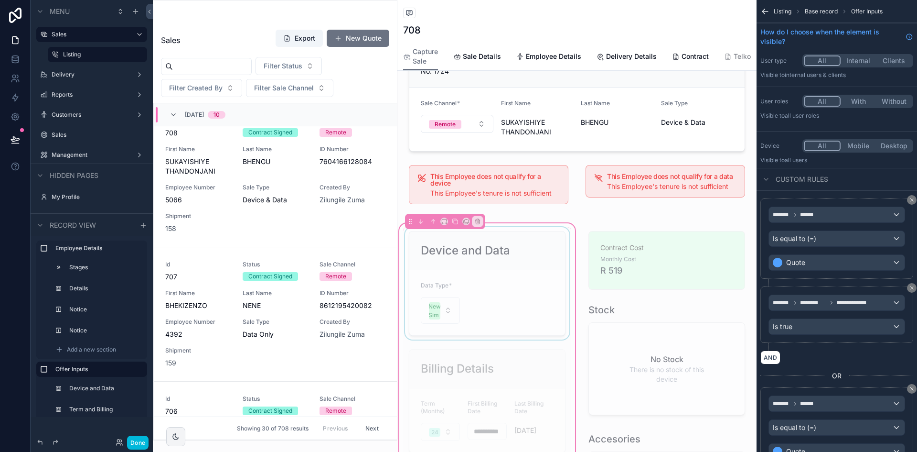
click at [528, 268] on div "scrollable content" at bounding box center [487, 283] width 168 height 112
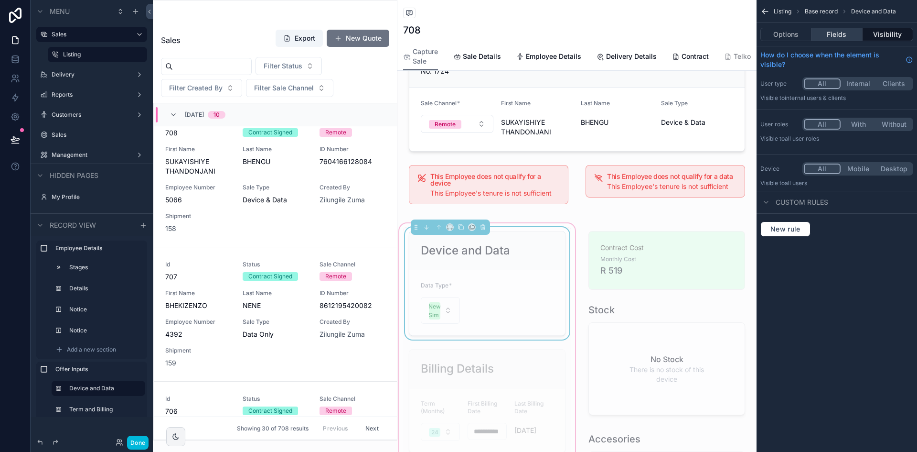
click at [842, 38] on button "Fields" at bounding box center [837, 34] width 51 height 13
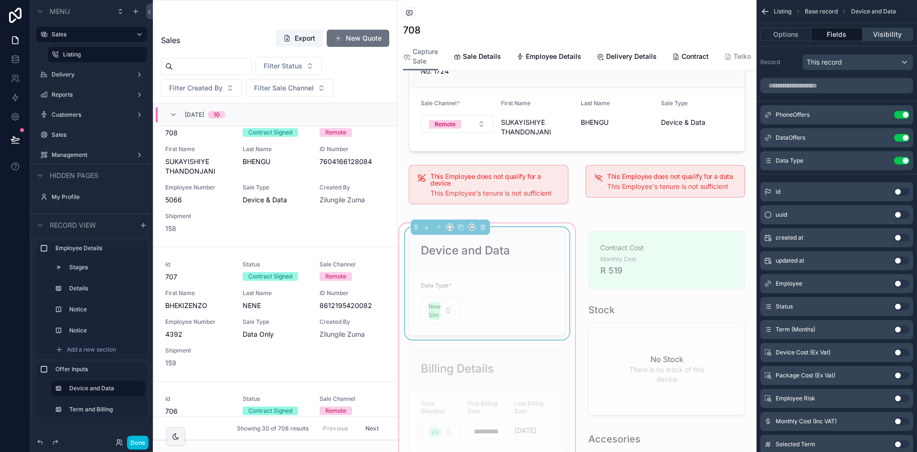
click at [891, 40] on button "Visibility" at bounding box center [888, 34] width 51 height 13
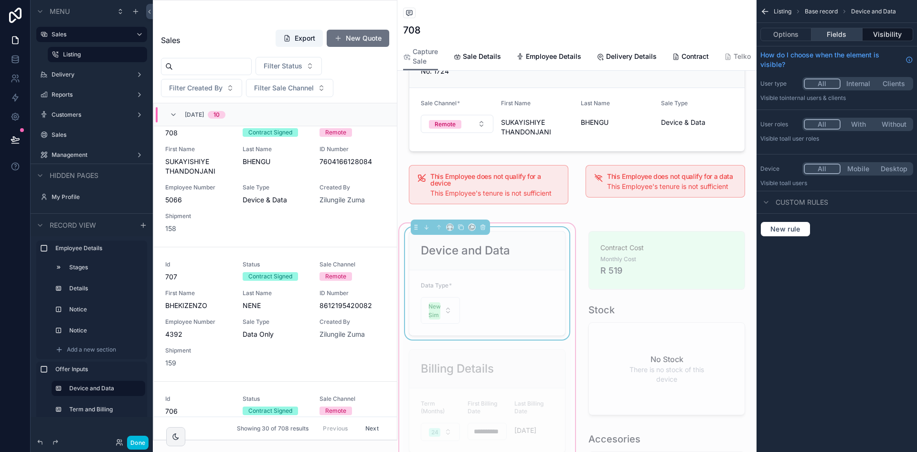
click at [842, 36] on button "Fields" at bounding box center [837, 34] width 51 height 13
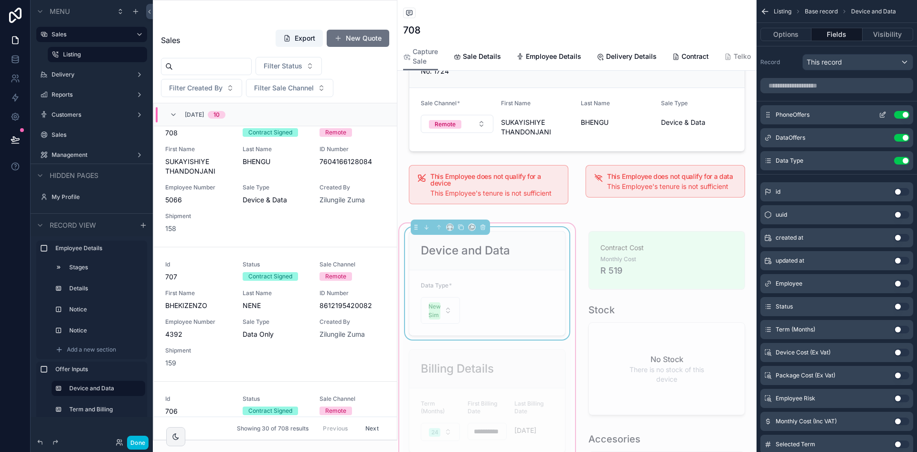
click at [883, 115] on icon "scrollable content" at bounding box center [883, 115] width 8 height 8
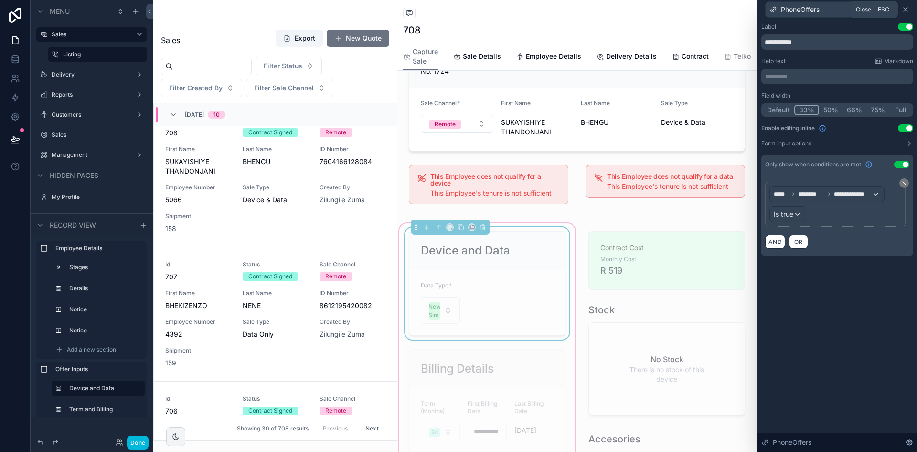
click at [907, 9] on icon at bounding box center [906, 10] width 8 height 8
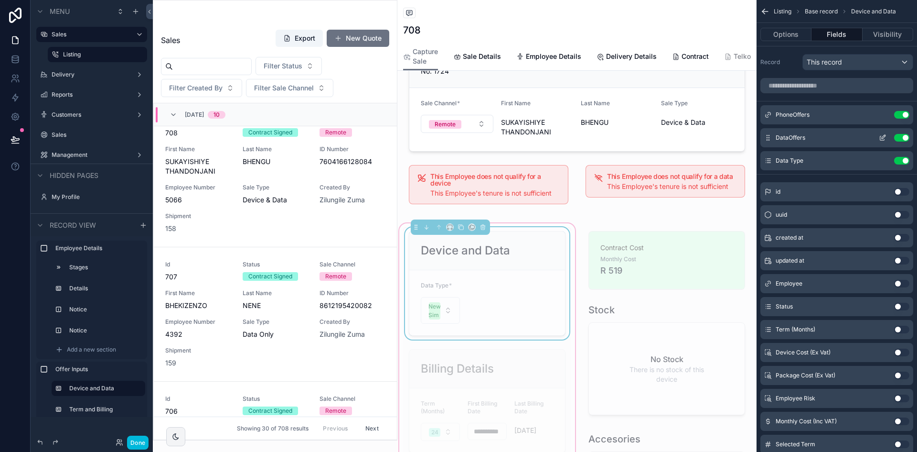
click at [882, 133] on div "DataOffers Use setting" at bounding box center [837, 137] width 153 height 19
click at [885, 137] on icon "scrollable content" at bounding box center [884, 137] width 4 height 4
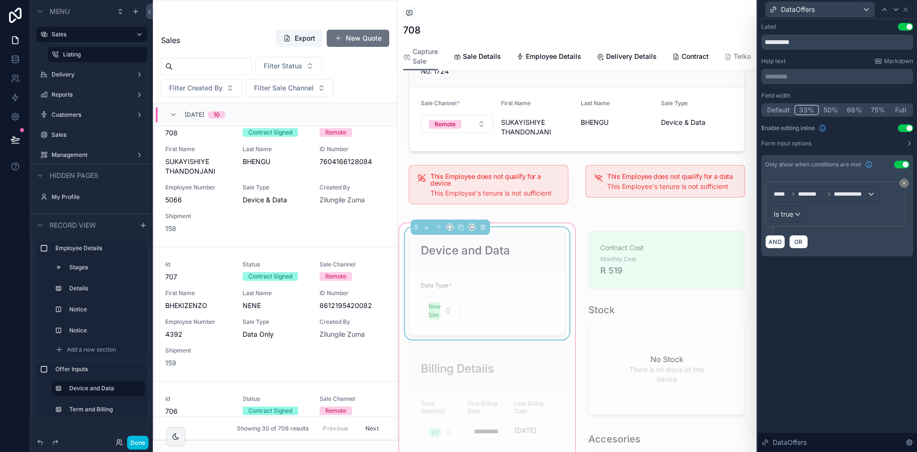
click at [910, 10] on div "DataOffers" at bounding box center [838, 9] width 152 height 19
click at [907, 9] on icon at bounding box center [906, 10] width 8 height 8
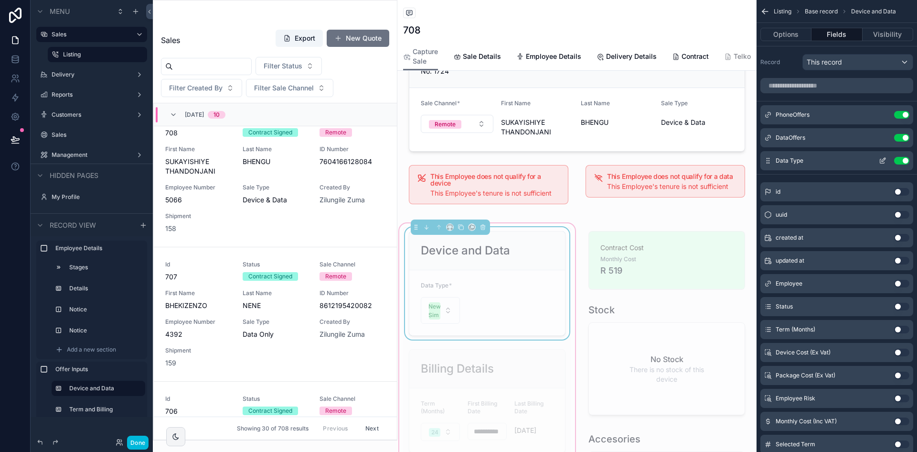
click at [885, 160] on icon "scrollable content" at bounding box center [883, 161] width 8 height 8
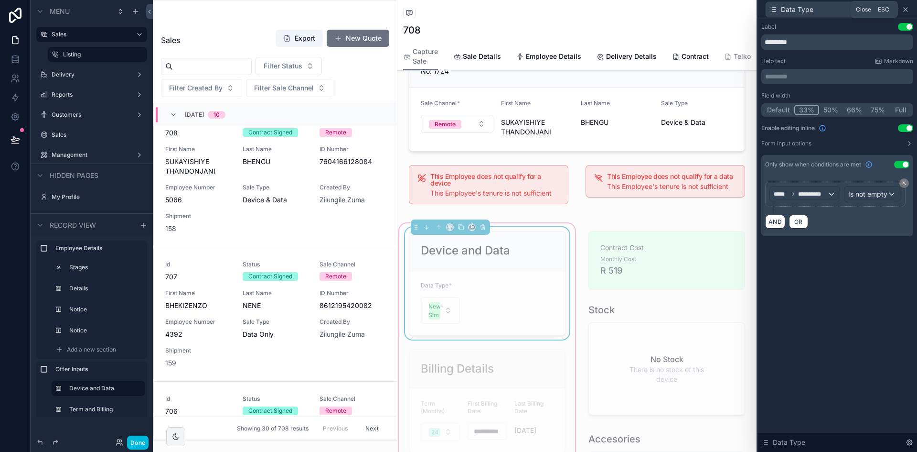
click at [907, 8] on icon at bounding box center [906, 10] width 4 height 4
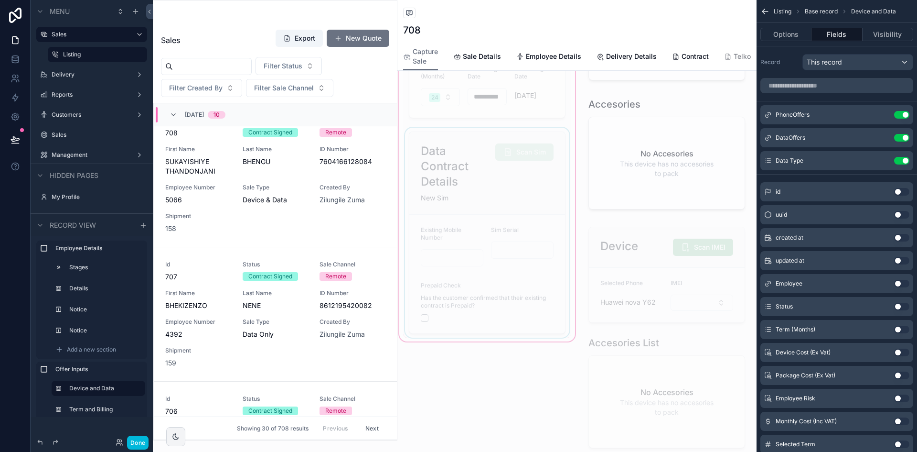
scroll to position [478, 0]
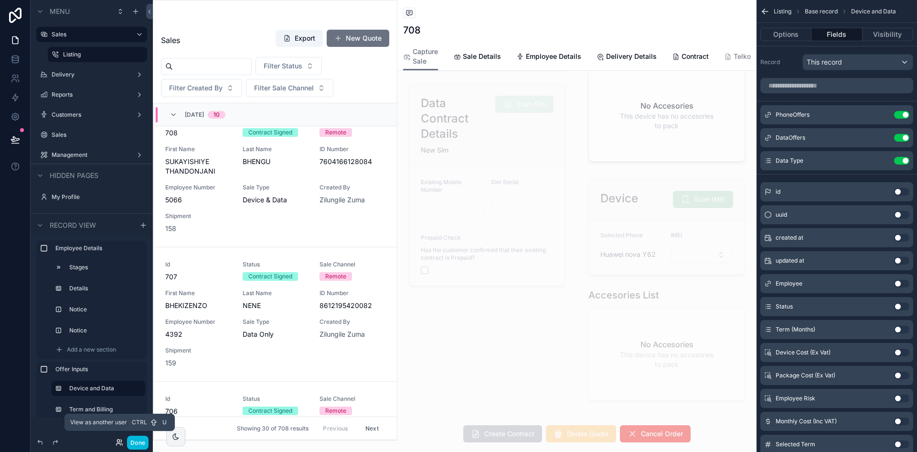
click at [120, 442] on icon at bounding box center [120, 442] width 8 height 8
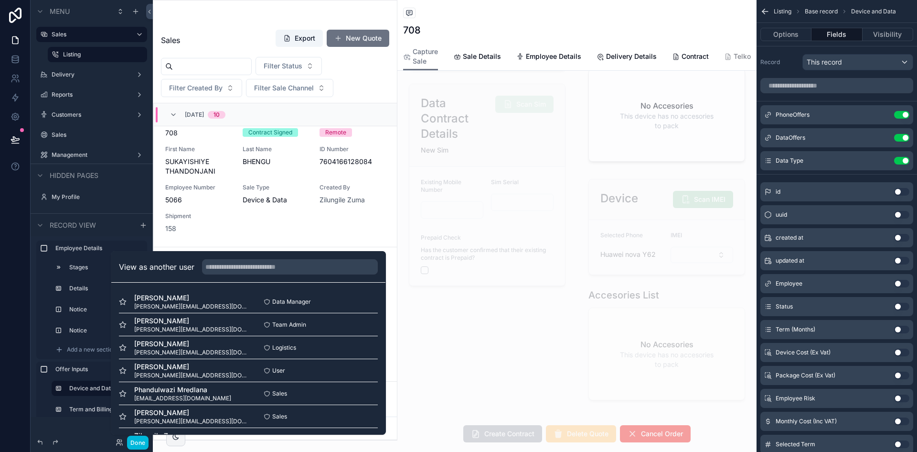
click at [452, 370] on div "**********" at bounding box center [488, 126] width 180 height 574
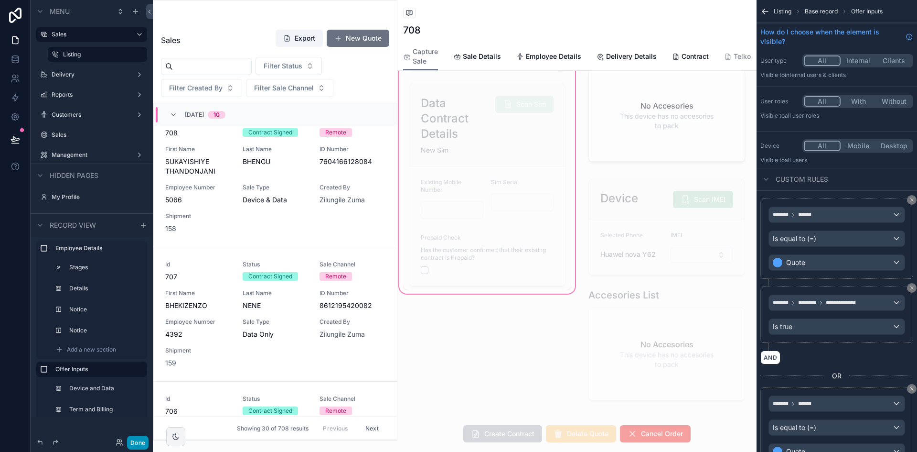
click at [138, 441] on button "Done" at bounding box center [138, 442] width 22 height 14
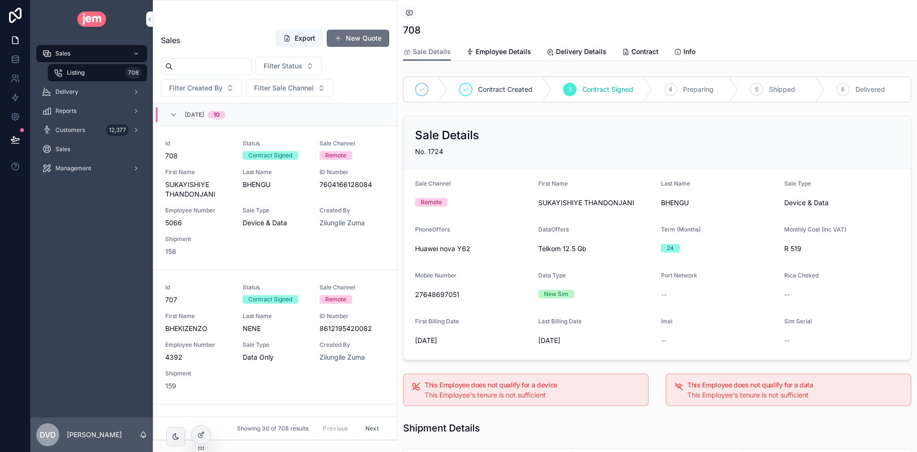
scroll to position [23, 0]
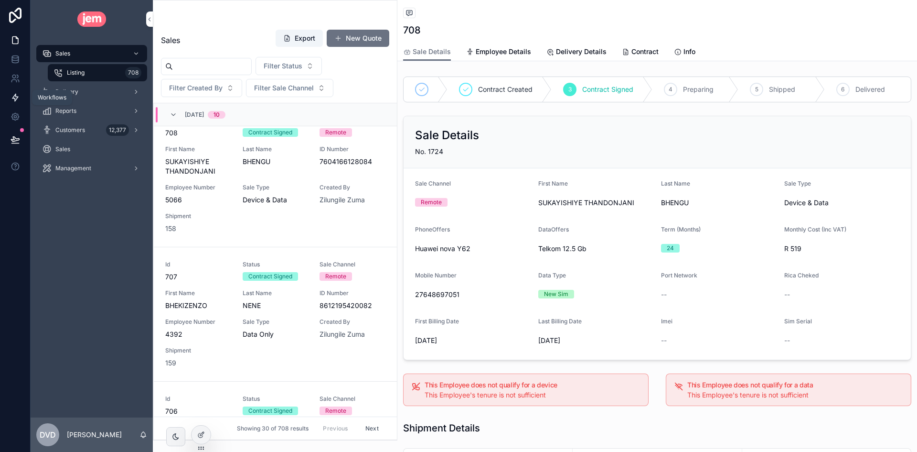
click at [14, 96] on icon at bounding box center [15, 97] width 6 height 7
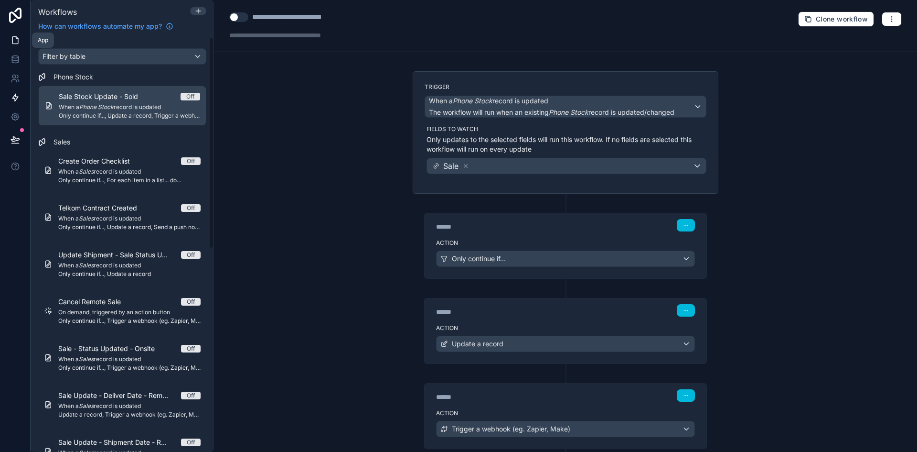
click at [16, 43] on icon at bounding box center [16, 40] width 10 height 10
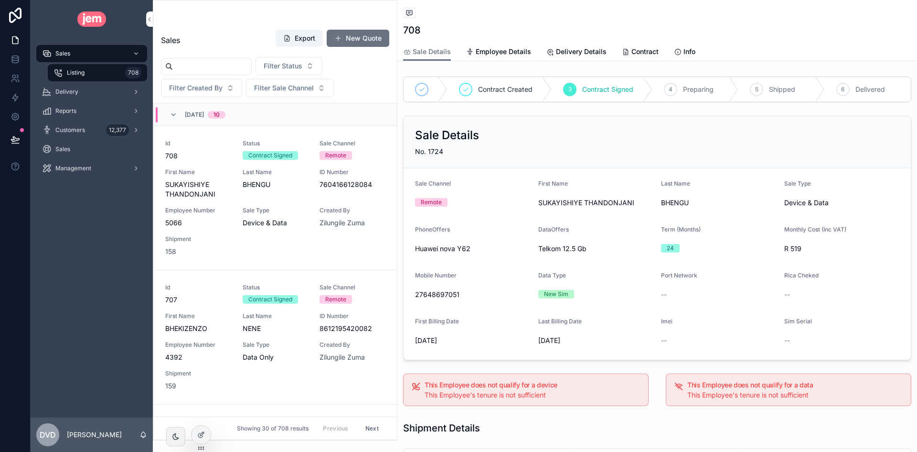
scroll to position [23, 0]
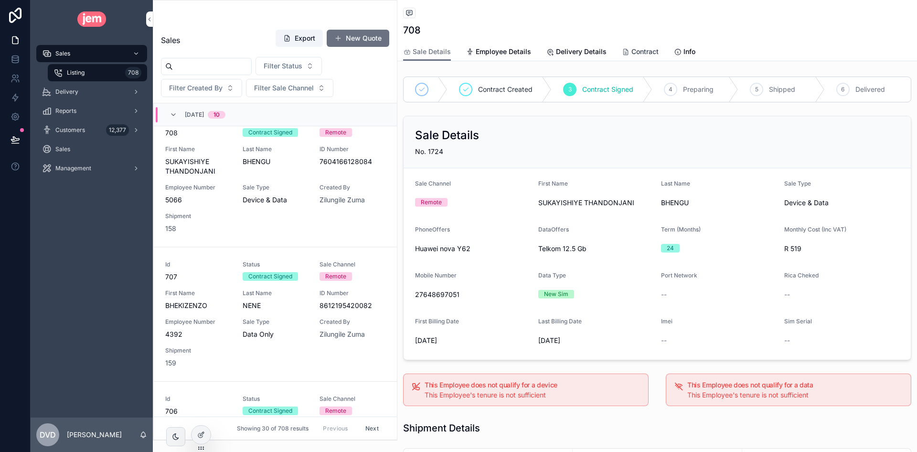
click at [643, 53] on span "Contract" at bounding box center [645, 52] width 27 height 10
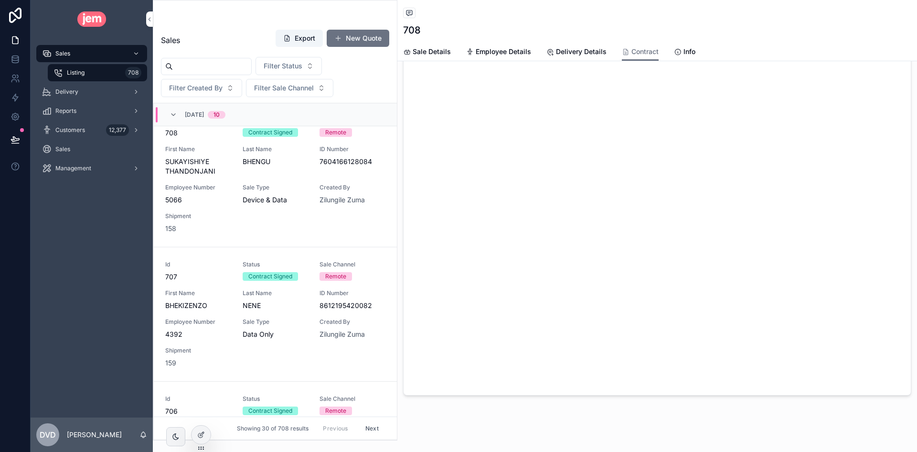
scroll to position [208, 0]
